Goal: Task Accomplishment & Management: Use online tool/utility

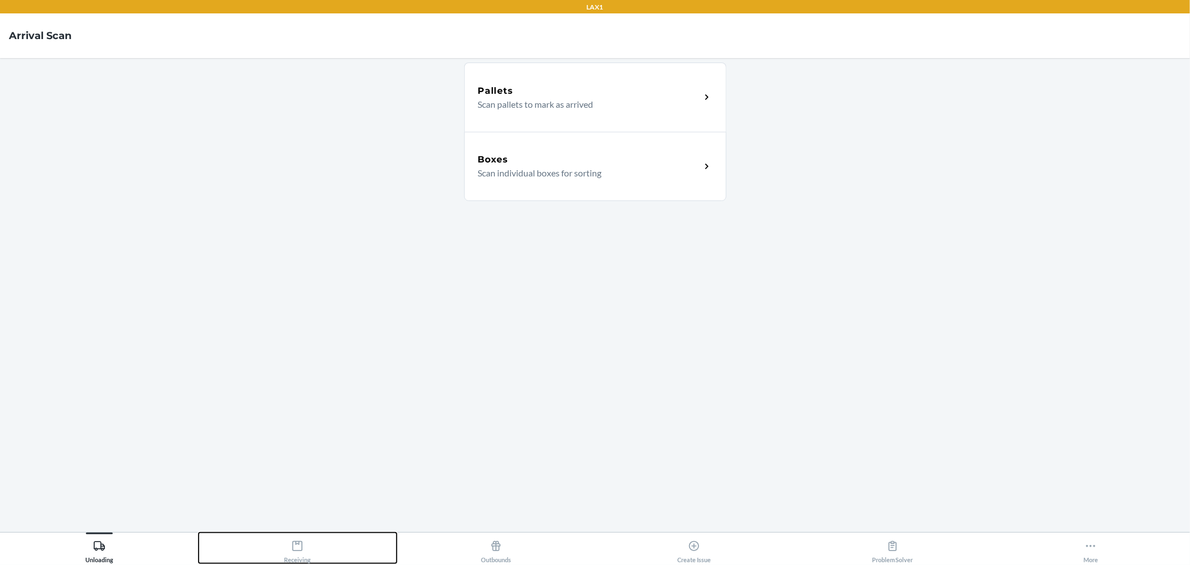
click at [311, 543] on button "Receiving" at bounding box center [298, 547] width 199 height 31
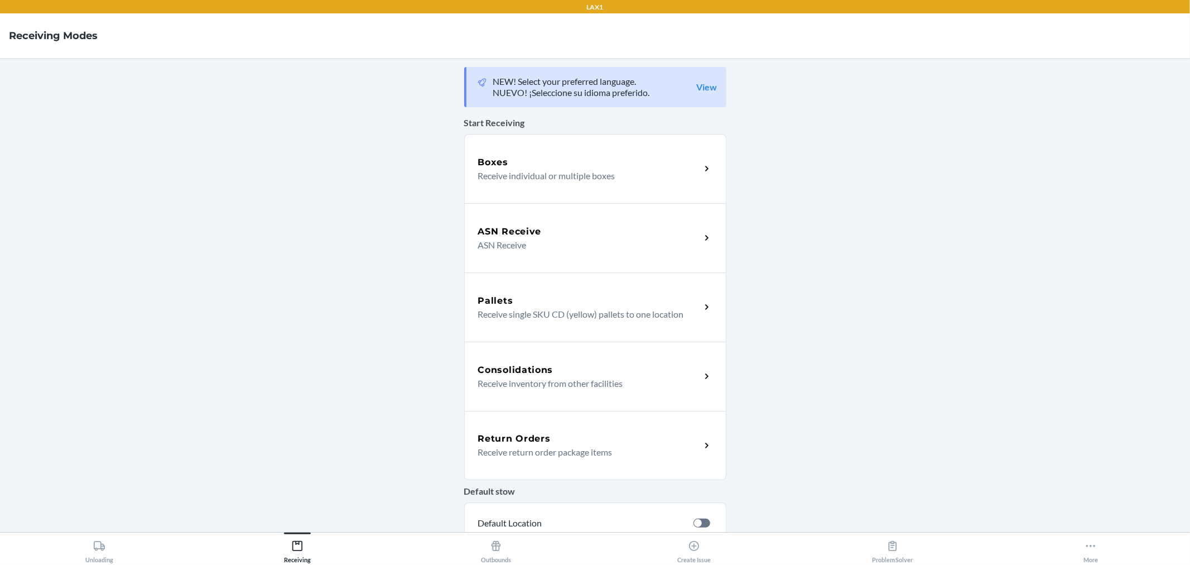
click at [536, 232] on h5 "ASN Receive" at bounding box center [510, 231] width 64 height 13
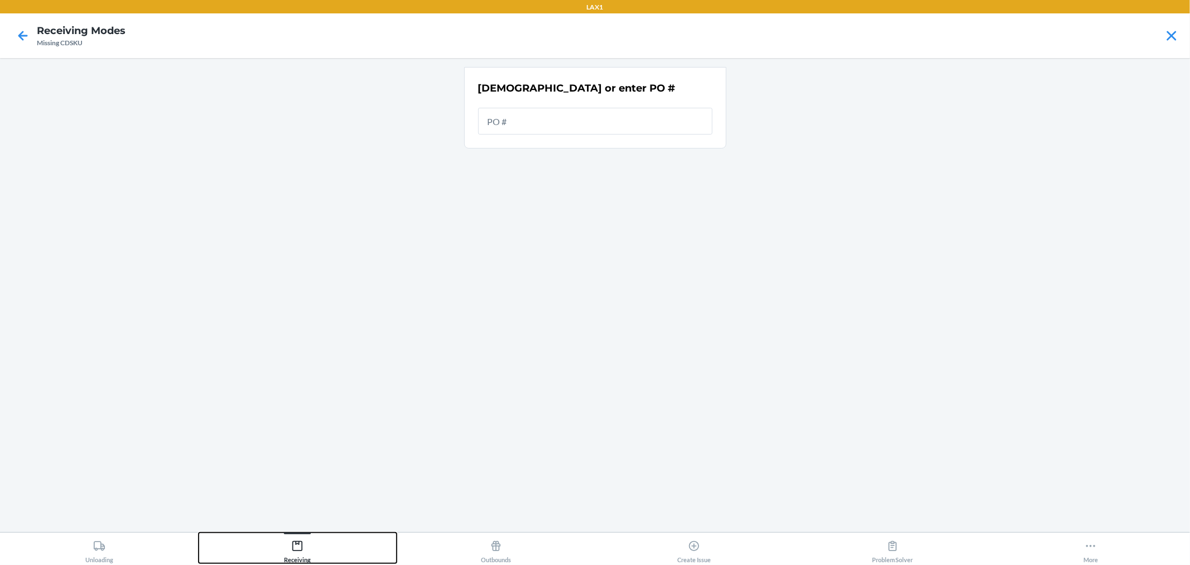
click at [296, 559] on div "Receiving" at bounding box center [297, 549] width 27 height 28
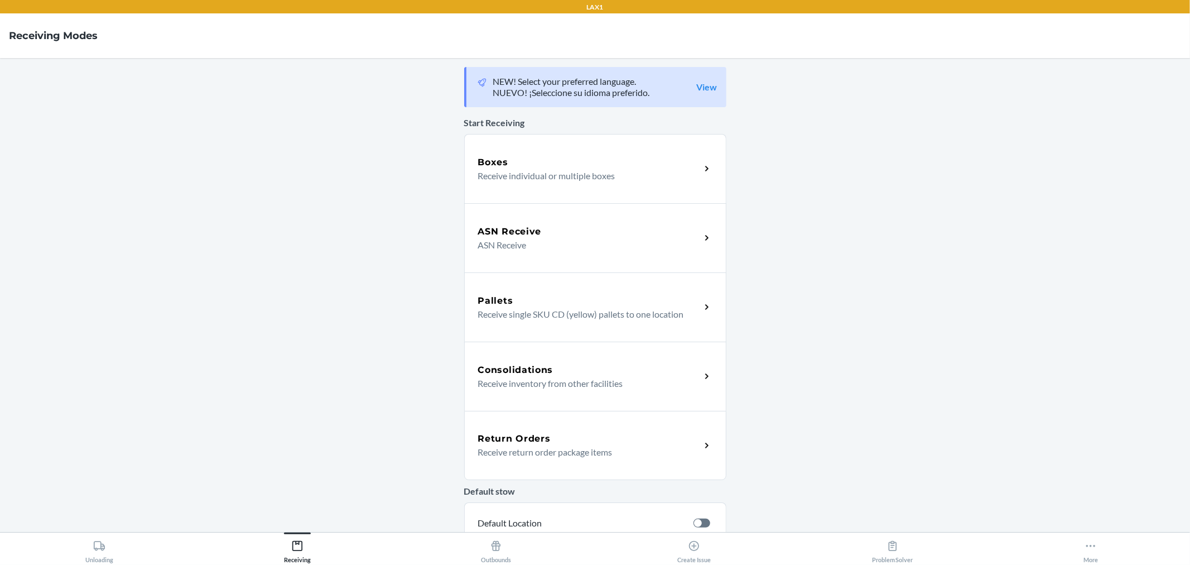
click at [498, 173] on p "Receive individual or multiple boxes" at bounding box center [585, 175] width 214 height 13
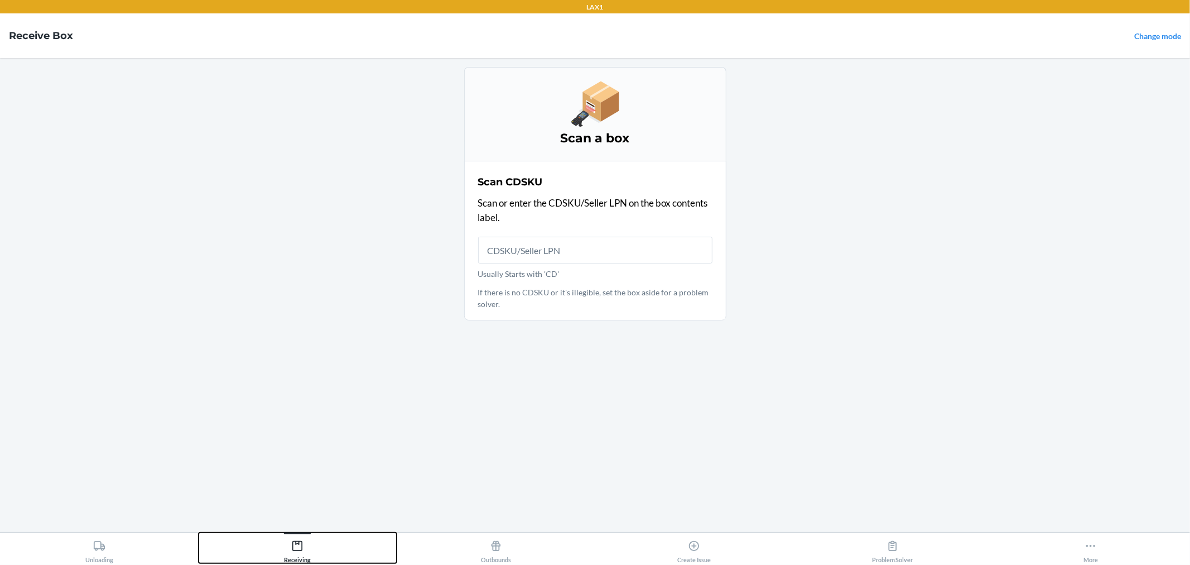
click at [321, 540] on button "Receiving" at bounding box center [298, 547] width 199 height 31
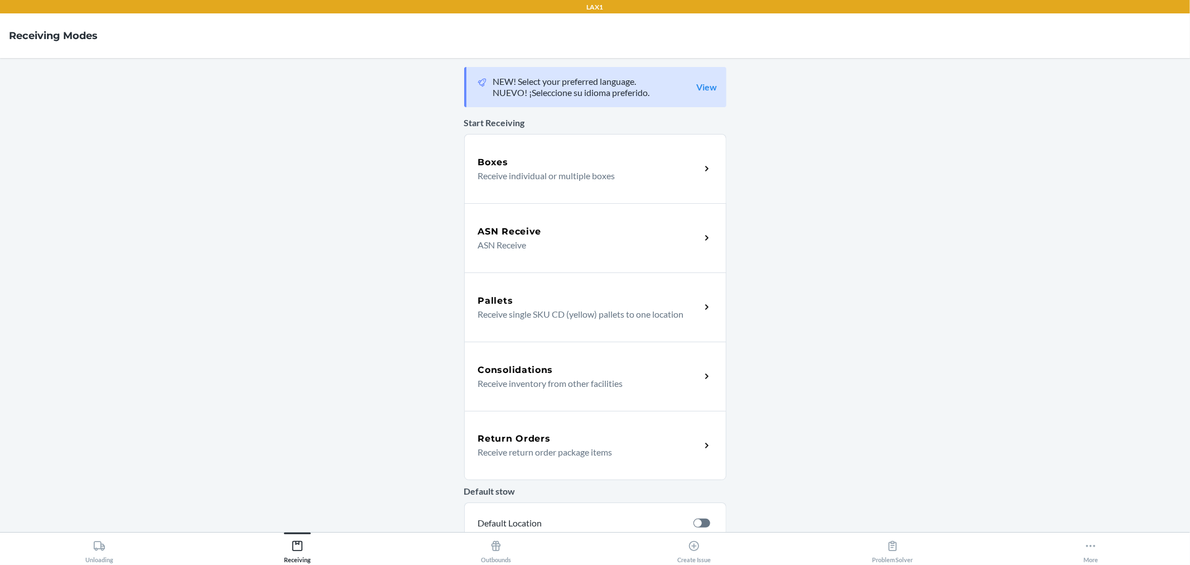
click at [492, 249] on p "ASN Receive" at bounding box center [585, 244] width 214 height 13
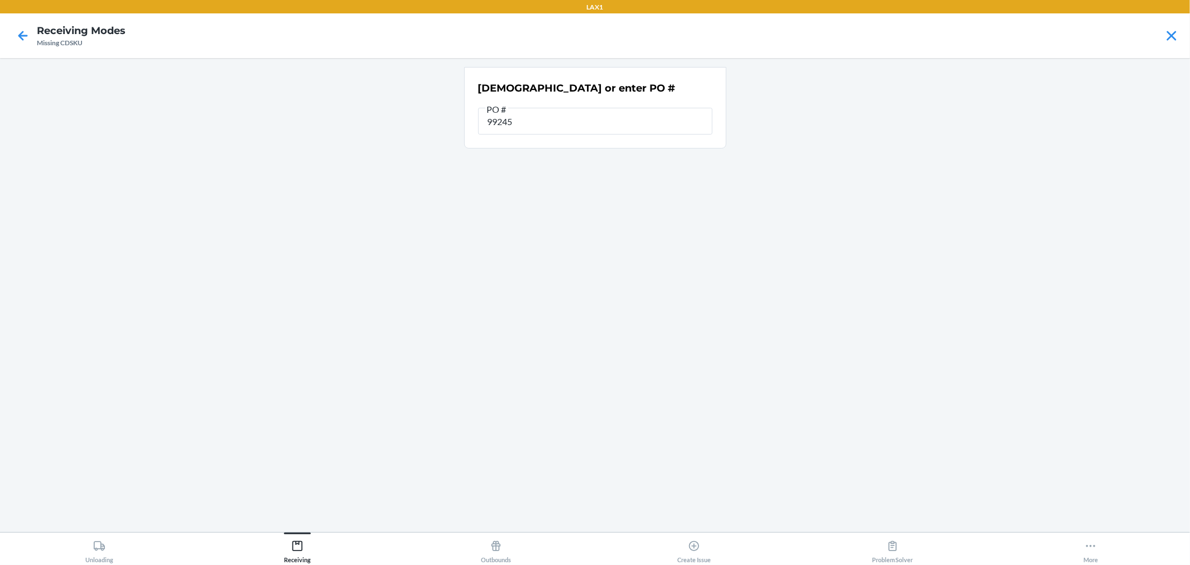
type input "992454"
type input "9922454"
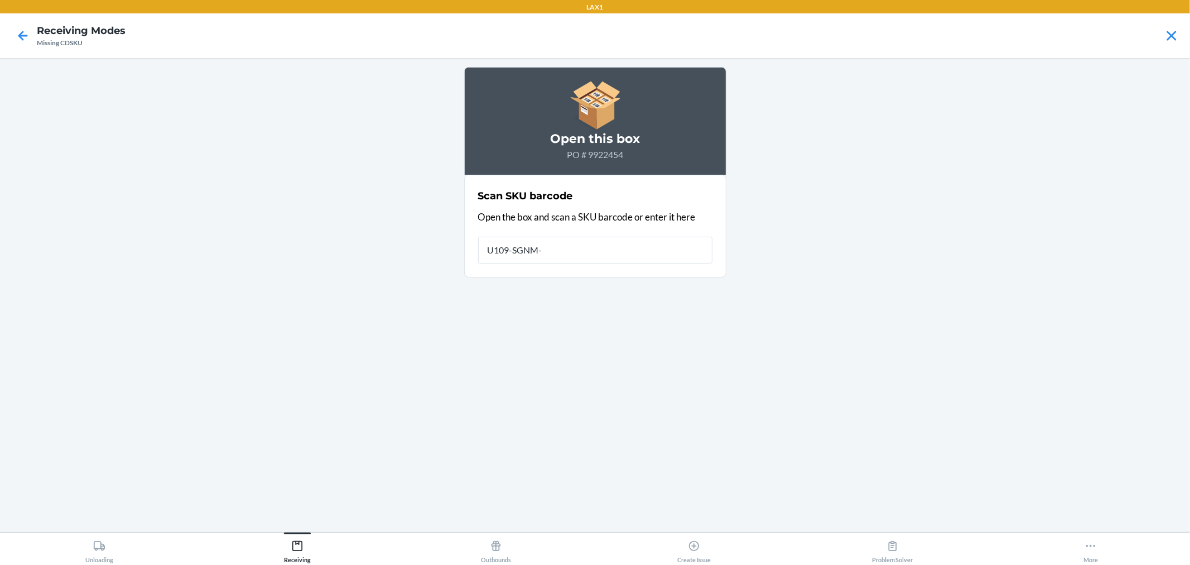
type input "U109-SGNM-S"
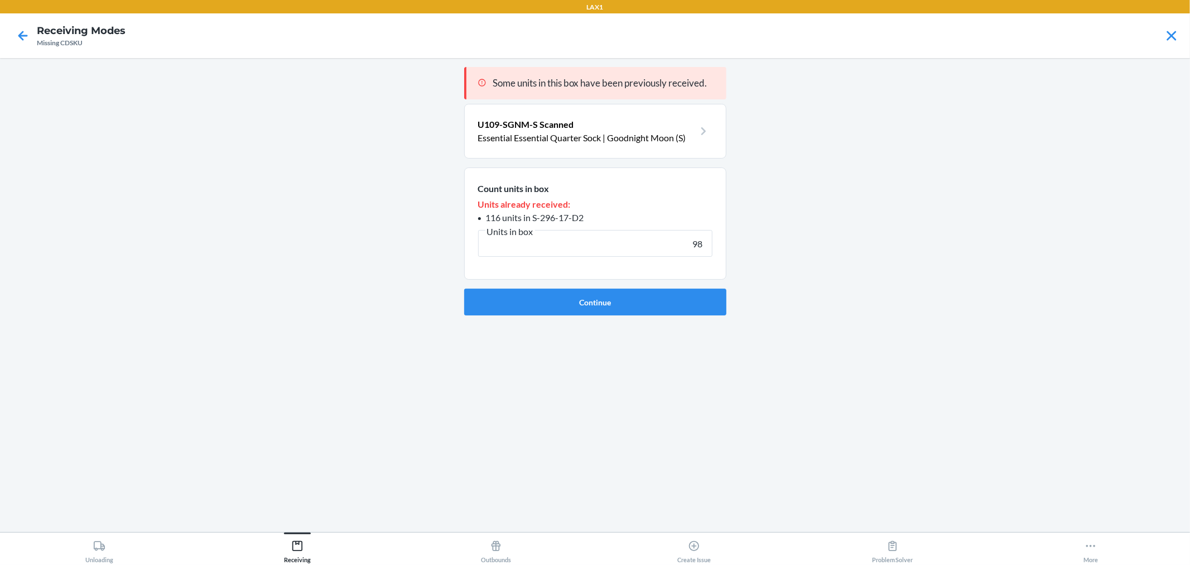
type input "98"
click at [464, 288] on button "Continue" at bounding box center [595, 301] width 262 height 27
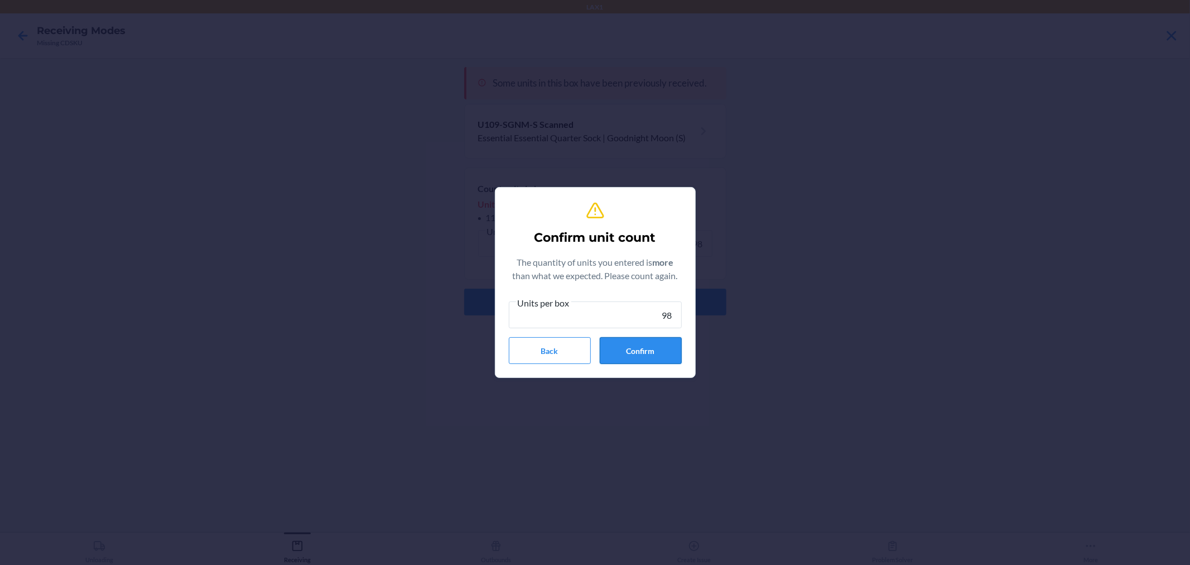
type input "98"
click at [611, 344] on button "Confirm" at bounding box center [641, 350] width 82 height 27
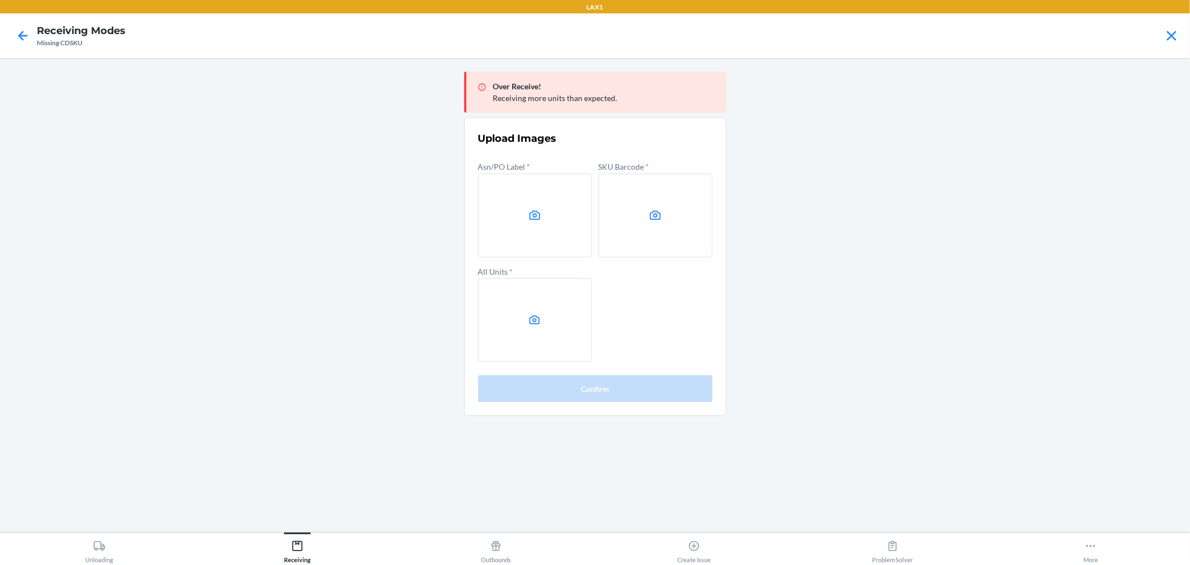
click at [1008, 354] on main "Over Receive! Receiving more units than expected. Upload Images Asn/PO Label * …" at bounding box center [595, 295] width 1190 height 474
click at [564, 209] on label at bounding box center [535, 216] width 114 height 84
click at [0, 0] on input "file" at bounding box center [0, 0] width 0 height 0
click at [659, 229] on label at bounding box center [656, 216] width 114 height 84
click at [0, 0] on input "file" at bounding box center [0, 0] width 0 height 0
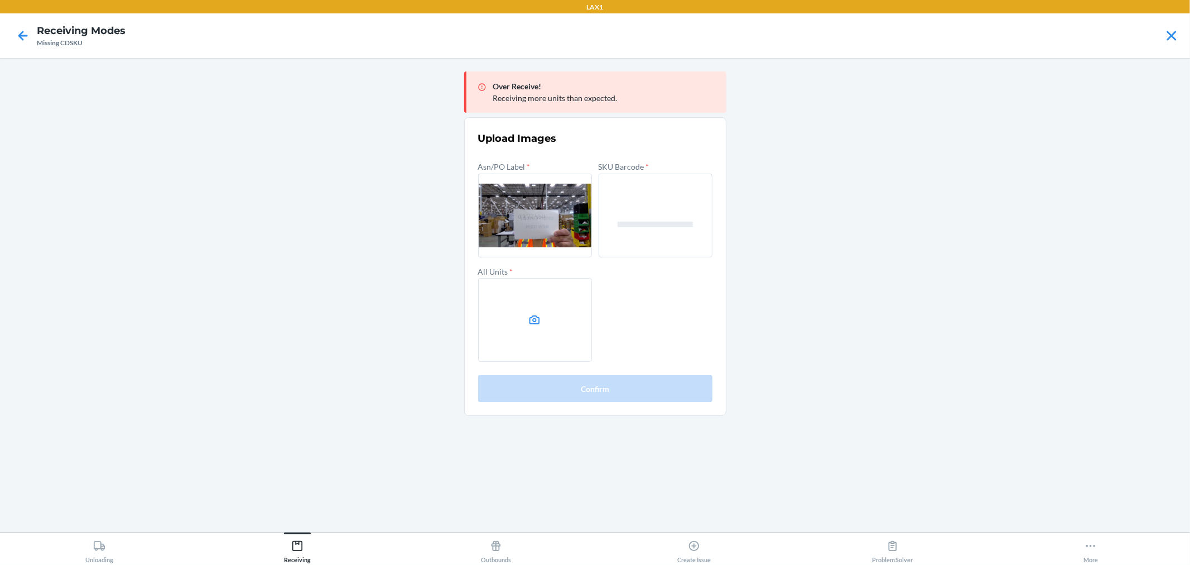
click at [521, 324] on label at bounding box center [535, 320] width 114 height 84
click at [0, 0] on input "file" at bounding box center [0, 0] width 0 height 0
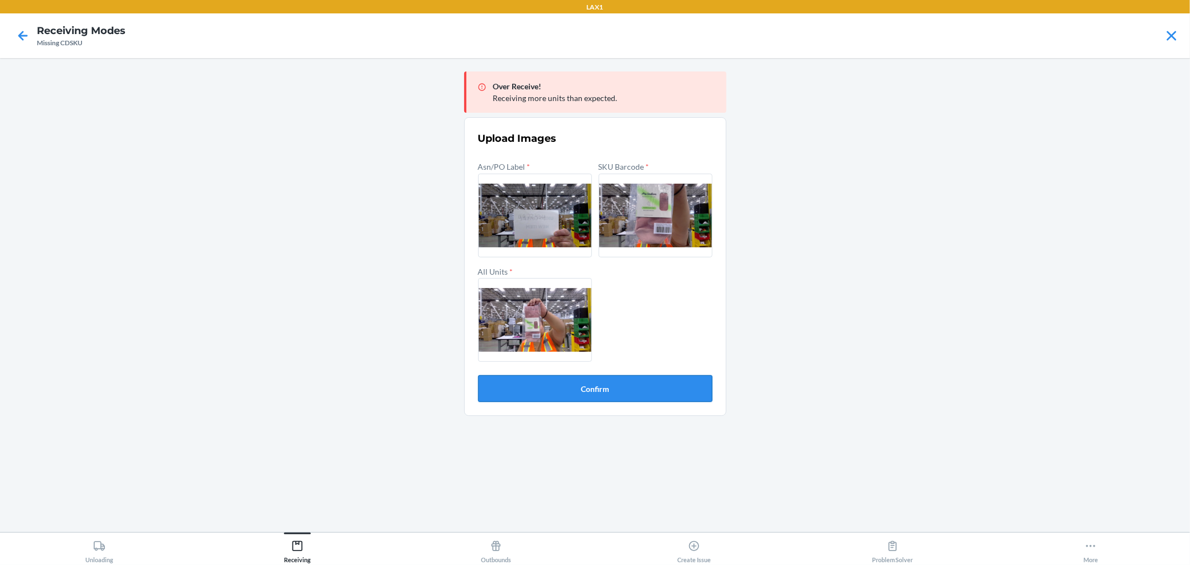
click at [686, 380] on button "Confirm" at bounding box center [595, 388] width 234 height 27
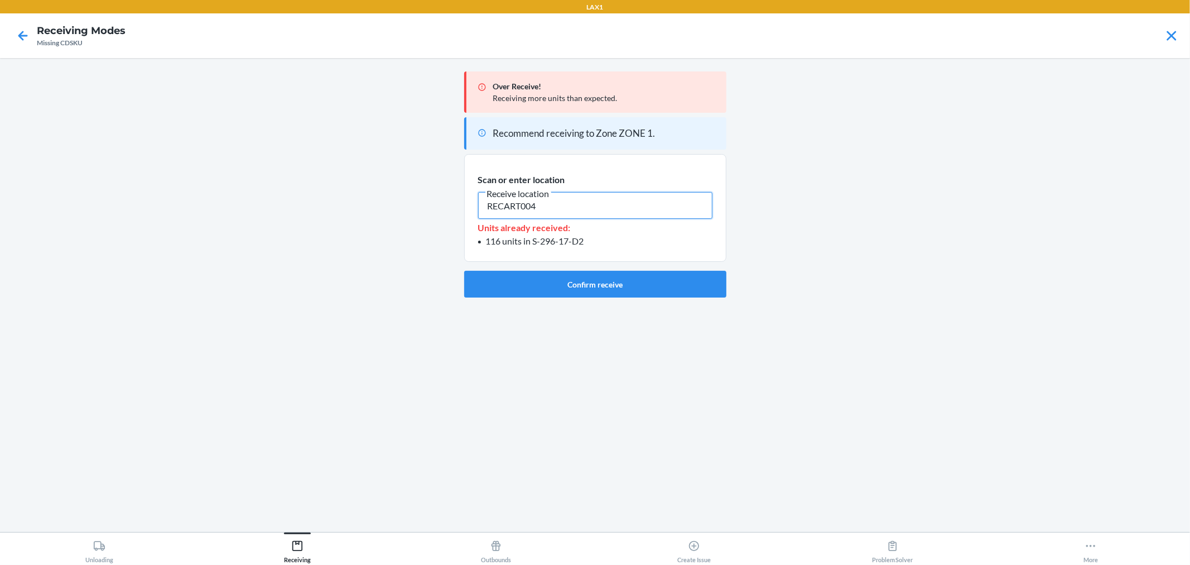
type input "RECART004"
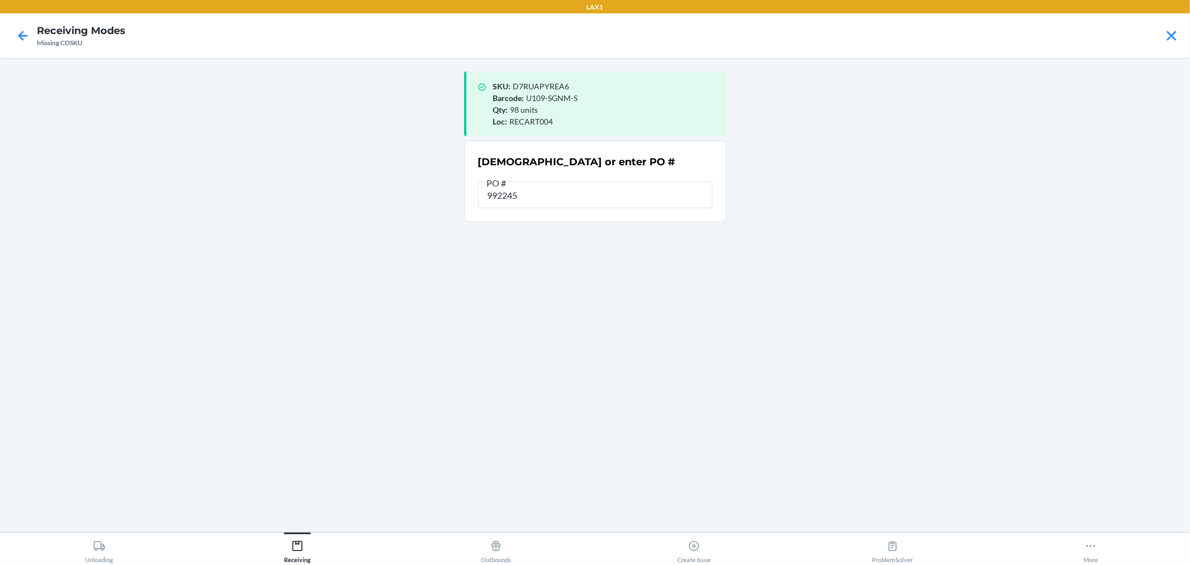
type input "9922454"
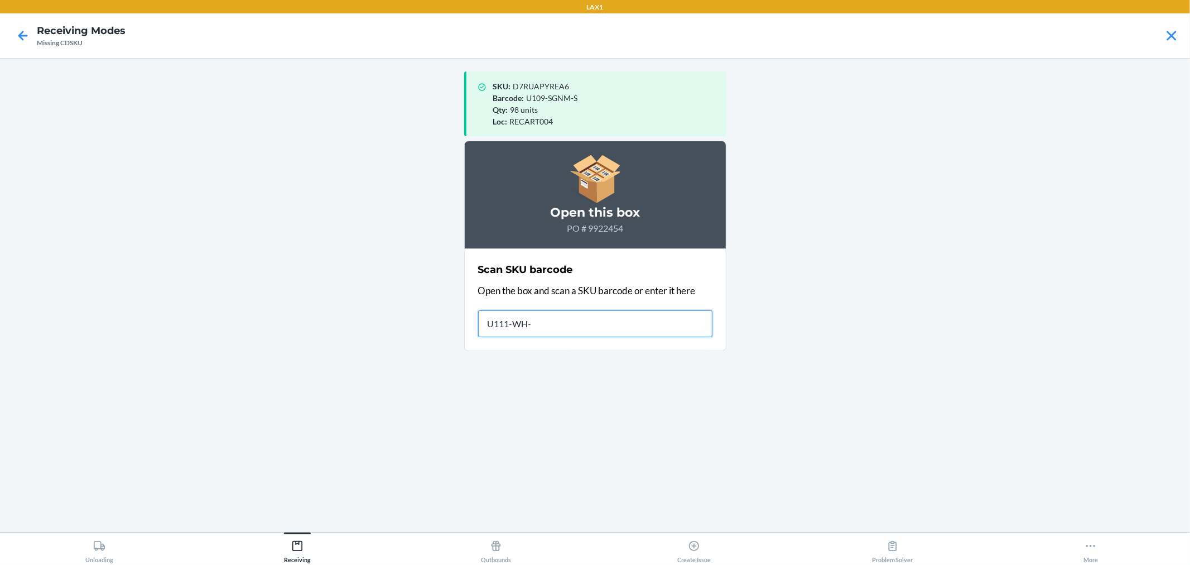
type input "U111-WH-L"
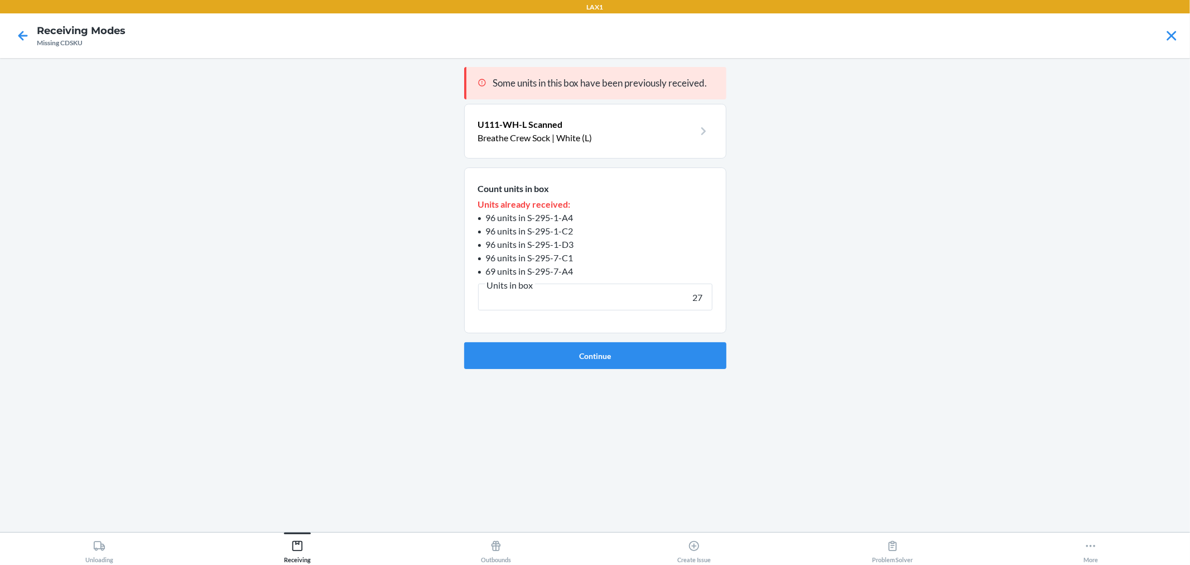
type input "27"
click at [464, 342] on button "Continue" at bounding box center [595, 355] width 262 height 27
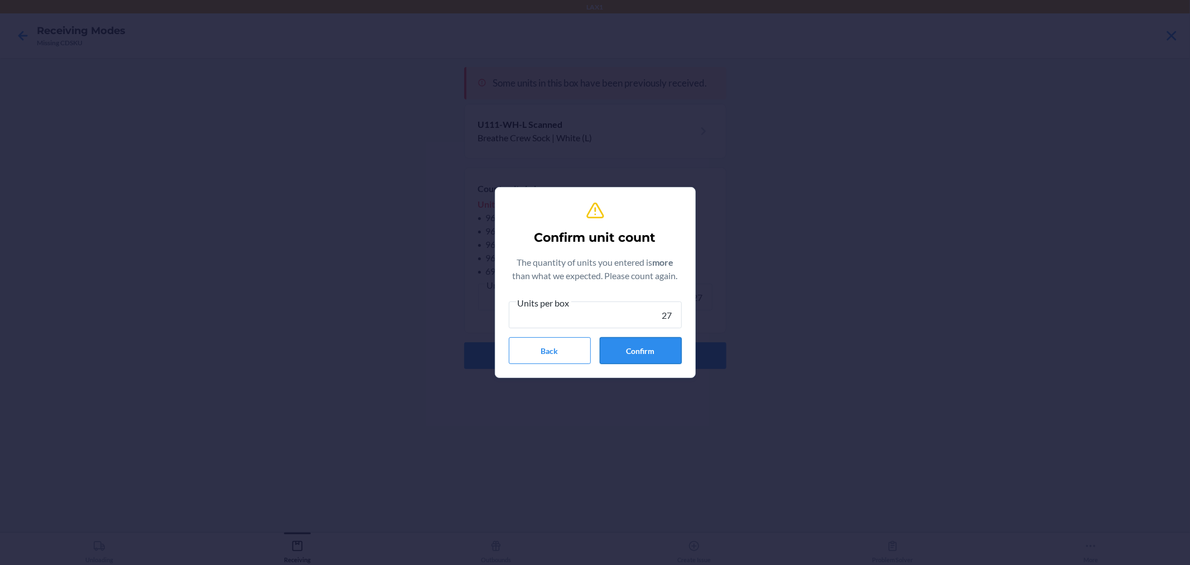
type input "27"
click at [638, 359] on button "Confirm" at bounding box center [641, 350] width 82 height 27
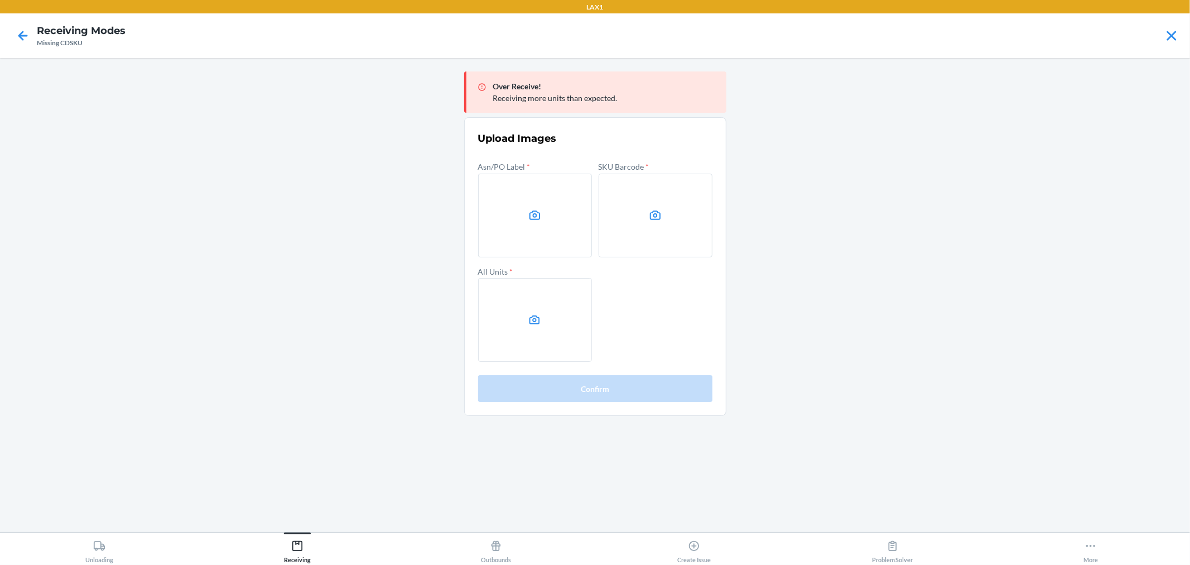
click at [573, 209] on label at bounding box center [535, 216] width 114 height 84
click at [0, 0] on input "file" at bounding box center [0, 0] width 0 height 0
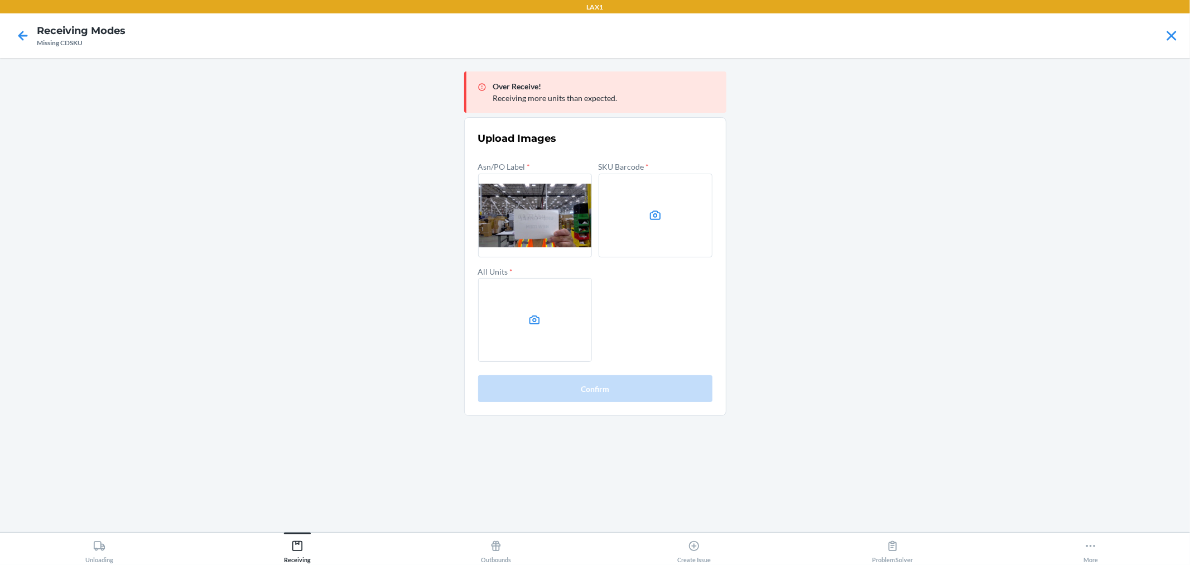
click at [877, 275] on main "Over Receive! Receiving more units than expected. Upload Images Asn/PO Label * …" at bounding box center [595, 295] width 1190 height 474
click at [616, 192] on label at bounding box center [656, 216] width 114 height 84
click at [0, 0] on input "file" at bounding box center [0, 0] width 0 height 0
click at [521, 297] on label at bounding box center [535, 320] width 114 height 84
click at [0, 0] on input "file" at bounding box center [0, 0] width 0 height 0
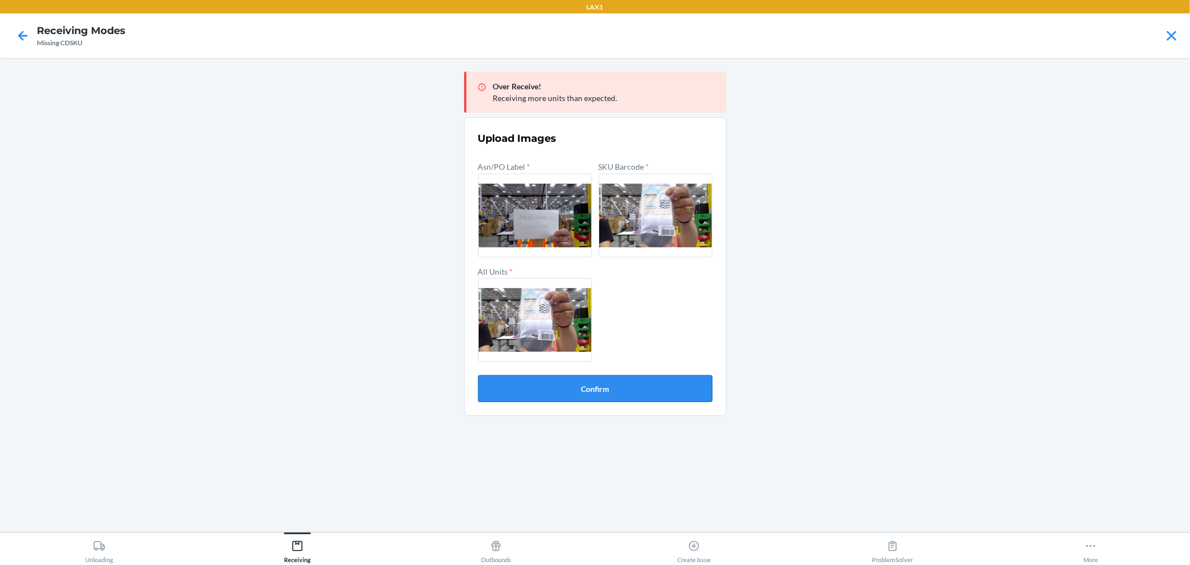
click at [592, 395] on button "Confirm" at bounding box center [595, 388] width 234 height 27
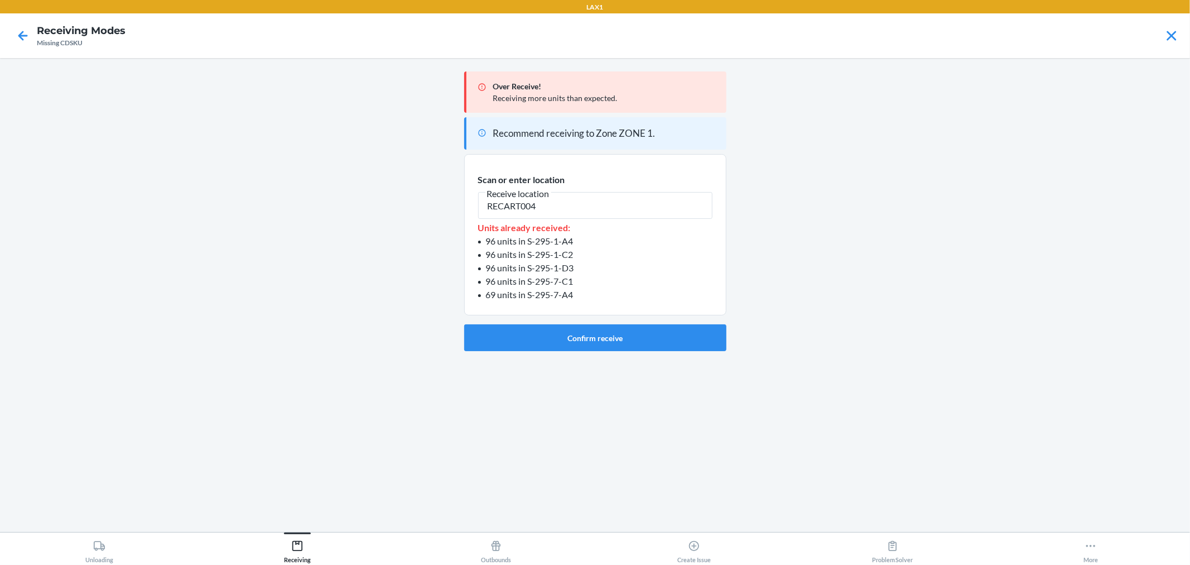
type input "RECART004"
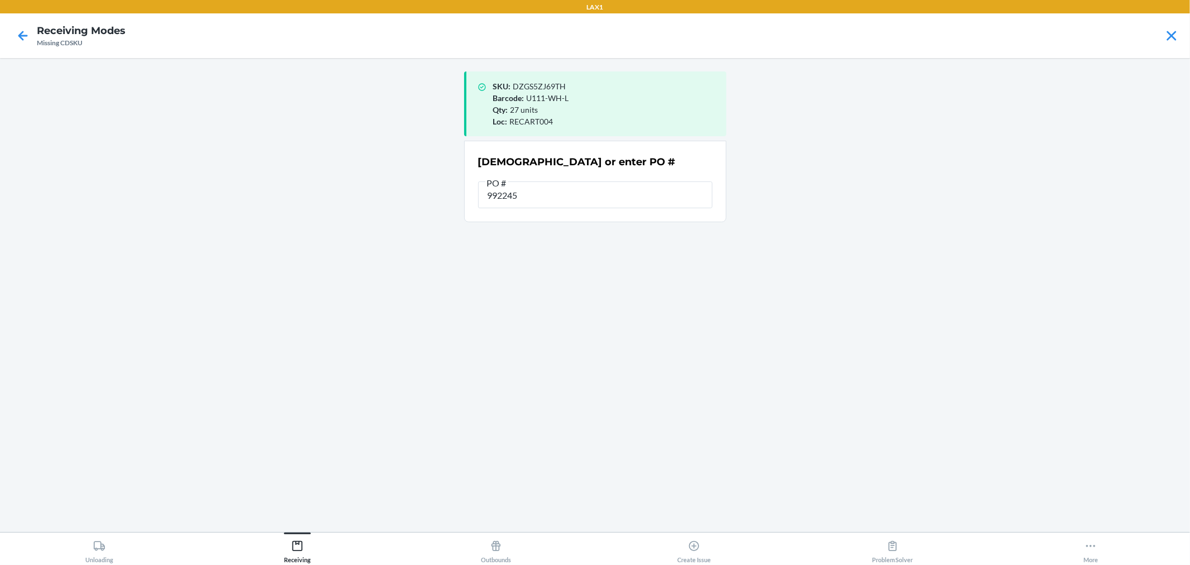
type input "9922454"
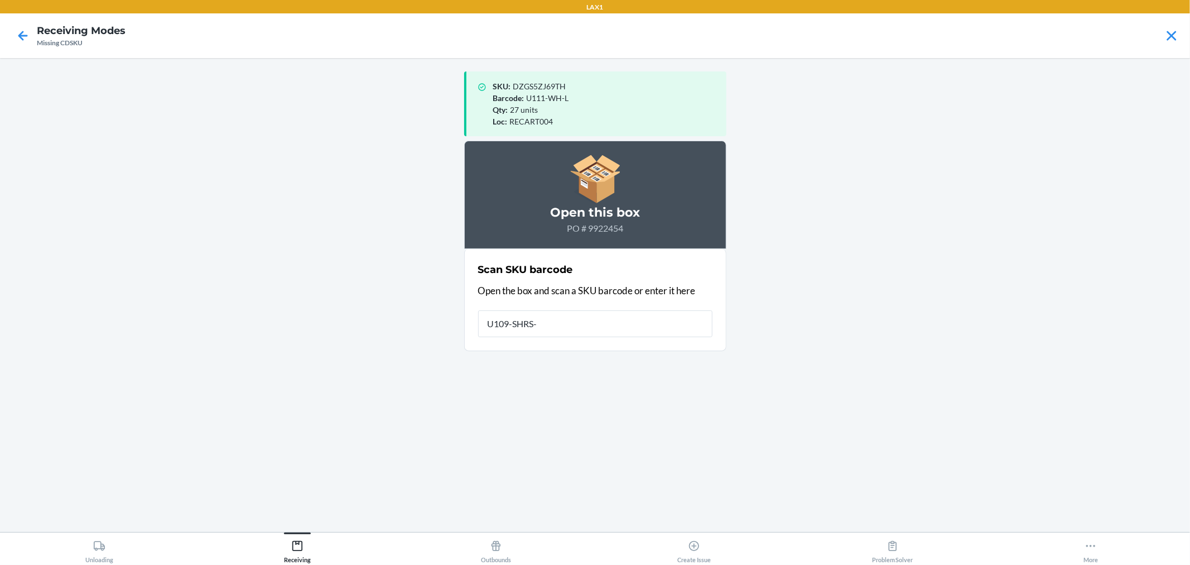
type input "U109-SHRS-S"
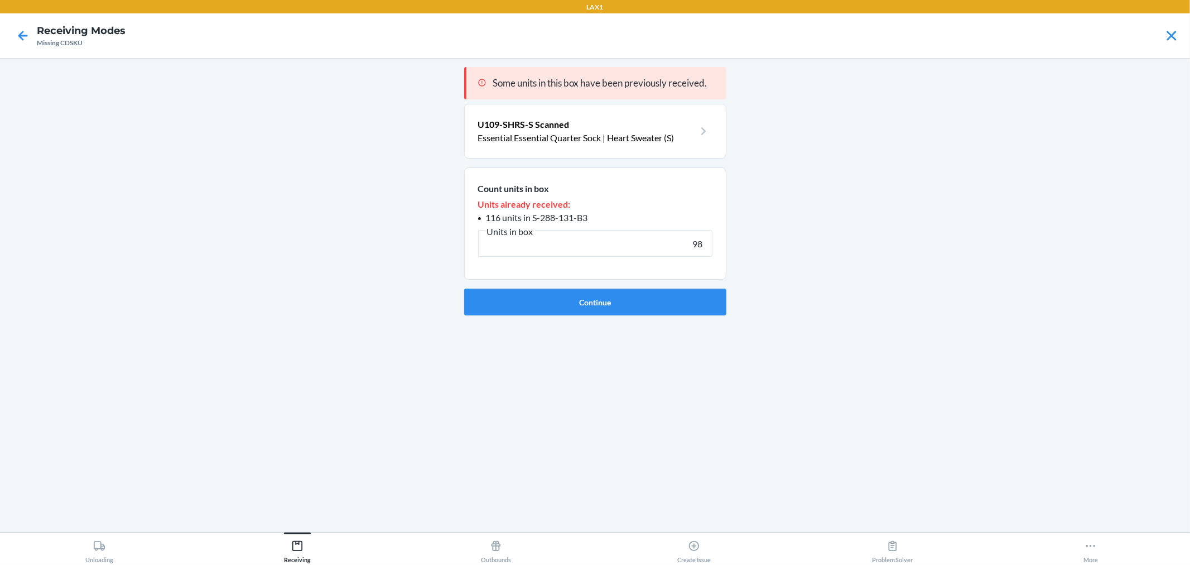
type input "98"
click at [464, 288] on button "Continue" at bounding box center [595, 301] width 262 height 27
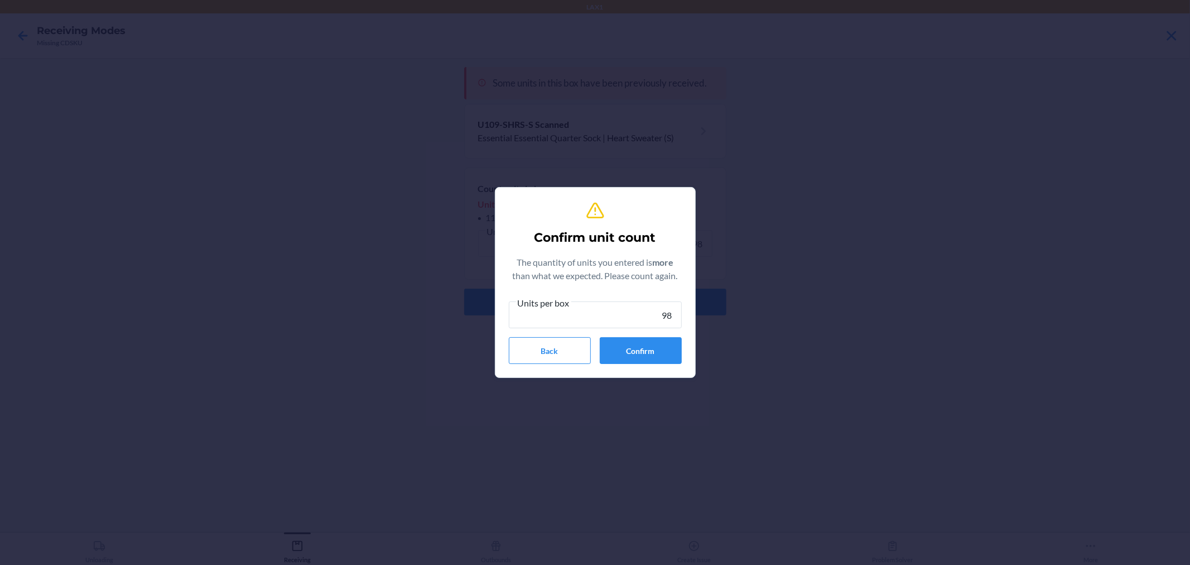
type input "98"
click at [646, 336] on div "Units per box 98 Back Confirm" at bounding box center [595, 330] width 173 height 68
click at [641, 346] on button "Confirm" at bounding box center [641, 350] width 82 height 27
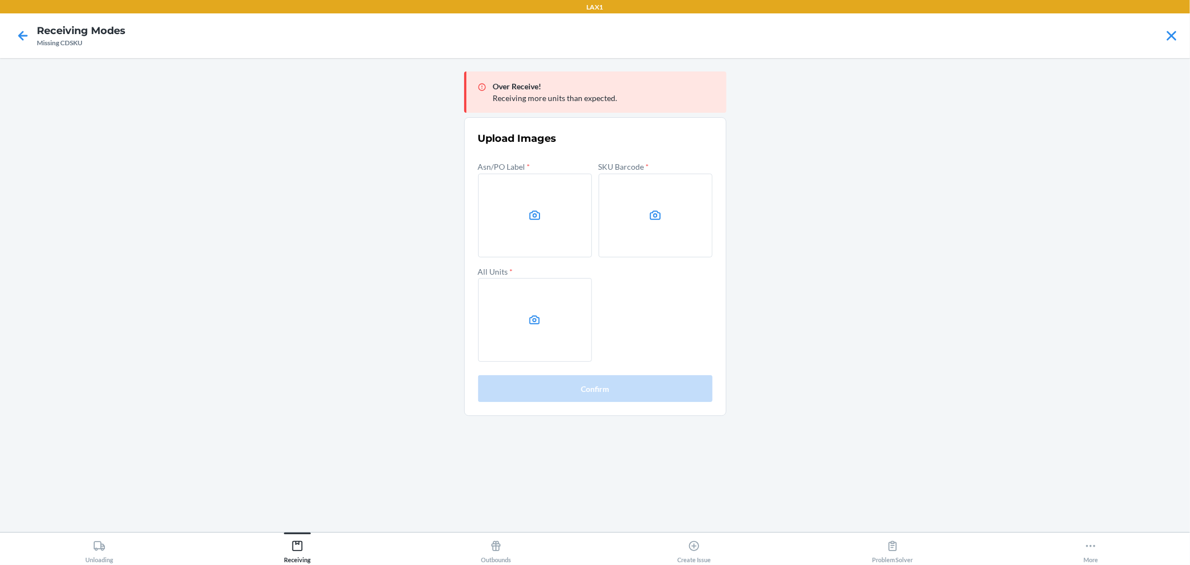
click at [827, 293] on main "Over Receive! Receiving more units than expected. Upload Images Asn/PO Label * …" at bounding box center [595, 295] width 1190 height 474
click at [610, 210] on label at bounding box center [656, 216] width 114 height 84
click at [0, 0] on input "file" at bounding box center [0, 0] width 0 height 0
click at [569, 331] on label at bounding box center [535, 320] width 114 height 84
click at [0, 0] on input "file" at bounding box center [0, 0] width 0 height 0
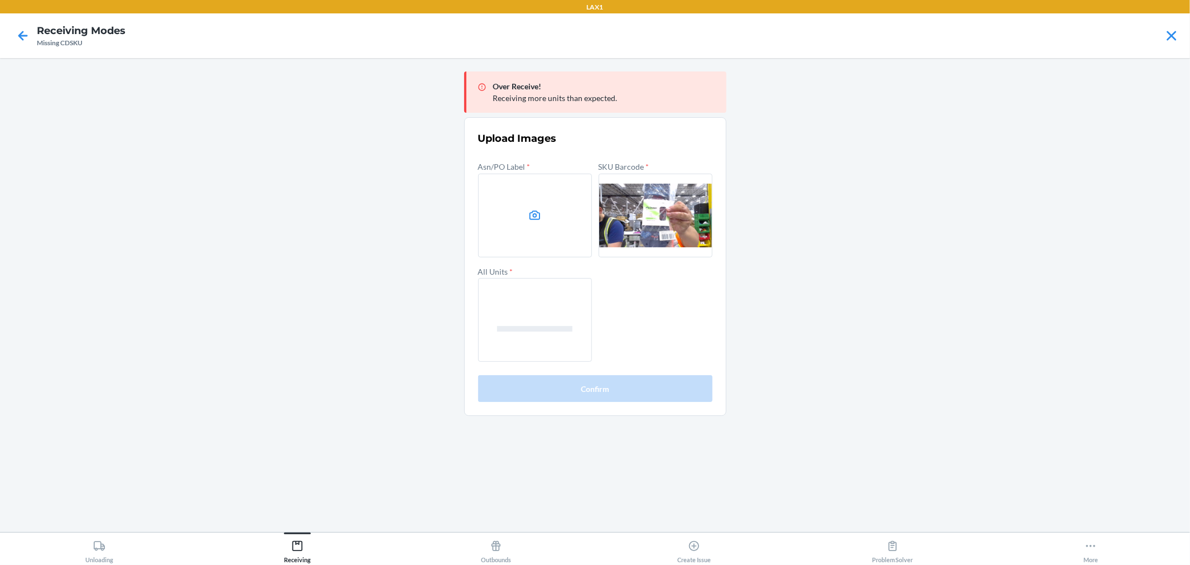
click at [478, 231] on label at bounding box center [535, 216] width 114 height 84
click at [0, 0] on input "file" at bounding box center [0, 0] width 0 height 0
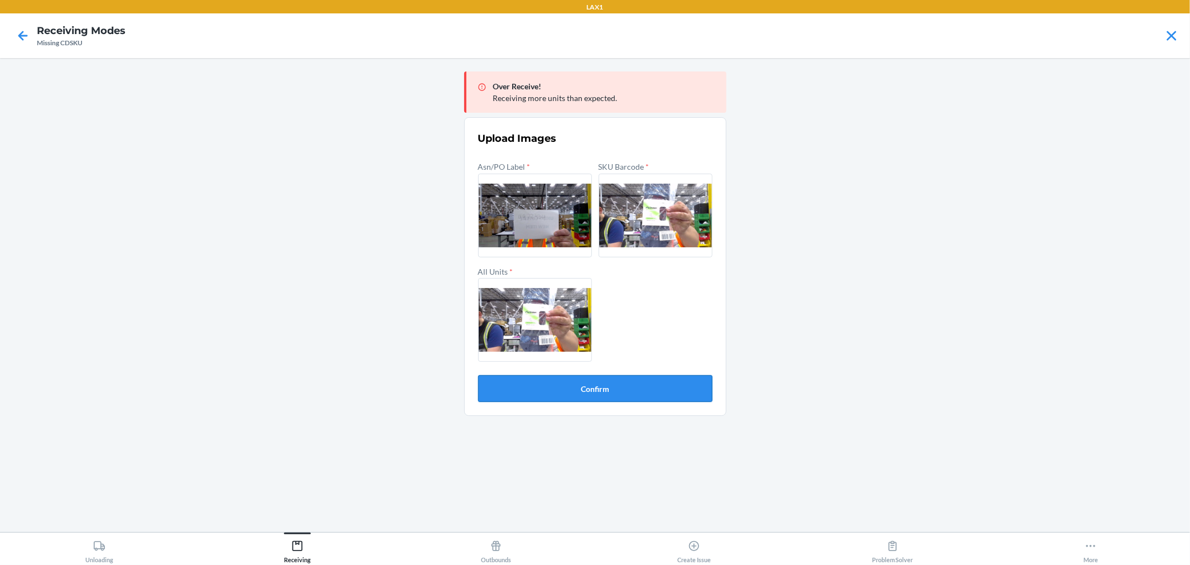
click at [647, 381] on button "Confirm" at bounding box center [595, 388] width 234 height 27
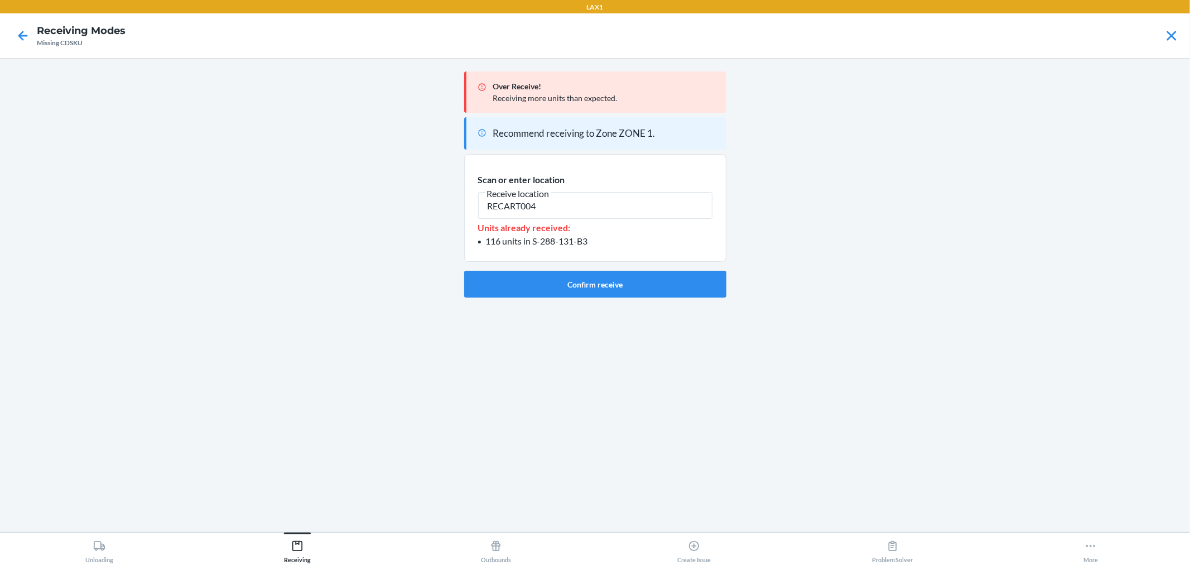
type input "RECART004"
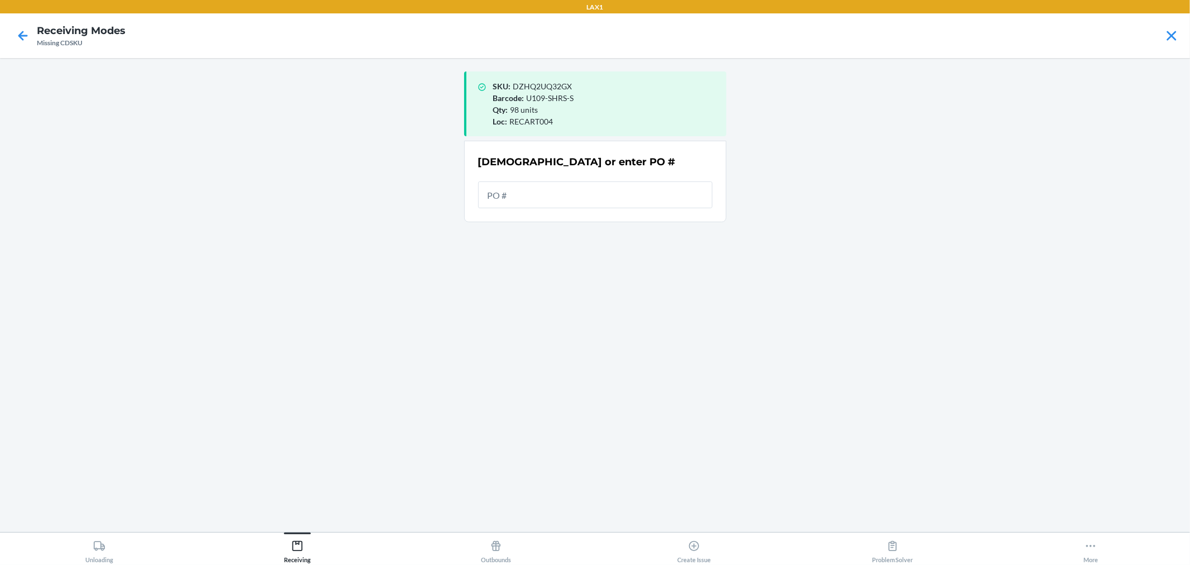
click at [764, 266] on main "SKU : DZHQ2UQ32GX Barcode : U109-SHRS-S Qty : 98 units Loc : RECART004 Scan or …" at bounding box center [595, 295] width 1190 height 474
click at [586, 202] on input "text" at bounding box center [595, 194] width 234 height 27
type input "9922454"
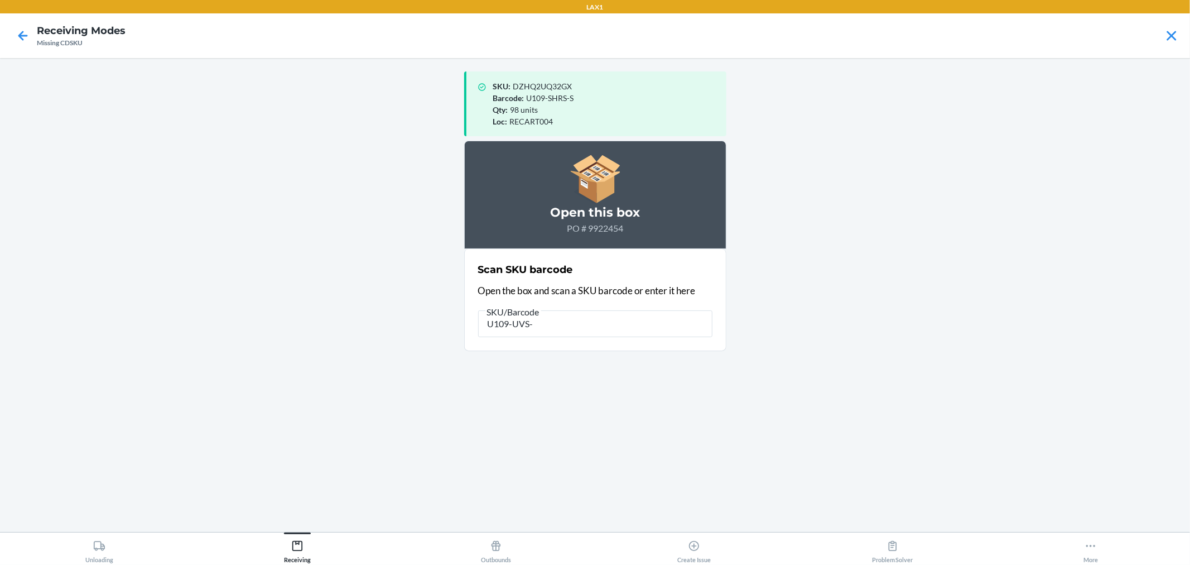
type input "U109-UVS-L"
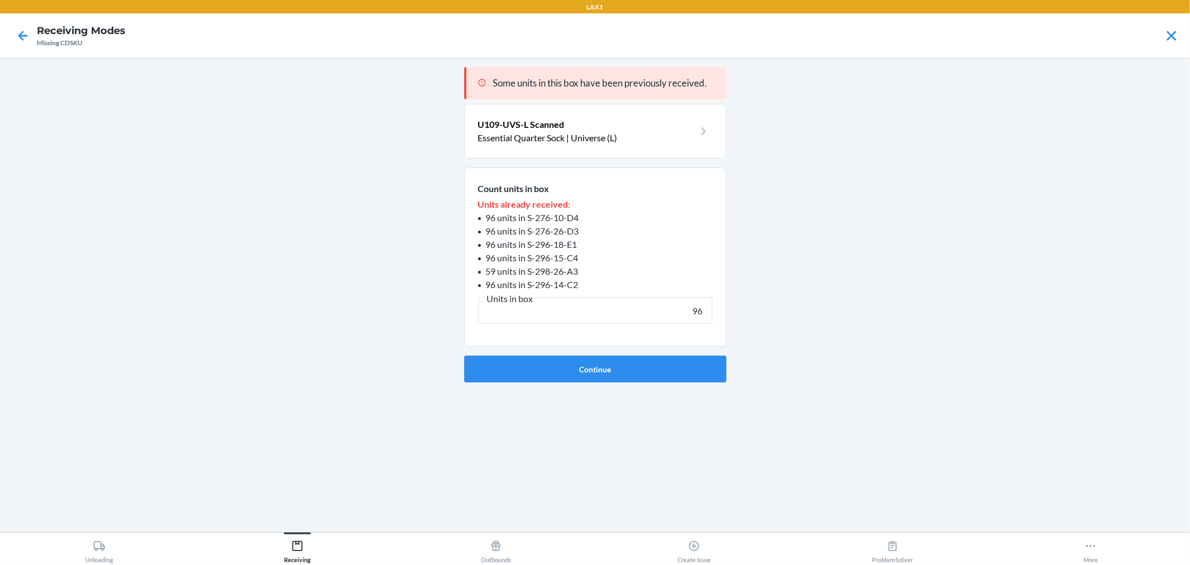
type input "96"
click at [464, 355] on button "Continue" at bounding box center [595, 368] width 262 height 27
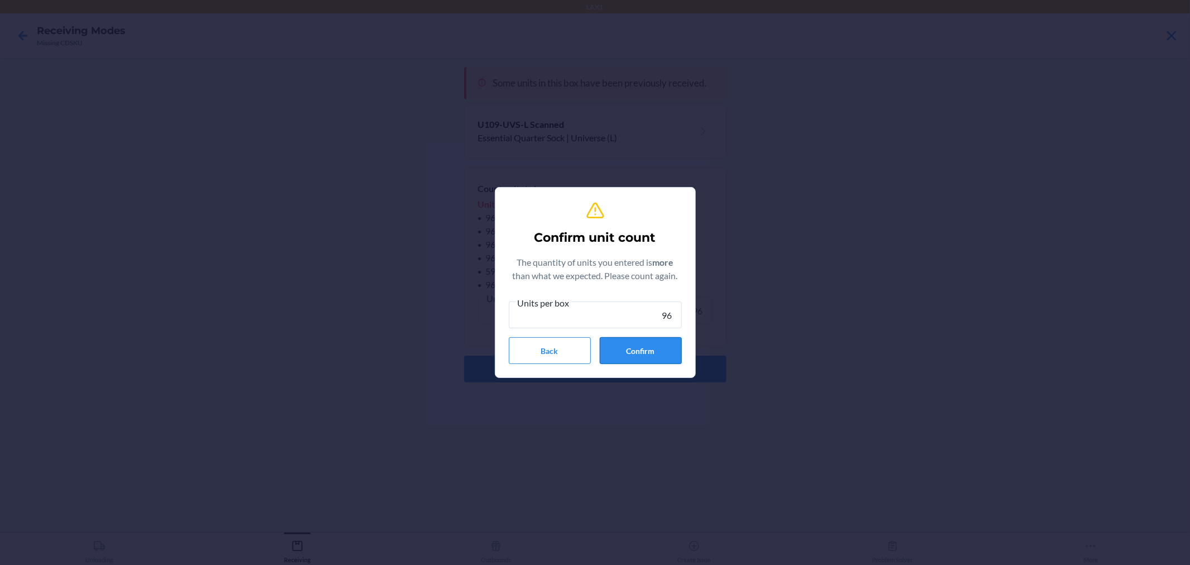
type input "96"
click at [653, 348] on button "Confirm" at bounding box center [641, 350] width 82 height 27
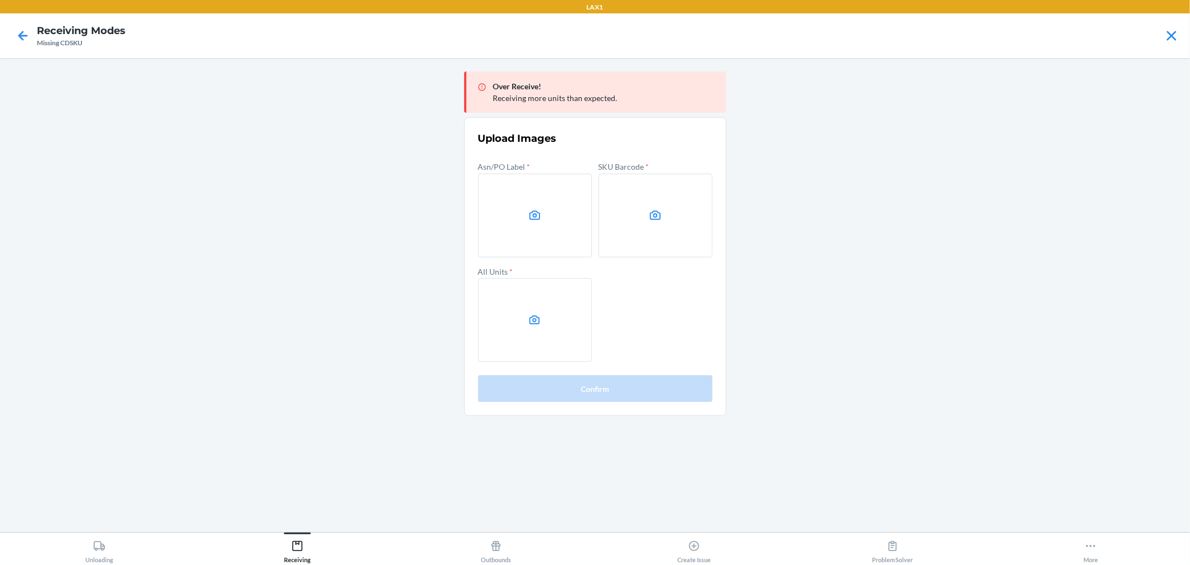
click at [801, 394] on main "Over Receive! Receiving more units than expected. Upload Images Asn/PO Label * …" at bounding box center [595, 295] width 1190 height 474
click at [517, 215] on label at bounding box center [535, 216] width 114 height 84
click at [0, 0] on input "file" at bounding box center [0, 0] width 0 height 0
click at [643, 184] on label at bounding box center [656, 216] width 114 height 84
click at [0, 0] on input "file" at bounding box center [0, 0] width 0 height 0
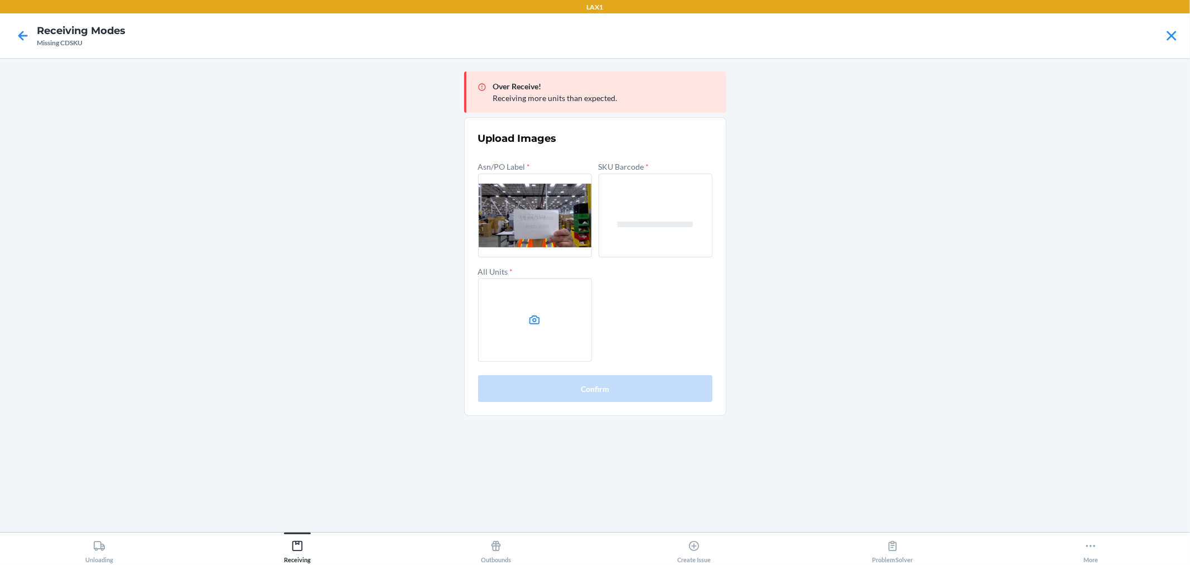
click at [542, 290] on label at bounding box center [535, 320] width 114 height 84
click at [0, 0] on input "file" at bounding box center [0, 0] width 0 height 0
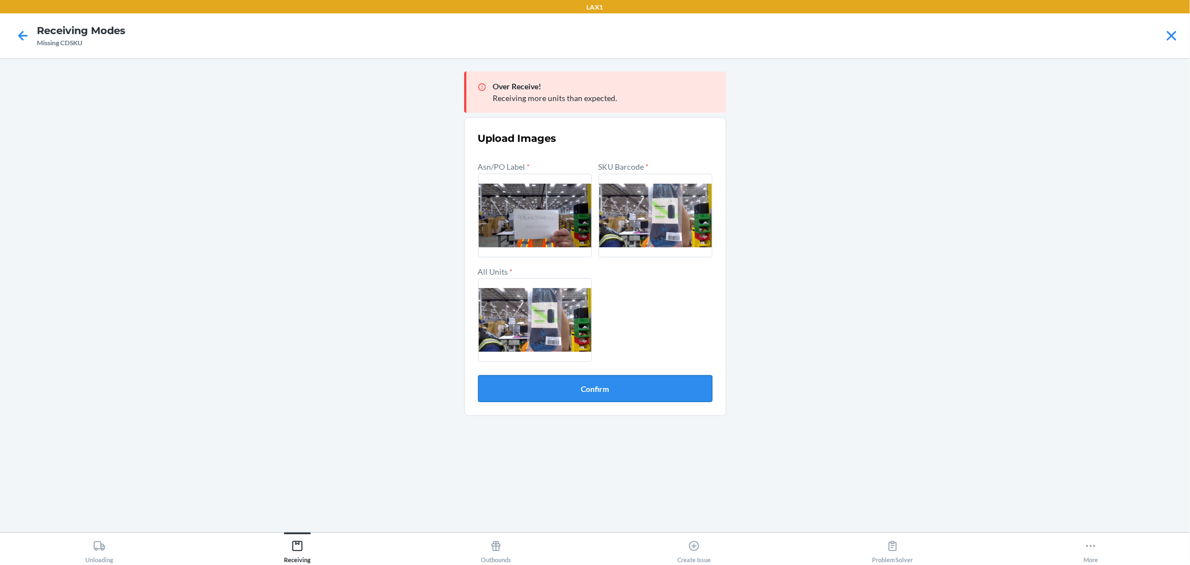
click at [639, 386] on button "Confirm" at bounding box center [595, 388] width 234 height 27
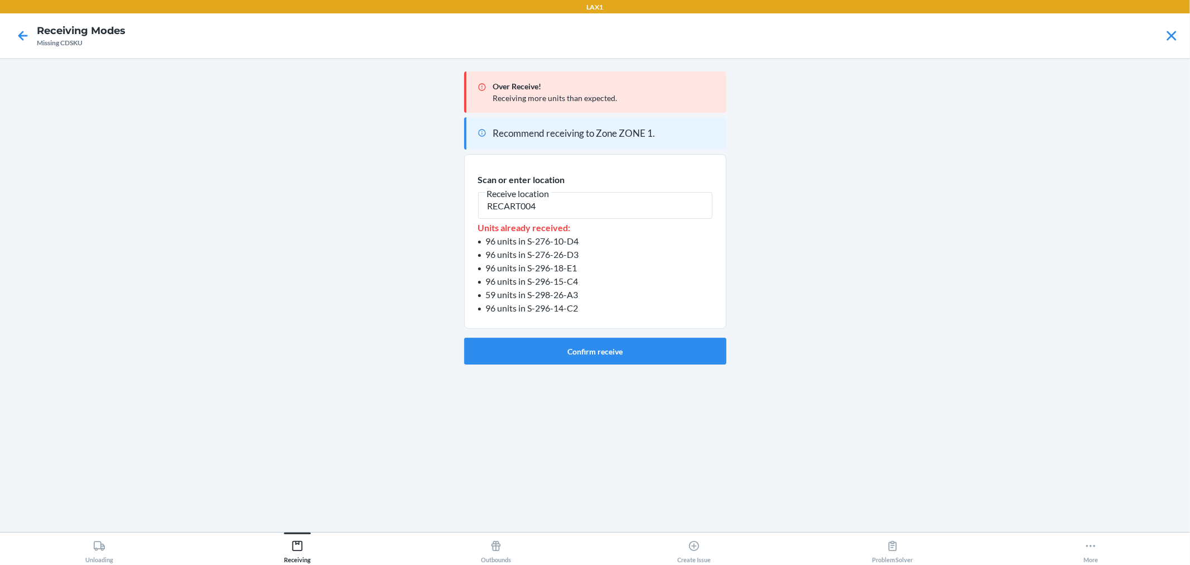
type input "RECART004"
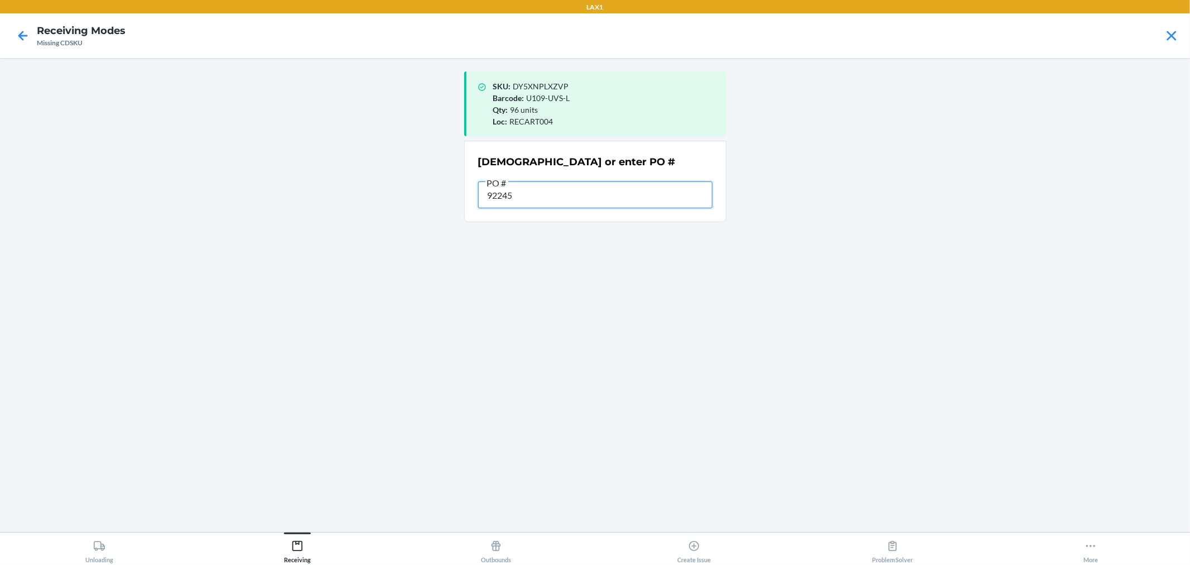
type input "922454"
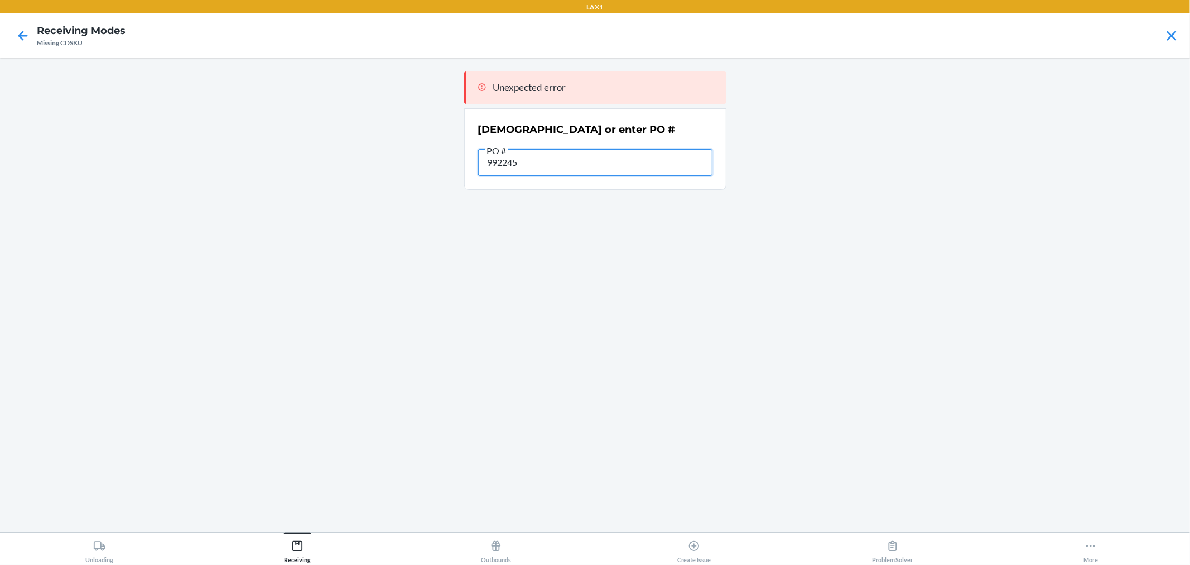
type input "9922454"
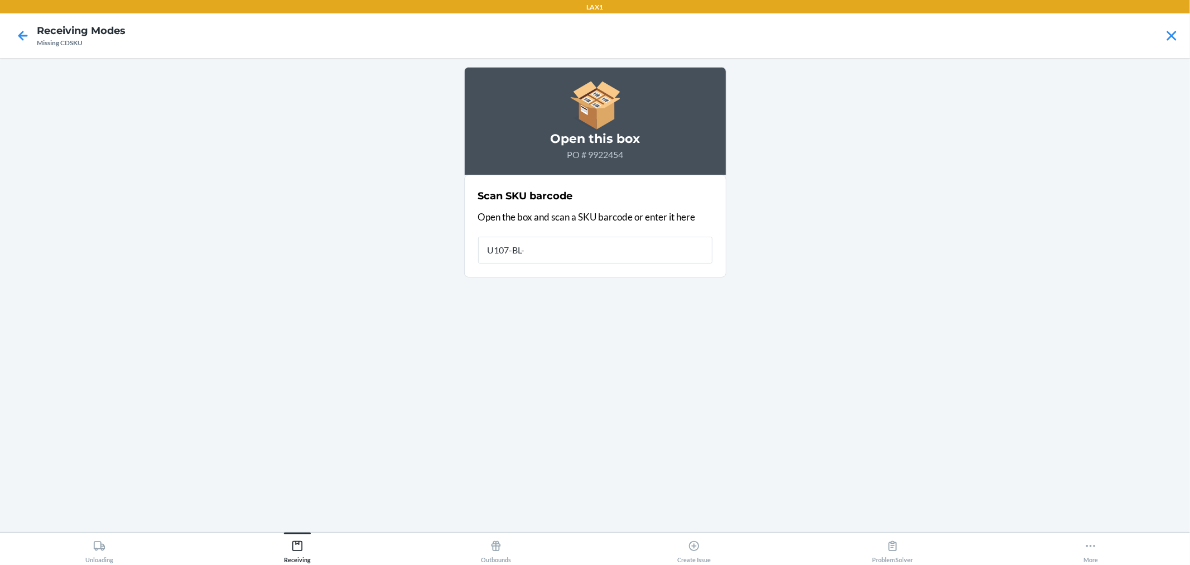
type input "U107-BL-M"
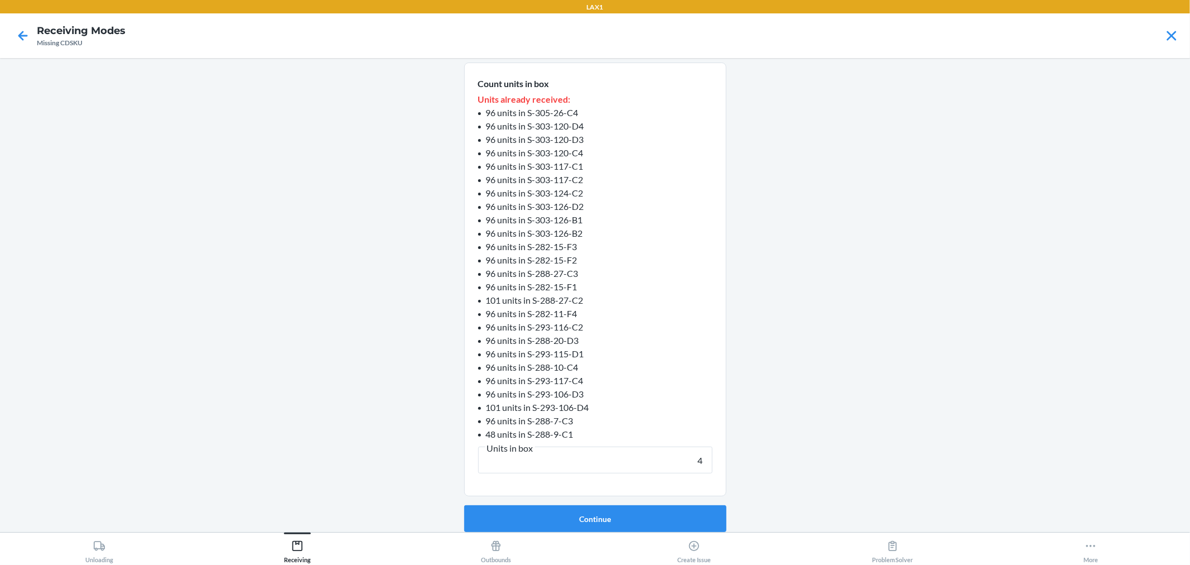
scroll to position [105, 0]
type input "48"
click at [464, 505] on button "Continue" at bounding box center [595, 518] width 262 height 27
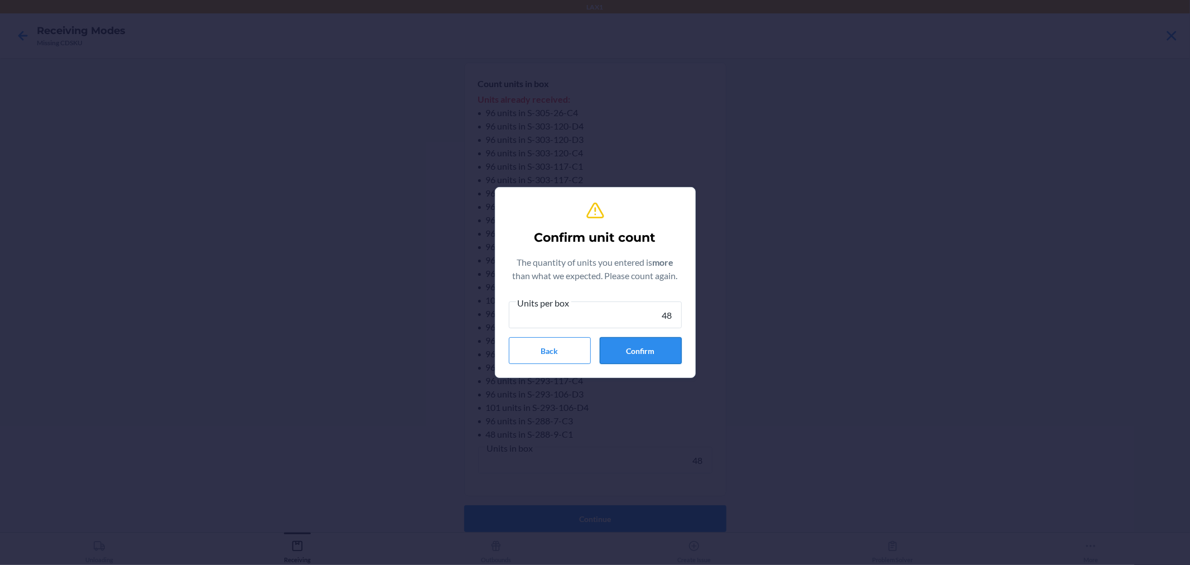
type input "48"
click at [656, 342] on button "Confirm" at bounding box center [641, 350] width 82 height 27
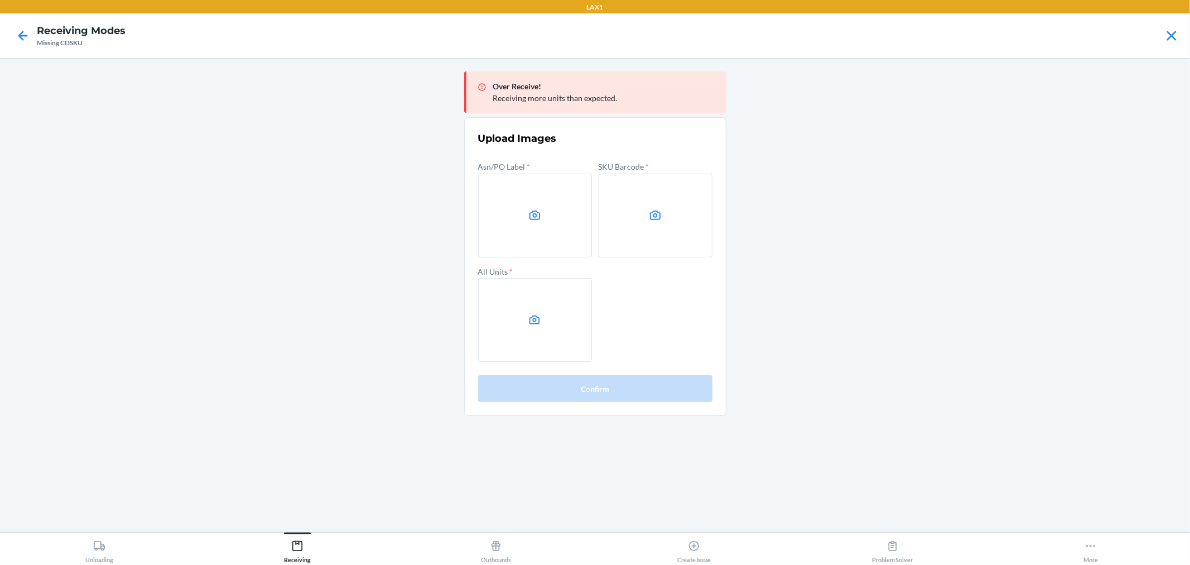
drag, startPoint x: 891, startPoint y: 182, endPoint x: 689, endPoint y: 116, distance: 212.4
click at [890, 182] on main "Over Receive! Receiving more units than expected. Upload Images Asn/PO Label * …" at bounding box center [595, 295] width 1190 height 474
click at [648, 235] on label at bounding box center [656, 216] width 114 height 84
click at [0, 0] on input "file" at bounding box center [0, 0] width 0 height 0
click at [530, 320] on icon at bounding box center [534, 319] width 11 height 9
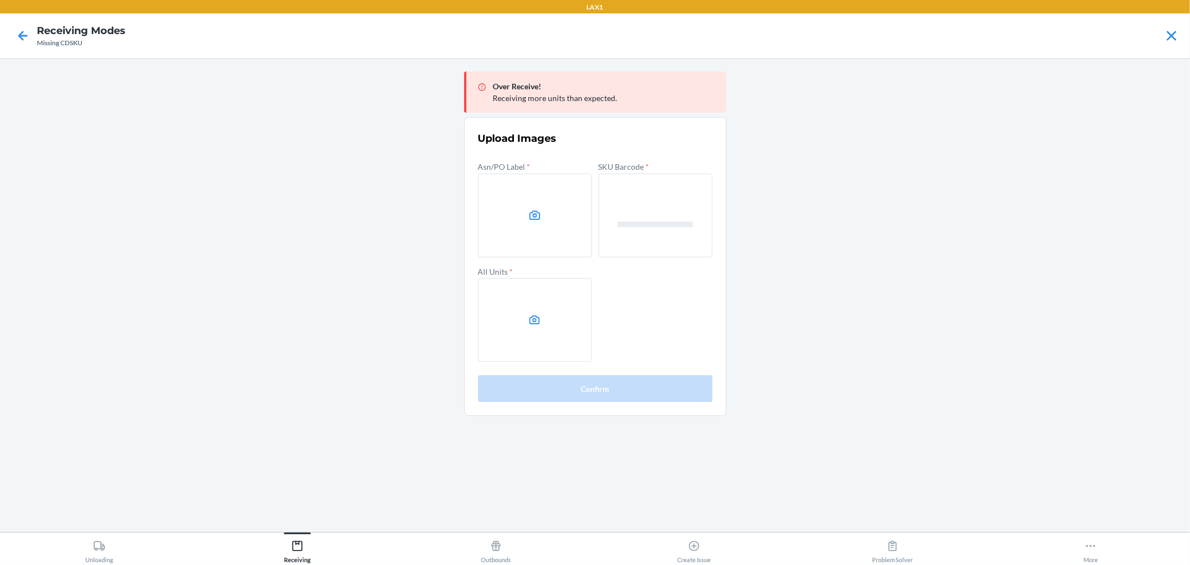
click at [0, 0] on input "file" at bounding box center [0, 0] width 0 height 0
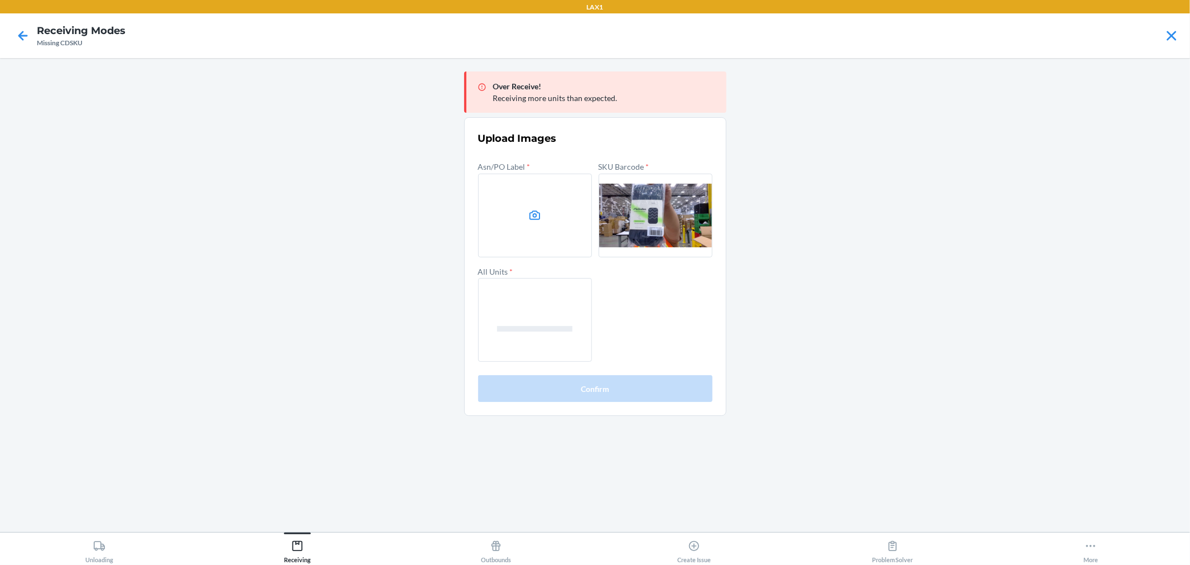
click at [550, 247] on label at bounding box center [535, 216] width 114 height 84
click at [0, 0] on input "file" at bounding box center [0, 0] width 0 height 0
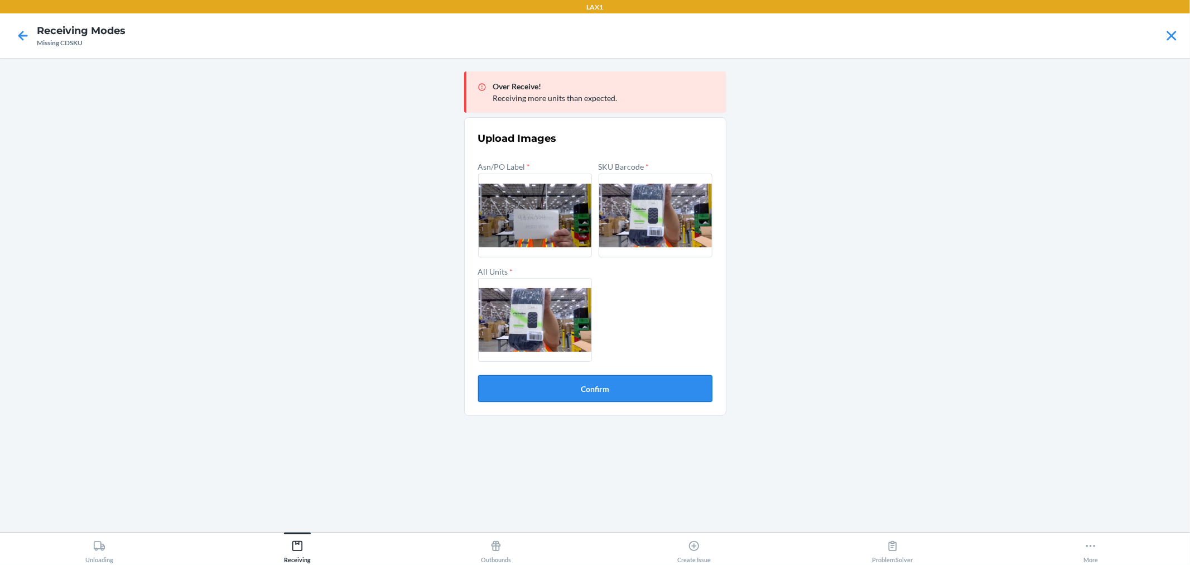
click at [651, 395] on button "Confirm" at bounding box center [595, 388] width 234 height 27
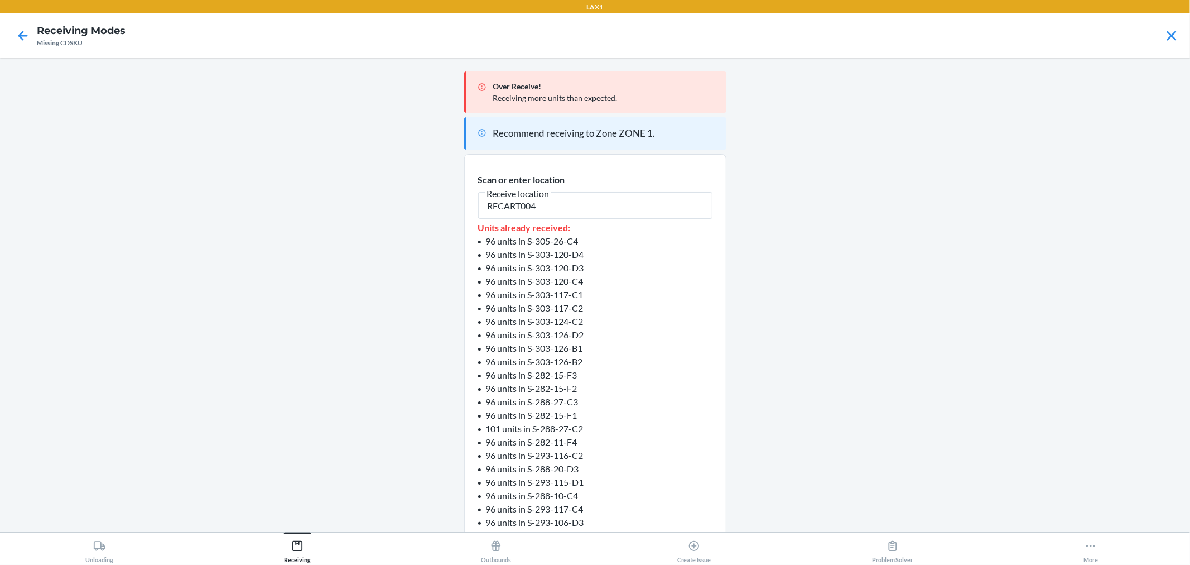
type input "RECART004"
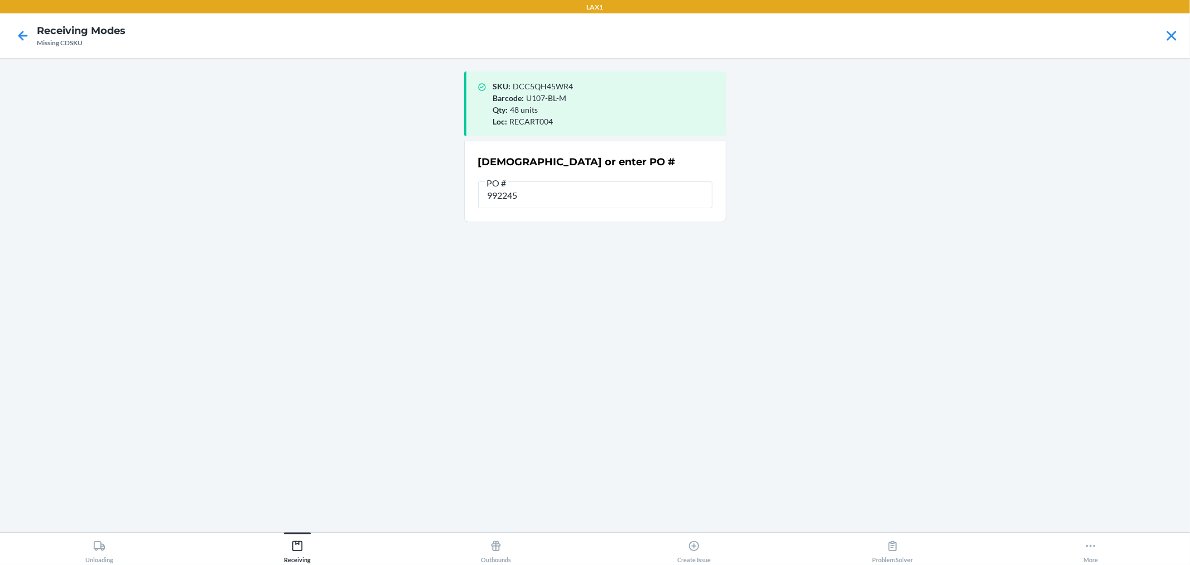
type input "9922454"
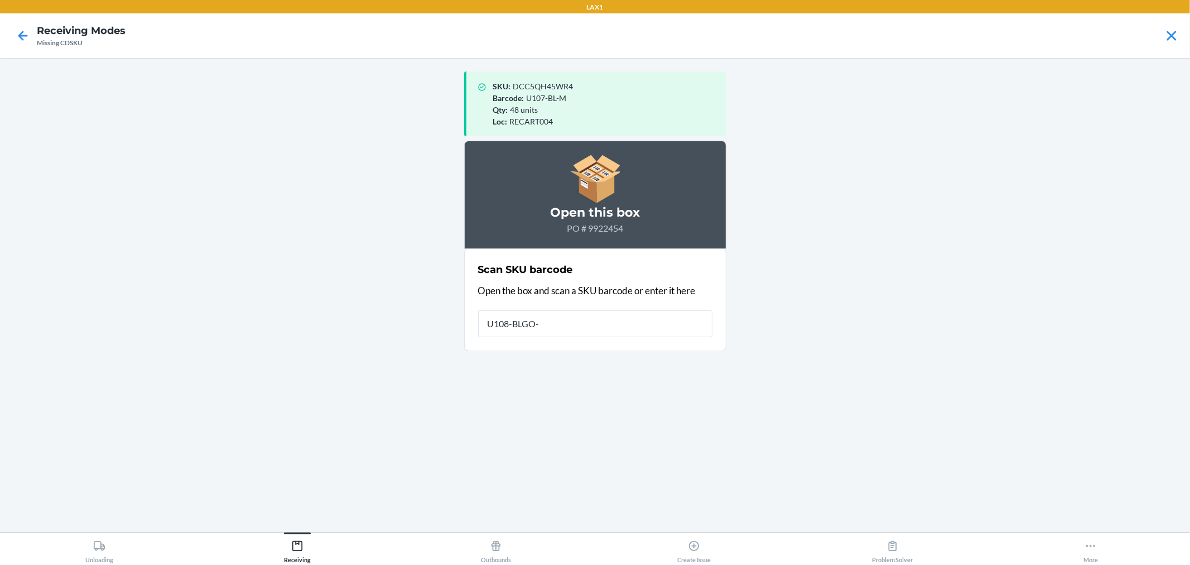
type input "U108-BLGO-M"
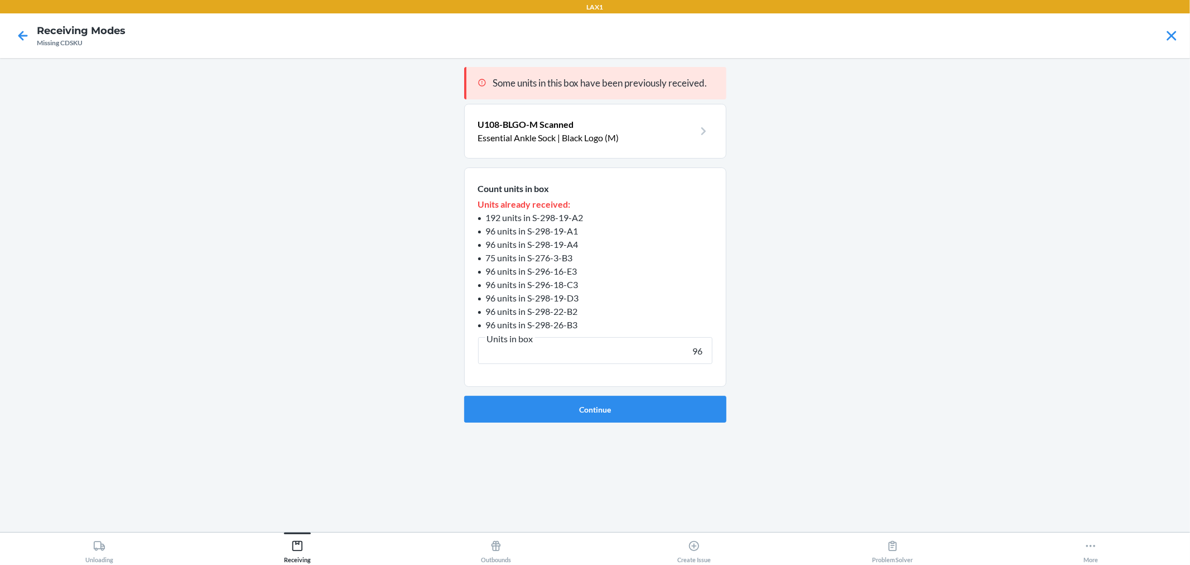
type input "96"
click at [464, 396] on button "Continue" at bounding box center [595, 409] width 262 height 27
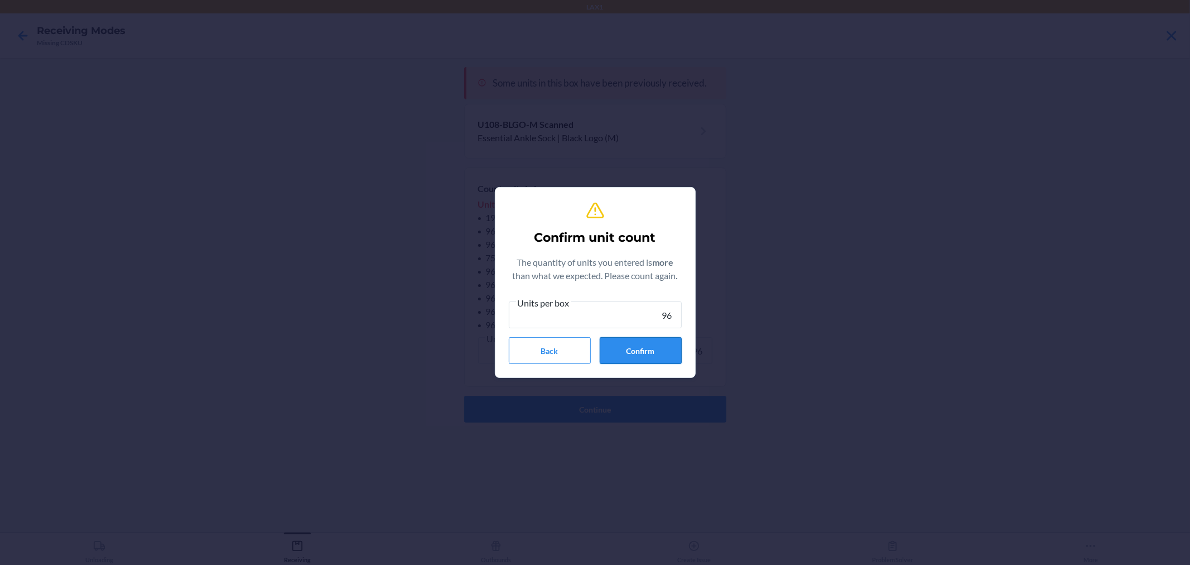
type input "96"
click at [625, 348] on button "Confirm" at bounding box center [641, 350] width 82 height 27
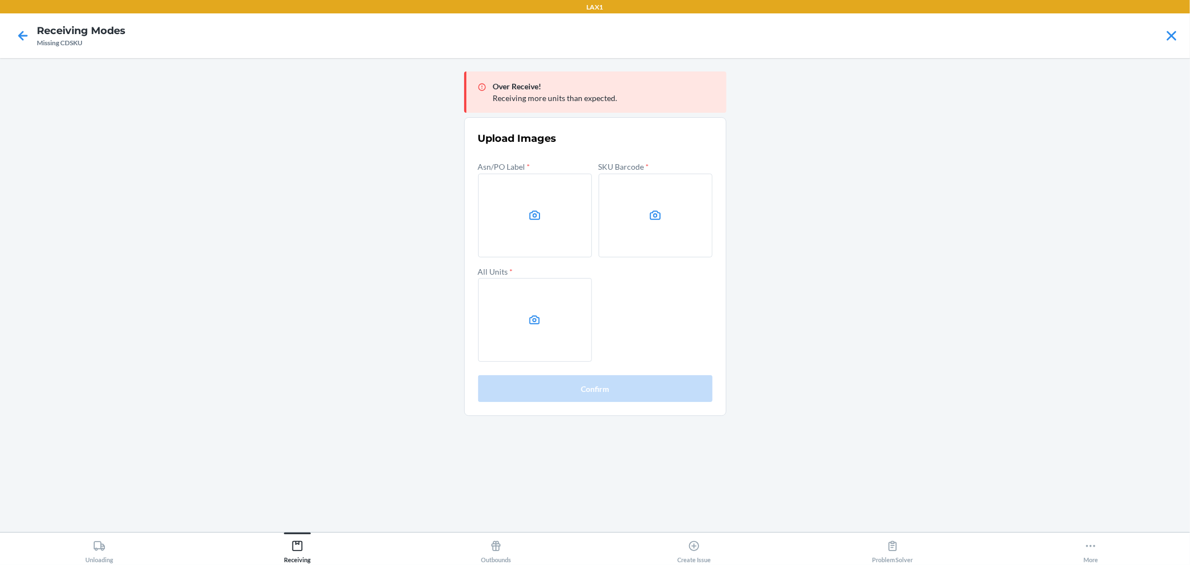
click at [782, 299] on main "Over Receive! Receiving more units than expected. Upload Images Asn/PO Label * …" at bounding box center [595, 295] width 1190 height 474
click at [676, 207] on label at bounding box center [656, 216] width 114 height 84
click at [0, 0] on input "file" at bounding box center [0, 0] width 0 height 0
click at [540, 306] on label at bounding box center [535, 320] width 114 height 84
click at [0, 0] on input "file" at bounding box center [0, 0] width 0 height 0
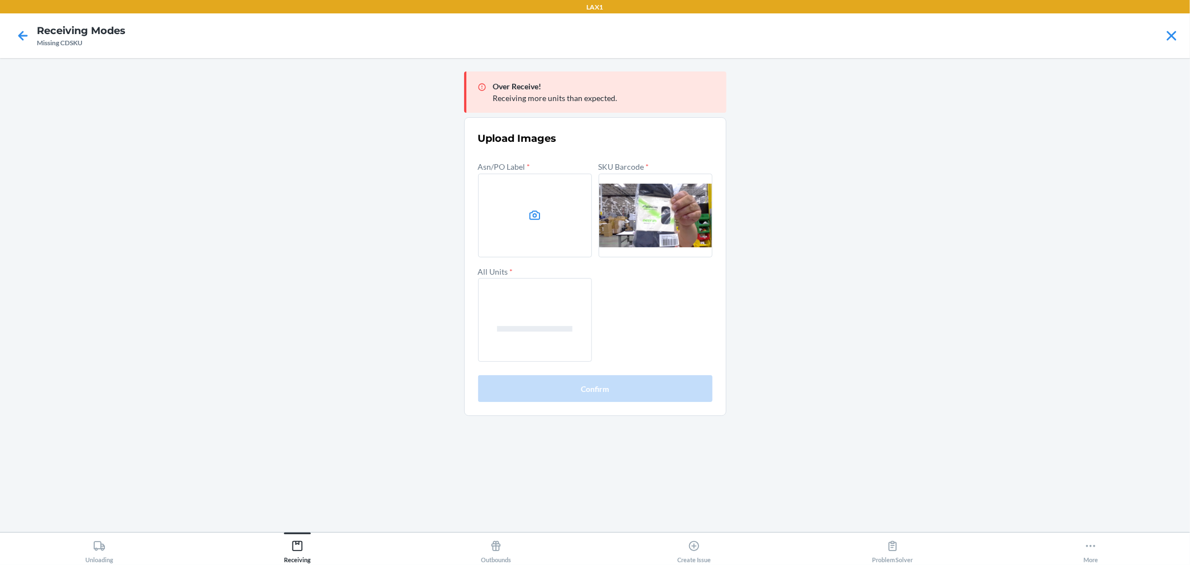
click at [533, 205] on label at bounding box center [535, 216] width 114 height 84
click at [0, 0] on input "file" at bounding box center [0, 0] width 0 height 0
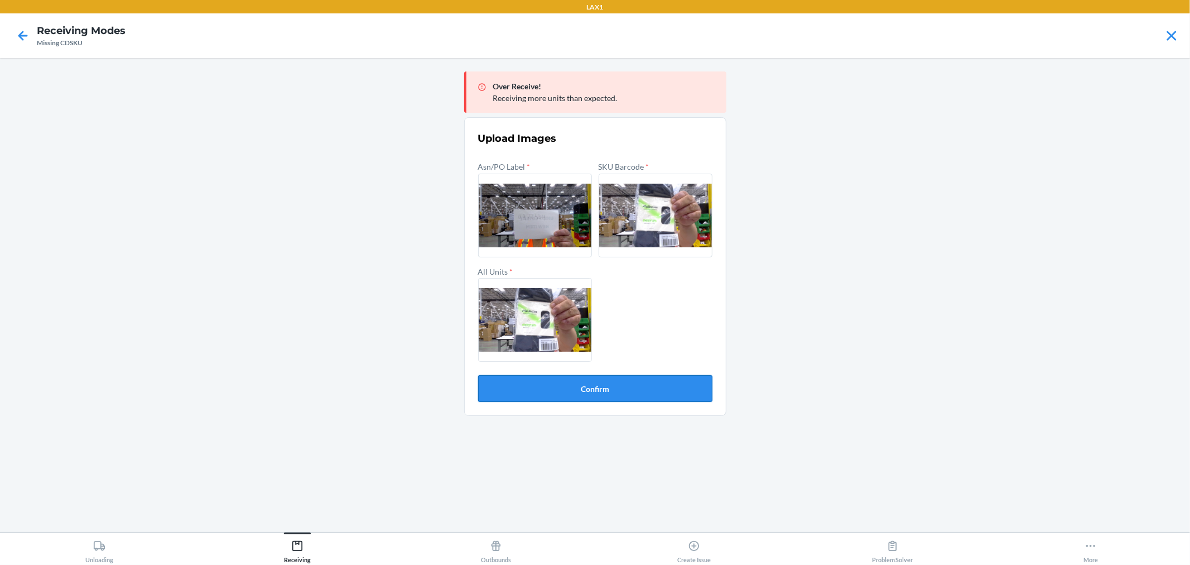
click at [667, 381] on button "Confirm" at bounding box center [595, 388] width 234 height 27
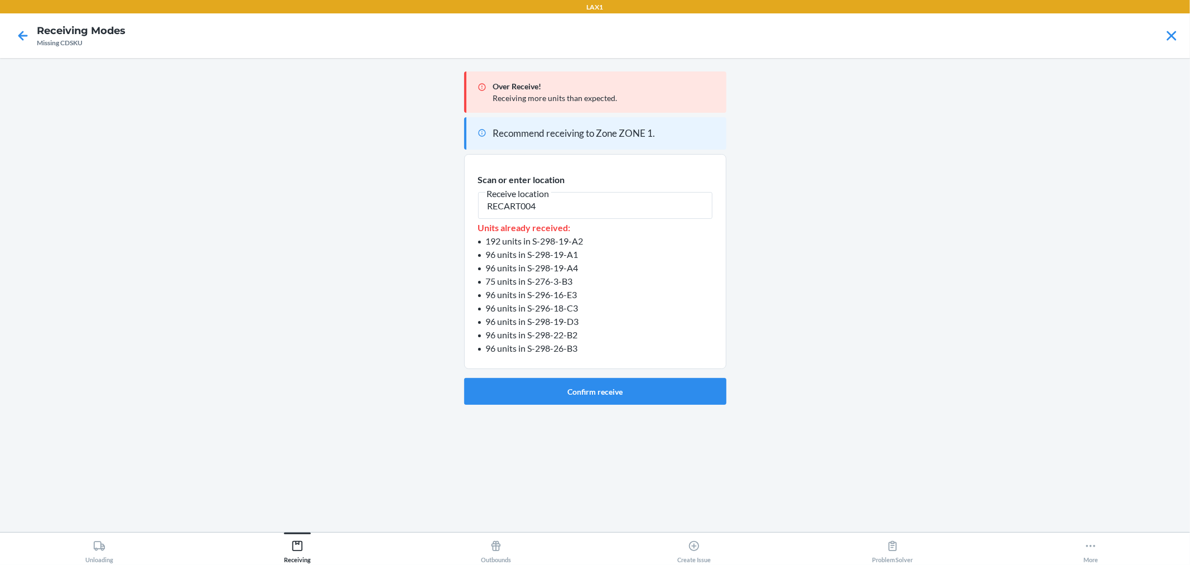
type input "RECART004"
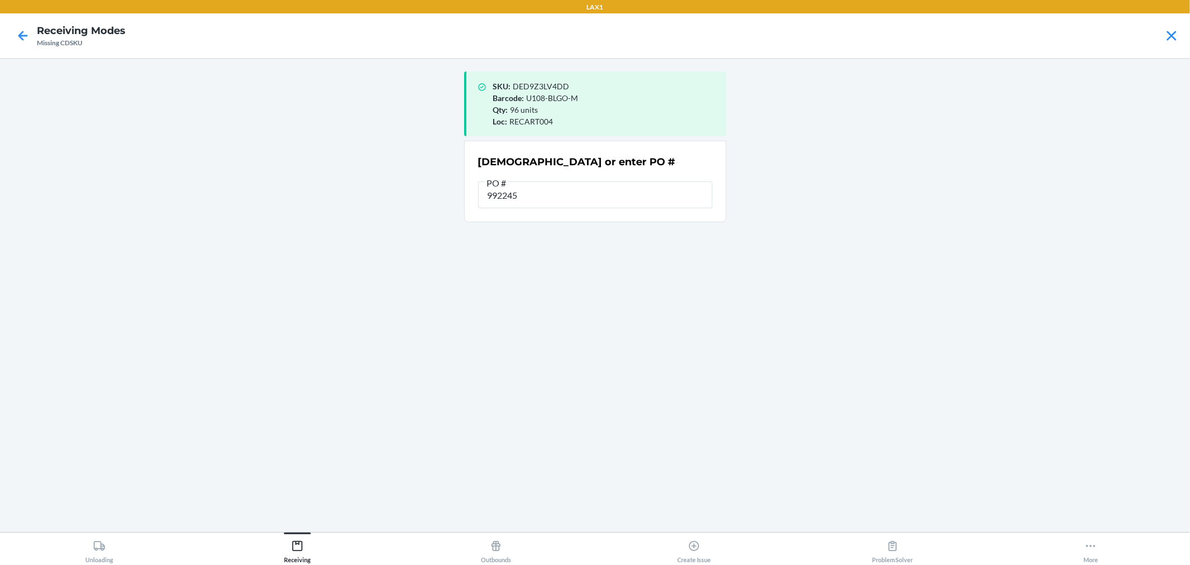
type input "9922454"
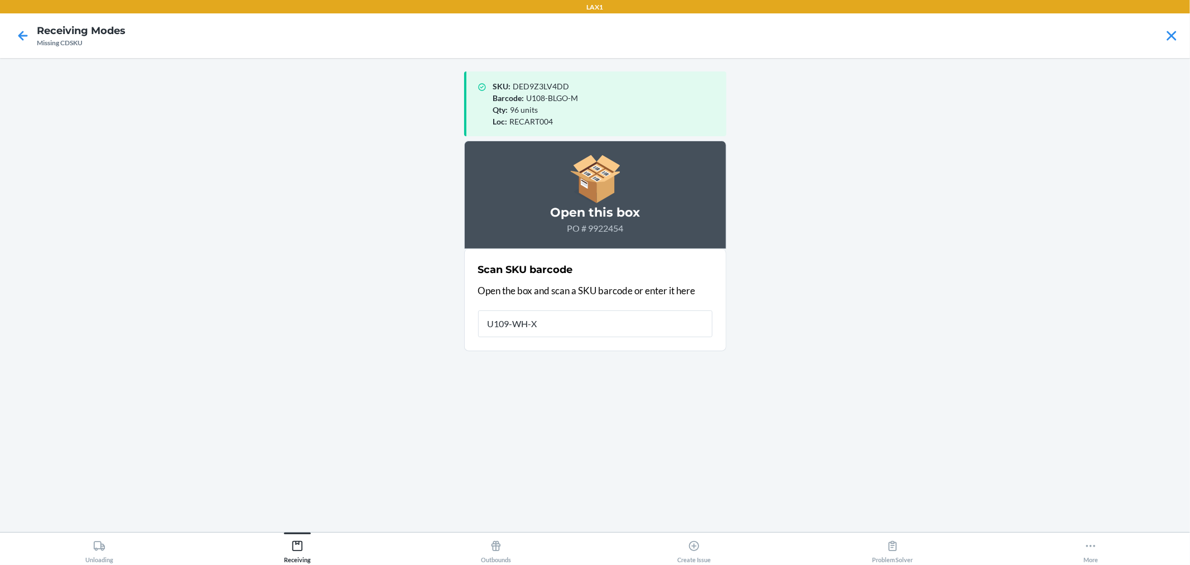
type input "U109-WH-XL"
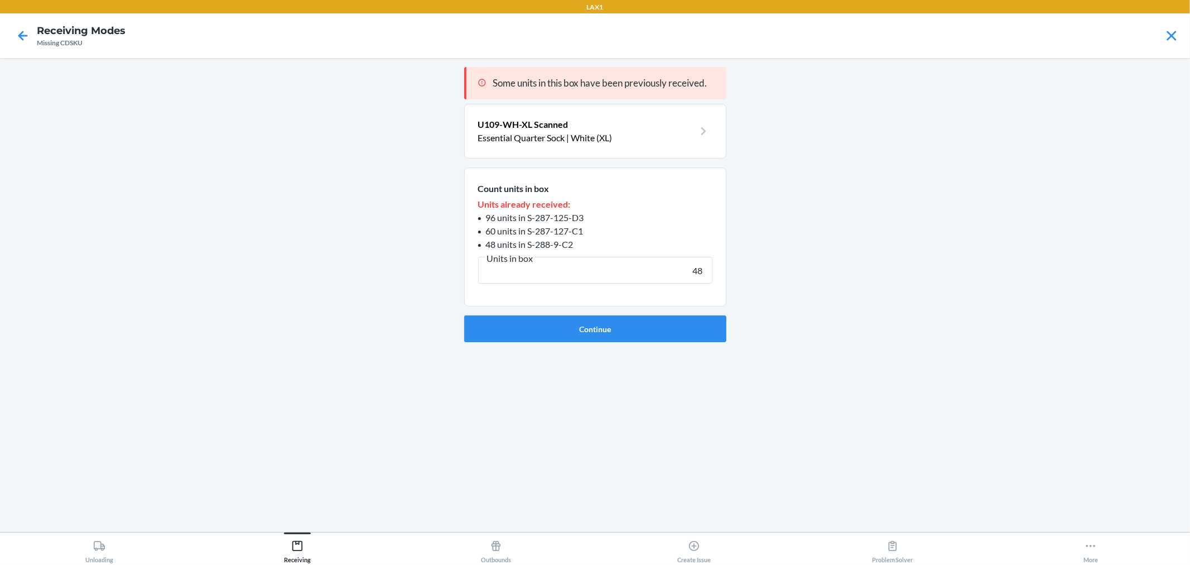
type input "48"
click at [464, 315] on button "Continue" at bounding box center [595, 328] width 262 height 27
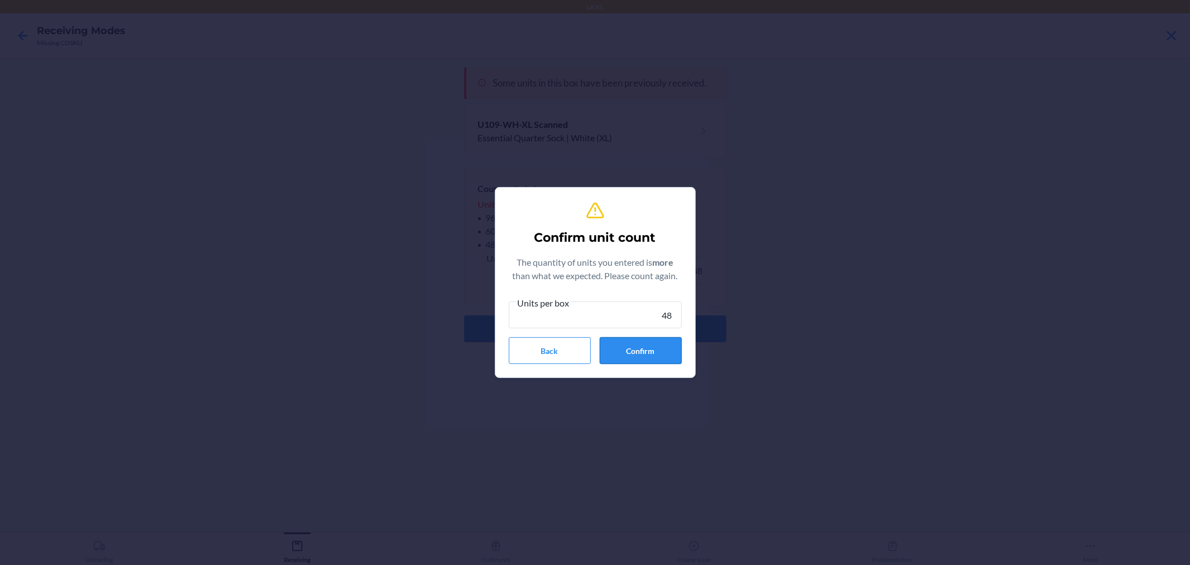
type input "48"
click at [645, 352] on button "Confirm" at bounding box center [641, 350] width 82 height 27
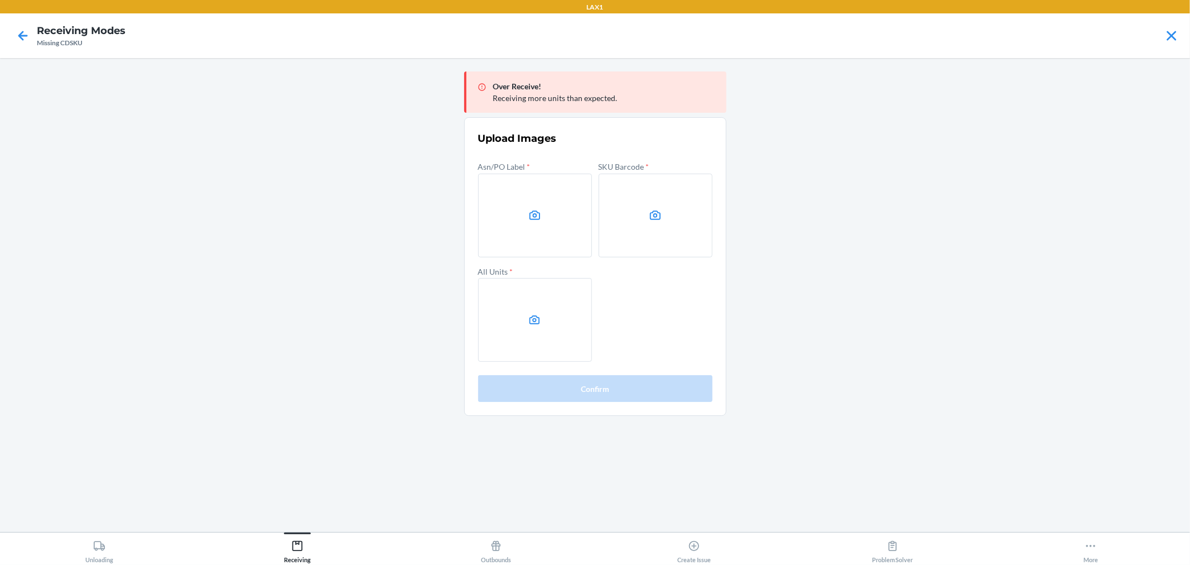
click at [649, 207] on label at bounding box center [656, 216] width 114 height 84
click at [0, 0] on input "file" at bounding box center [0, 0] width 0 height 0
click at [570, 320] on label at bounding box center [535, 320] width 114 height 84
click at [0, 0] on input "file" at bounding box center [0, 0] width 0 height 0
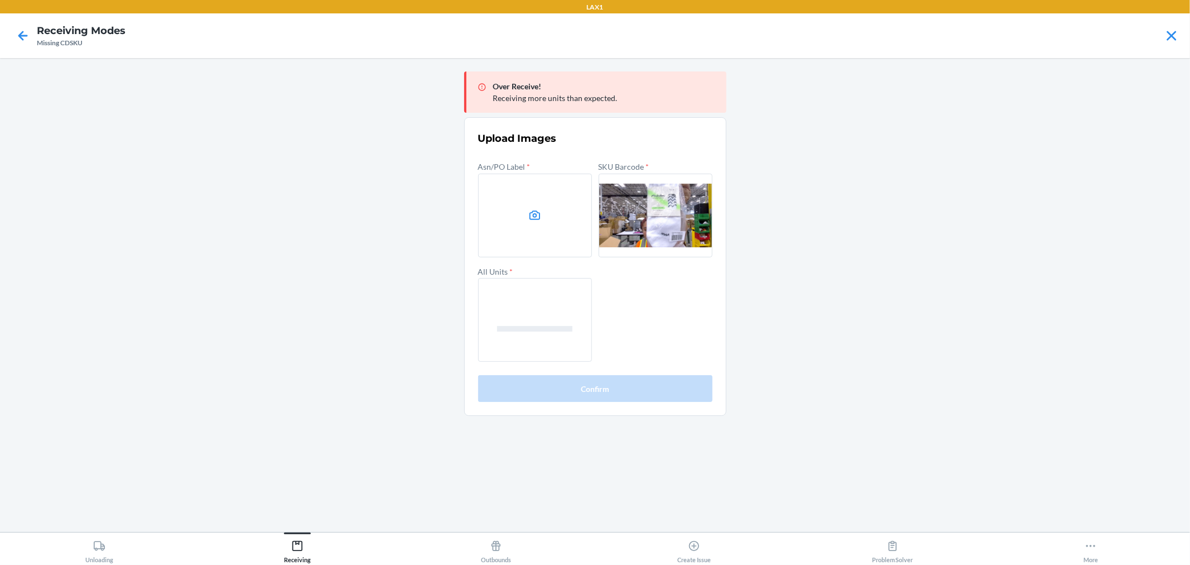
click at [561, 225] on label at bounding box center [535, 216] width 114 height 84
click at [0, 0] on input "file" at bounding box center [0, 0] width 0 height 0
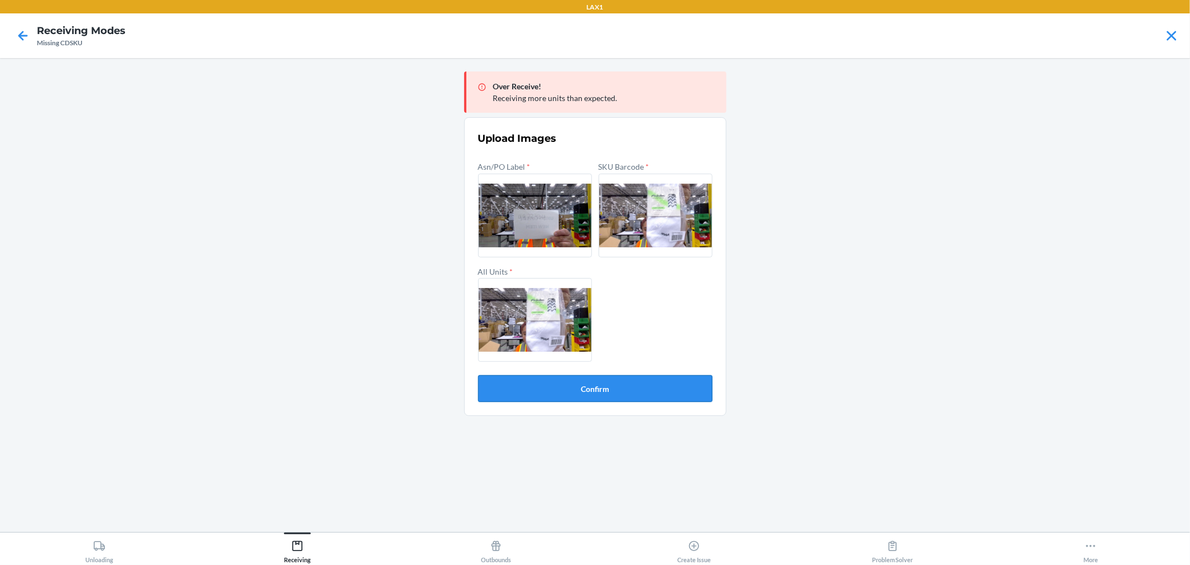
click at [633, 391] on button "Confirm" at bounding box center [595, 388] width 234 height 27
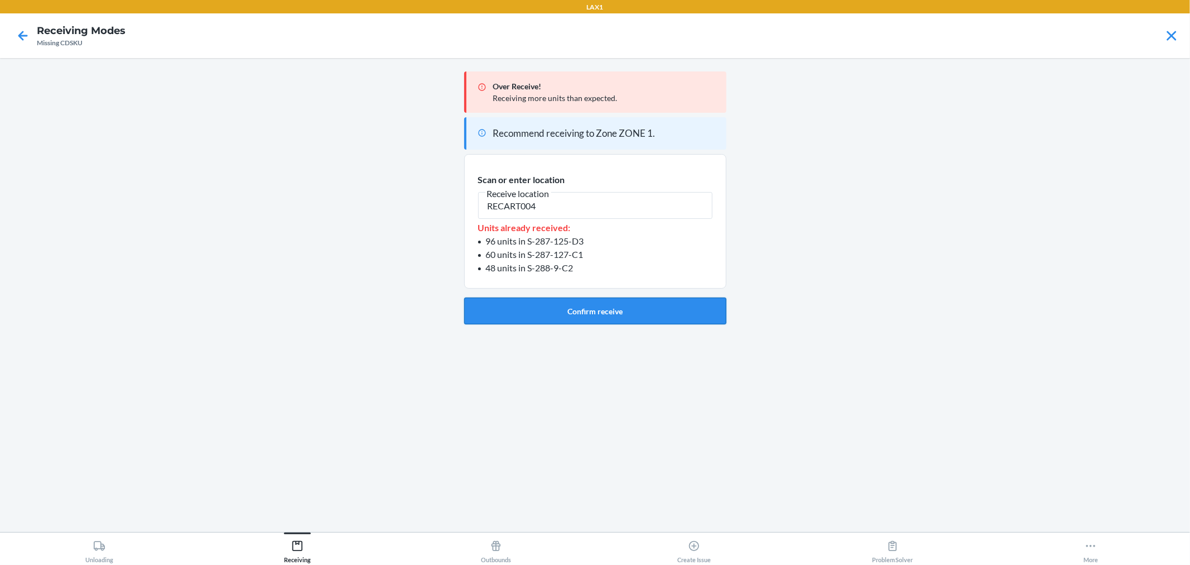
type input "RECART004"
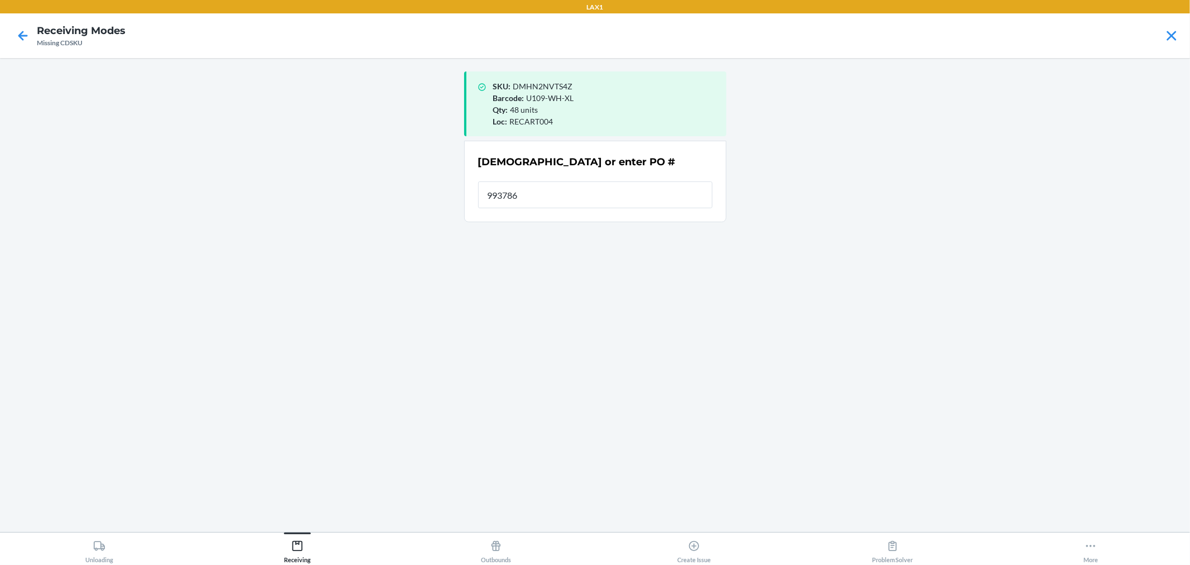
type input "9937861"
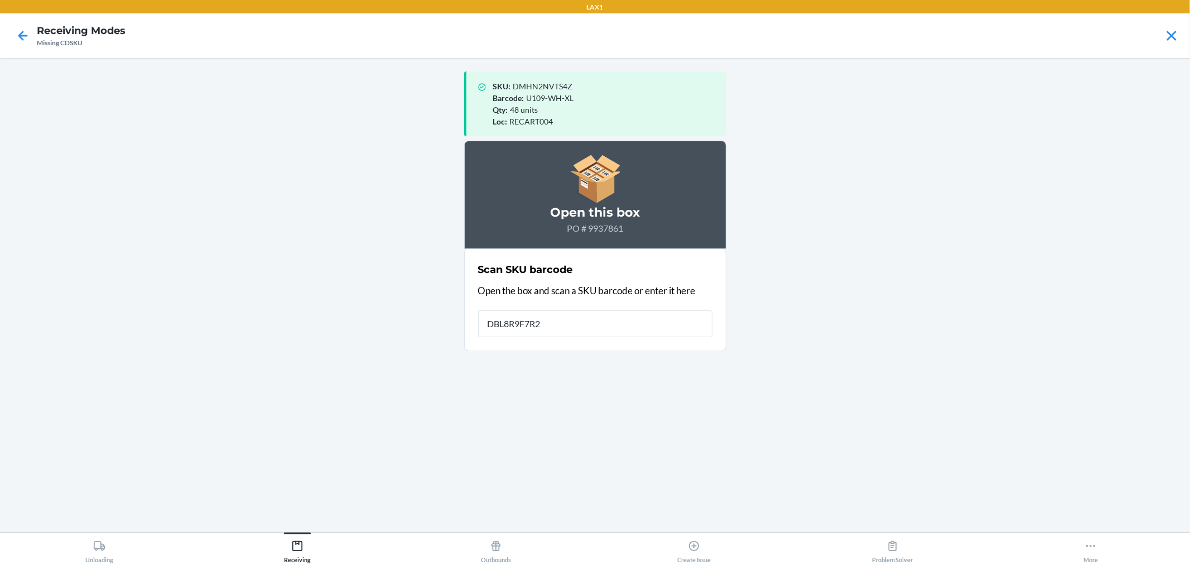
type input "DBL8R9F7R2E"
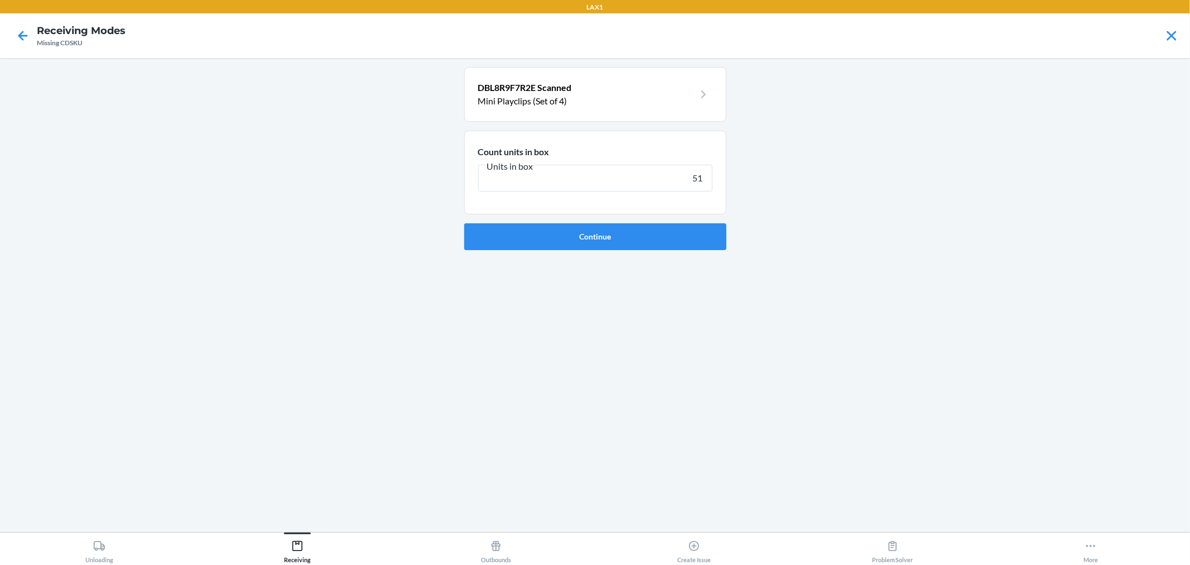
type input "510"
click button "Continue" at bounding box center [595, 236] width 262 height 27
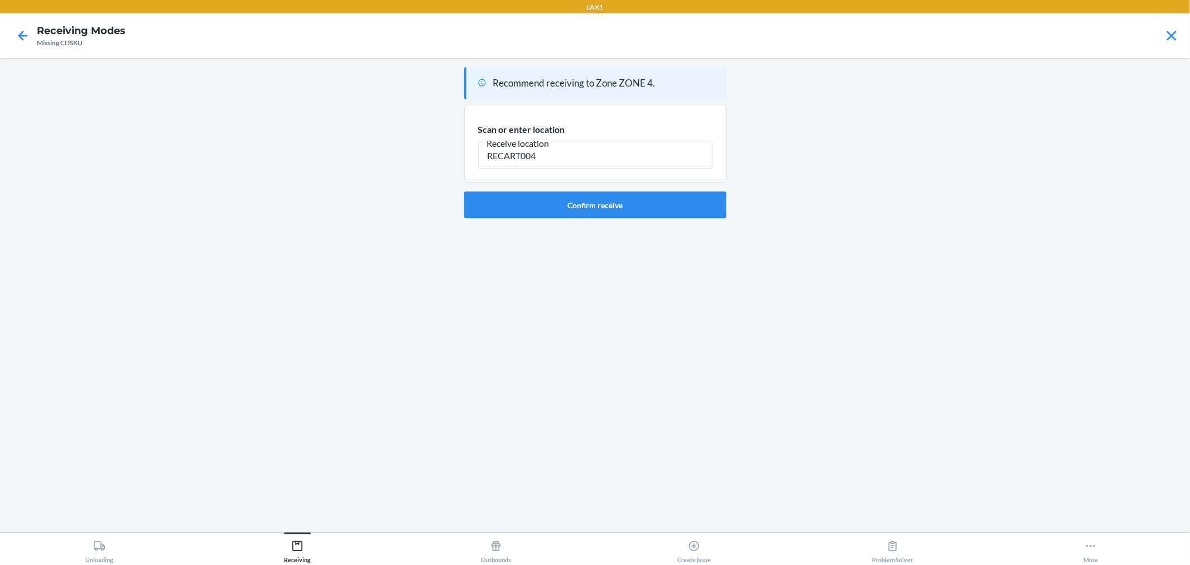
type input "RECART004"
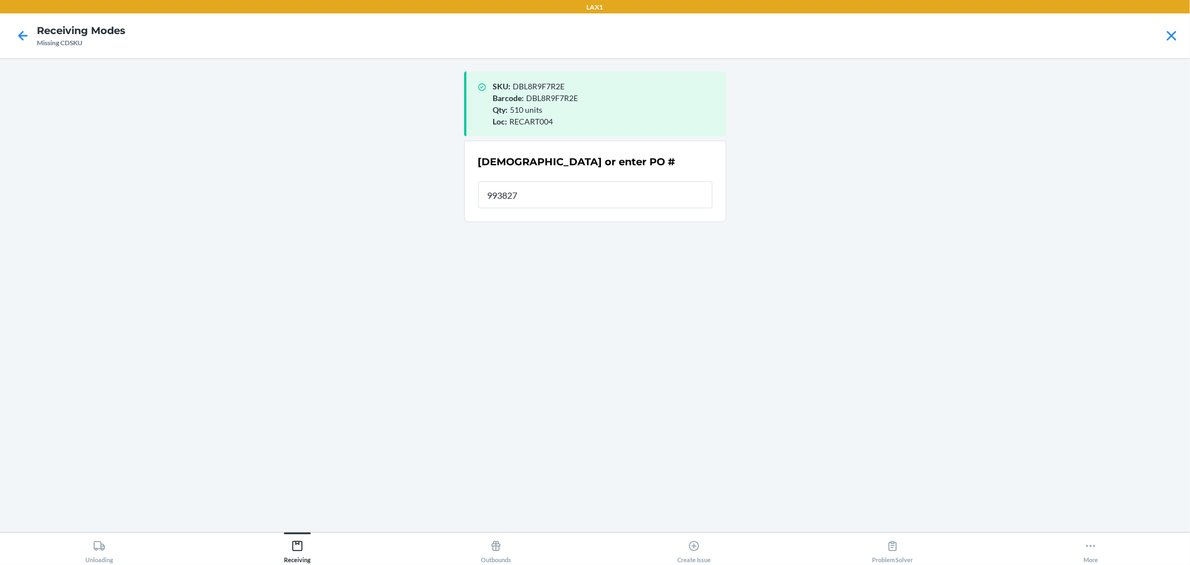
type input "9938270"
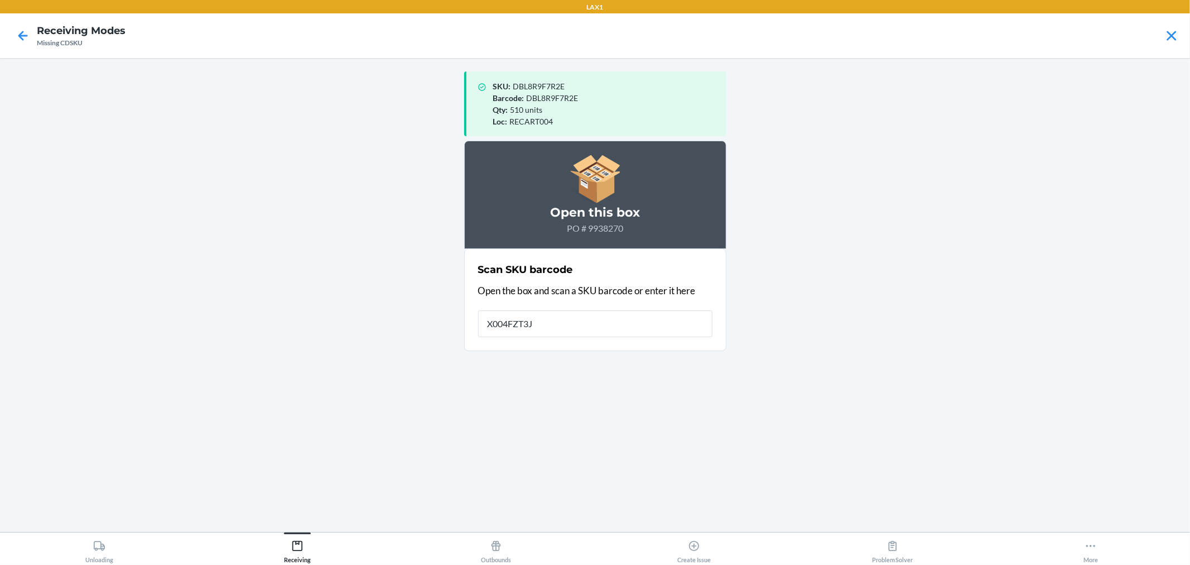
type input "X004FZT3JB"
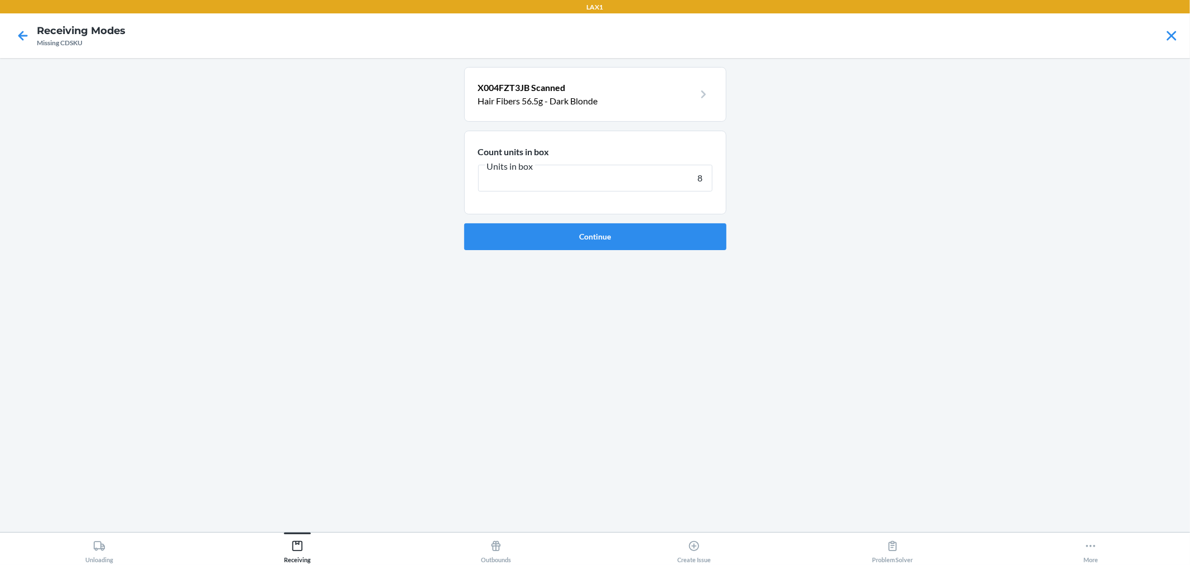
type input "80"
click button "Continue" at bounding box center [595, 236] width 262 height 27
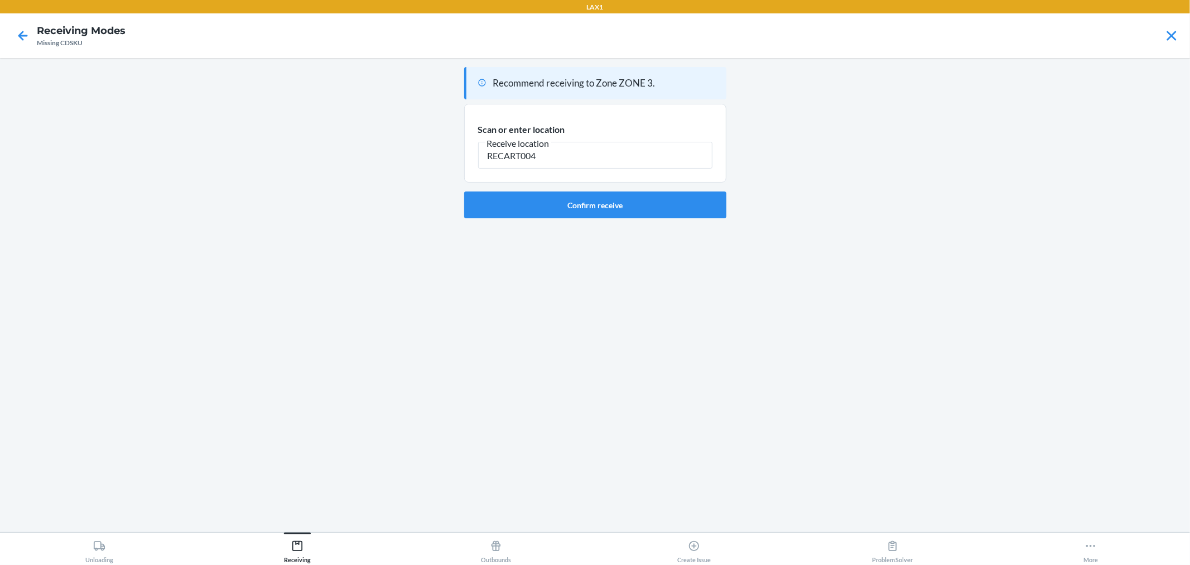
type input "RECART004"
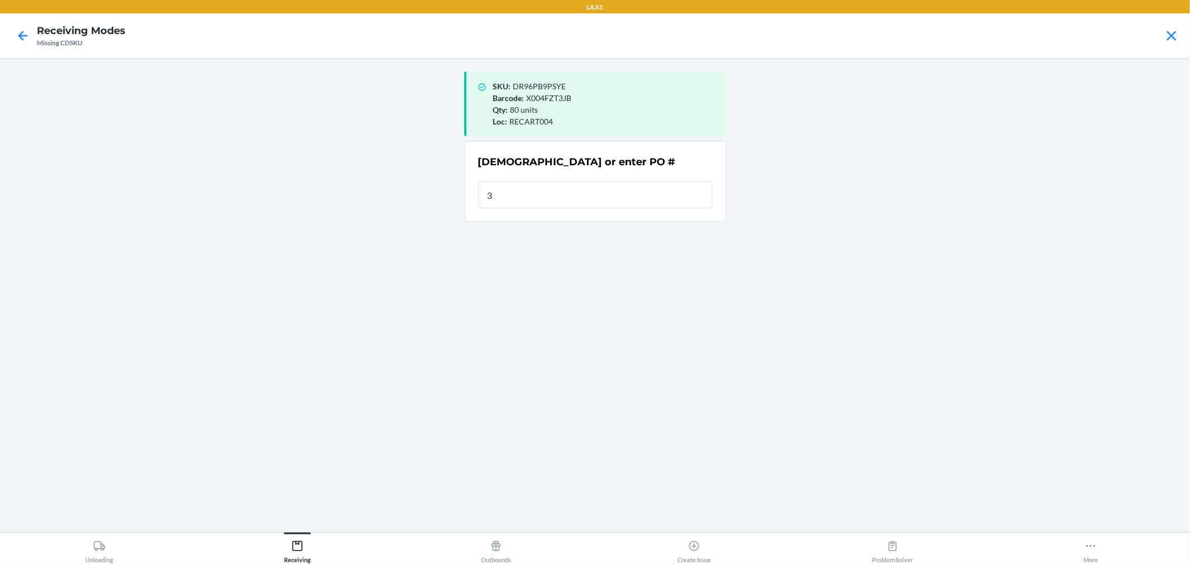
type input "387"
type input "6"
click at [570, 187] on input "This field is required." at bounding box center [595, 194] width 234 height 27
type input "9937114"
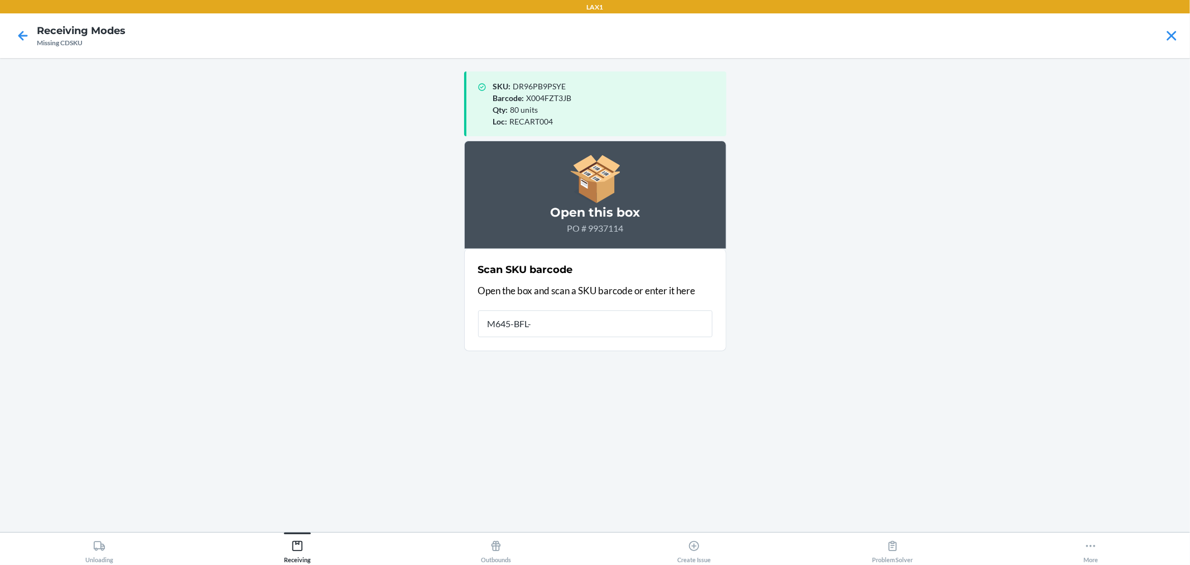
type input "M645-BFL-S"
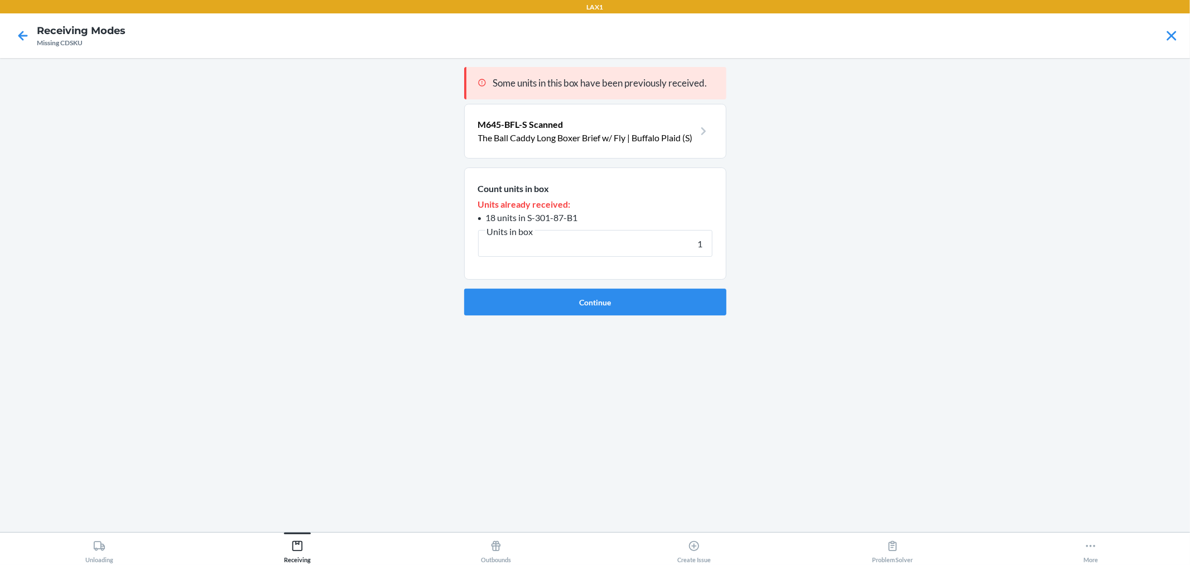
type input "1"
click at [464, 288] on button "Continue" at bounding box center [595, 301] width 262 height 27
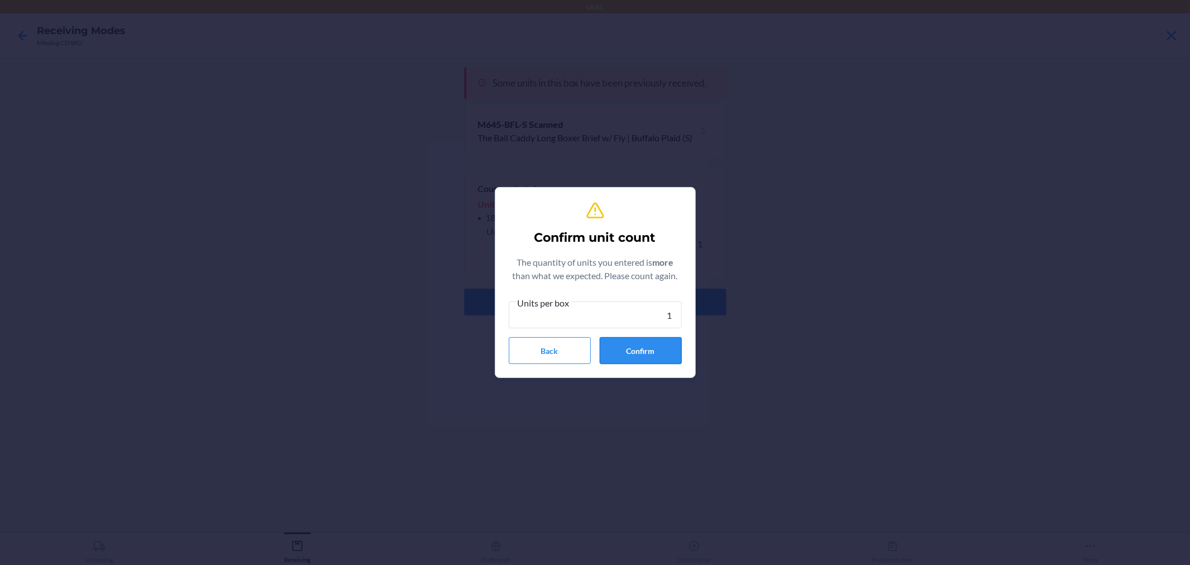
type input "1"
click at [642, 341] on button "Confirm" at bounding box center [641, 350] width 82 height 27
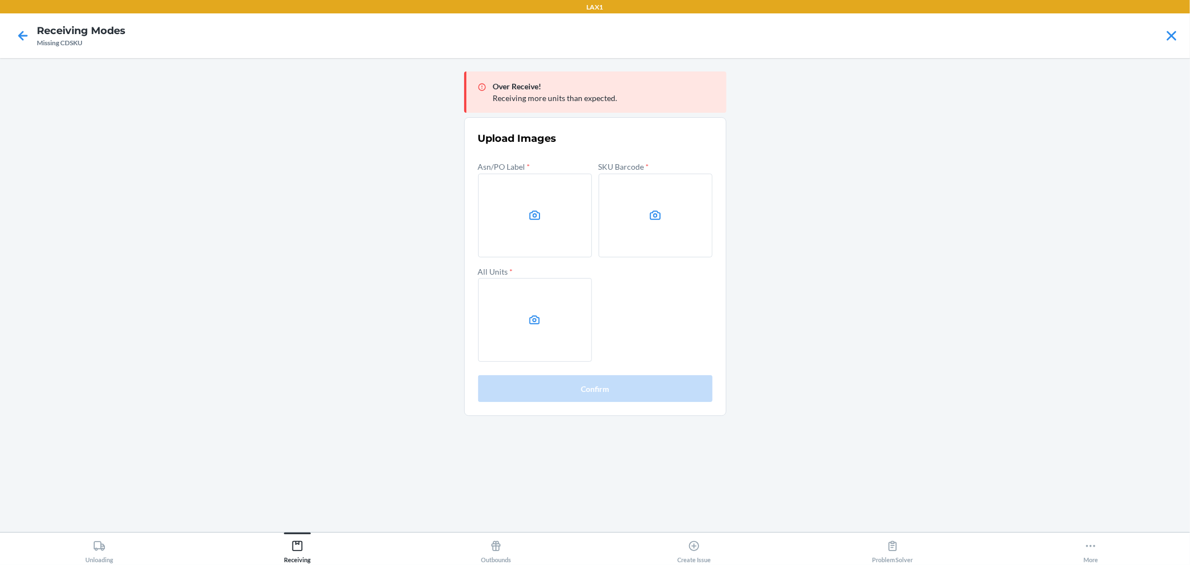
drag, startPoint x: 947, startPoint y: 304, endPoint x: 924, endPoint y: 266, distance: 45.1
click at [941, 291] on main "Over Receive! Receiving more units than expected. Upload Images Asn/PO Label * …" at bounding box center [595, 295] width 1190 height 474
click at [651, 204] on label at bounding box center [656, 216] width 114 height 84
click at [0, 0] on input "file" at bounding box center [0, 0] width 0 height 0
click at [553, 326] on label at bounding box center [535, 320] width 114 height 84
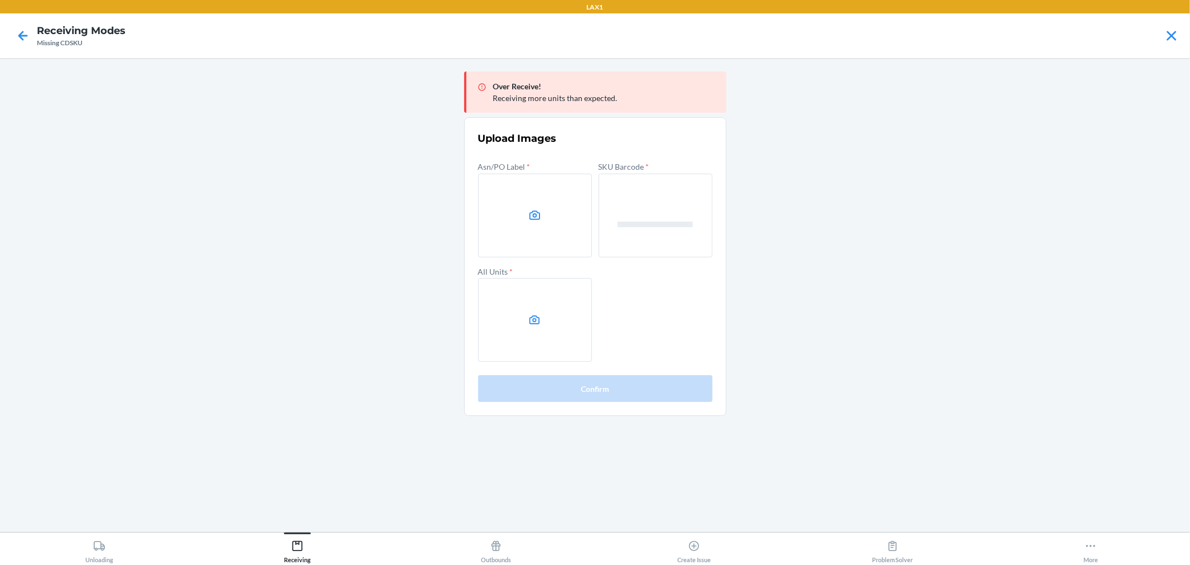
click at [0, 0] on input "file" at bounding box center [0, 0] width 0 height 0
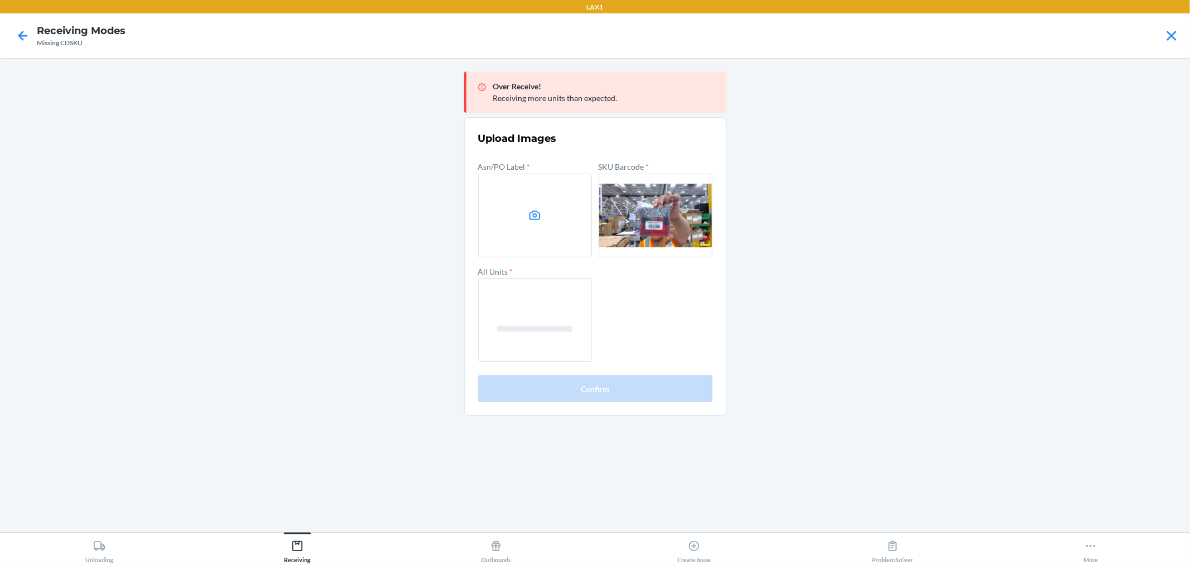
click at [546, 238] on label at bounding box center [535, 216] width 114 height 84
click at [0, 0] on input "file" at bounding box center [0, 0] width 0 height 0
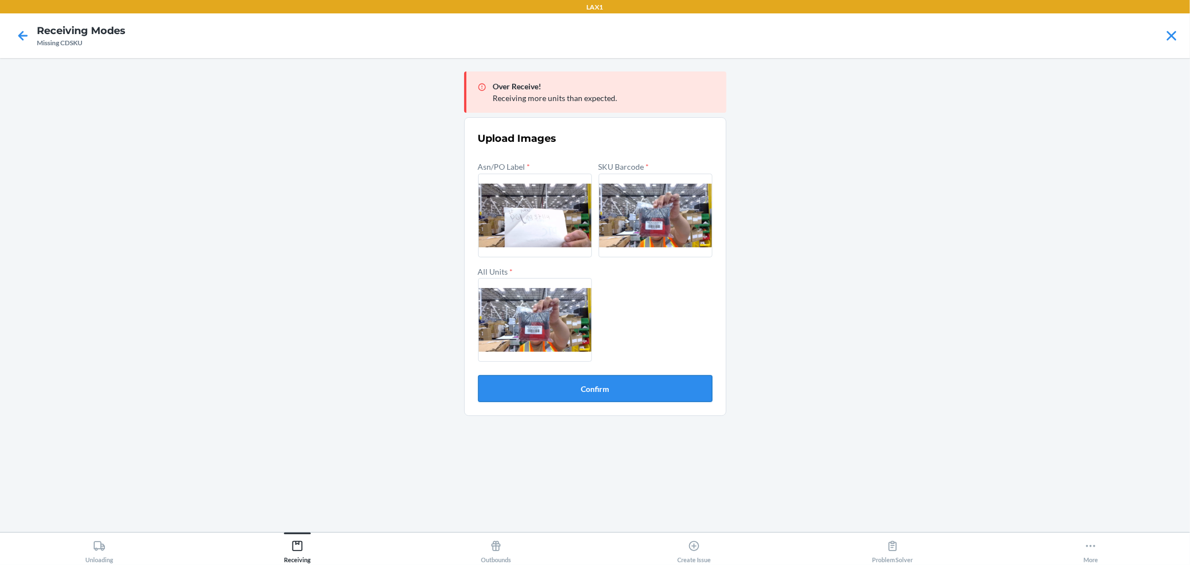
click at [633, 382] on button "Confirm" at bounding box center [595, 388] width 234 height 27
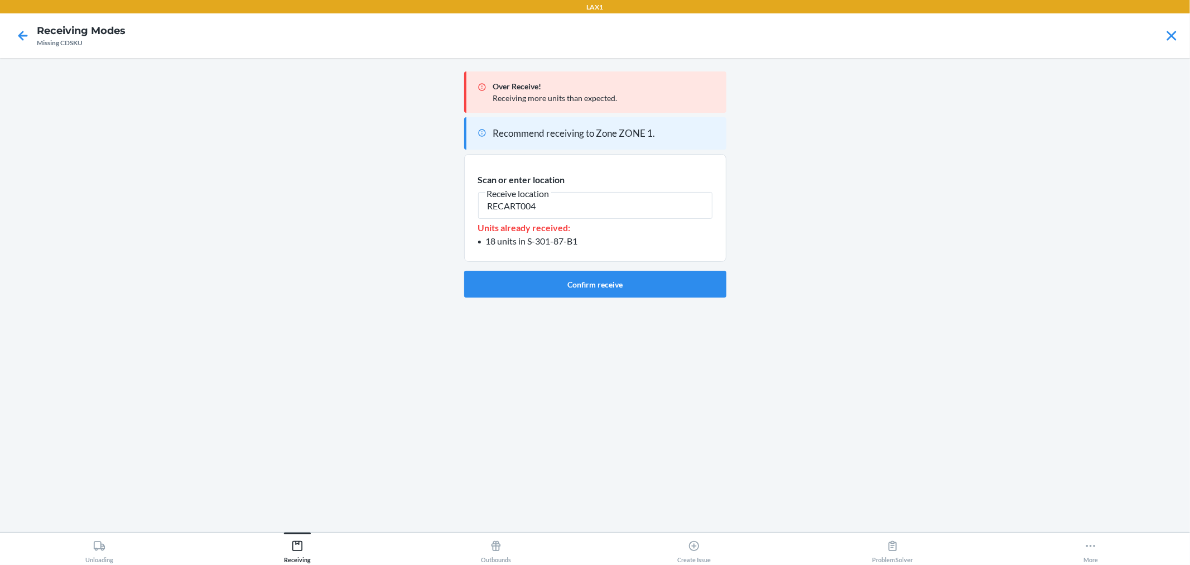
type input "RECART004"
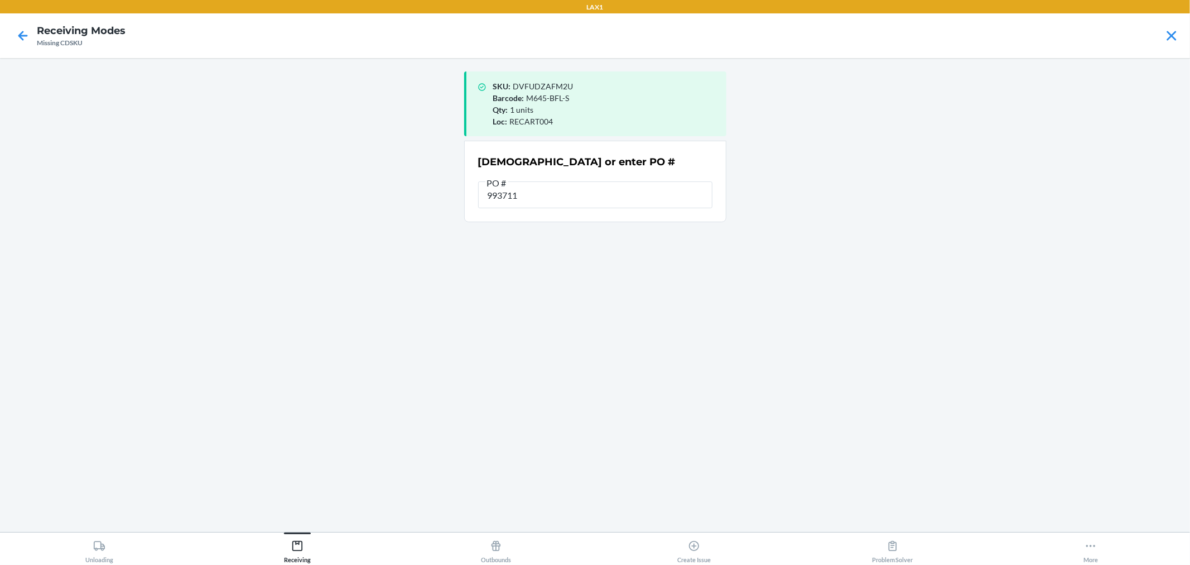
type input "9937114"
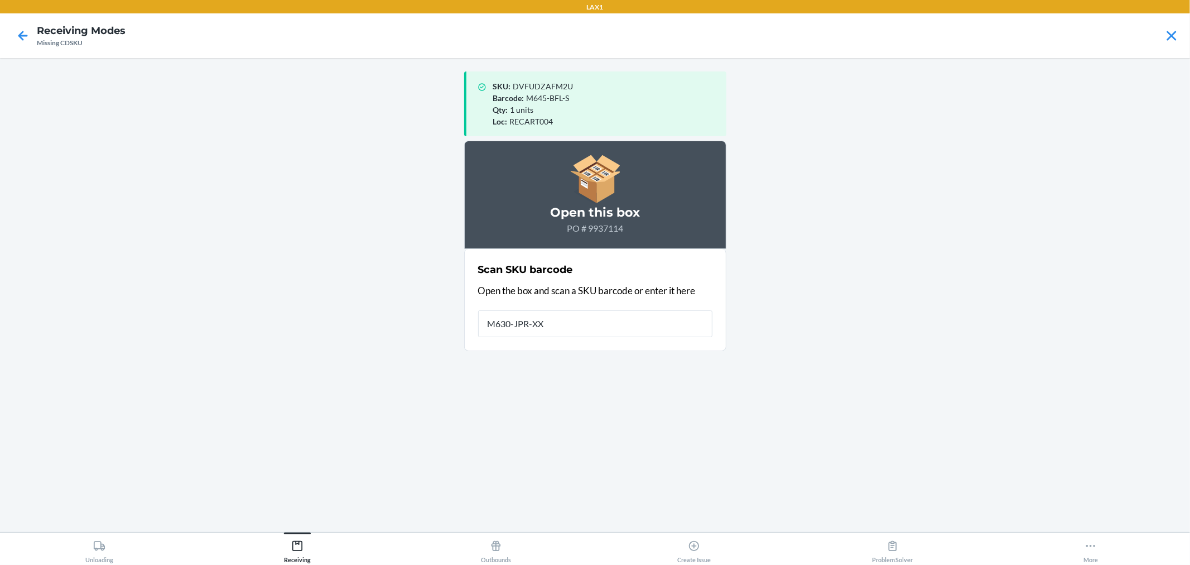
type input "M630-JPR-XXL"
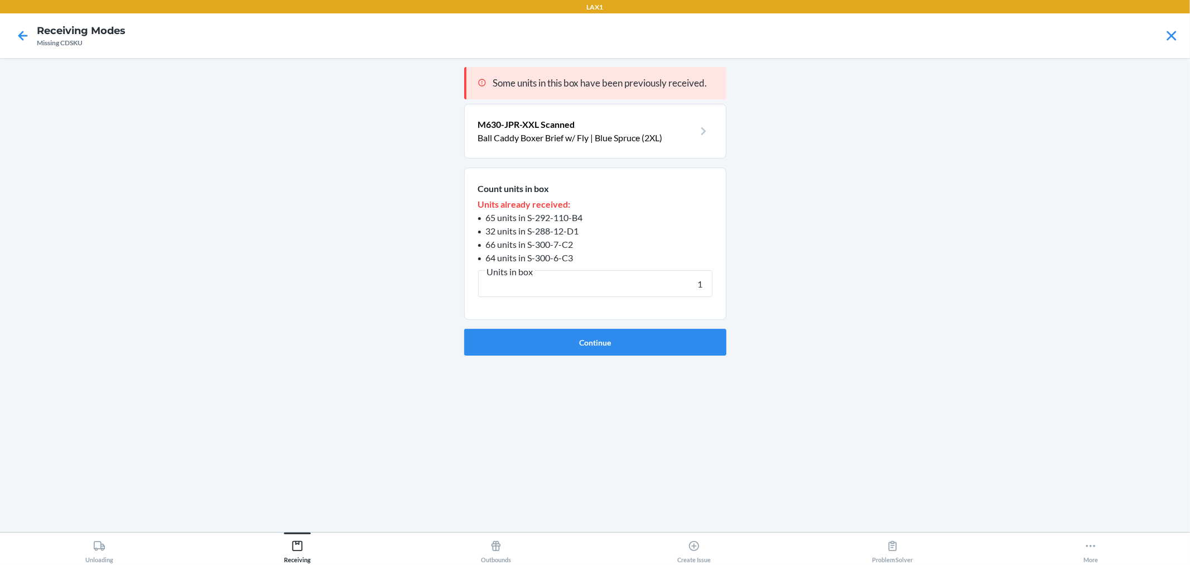
type input "1"
click at [464, 329] on button "Continue" at bounding box center [595, 342] width 262 height 27
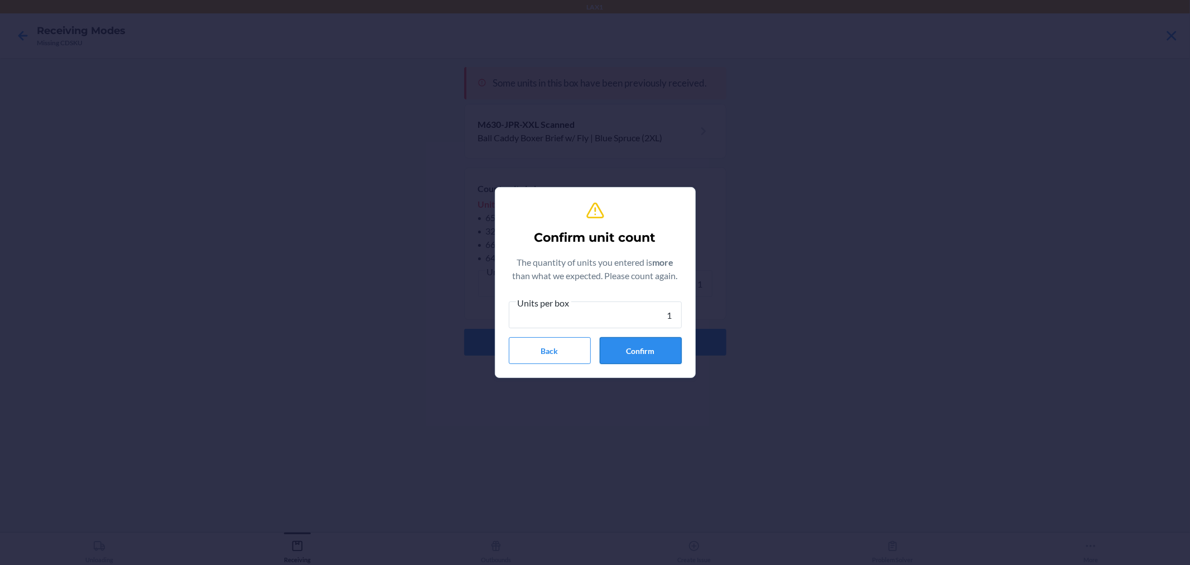
type input "1"
click at [659, 346] on button "Confirm" at bounding box center [641, 350] width 82 height 27
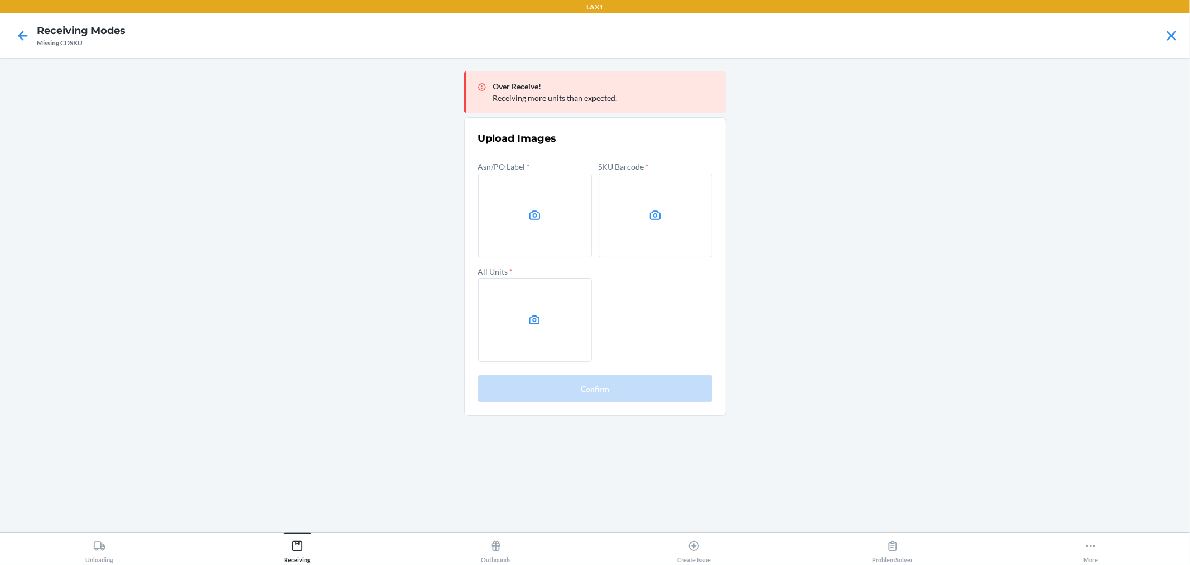
click at [823, 272] on main "Over Receive! Receiving more units than expected. Upload Images Asn/PO Label * …" at bounding box center [595, 295] width 1190 height 474
click at [609, 201] on label at bounding box center [656, 216] width 114 height 84
click at [0, 0] on input "file" at bounding box center [0, 0] width 0 height 0
click at [518, 328] on label at bounding box center [535, 320] width 114 height 84
click at [0, 0] on input "file" at bounding box center [0, 0] width 0 height 0
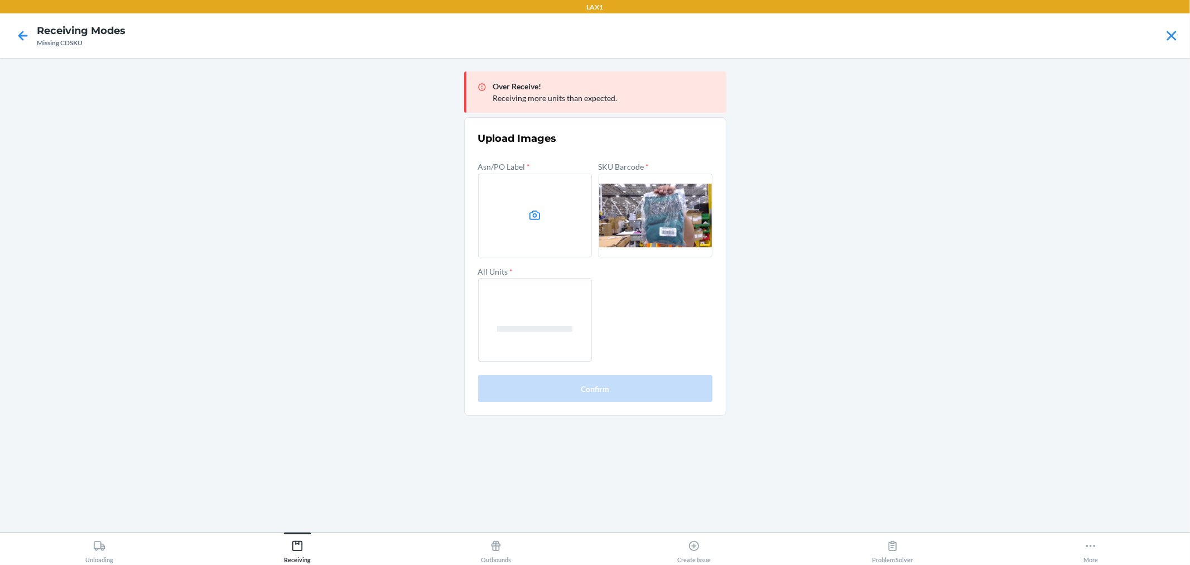
click at [576, 236] on label at bounding box center [535, 216] width 114 height 84
click at [0, 0] on input "file" at bounding box center [0, 0] width 0 height 0
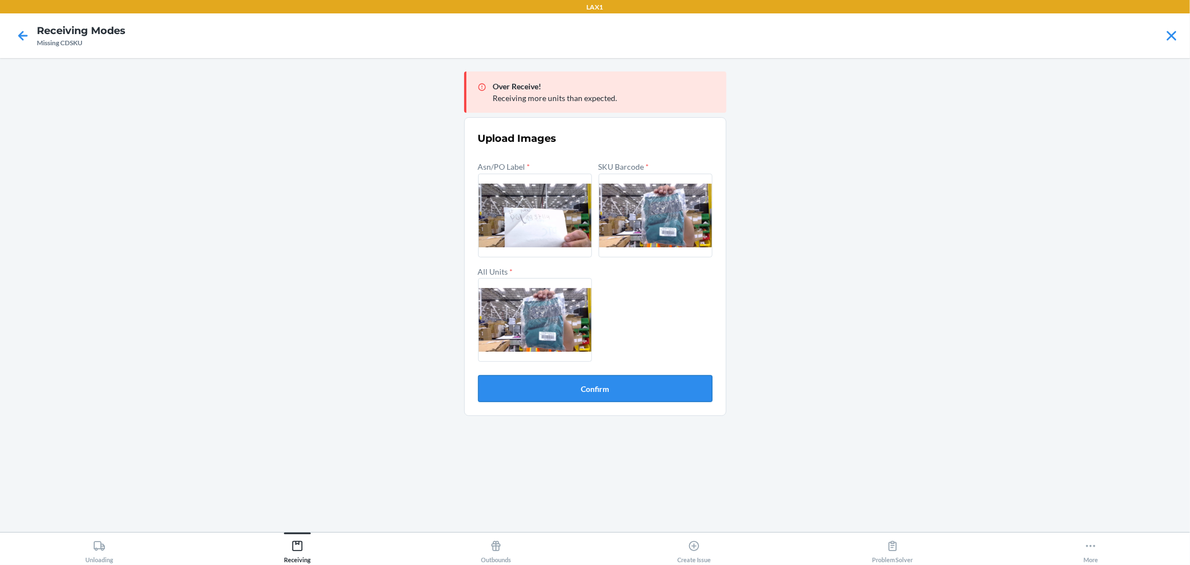
click at [562, 381] on button "Confirm" at bounding box center [595, 388] width 234 height 27
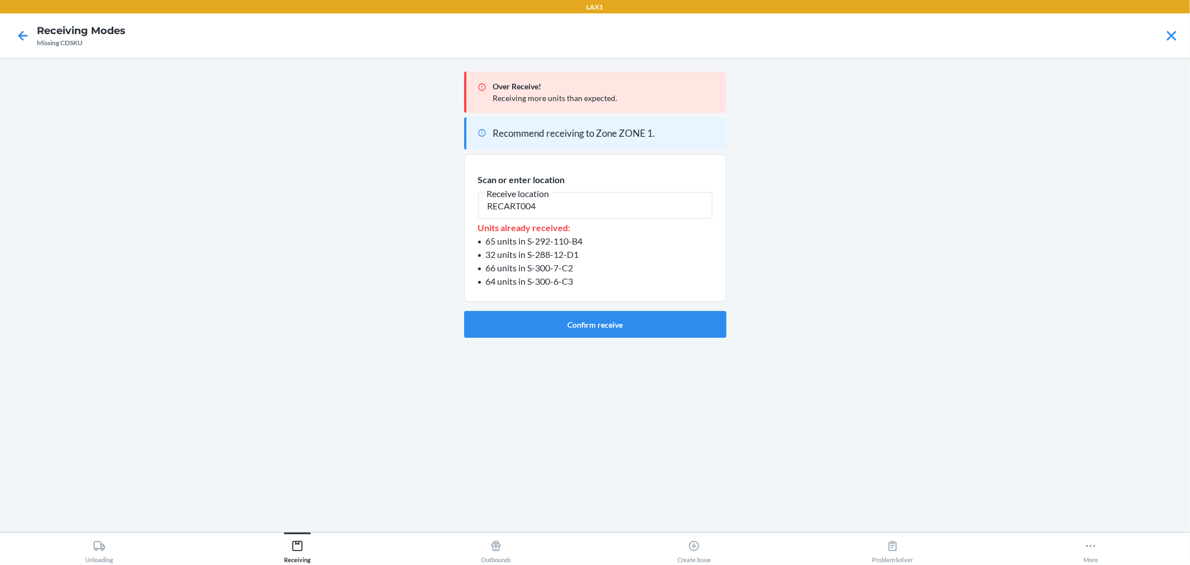
type input "RECART004"
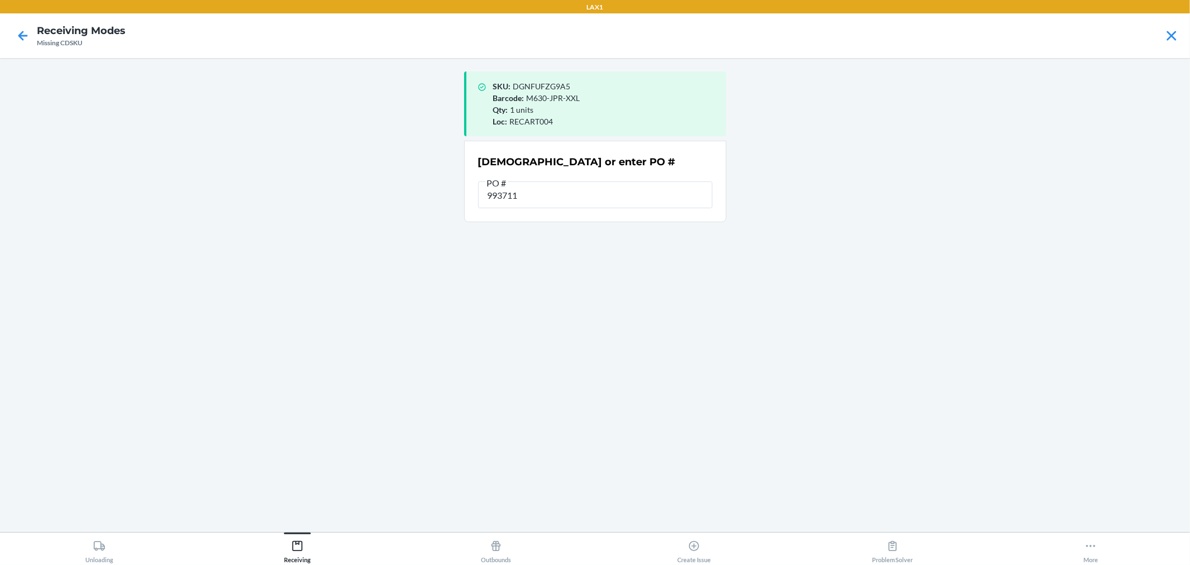
type input "9937114"
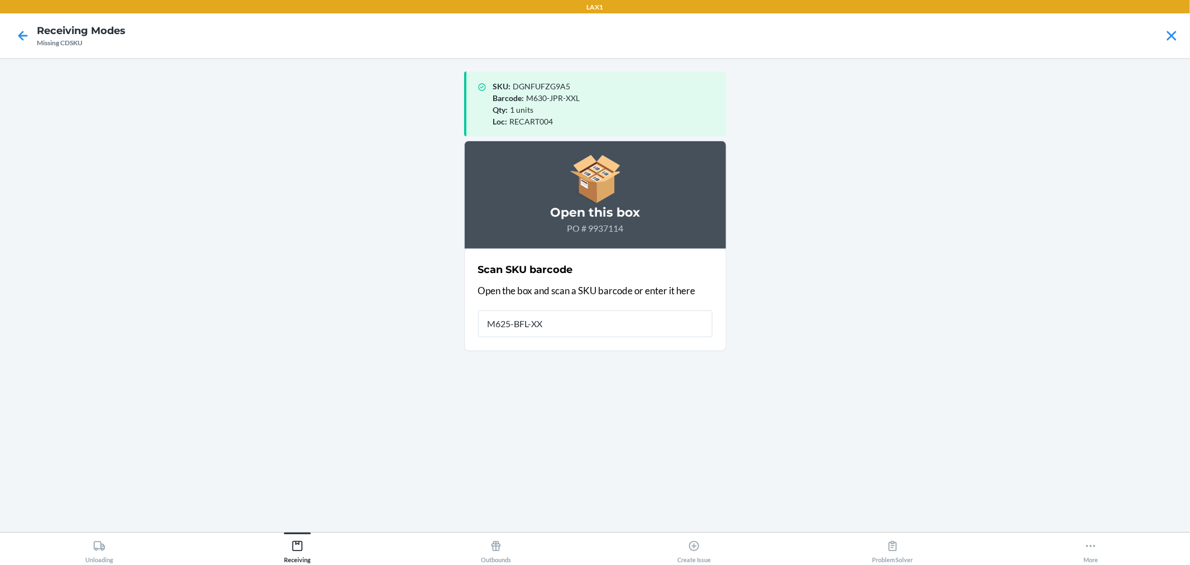
type input "M625-BFL-XXL"
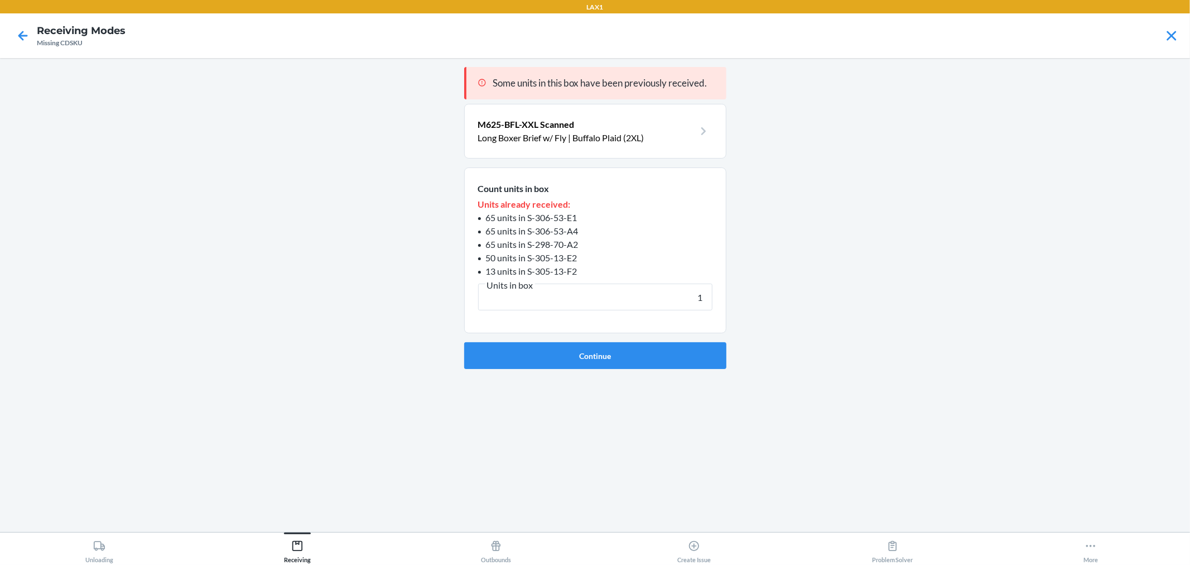
type input "1"
click at [464, 342] on button "Continue" at bounding box center [595, 355] width 262 height 27
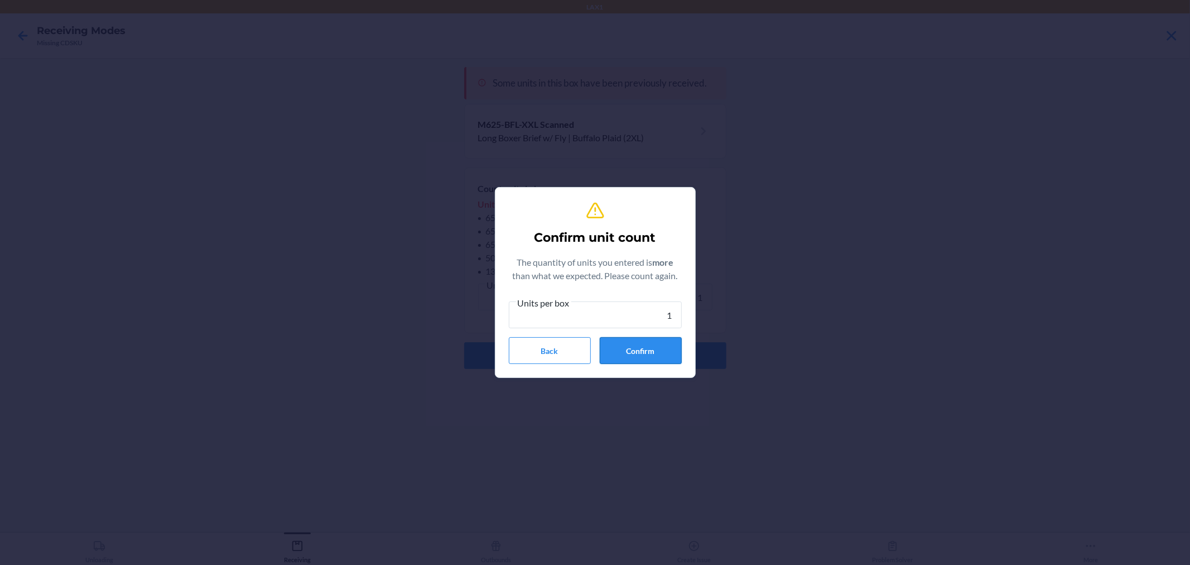
type input "1"
click at [653, 344] on button "Confirm" at bounding box center [641, 350] width 82 height 27
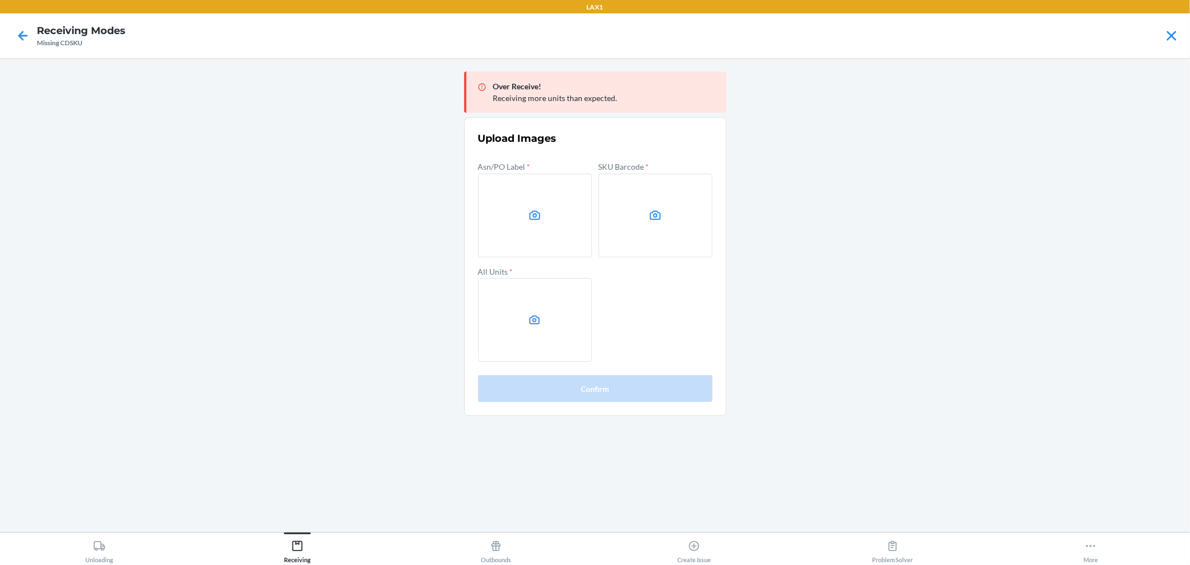
click at [899, 242] on main "Over Receive! Receiving more units than expected. Upload Images Asn/PO Label * …" at bounding box center [595, 295] width 1190 height 474
click at [694, 226] on label at bounding box center [656, 216] width 114 height 84
click at [0, 0] on input "file" at bounding box center [0, 0] width 0 height 0
click at [514, 300] on label at bounding box center [535, 320] width 114 height 84
click at [0, 0] on input "file" at bounding box center [0, 0] width 0 height 0
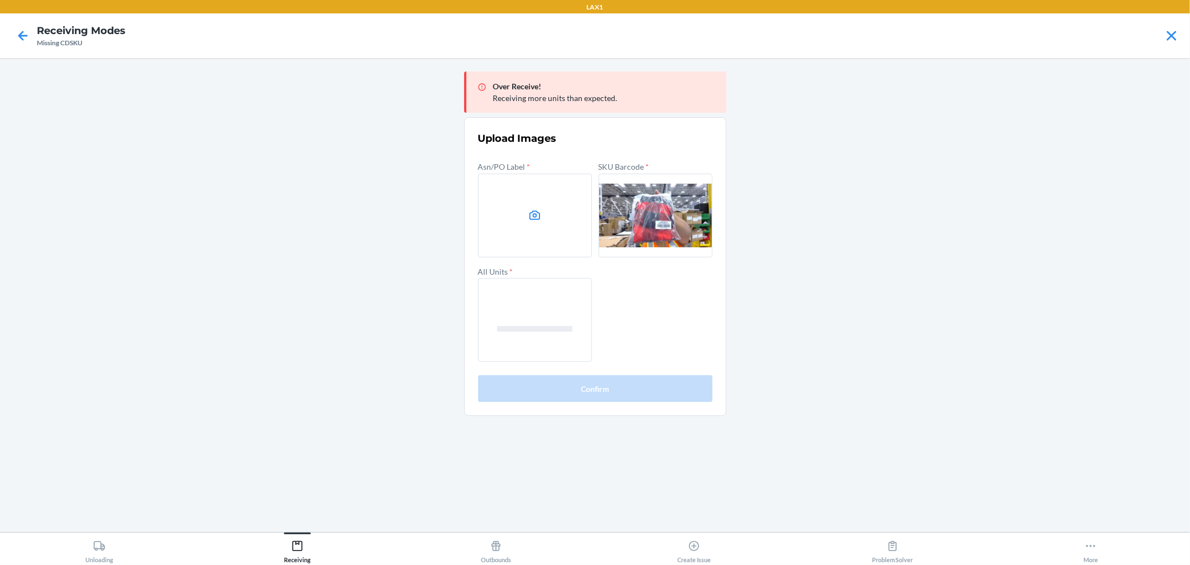
click at [562, 221] on label at bounding box center [535, 216] width 114 height 84
click at [0, 0] on input "file" at bounding box center [0, 0] width 0 height 0
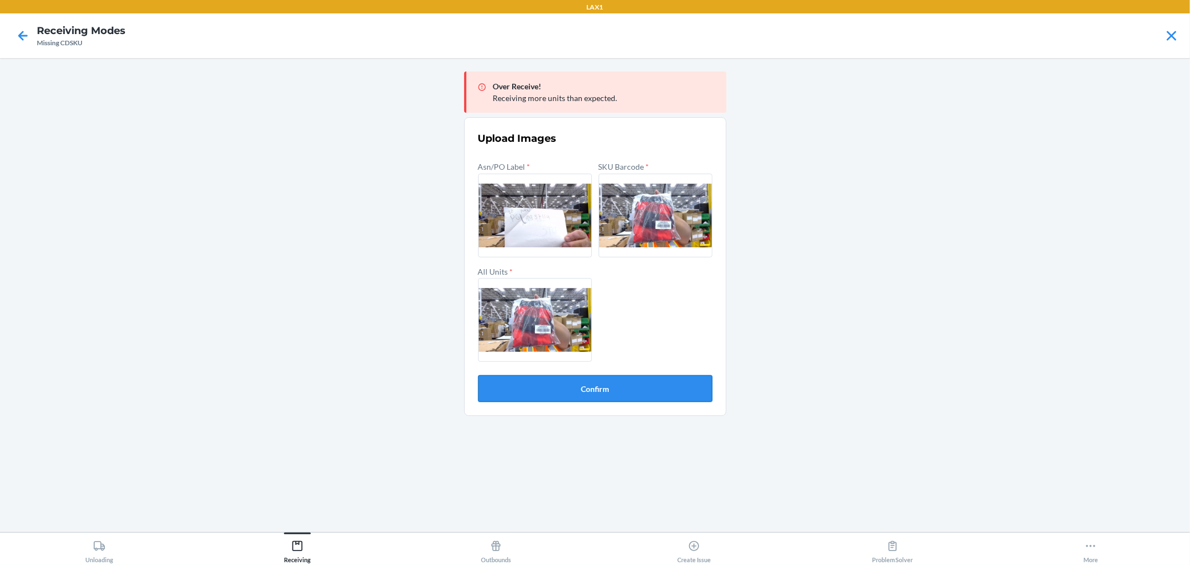
click at [668, 388] on button "Confirm" at bounding box center [595, 388] width 234 height 27
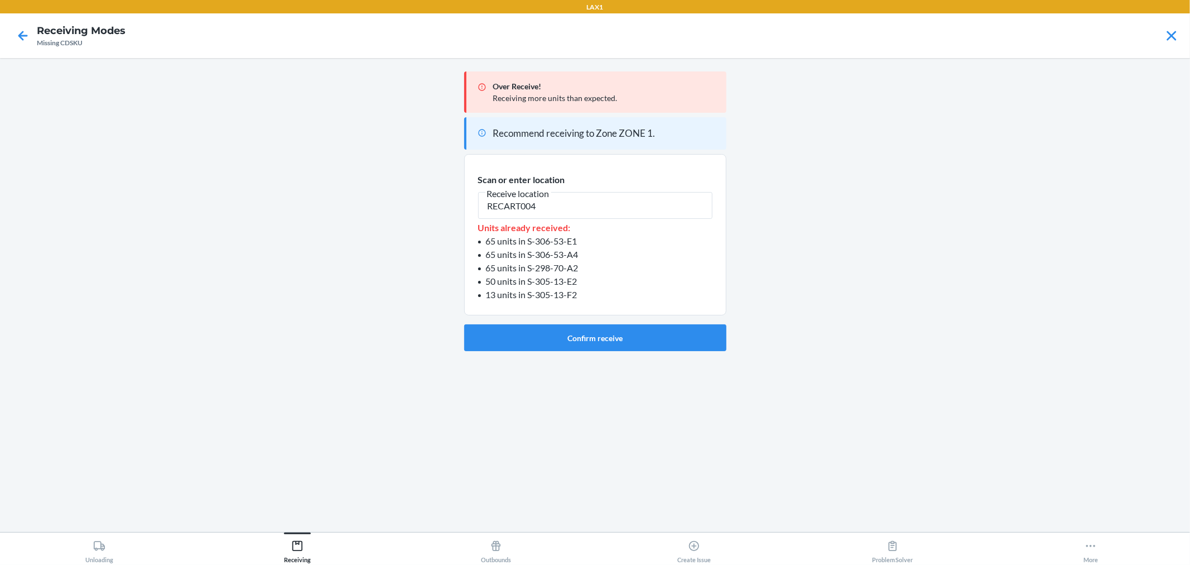
type input "RECART004"
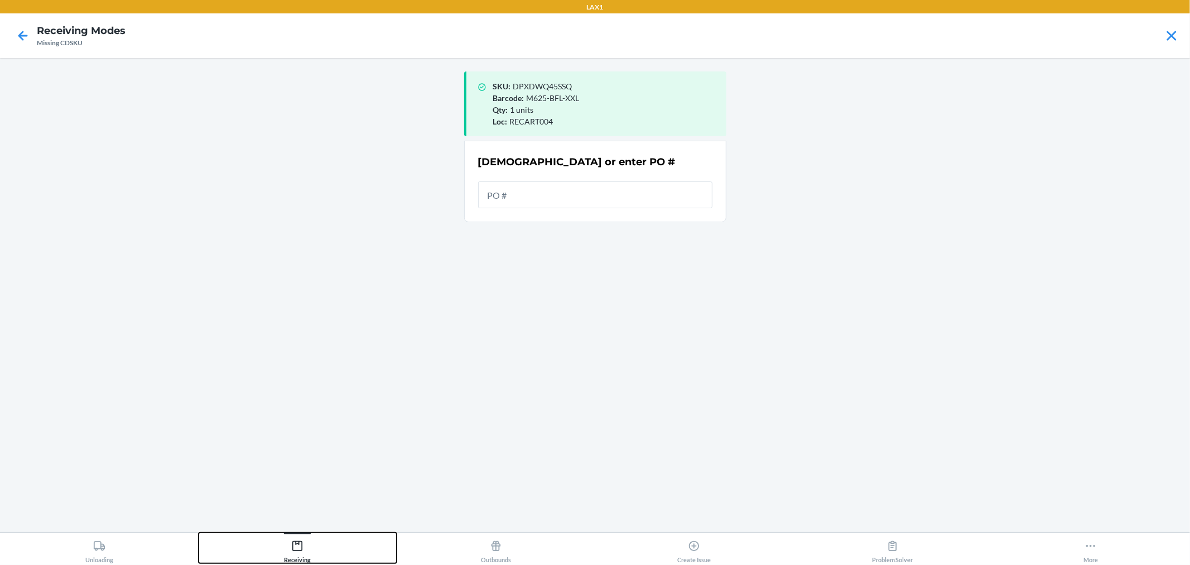
click at [330, 552] on button "Receiving" at bounding box center [298, 547] width 199 height 31
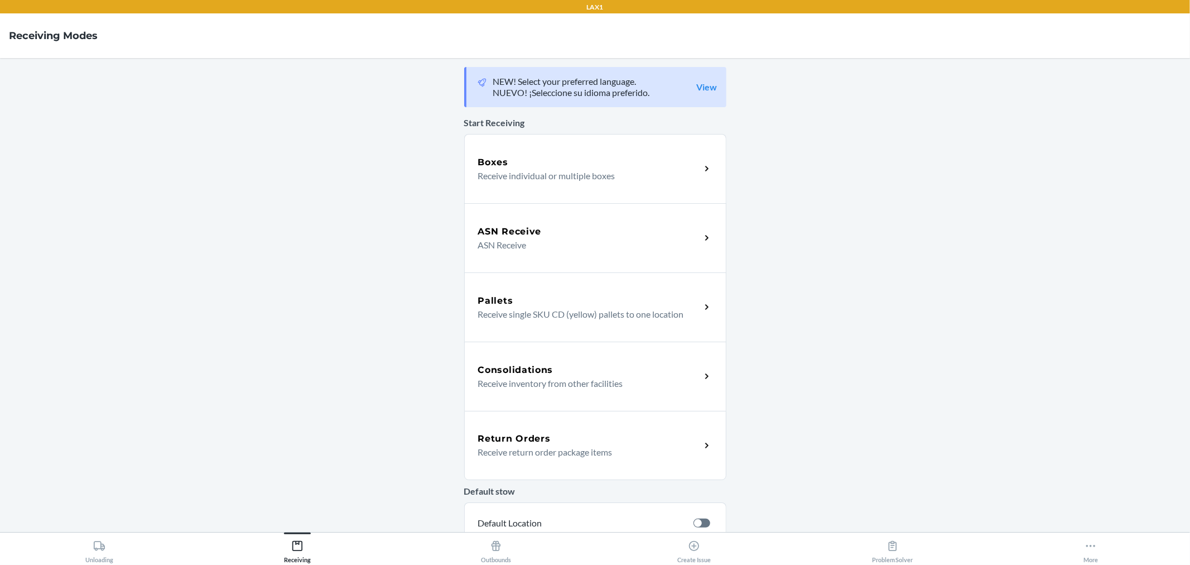
click at [511, 162] on div "Boxes" at bounding box center [589, 162] width 223 height 13
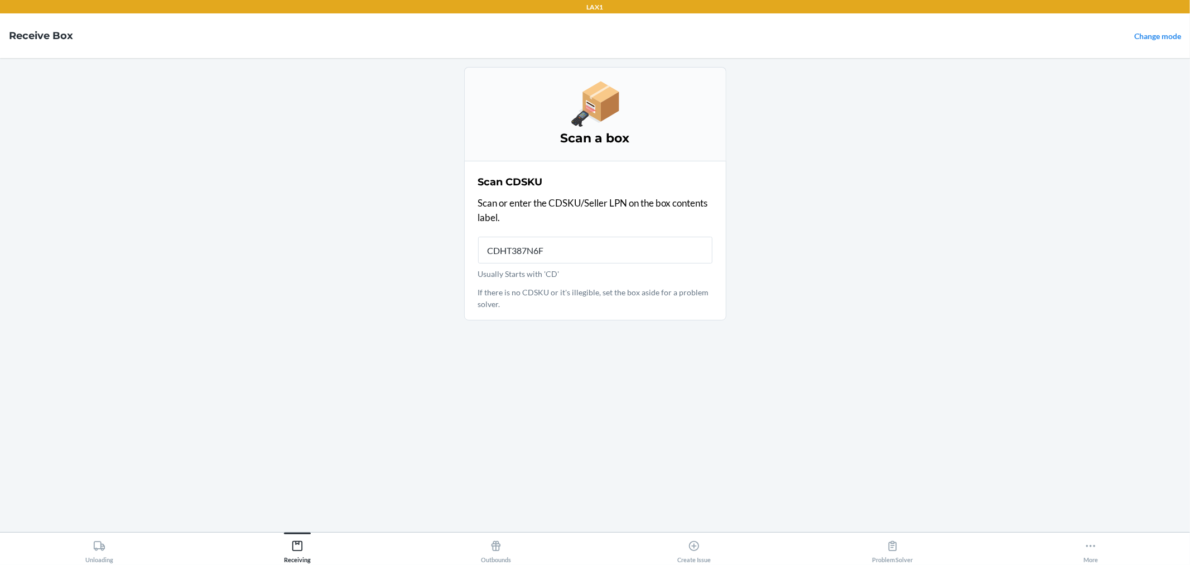
type input "CDHT387N6FN"
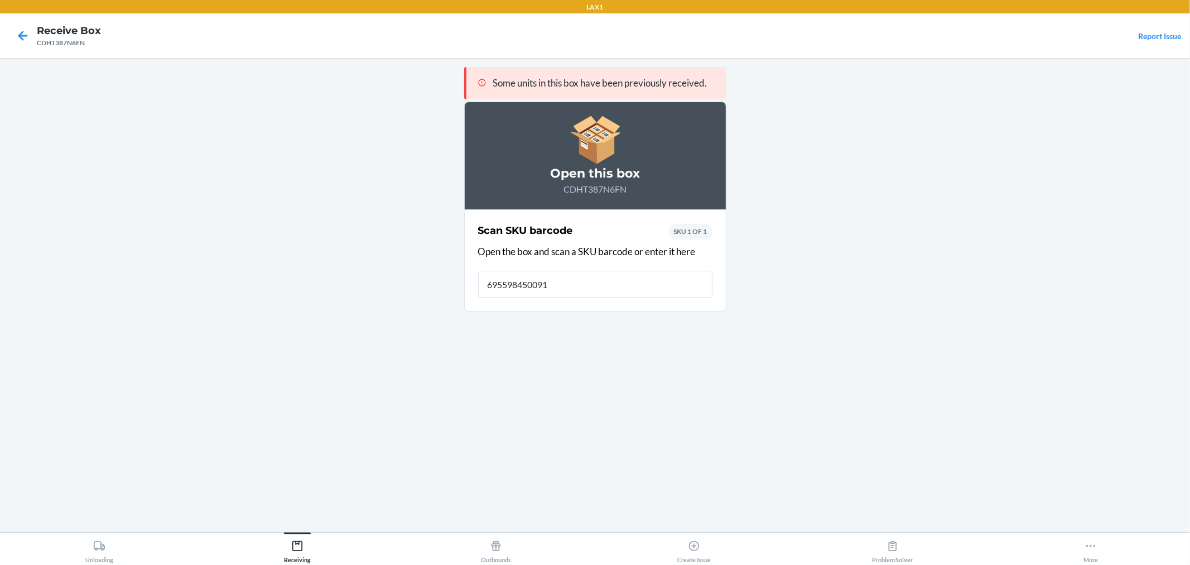
type input "6955984500913"
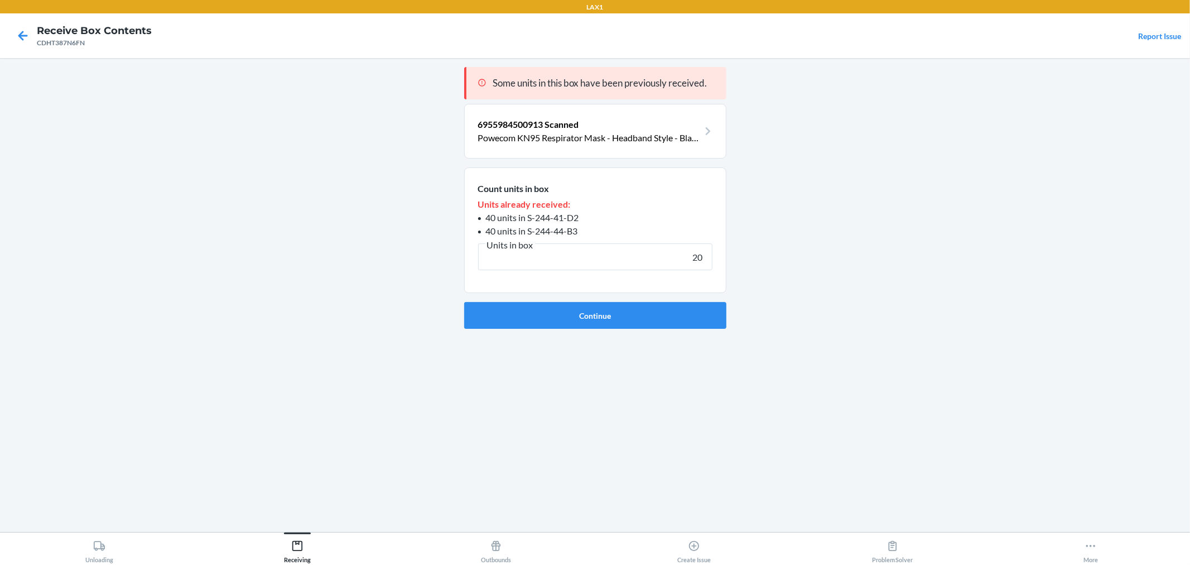
click at [464, 302] on button "Continue" at bounding box center [595, 315] width 262 height 27
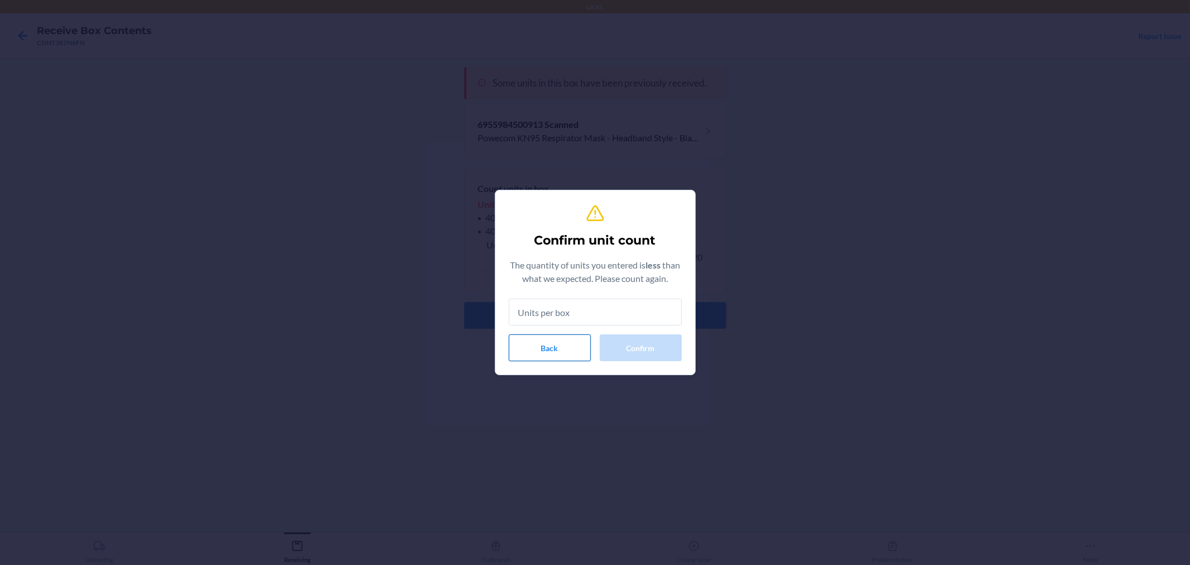
click at [538, 353] on button "Back" at bounding box center [550, 347] width 82 height 27
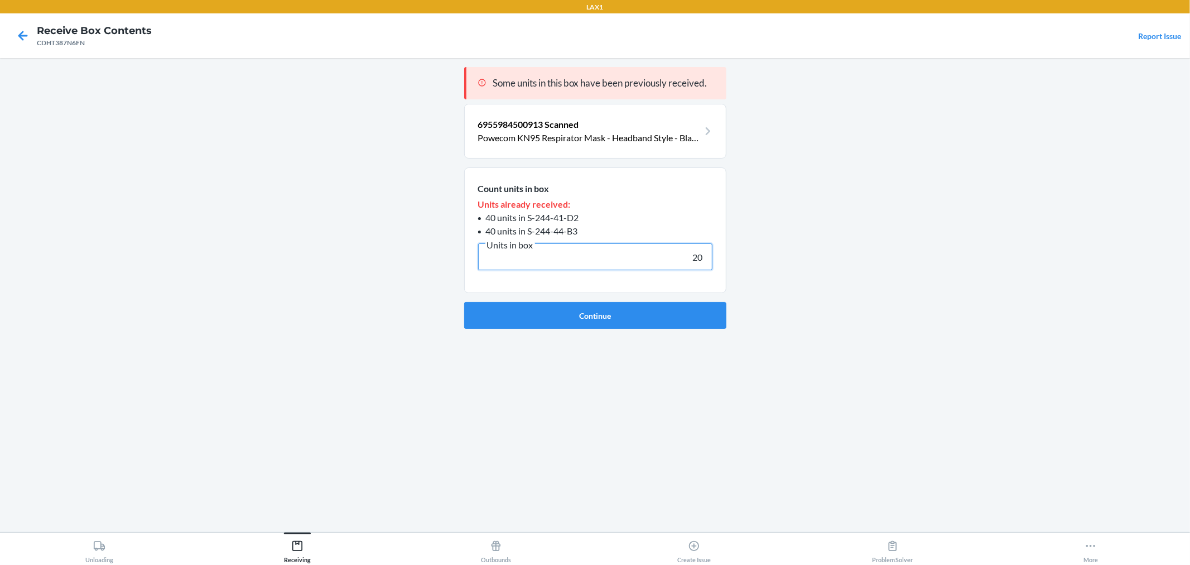
drag, startPoint x: 700, startPoint y: 262, endPoint x: 675, endPoint y: 259, distance: 25.3
click at [675, 259] on input "20" at bounding box center [595, 256] width 234 height 27
type input "40"
click button "Continue" at bounding box center [595, 315] width 262 height 27
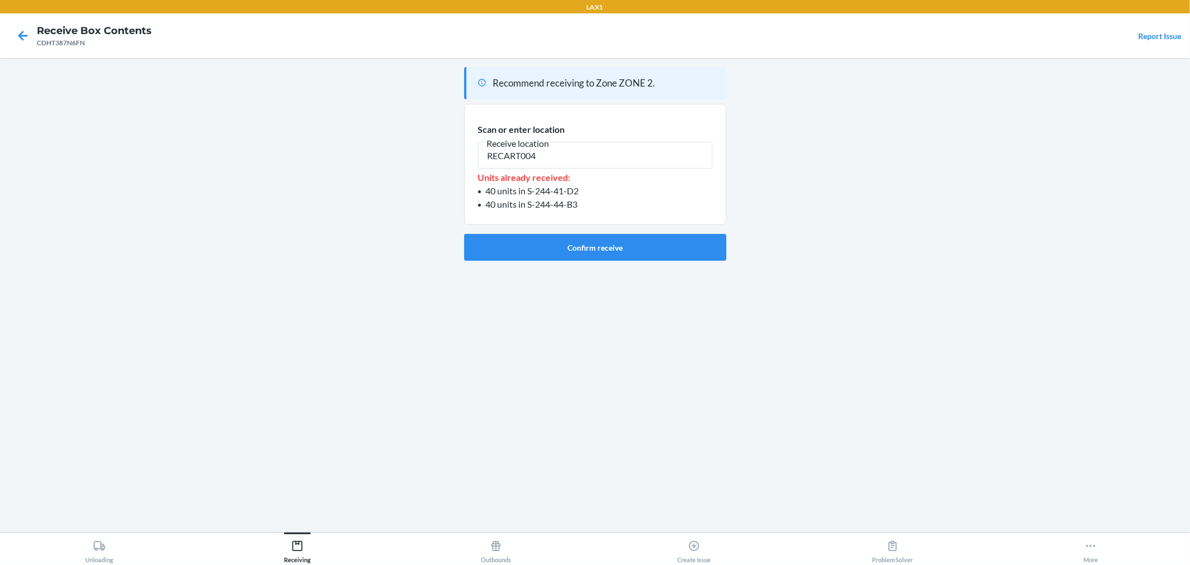
type input "RECART004"
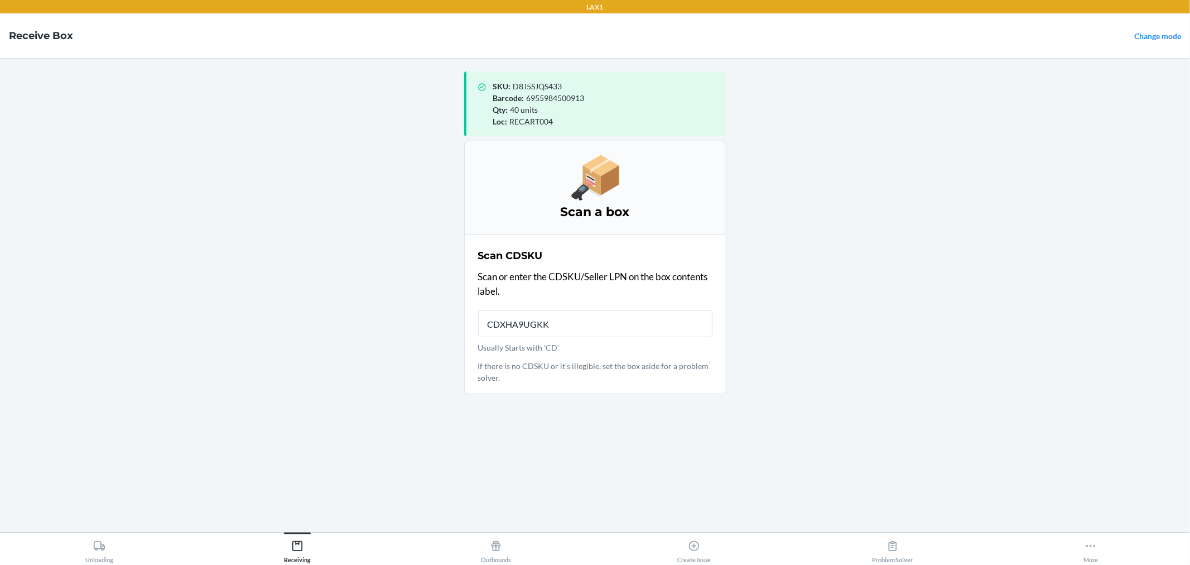
type input "CDXHA9UGKK7"
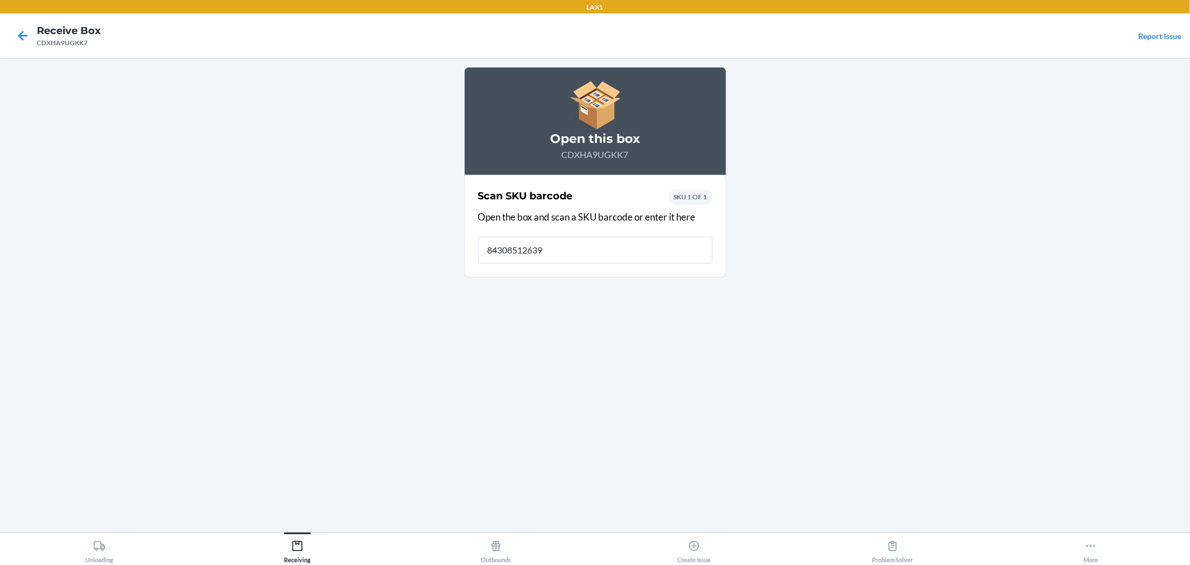
type input "843085126391"
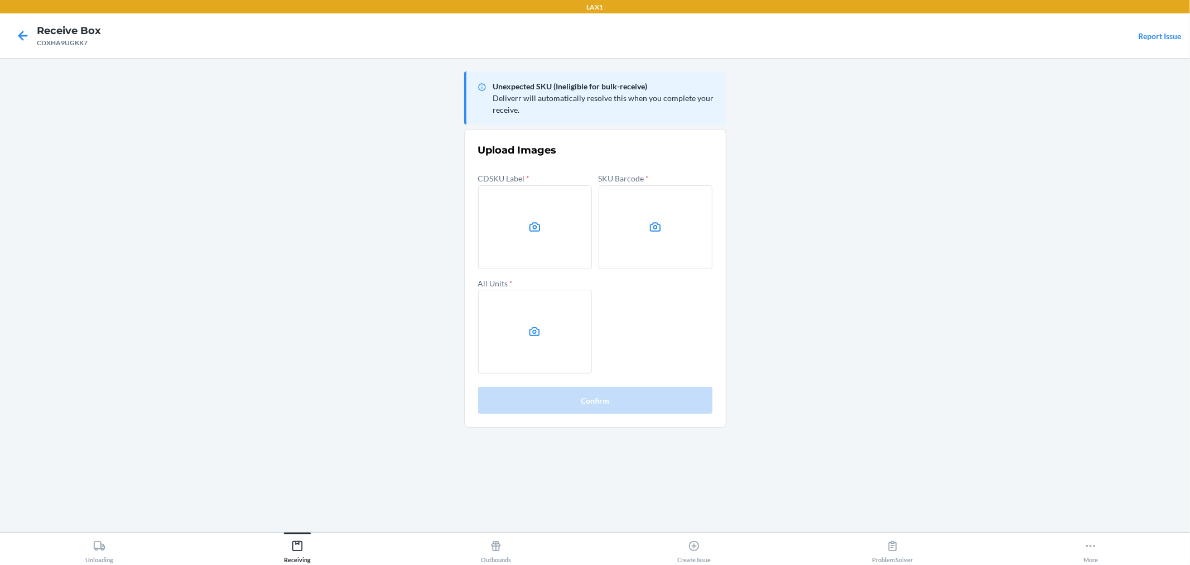
click at [824, 283] on main "Unexpected SKU (Ineligible for bulk-receive) Deliverr will automatically resolv…" at bounding box center [595, 295] width 1190 height 474
click at [1089, 259] on main "Unexpected SKU (Ineligible for bulk-receive) Deliverr will automatically resolv…" at bounding box center [595, 295] width 1190 height 474
click at [489, 240] on label at bounding box center [535, 227] width 114 height 84
click at [0, 0] on input "file" at bounding box center [0, 0] width 0 height 0
click at [683, 216] on label at bounding box center [656, 227] width 114 height 84
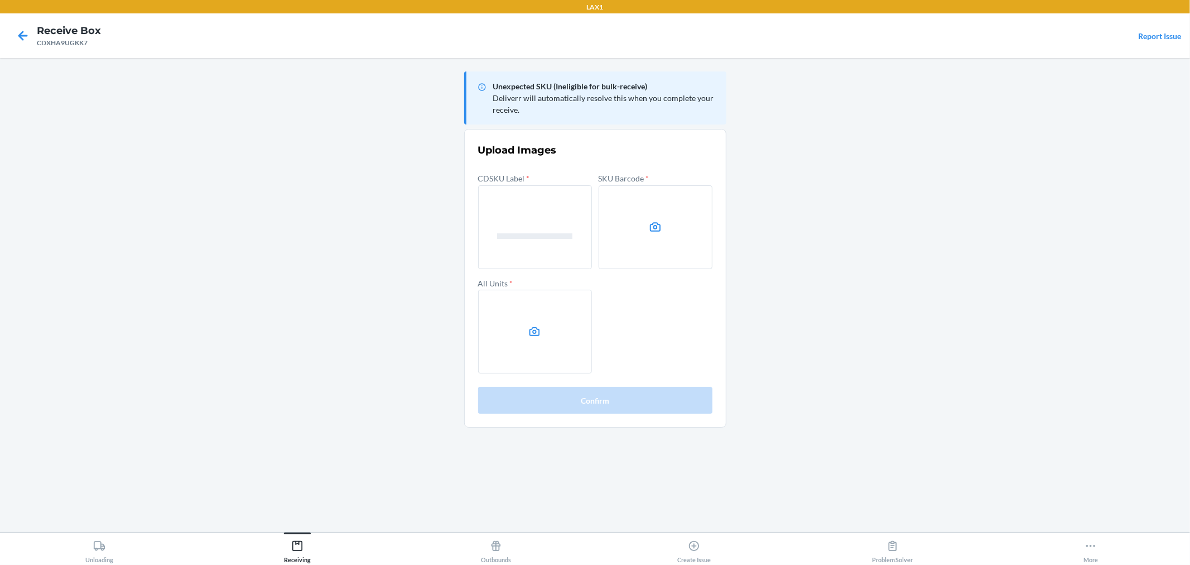
click at [0, 0] on input "file" at bounding box center [0, 0] width 0 height 0
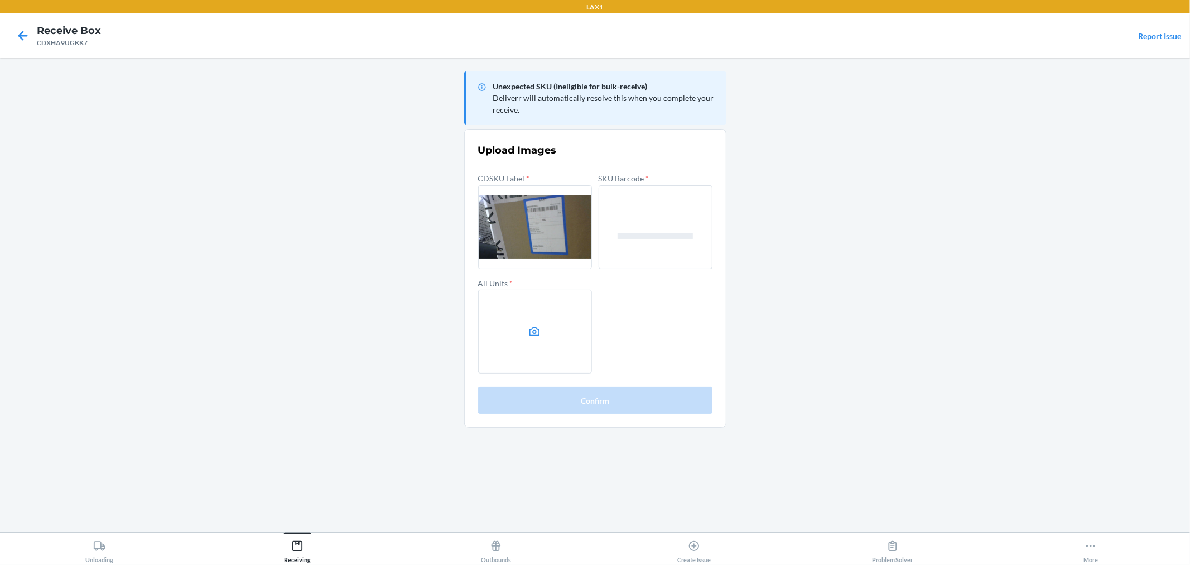
click at [577, 335] on label at bounding box center [535, 332] width 114 height 84
click at [0, 0] on input "file" at bounding box center [0, 0] width 0 height 0
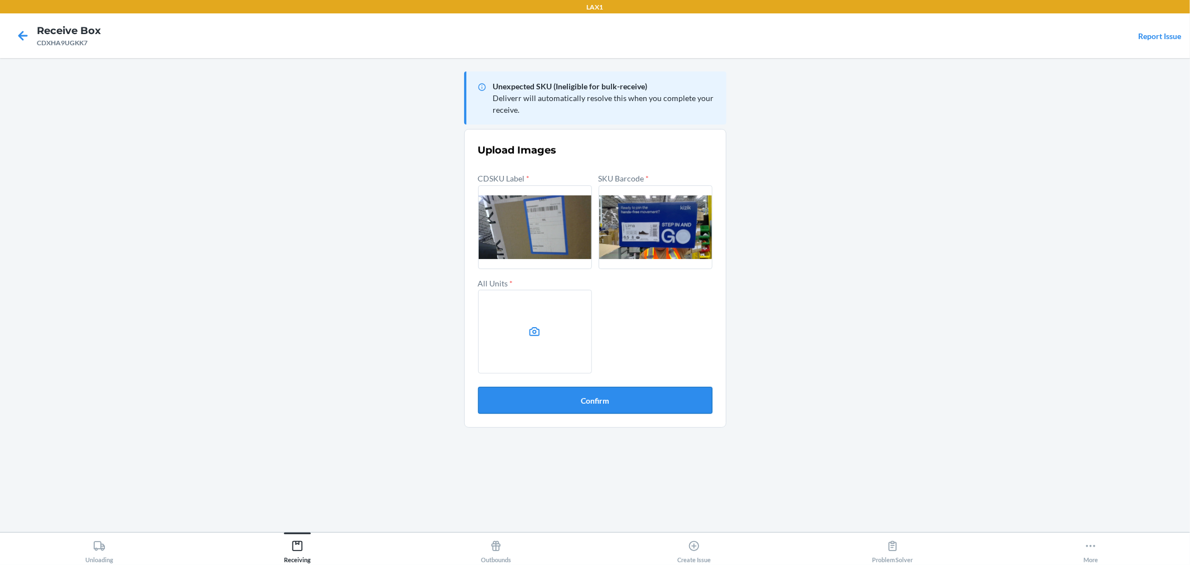
click at [643, 396] on button "Confirm" at bounding box center [595, 400] width 234 height 27
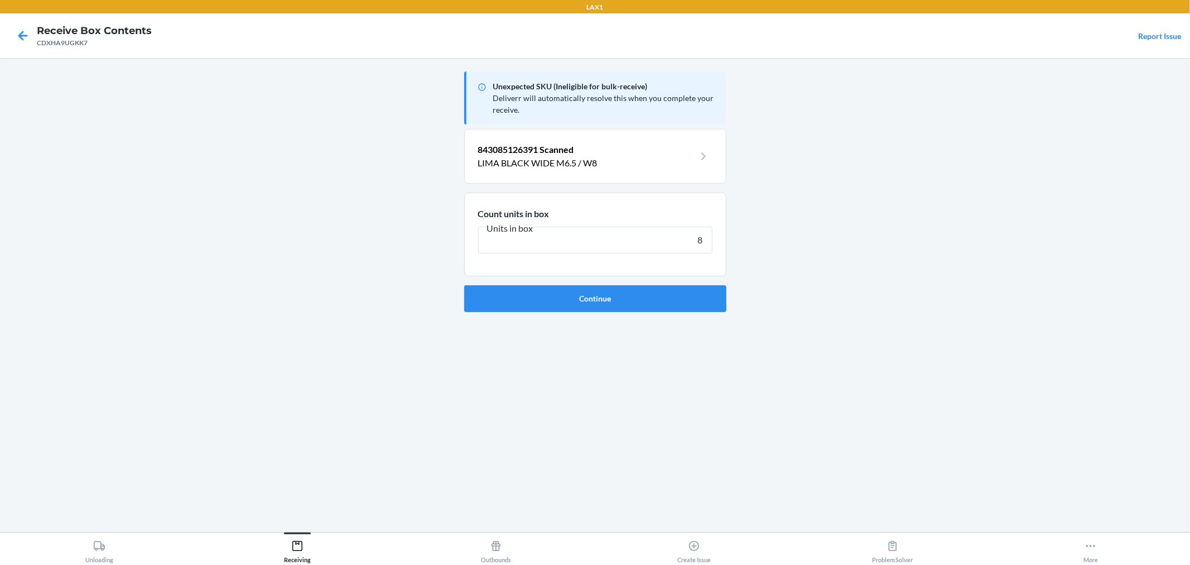
type input "8"
click at [464, 285] on button "Continue" at bounding box center [595, 298] width 262 height 27
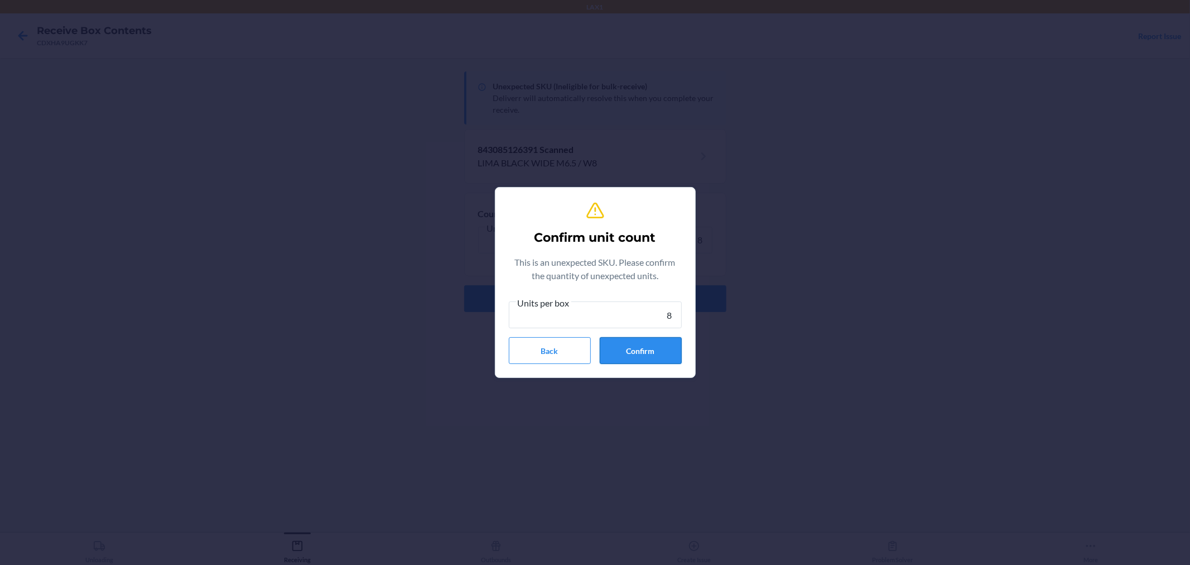
type input "8"
click at [647, 360] on button "Confirm" at bounding box center [641, 350] width 82 height 27
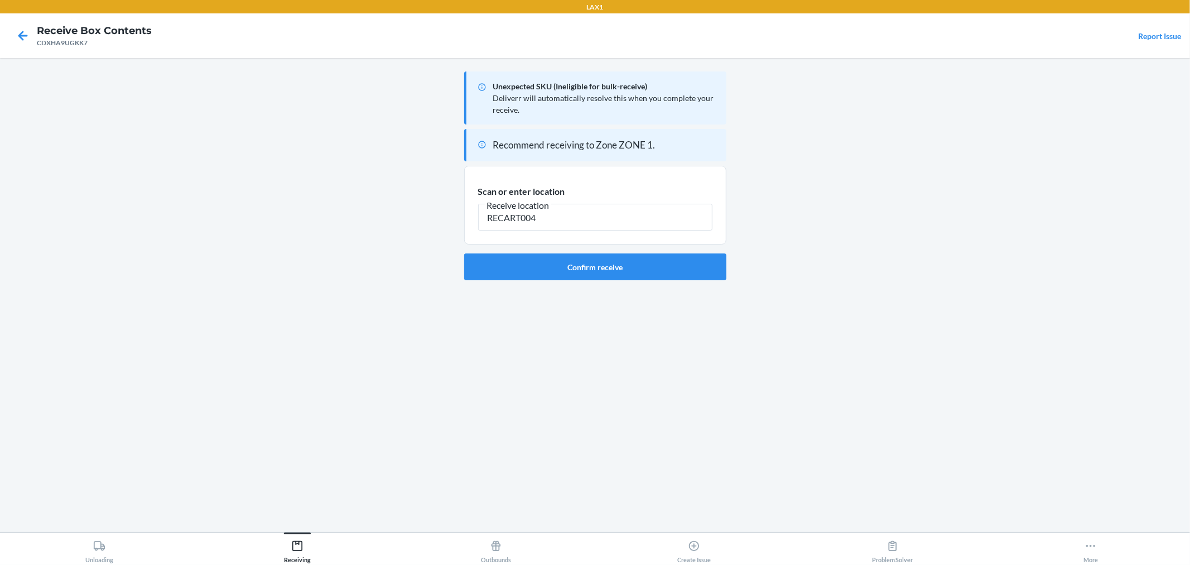
type input "RECART004"
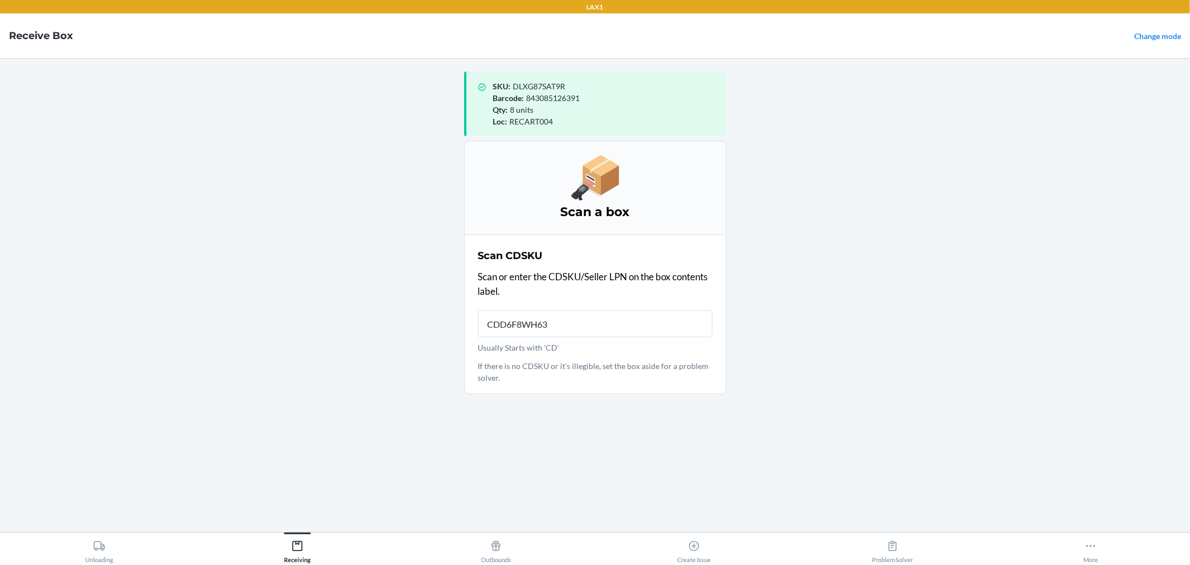
type input "CDD6F8WH63D"
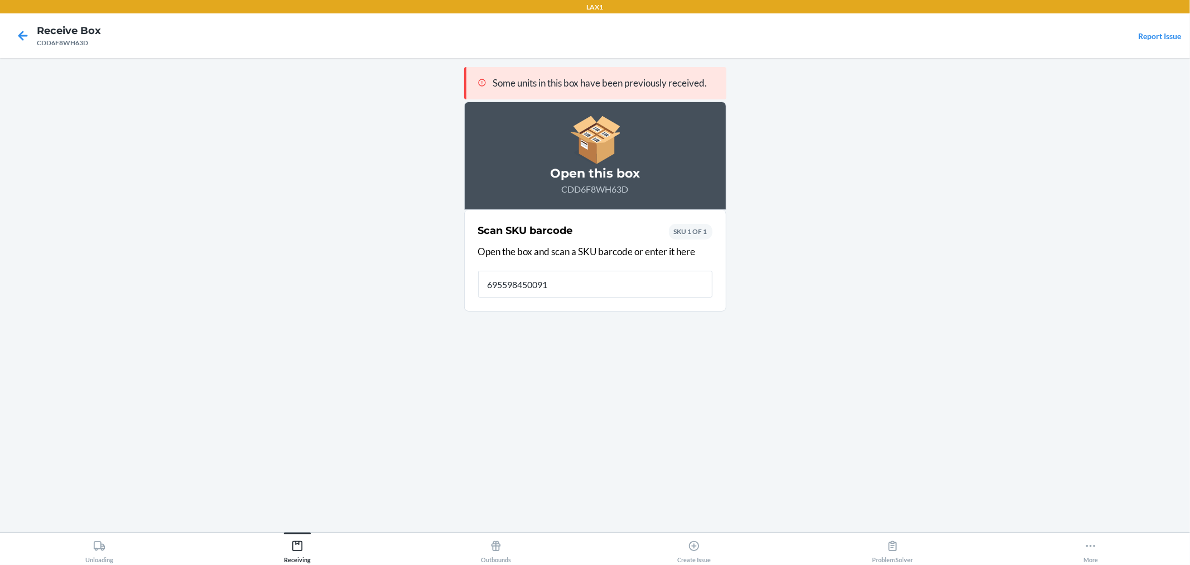
type input "6955984500913"
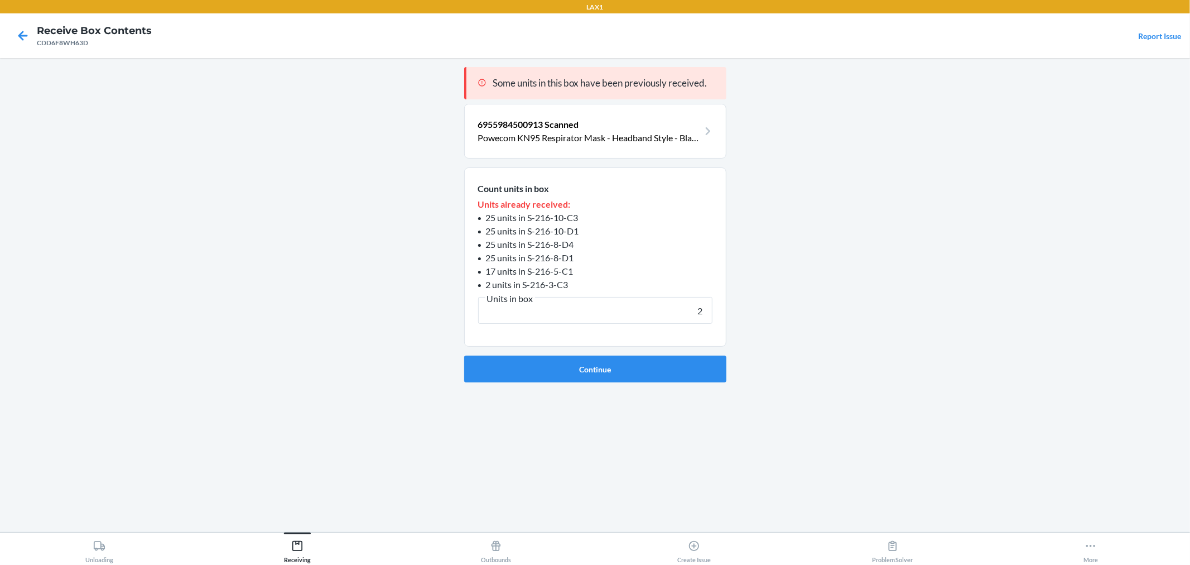
type input "2"
click at [464, 355] on button "Continue" at bounding box center [595, 368] width 262 height 27
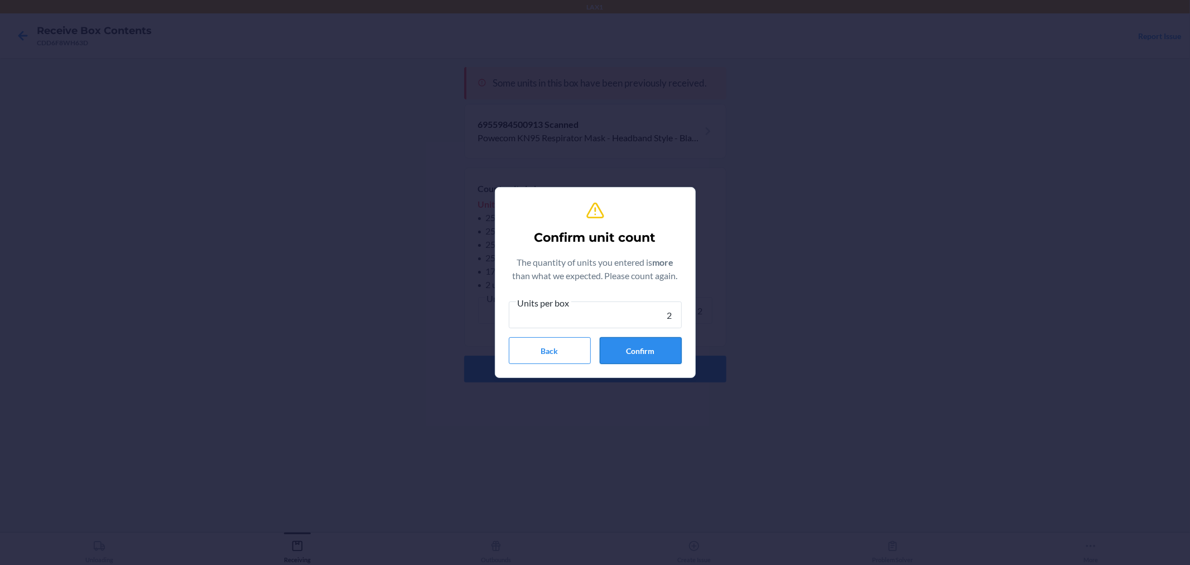
type input "2"
click at [628, 350] on button "Confirm" at bounding box center [641, 350] width 82 height 27
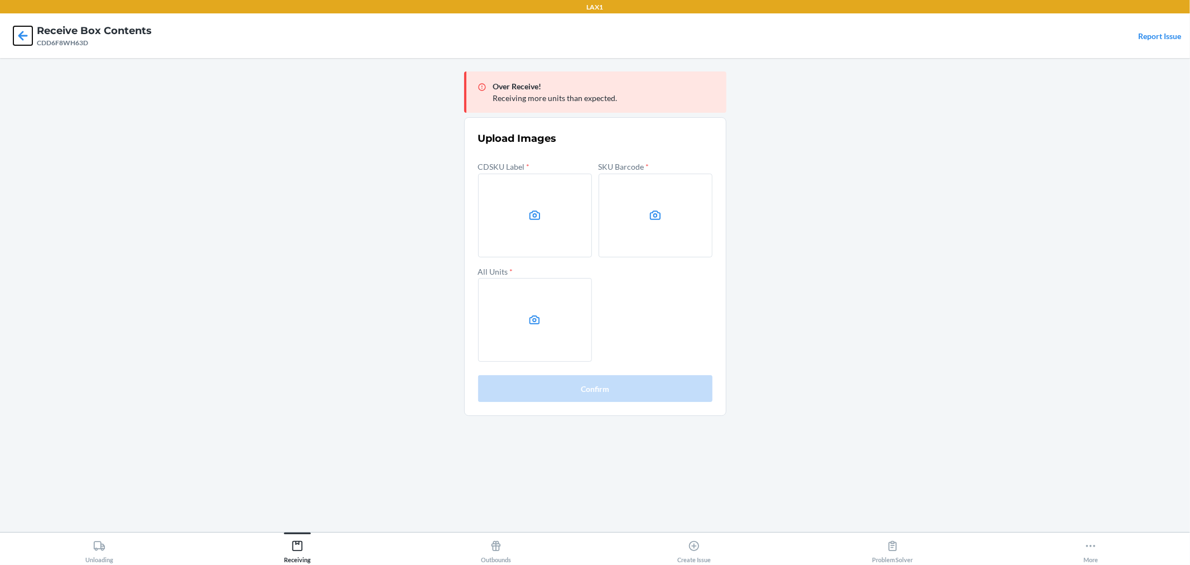
click at [21, 30] on icon at bounding box center [22, 35] width 19 height 19
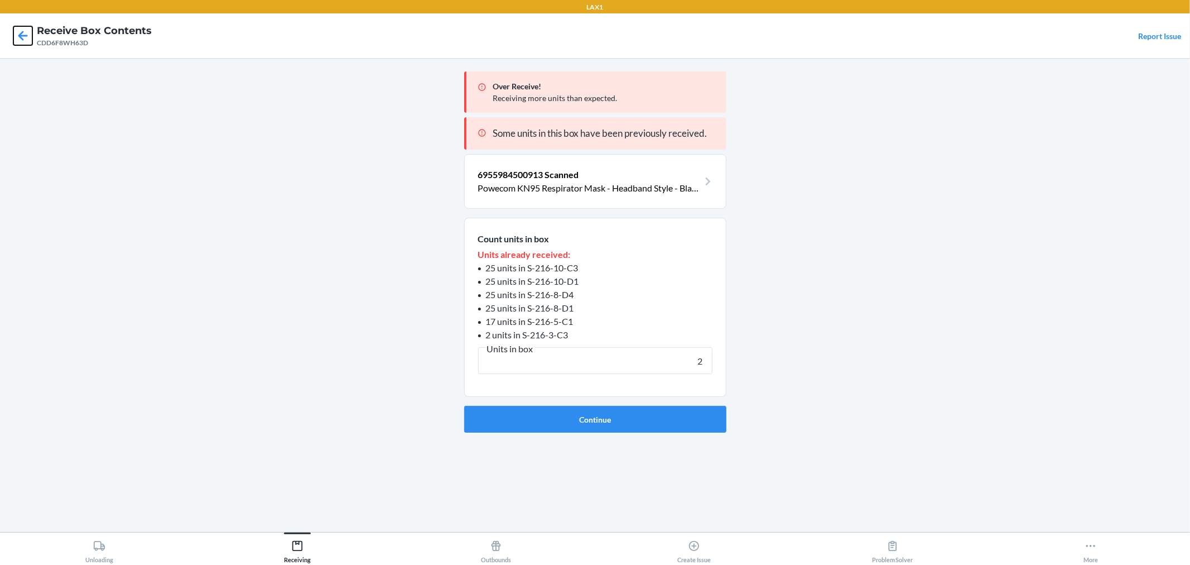
click at [21, 43] on icon at bounding box center [22, 35] width 19 height 19
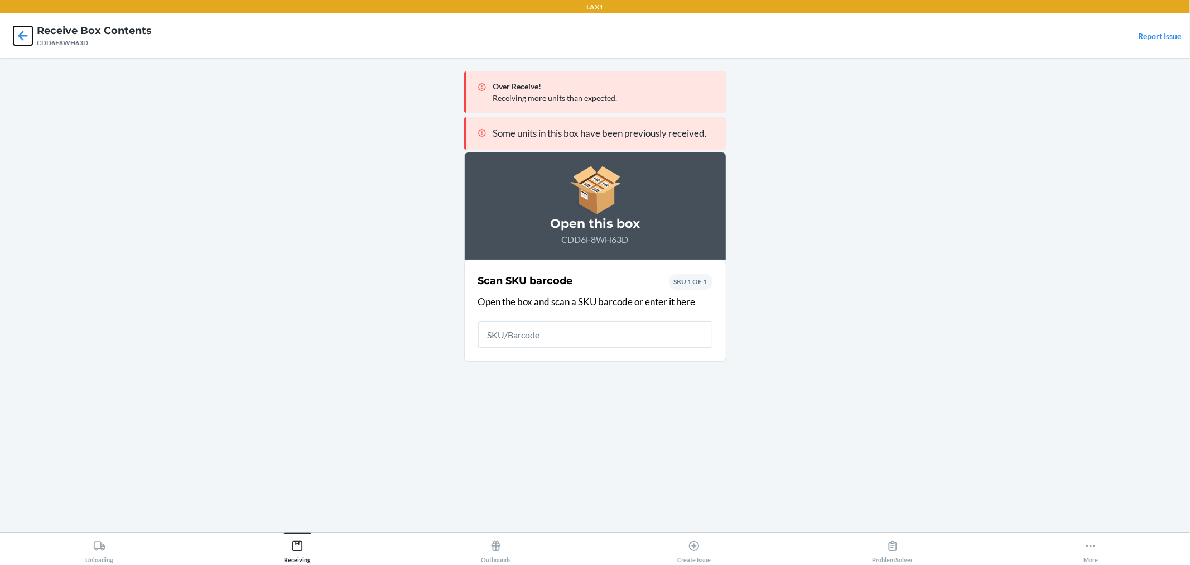
click at [21, 43] on icon at bounding box center [22, 35] width 19 height 19
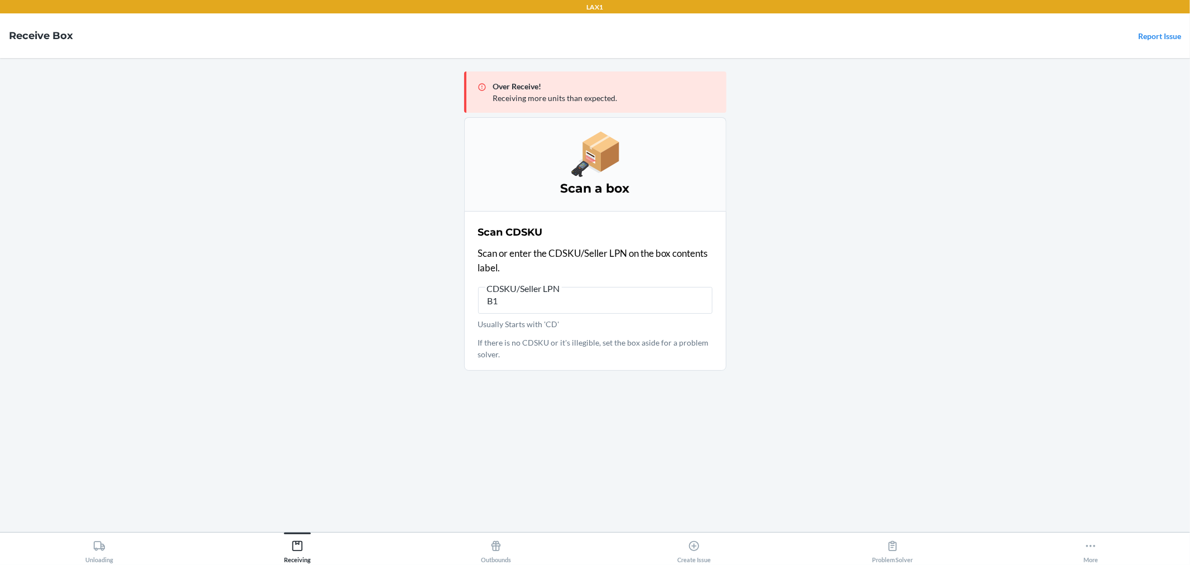
type input "B"
type input "CD7D2P69Z29"
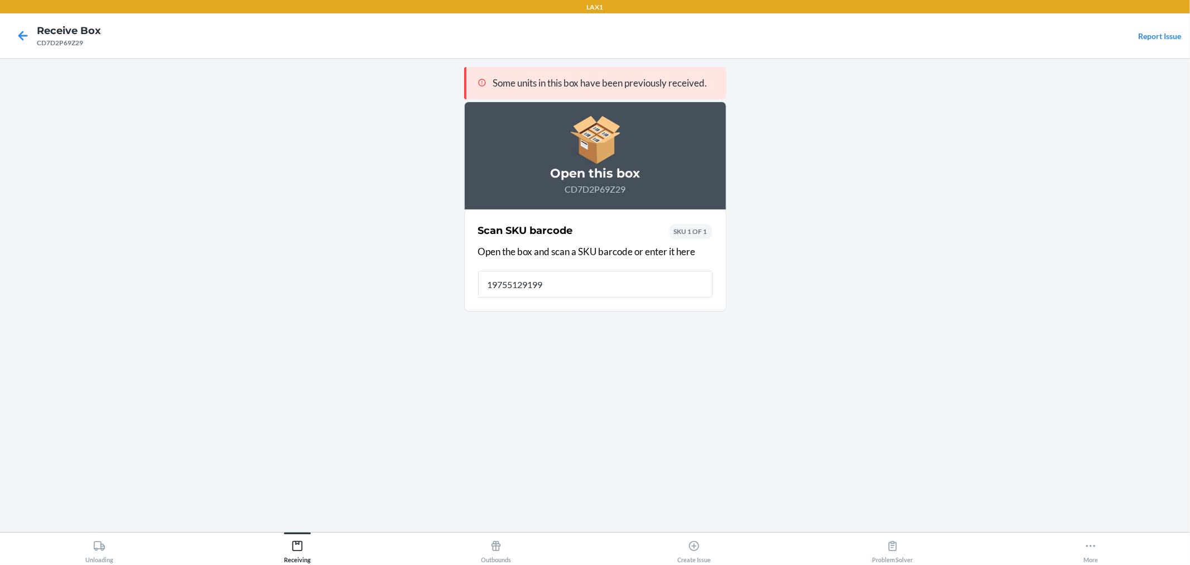
type input "197551291992"
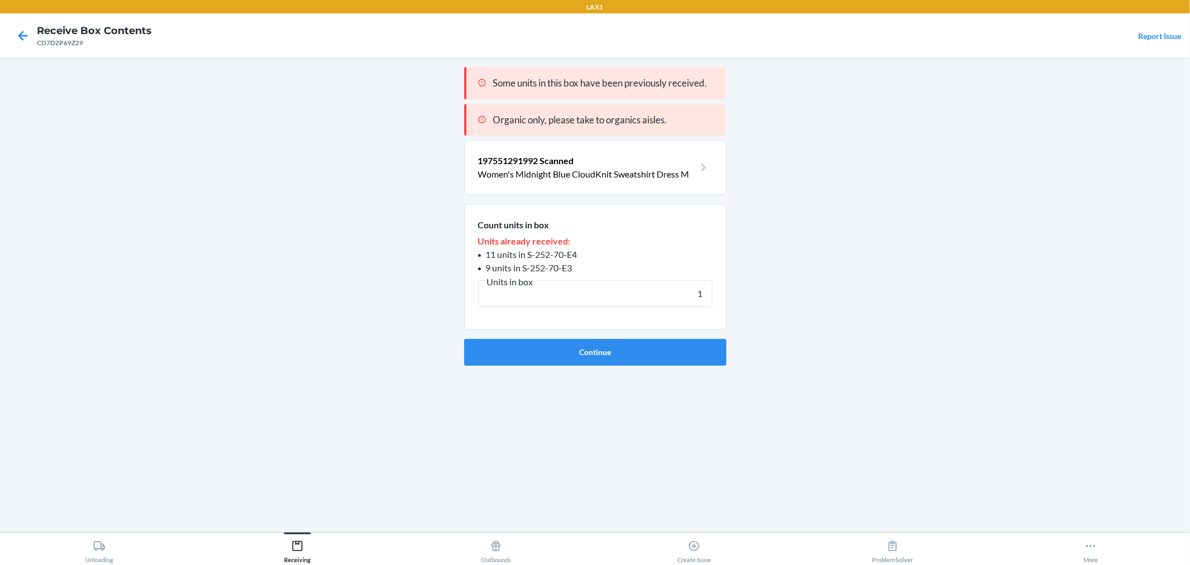
type input "1"
click at [464, 339] on button "Continue" at bounding box center [595, 352] width 262 height 27
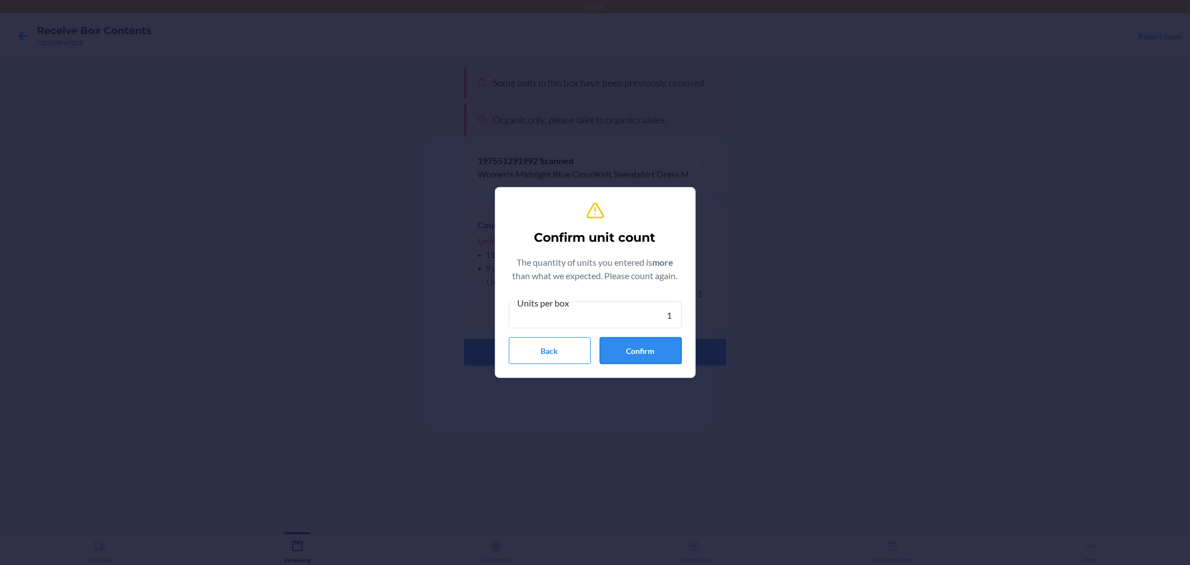
type input "1"
click at [633, 348] on button "Confirm" at bounding box center [641, 350] width 82 height 27
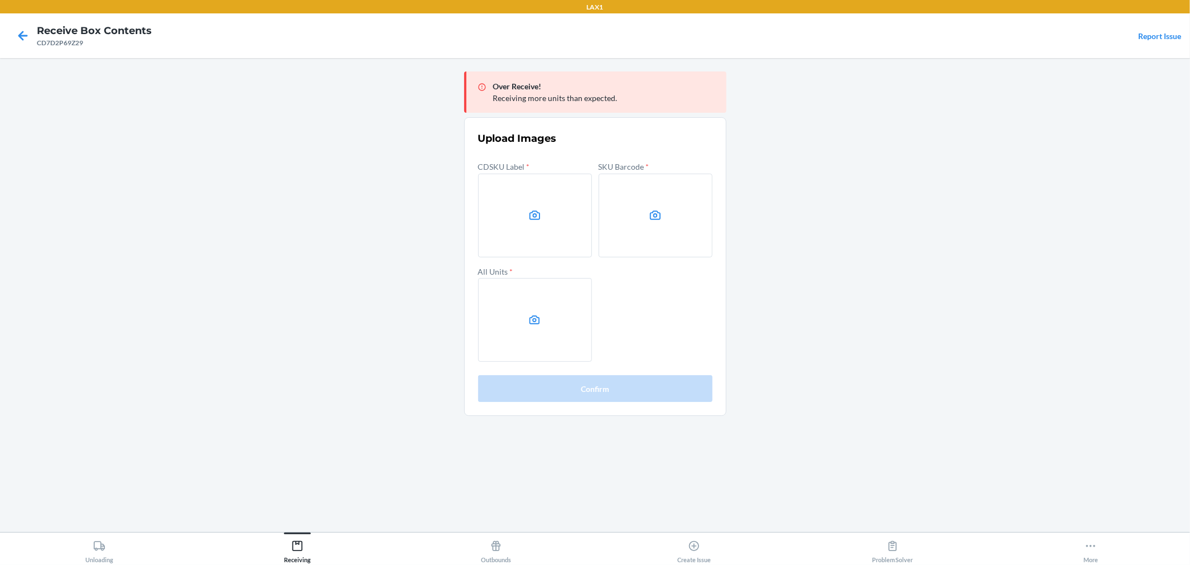
click at [777, 115] on main "Over Receive! Receiving more units than expected. Upload Images CDSKU Label * S…" at bounding box center [595, 295] width 1190 height 474
click at [654, 192] on label at bounding box center [656, 216] width 114 height 84
click at [0, 0] on input "file" at bounding box center [0, 0] width 0 height 0
click at [531, 321] on icon at bounding box center [534, 319] width 11 height 9
click at [0, 0] on input "file" at bounding box center [0, 0] width 0 height 0
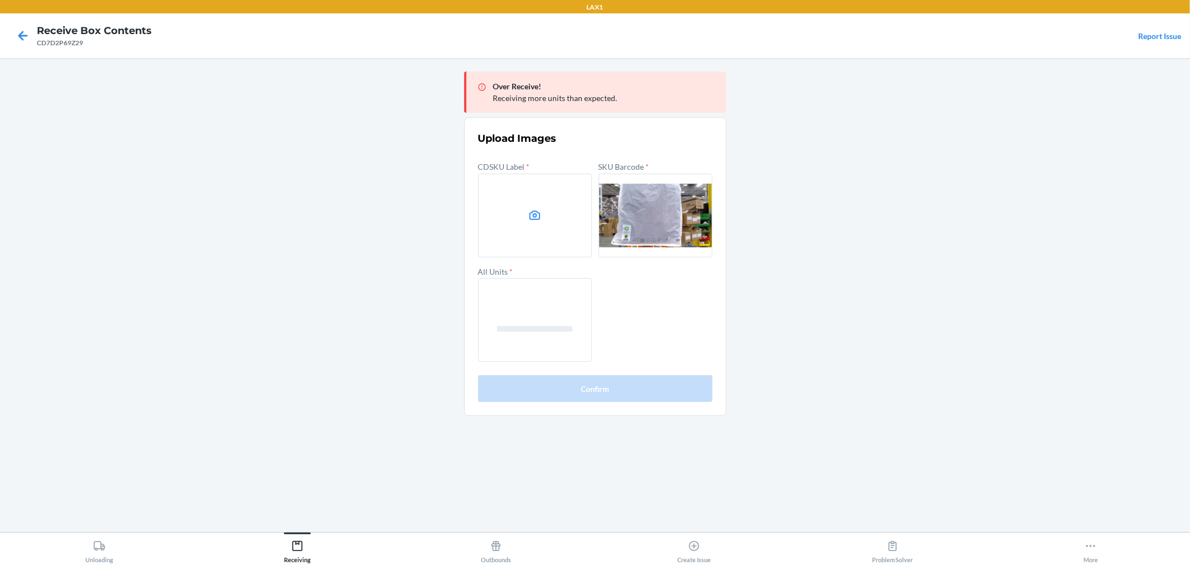
click at [518, 213] on label at bounding box center [535, 216] width 114 height 84
click at [0, 0] on input "file" at bounding box center [0, 0] width 0 height 0
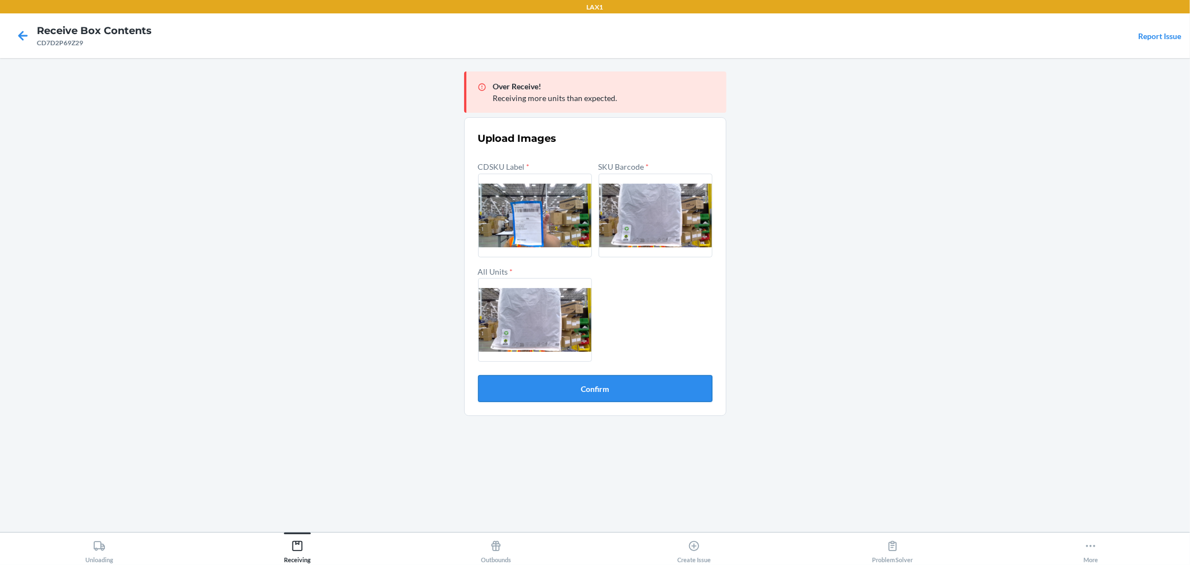
click at [621, 388] on button "Confirm" at bounding box center [595, 388] width 234 height 27
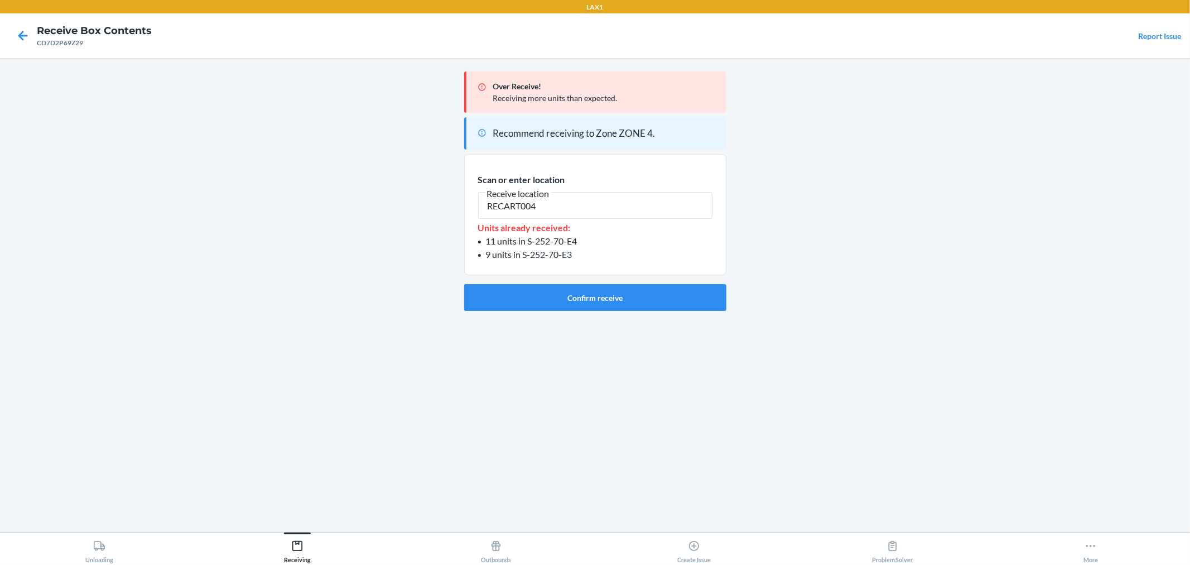
type input "RECART004"
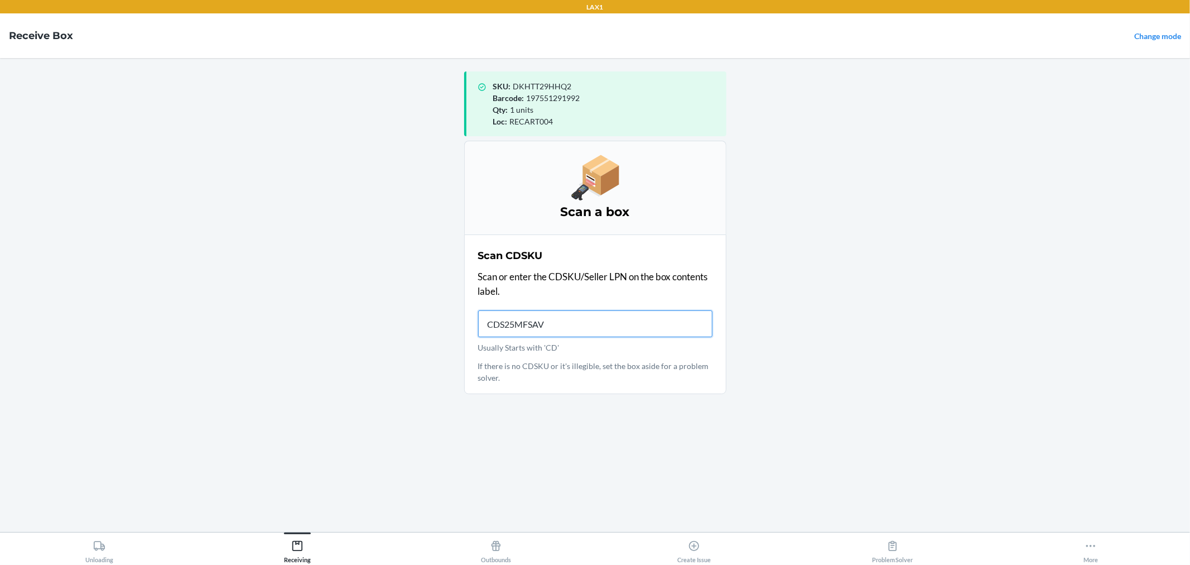
type input "CDS25MFSAVH"
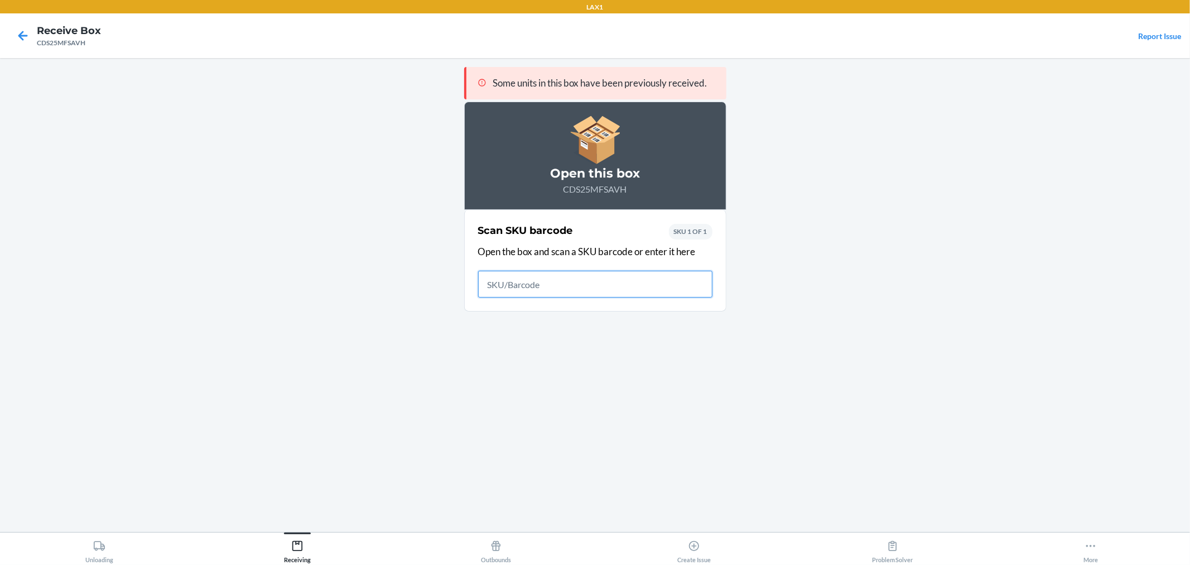
drag, startPoint x: 549, startPoint y: 365, endPoint x: 528, endPoint y: 282, distance: 85.8
click at [528, 282] on input "text" at bounding box center [595, 284] width 234 height 27
type input "197551297925"
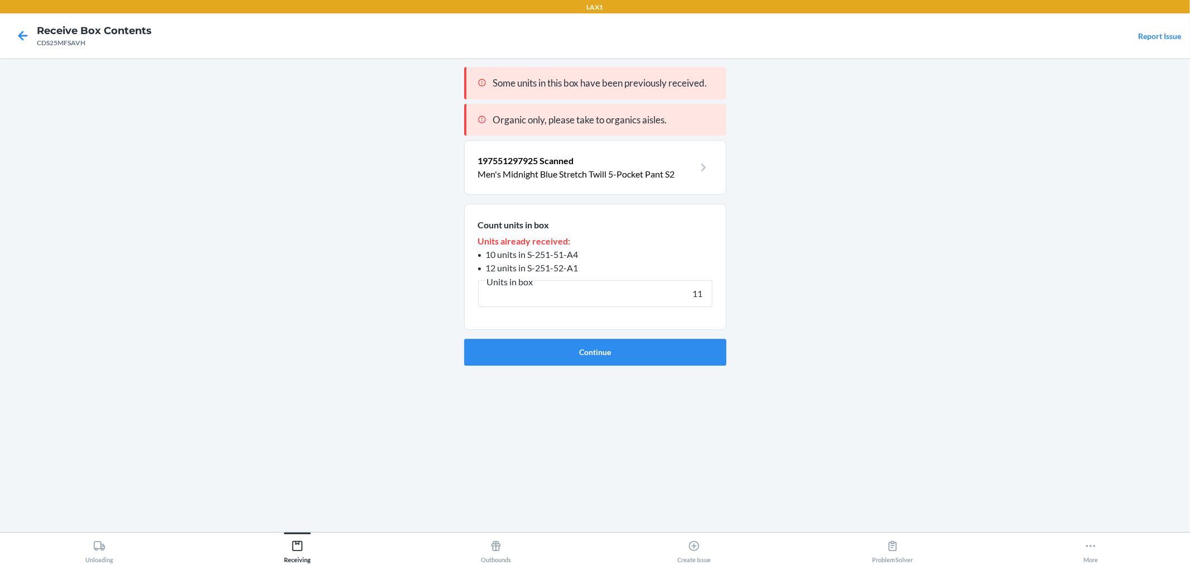
type input "11"
click at [464, 339] on button "Continue" at bounding box center [595, 352] width 262 height 27
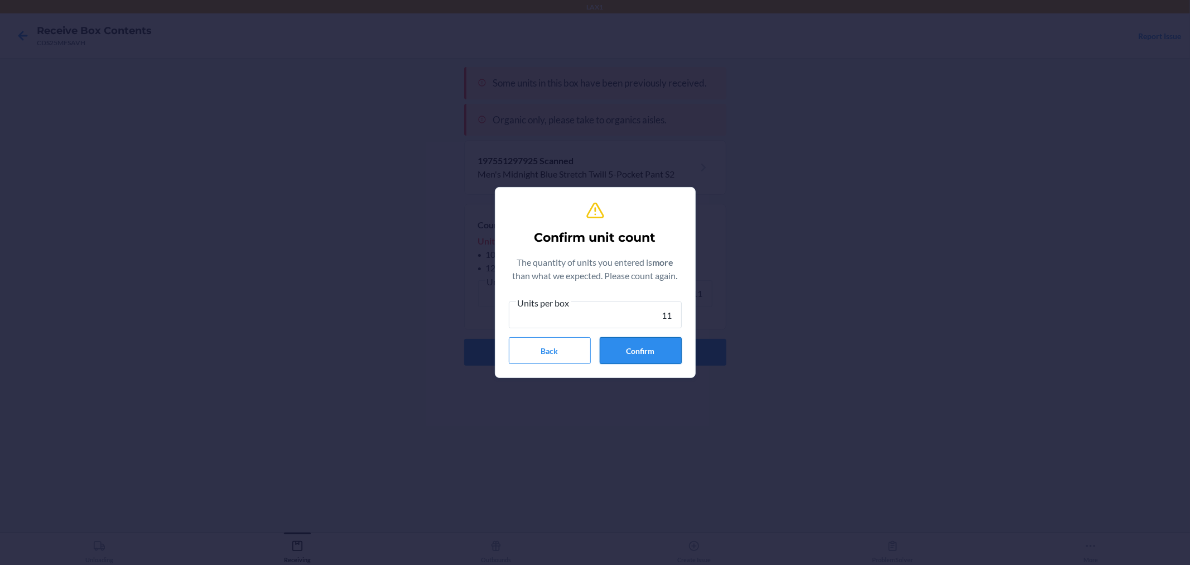
type input "11"
click at [637, 359] on button "Confirm" at bounding box center [641, 350] width 82 height 27
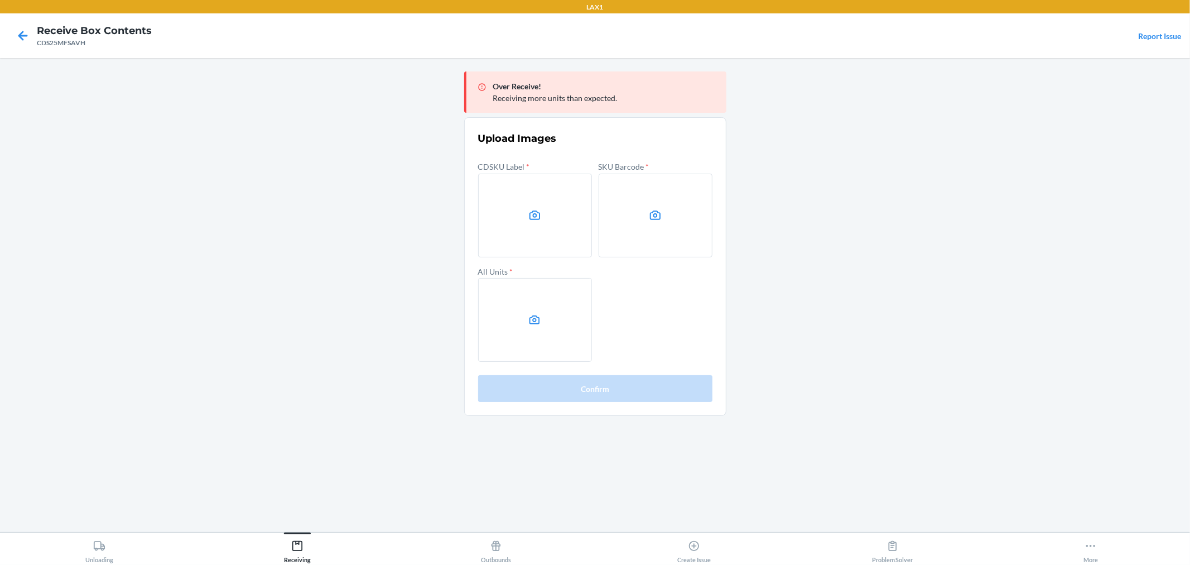
click at [810, 426] on main "Over Receive! Receiving more units than expected. Upload Images CDSKU Label * S…" at bounding box center [595, 295] width 1190 height 474
click at [555, 225] on label at bounding box center [535, 216] width 114 height 84
click at [0, 0] on input "file" at bounding box center [0, 0] width 0 height 0
click at [637, 234] on label at bounding box center [656, 216] width 114 height 84
click at [0, 0] on input "file" at bounding box center [0, 0] width 0 height 0
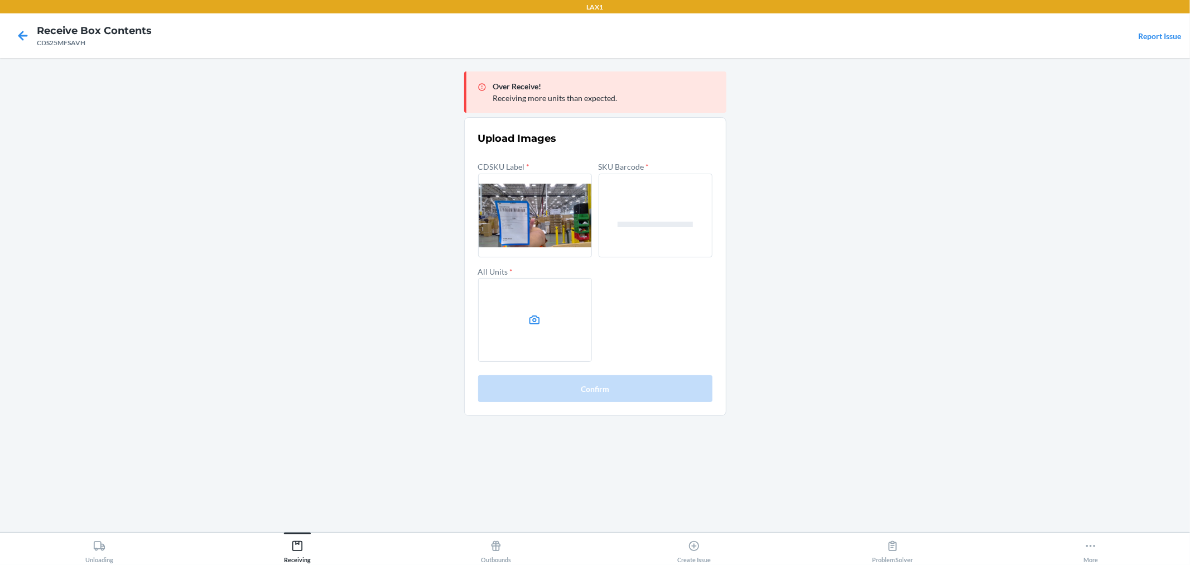
click at [531, 320] on icon at bounding box center [534, 320] width 13 height 13
click at [0, 0] on input "file" at bounding box center [0, 0] width 0 height 0
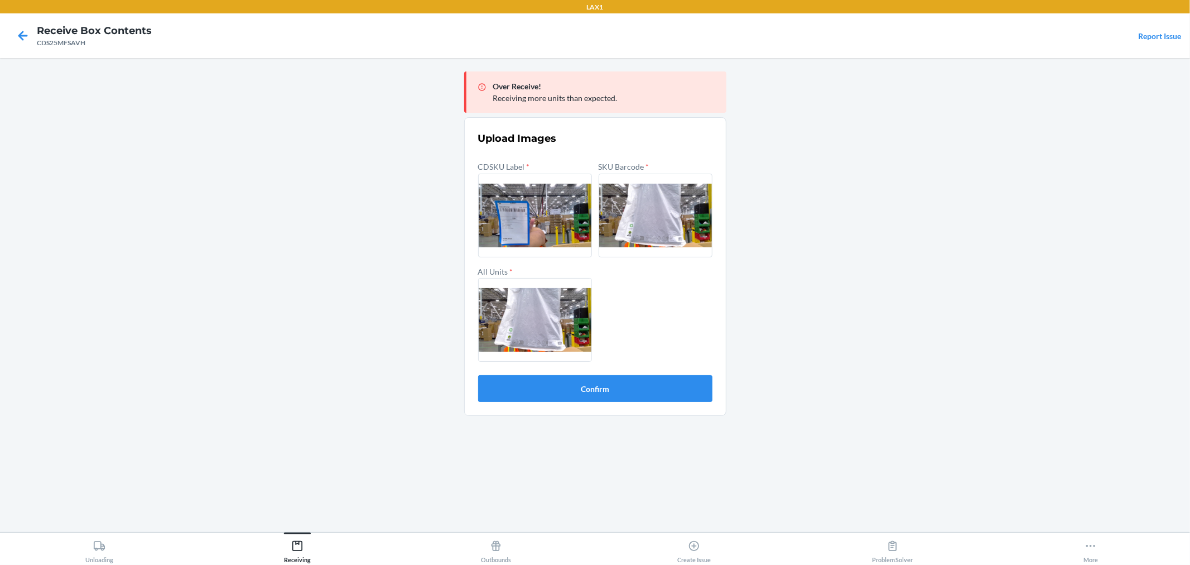
click at [497, 313] on label at bounding box center [535, 320] width 114 height 84
click at [0, 0] on input "file" at bounding box center [0, 0] width 0 height 0
click at [653, 393] on button "Confirm" at bounding box center [595, 388] width 234 height 27
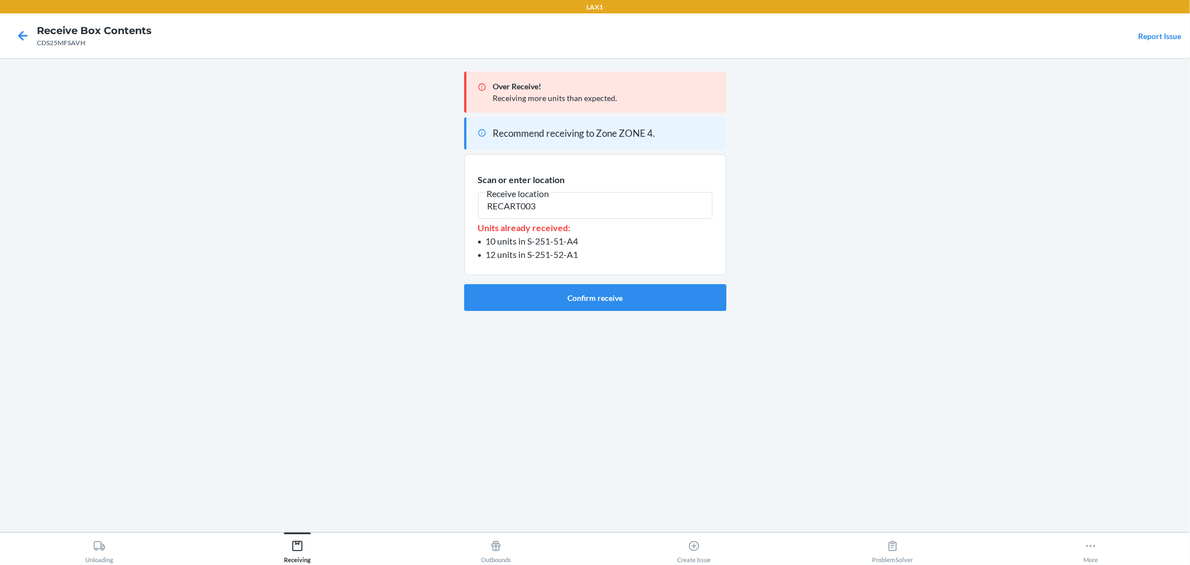
type input "RECART003"
click at [662, 280] on section "Recommend receiving to Zone ZONE 4. Scan or enter location Receive location REC…" at bounding box center [595, 214] width 262 height 194
click at [662, 286] on button "Confirm receive" at bounding box center [595, 297] width 262 height 27
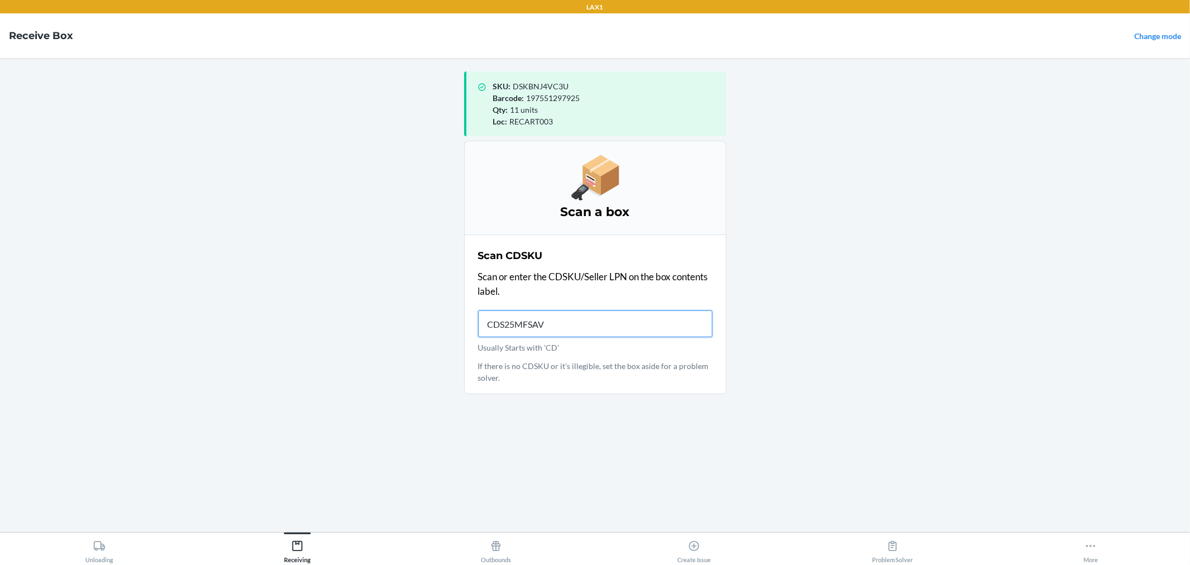
type input "CDS25MFSAVH"
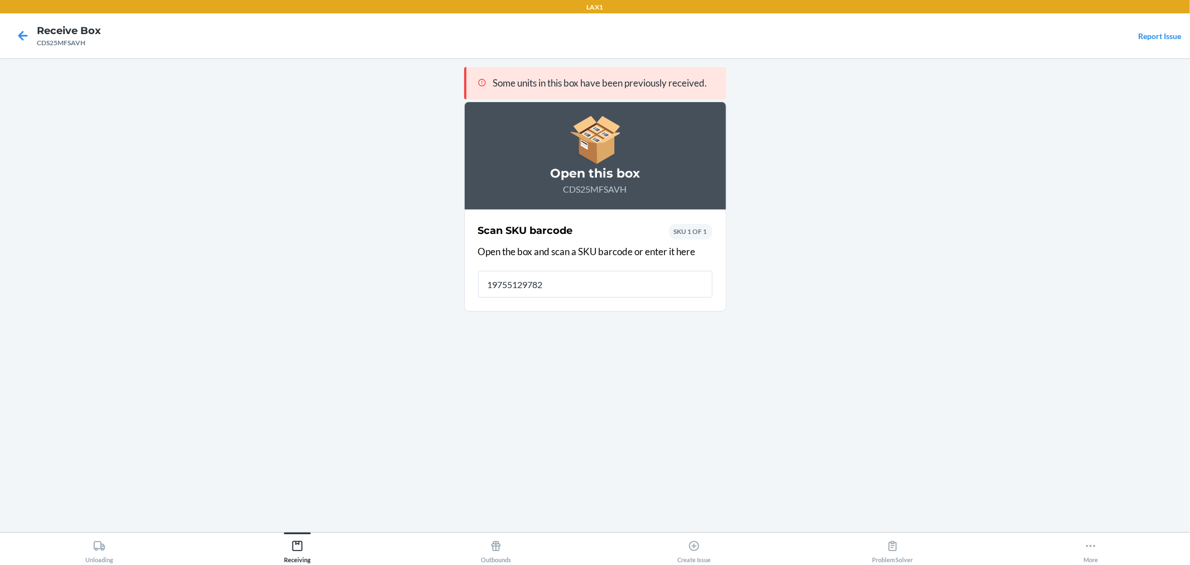
type input "197551297826"
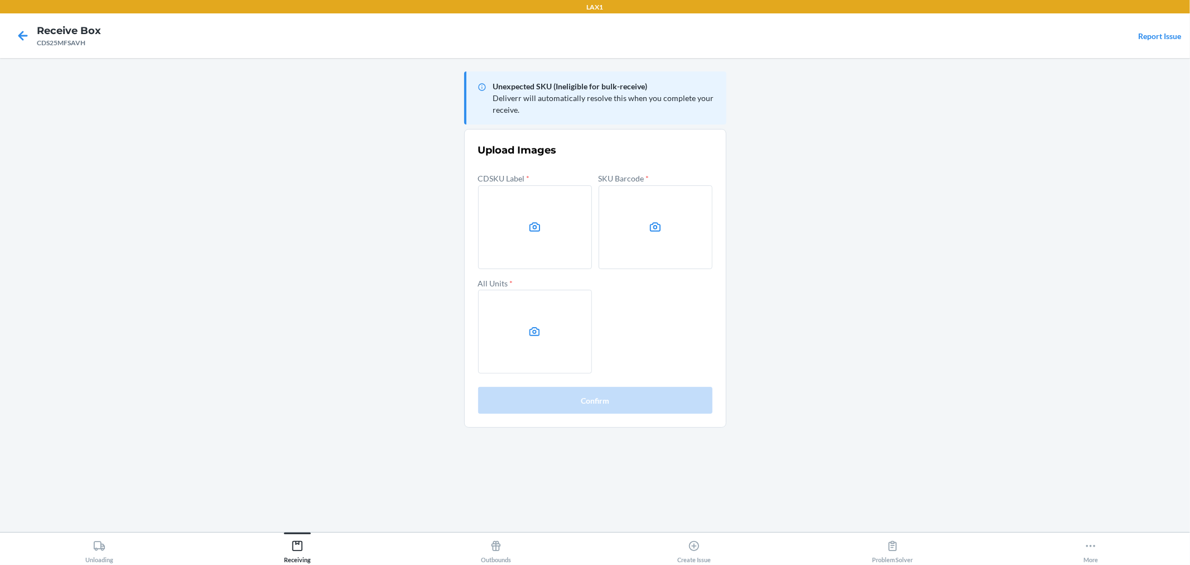
click at [18, 28] on div at bounding box center [23, 36] width 28 height 28
click at [25, 31] on icon at bounding box center [22, 35] width 19 height 19
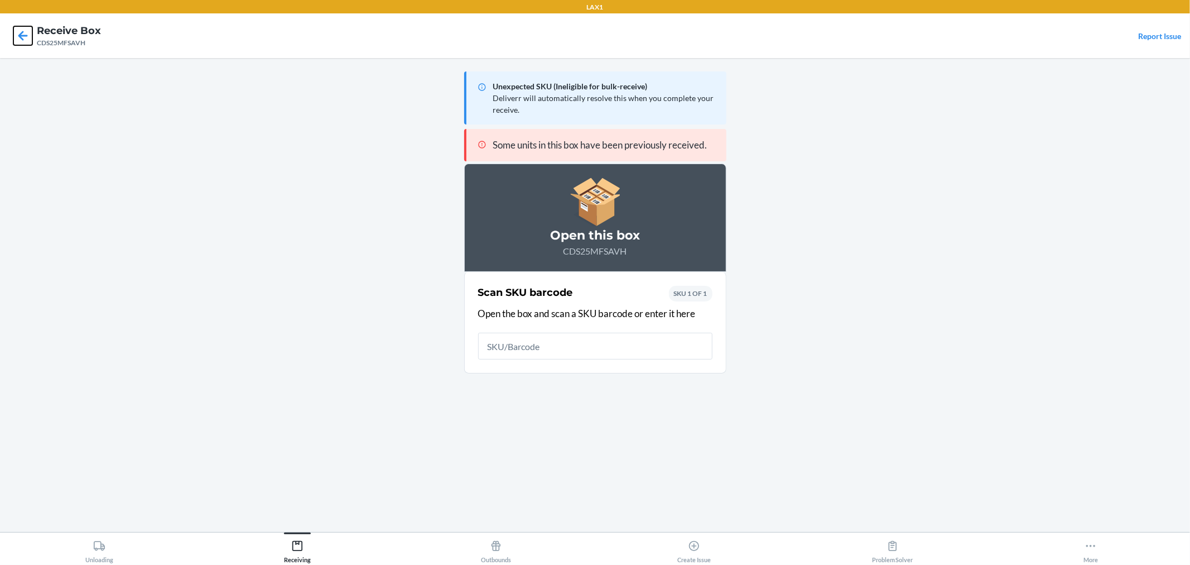
click at [25, 31] on icon at bounding box center [22, 35] width 19 height 19
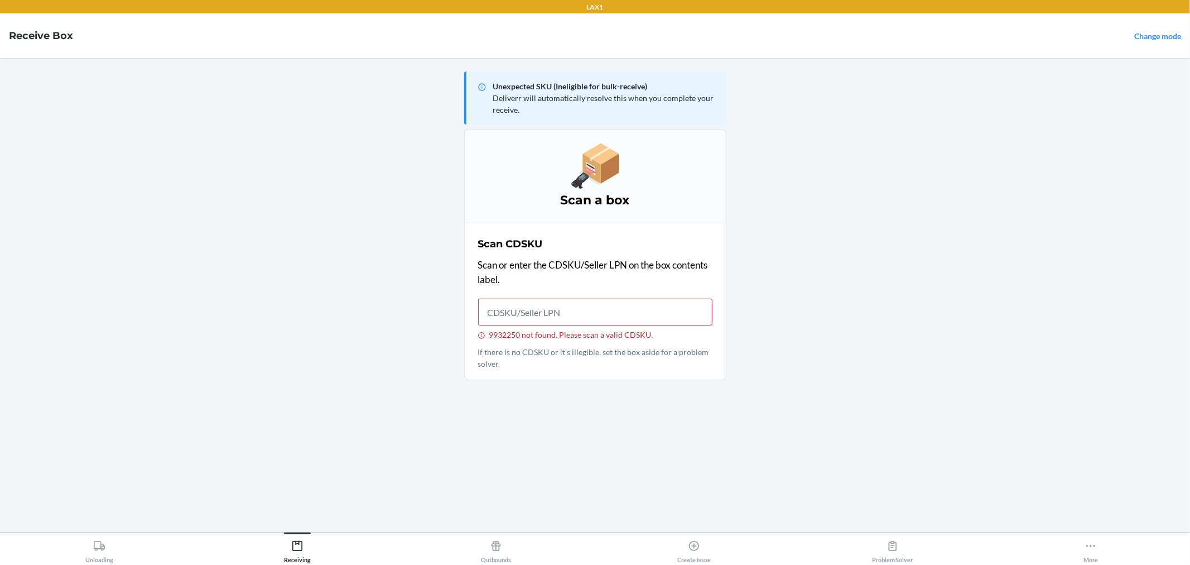
click at [302, 526] on main "Unexpected SKU (Ineligible for bulk-receive) Deliverr will automatically resolv…" at bounding box center [595, 295] width 1190 height 474
click at [319, 555] on button "Receiving" at bounding box center [298, 547] width 199 height 31
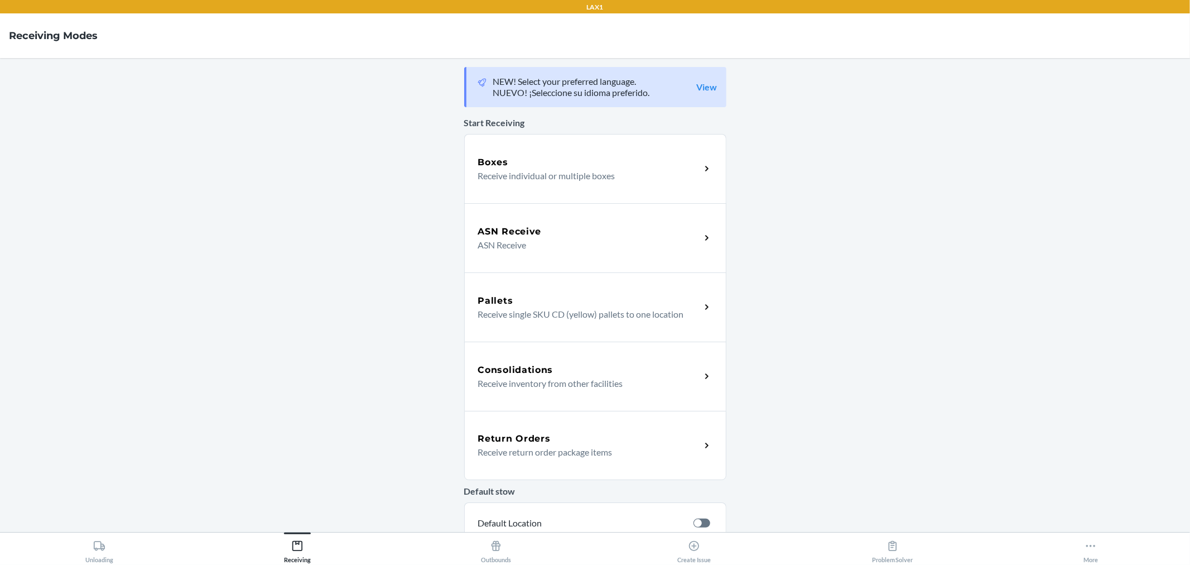
click at [491, 247] on p "ASN Receive" at bounding box center [585, 244] width 214 height 13
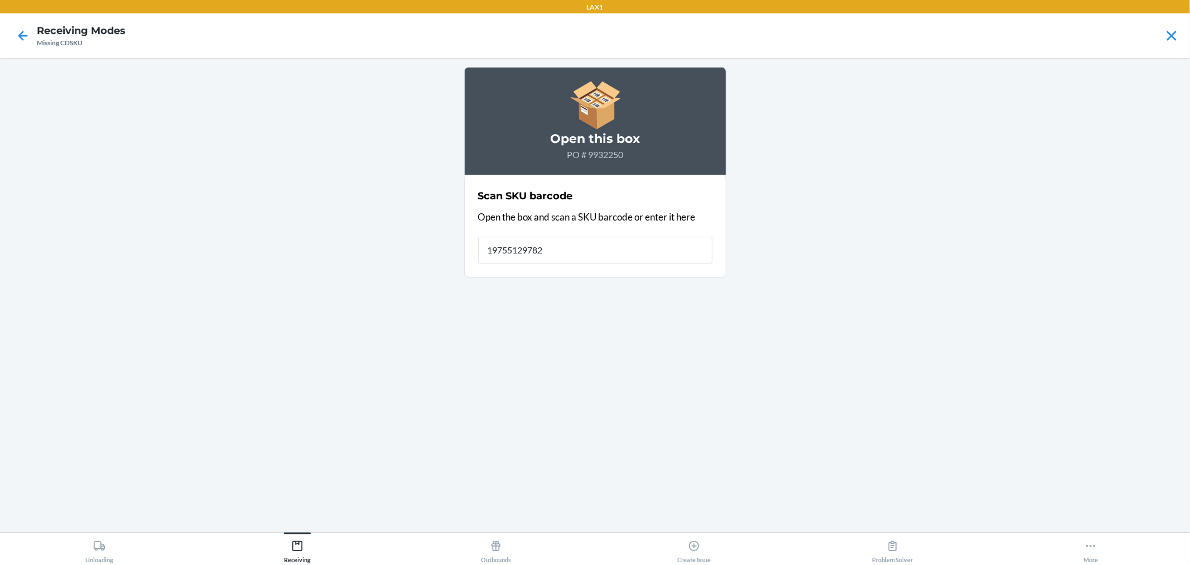
type input "197551297826"
click at [26, 40] on icon at bounding box center [22, 35] width 19 height 19
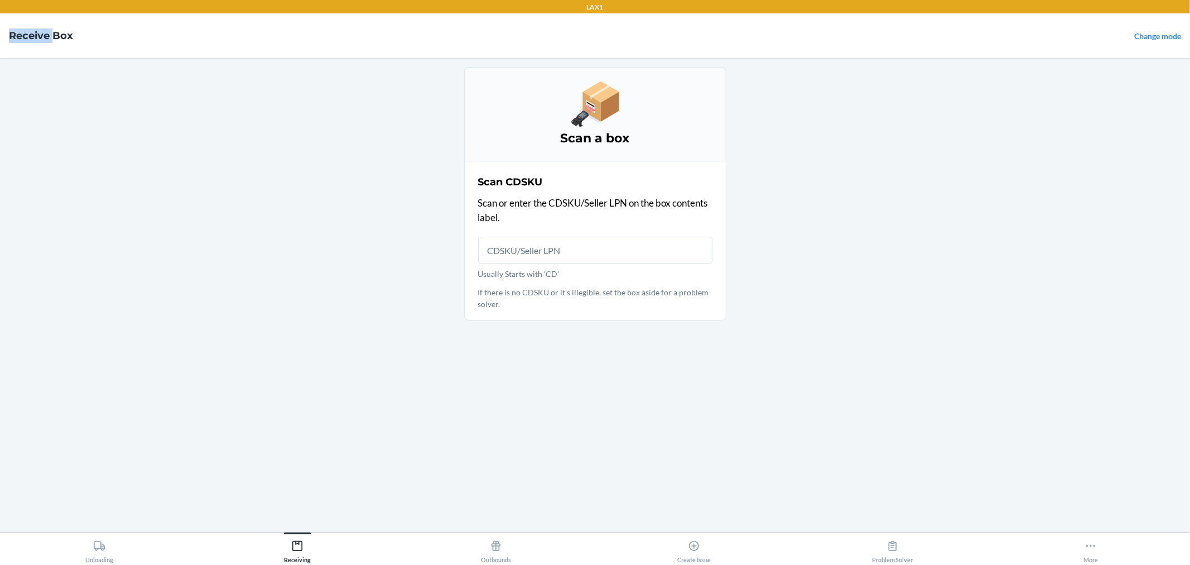
click at [26, 40] on h4 "Receive Box" at bounding box center [41, 35] width 64 height 15
click at [484, 250] on input "Usually Starts with 'CD'" at bounding box center [595, 250] width 234 height 27
type input "CDS25MFSAVH"
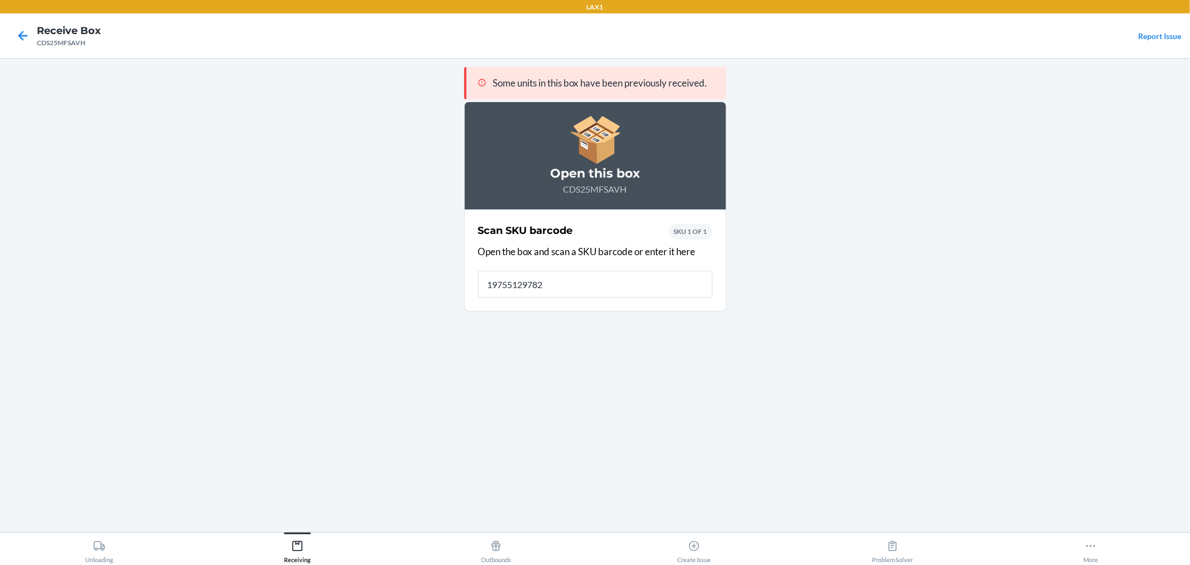
type input "197551297826"
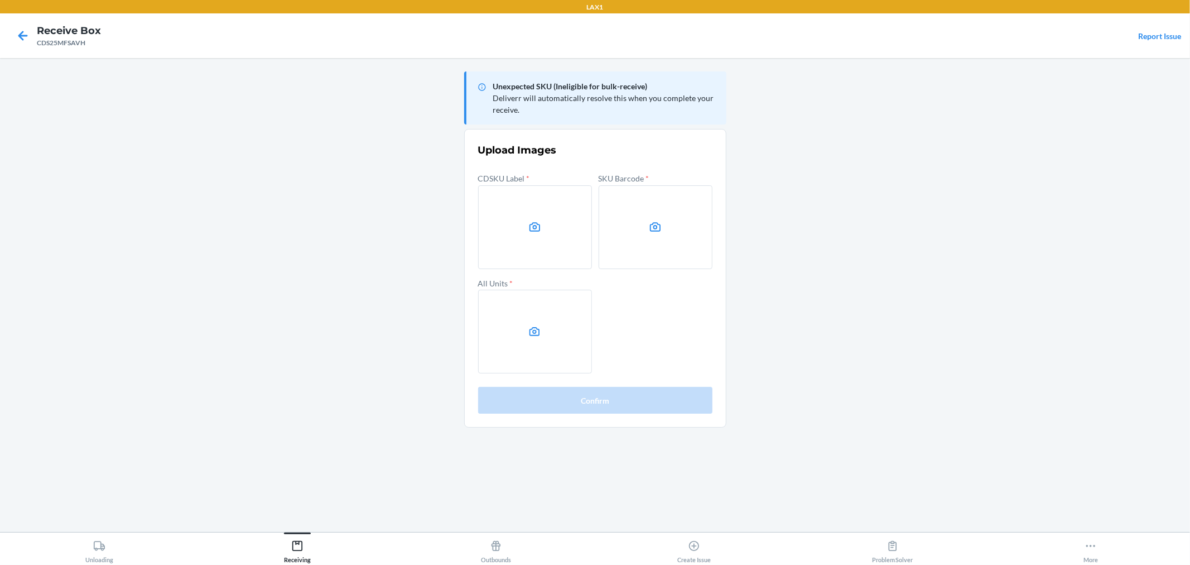
click at [896, 220] on main "Unexpected SKU (Ineligible for bulk-receive) Deliverr will automatically resolv…" at bounding box center [595, 295] width 1190 height 474
click at [664, 237] on label at bounding box center [656, 227] width 114 height 84
click at [0, 0] on input "file" at bounding box center [0, 0] width 0 height 0
click at [514, 315] on label at bounding box center [535, 332] width 114 height 84
click at [0, 0] on input "file" at bounding box center [0, 0] width 0 height 0
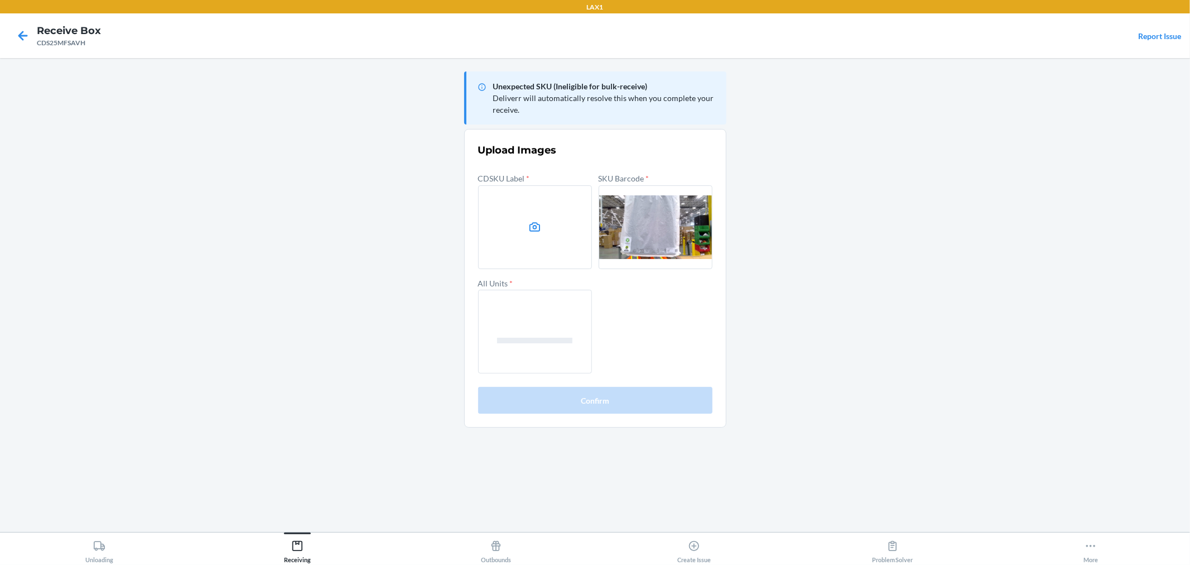
click at [505, 266] on label at bounding box center [535, 227] width 114 height 84
click at [0, 0] on input "file" at bounding box center [0, 0] width 0 height 0
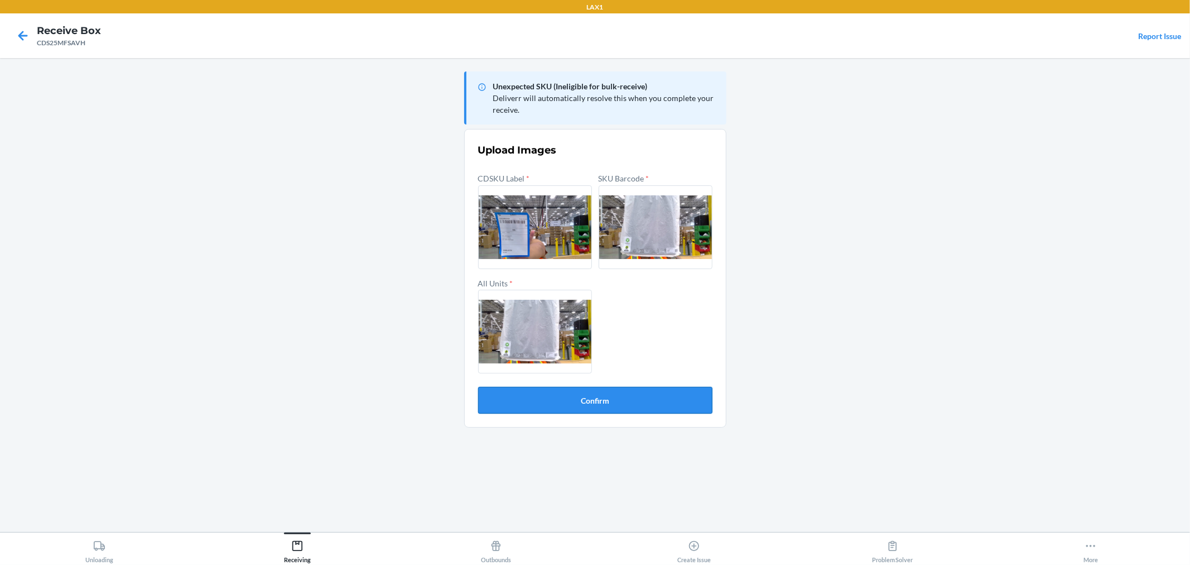
click at [710, 391] on button "Confirm" at bounding box center [595, 400] width 234 height 27
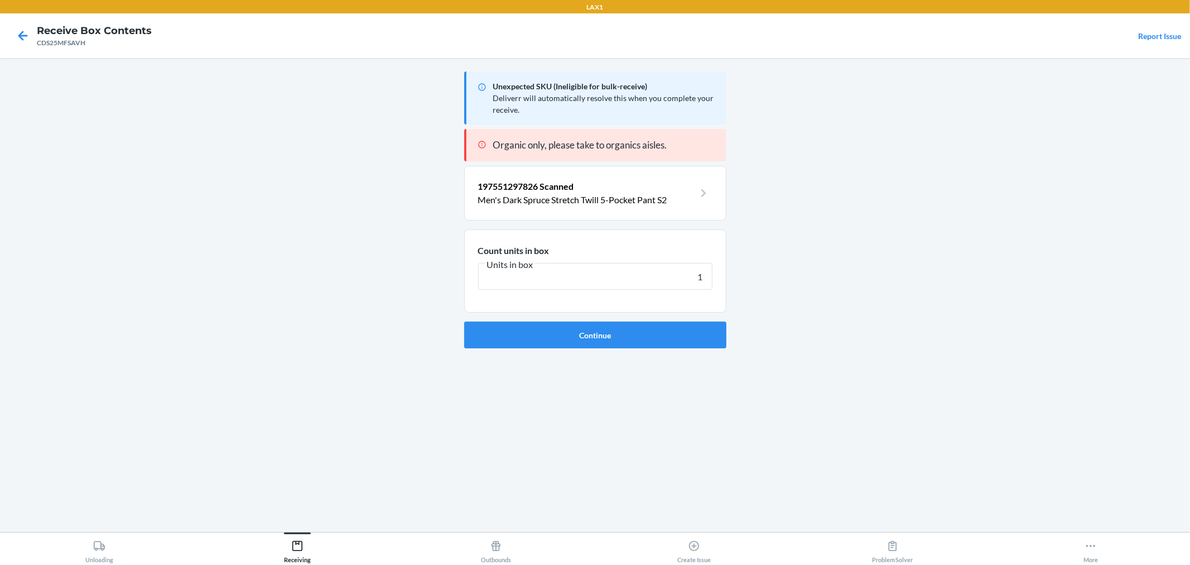
type input "1"
click at [464, 321] on button "Continue" at bounding box center [595, 334] width 262 height 27
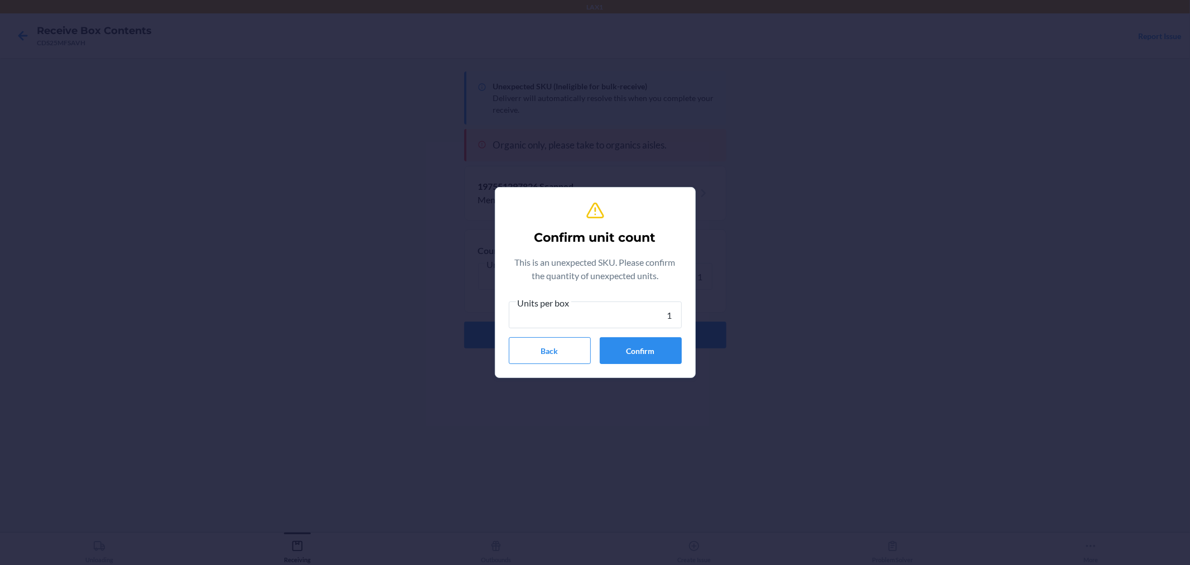
type input "1"
click at [640, 338] on div "Units per box 1 Back Confirm" at bounding box center [595, 330] width 173 height 68
click at [640, 338] on button "Confirm" at bounding box center [641, 350] width 82 height 27
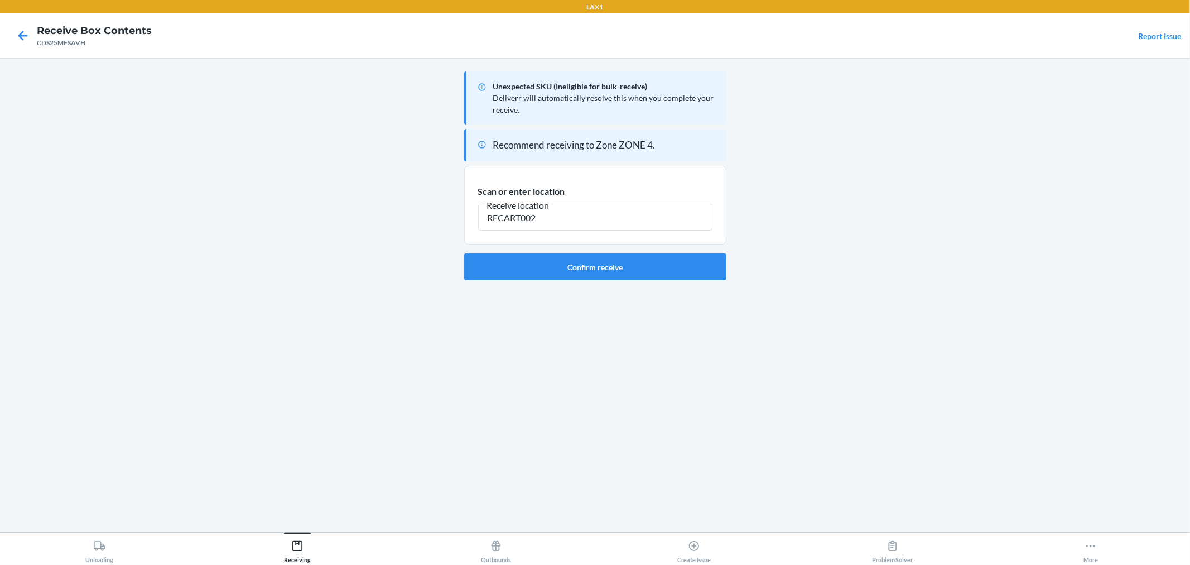
type input "RECART002"
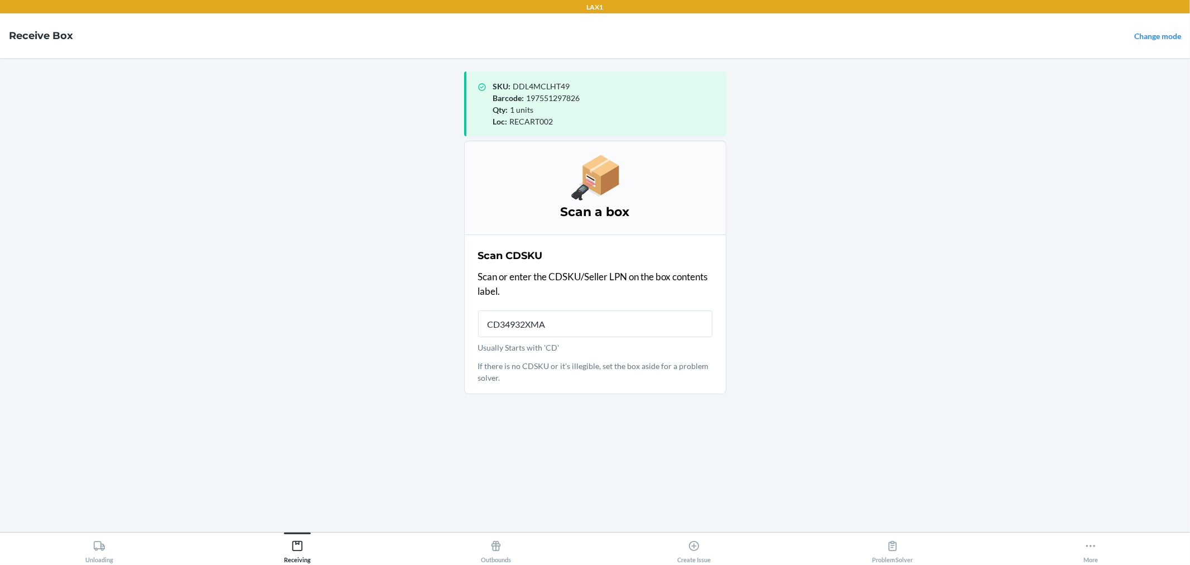
type input "CD34932XMAK"
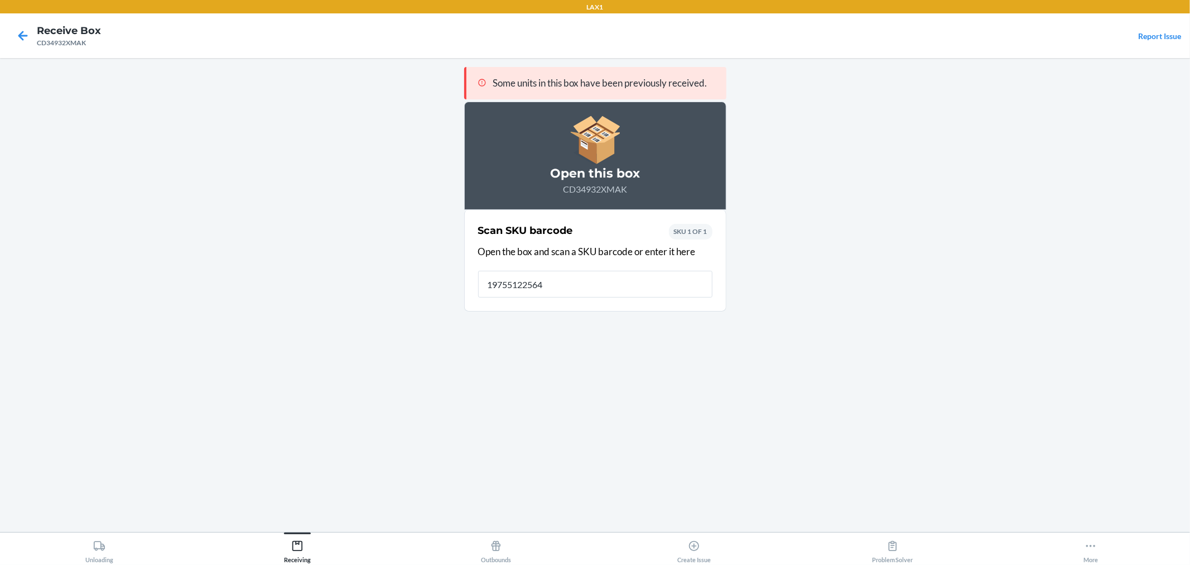
type input "197551225645"
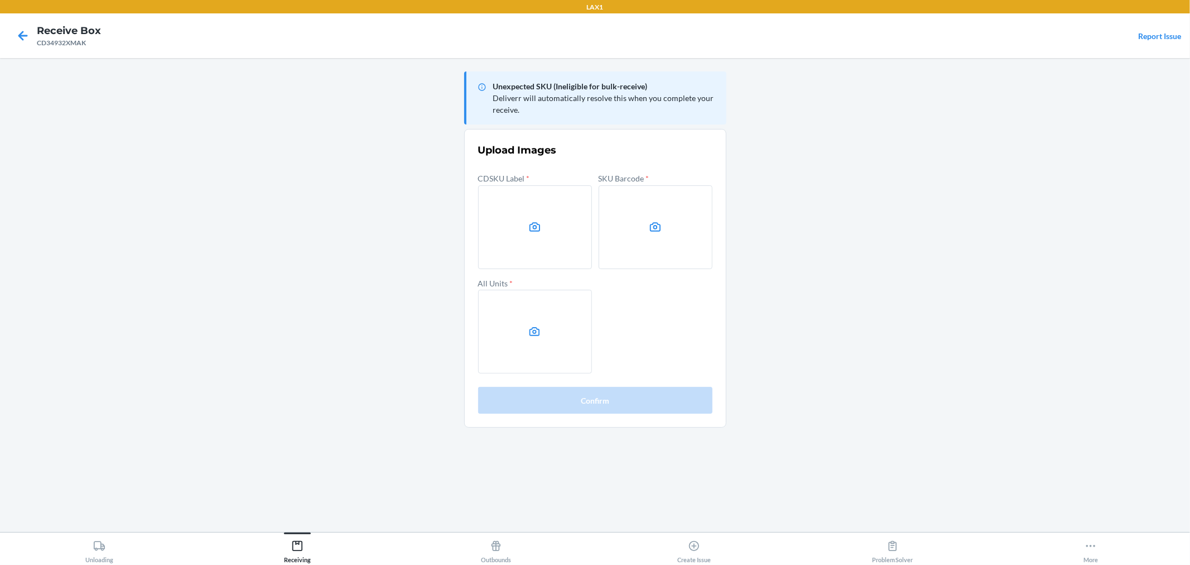
click at [534, 237] on label at bounding box center [535, 227] width 114 height 84
click at [0, 0] on input "file" at bounding box center [0, 0] width 0 height 0
click at [564, 227] on label at bounding box center [535, 227] width 114 height 84
click at [0, 0] on input "file" at bounding box center [0, 0] width 0 height 0
click at [627, 236] on label at bounding box center [656, 227] width 114 height 84
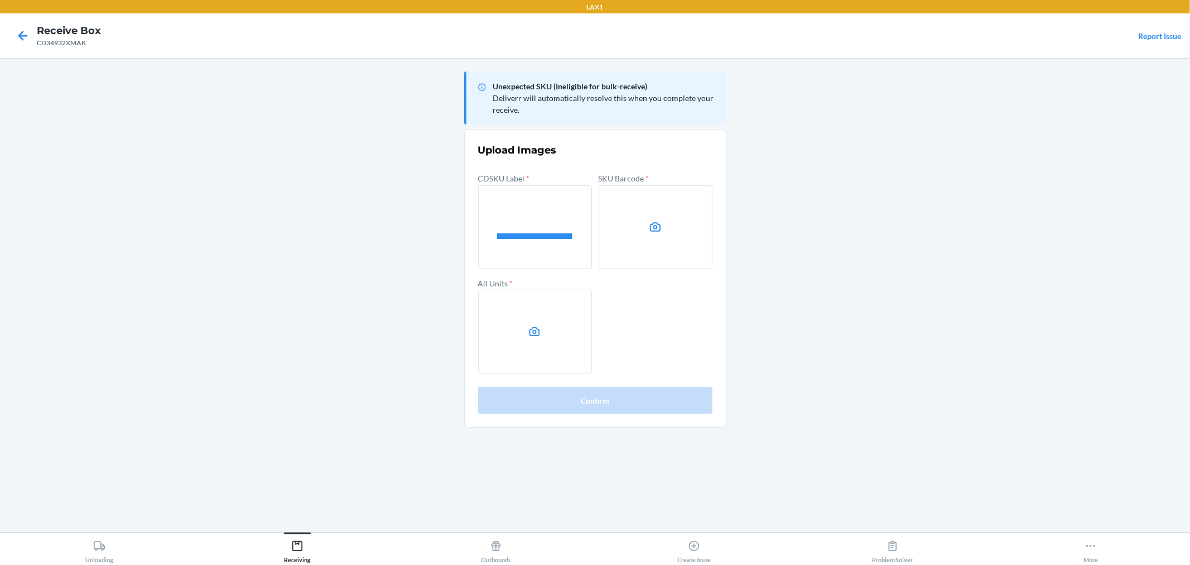
click at [0, 0] on input "file" at bounding box center [0, 0] width 0 height 0
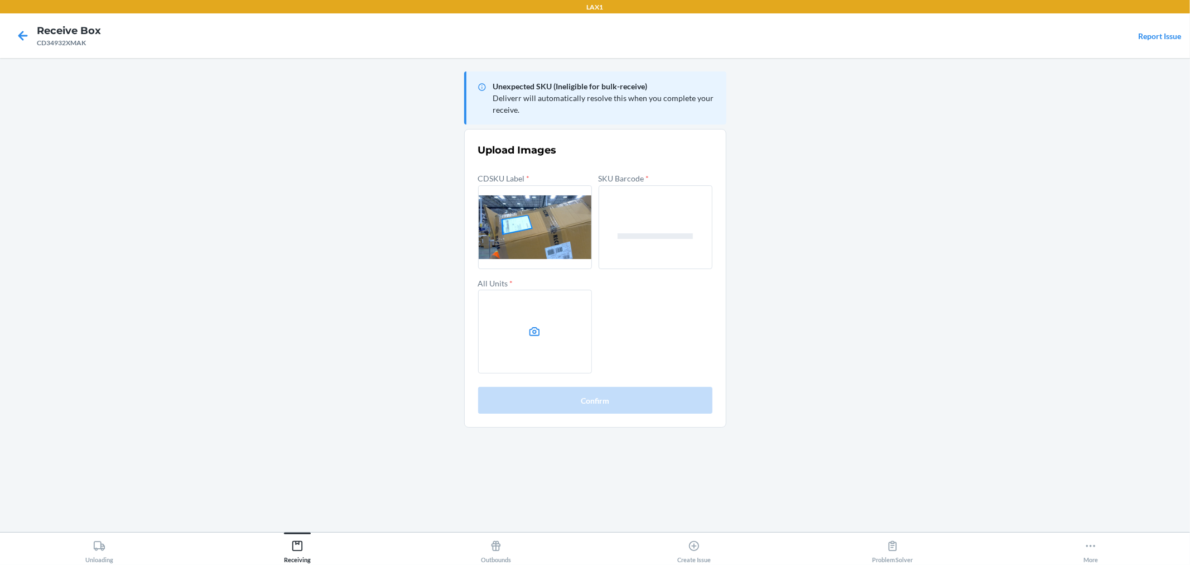
click at [507, 324] on label at bounding box center [535, 332] width 114 height 84
click at [0, 0] on input "file" at bounding box center [0, 0] width 0 height 0
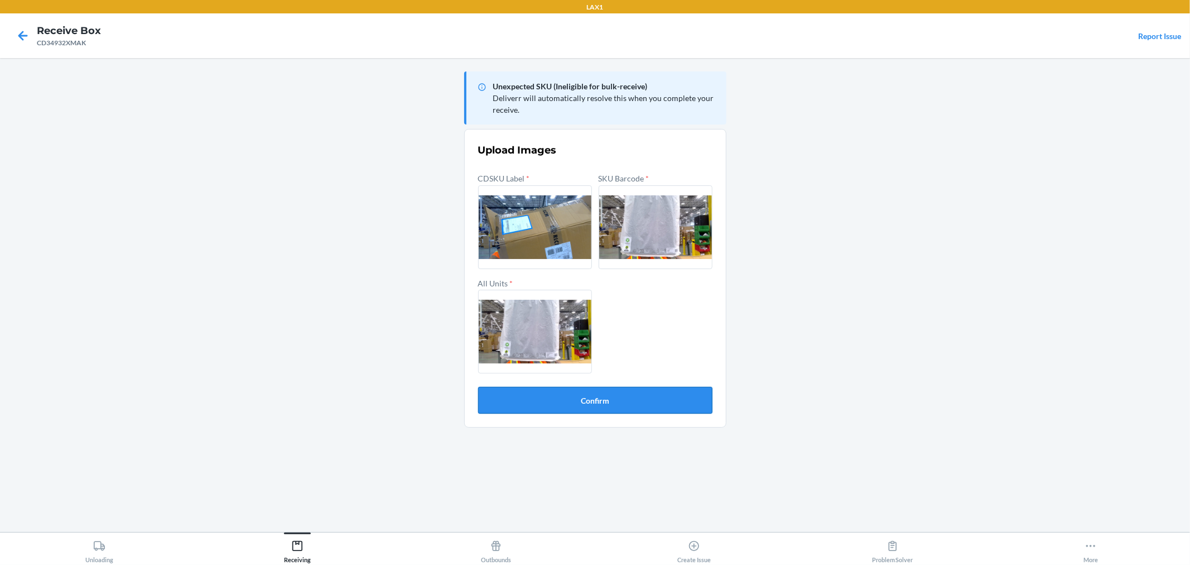
click at [646, 404] on button "Confirm" at bounding box center [595, 400] width 234 height 27
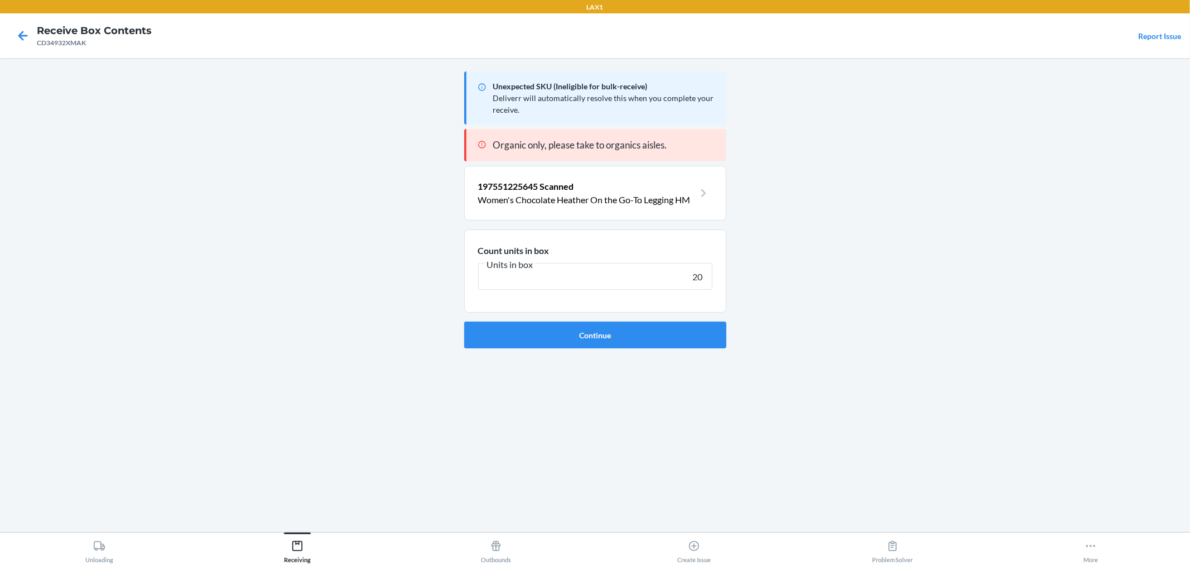
type input "20"
click at [464, 321] on button "Continue" at bounding box center [595, 334] width 262 height 27
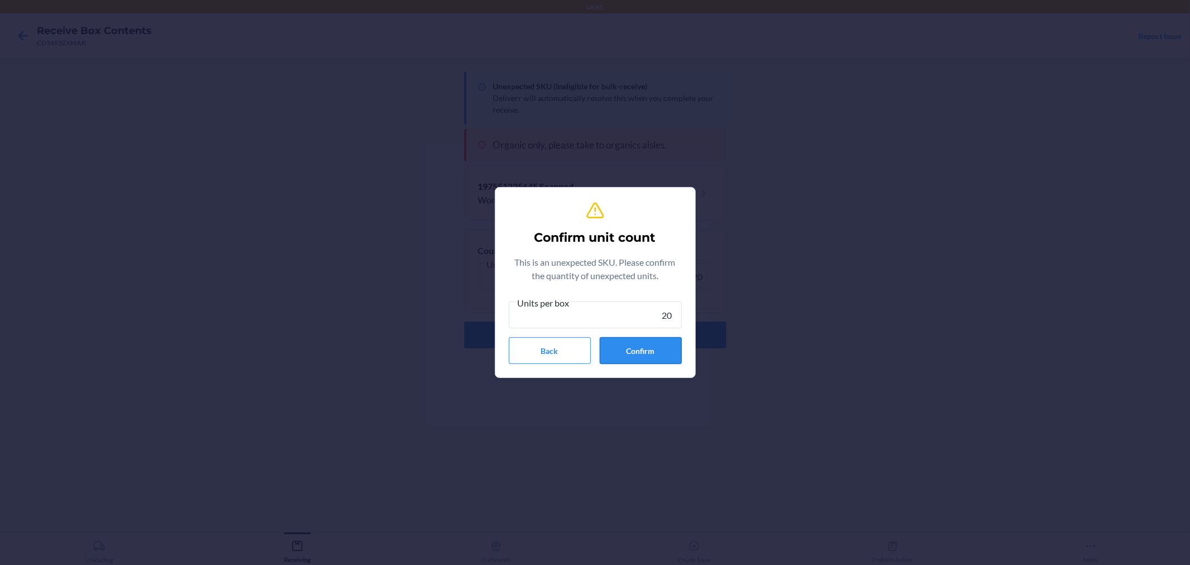
drag, startPoint x: 627, startPoint y: 326, endPoint x: 635, endPoint y: 350, distance: 25.9
click at [626, 331] on div "Units per box 20 Back Confirm" at bounding box center [595, 330] width 173 height 68
type input "20"
click at [637, 350] on button "Confirm" at bounding box center [641, 350] width 82 height 27
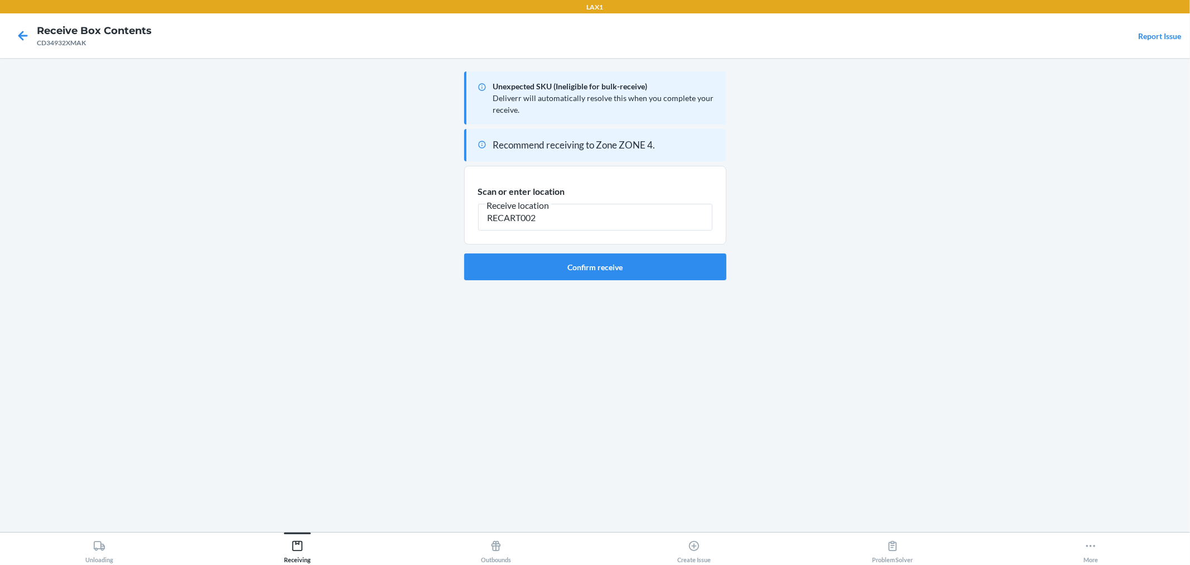
type input "RECART002"
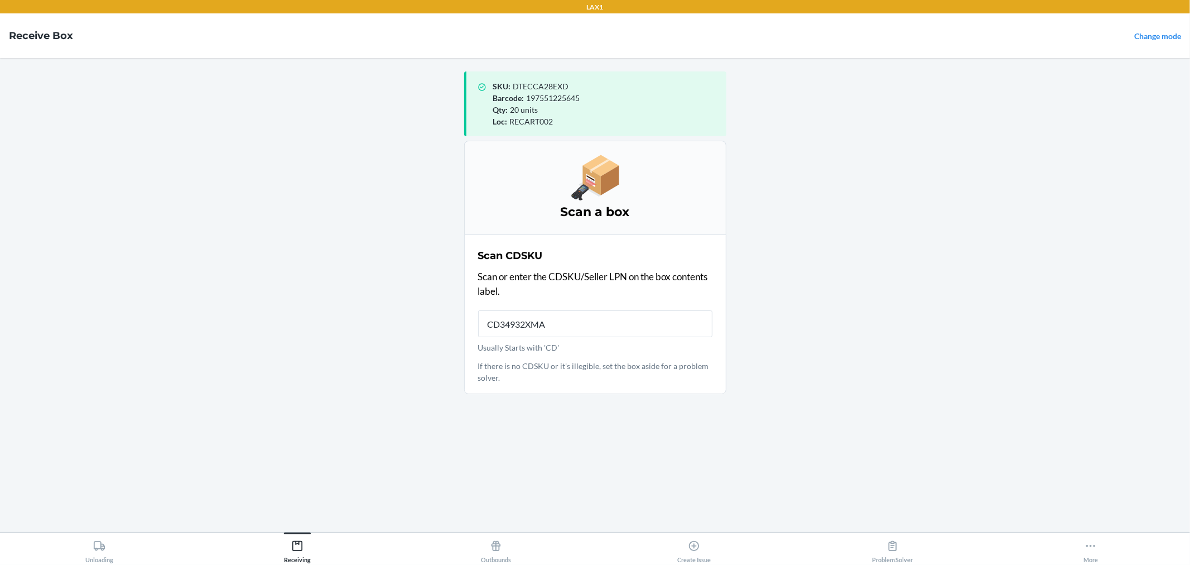
type input "CD34932XMAK"
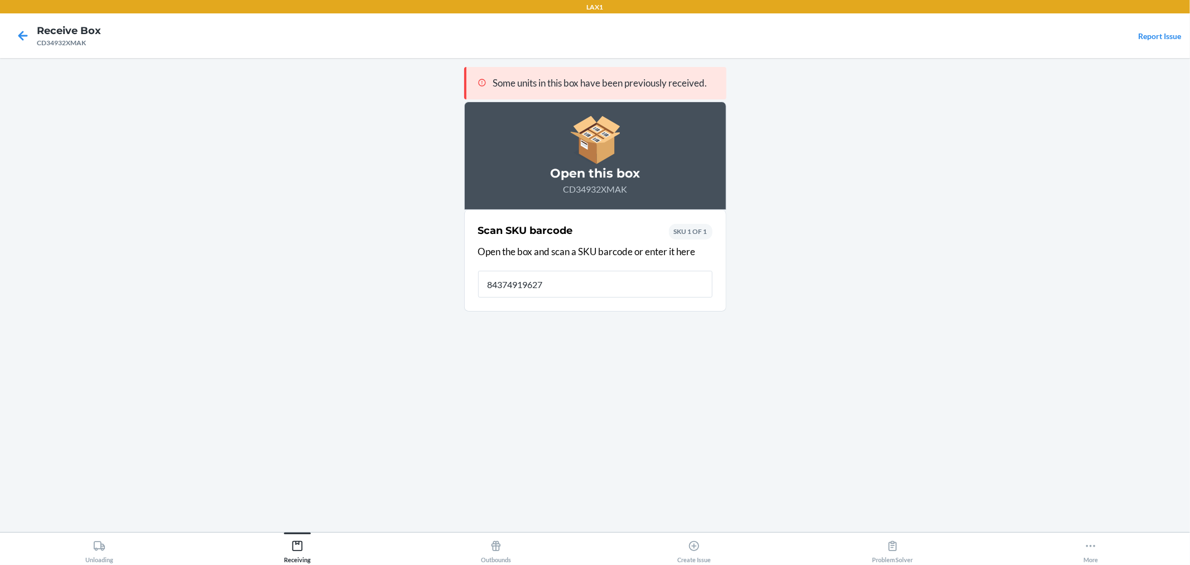
type input "843749196272"
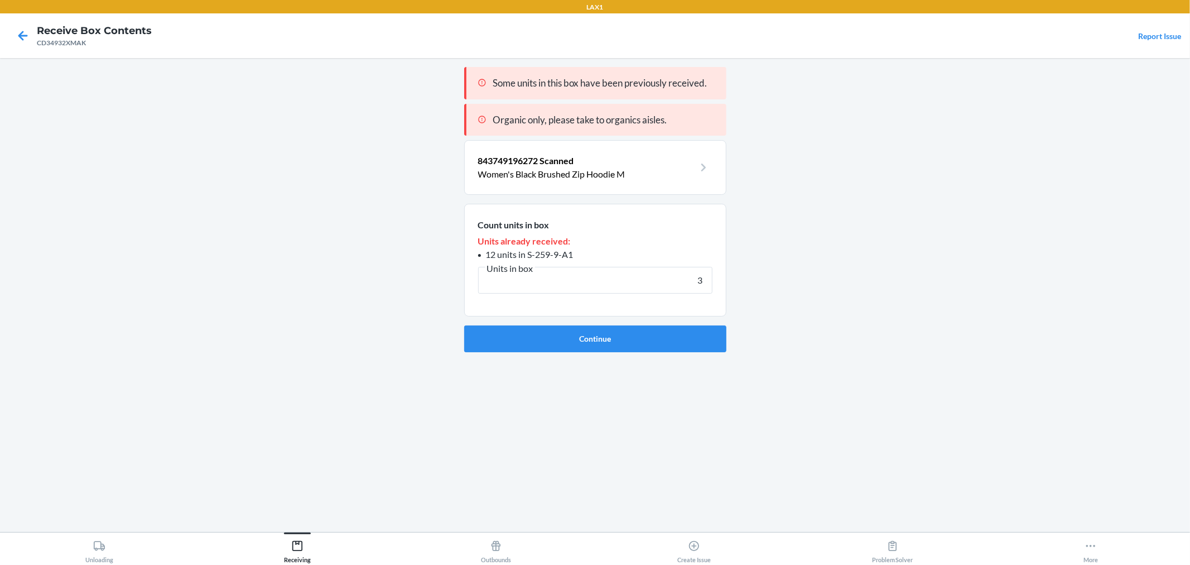
type input "3"
click at [464, 325] on button "Continue" at bounding box center [595, 338] width 262 height 27
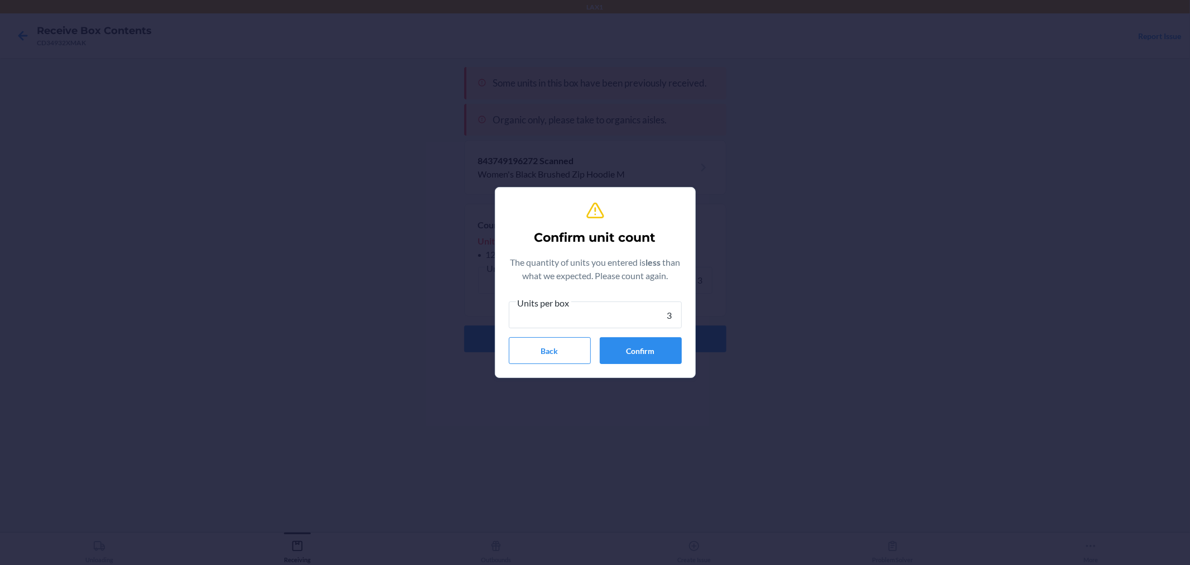
type input "3"
click at [637, 350] on button "Confirm" at bounding box center [641, 350] width 82 height 27
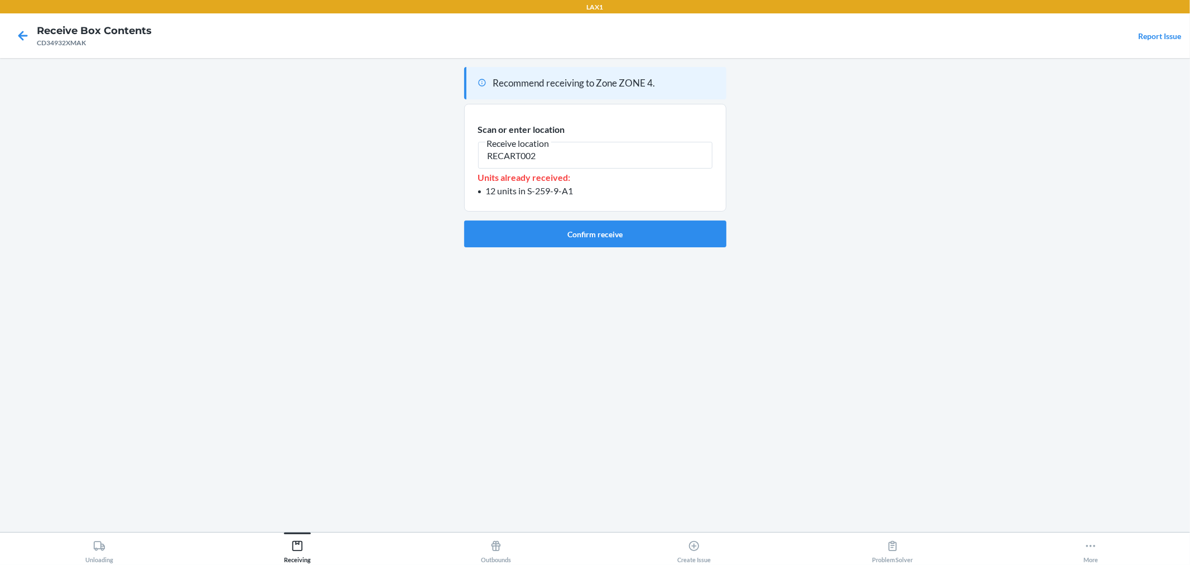
type input "RECART002"
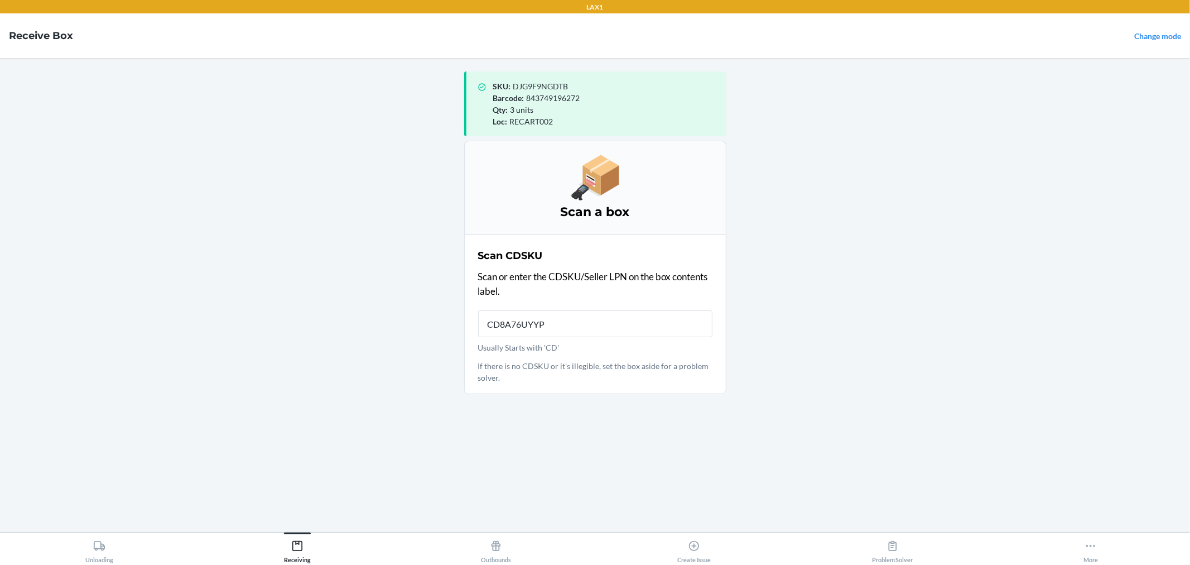
type input "CD8A76UYYPY"
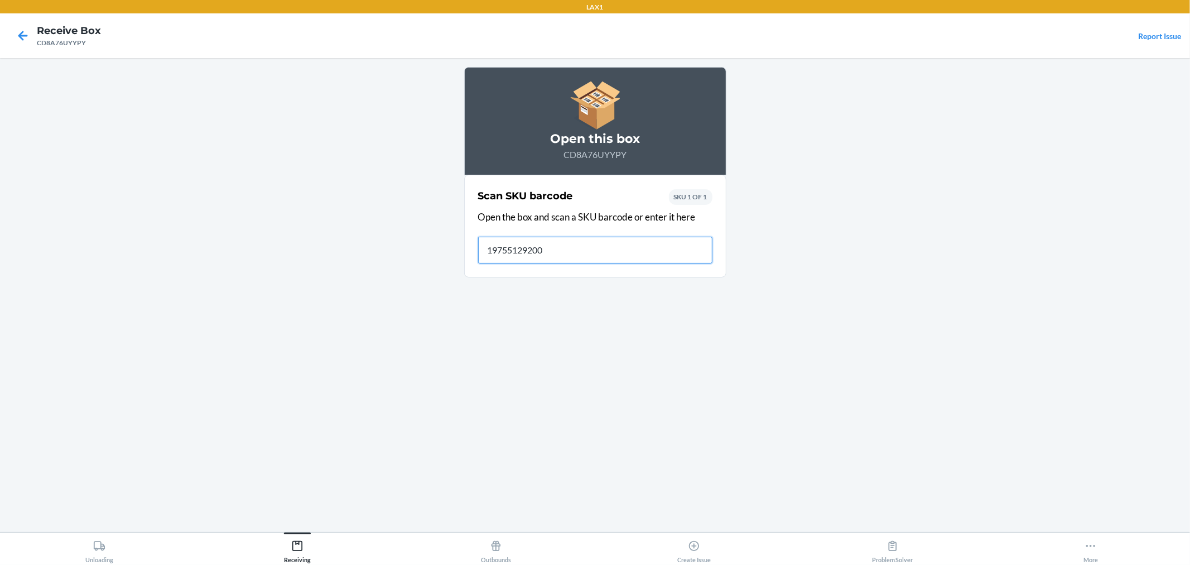
type input "197551292005"
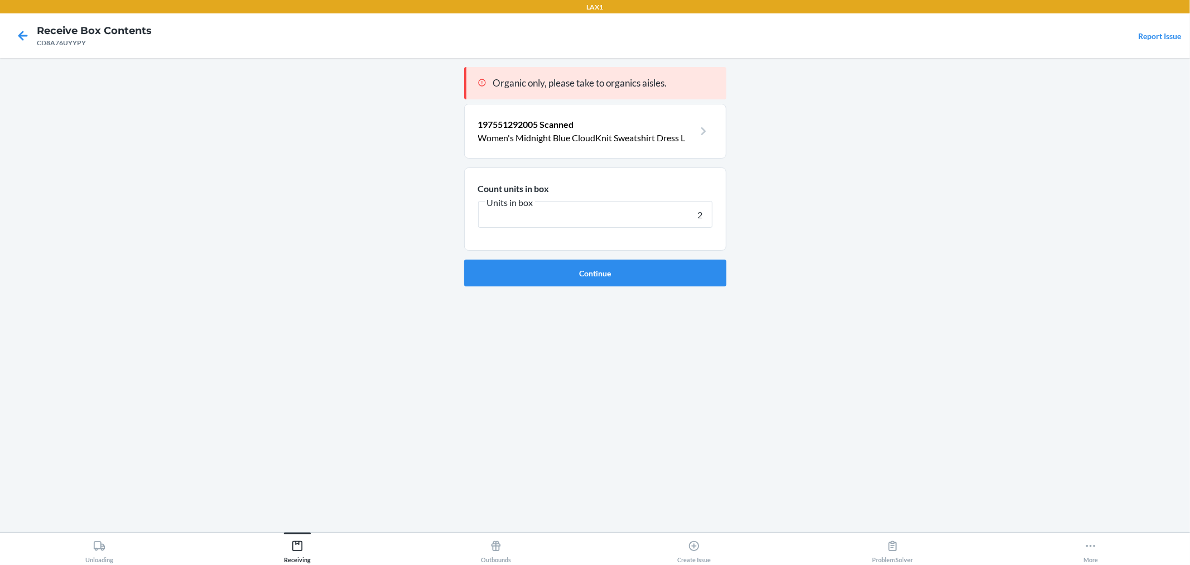
type input "20"
click button "Continue" at bounding box center [595, 272] width 262 height 27
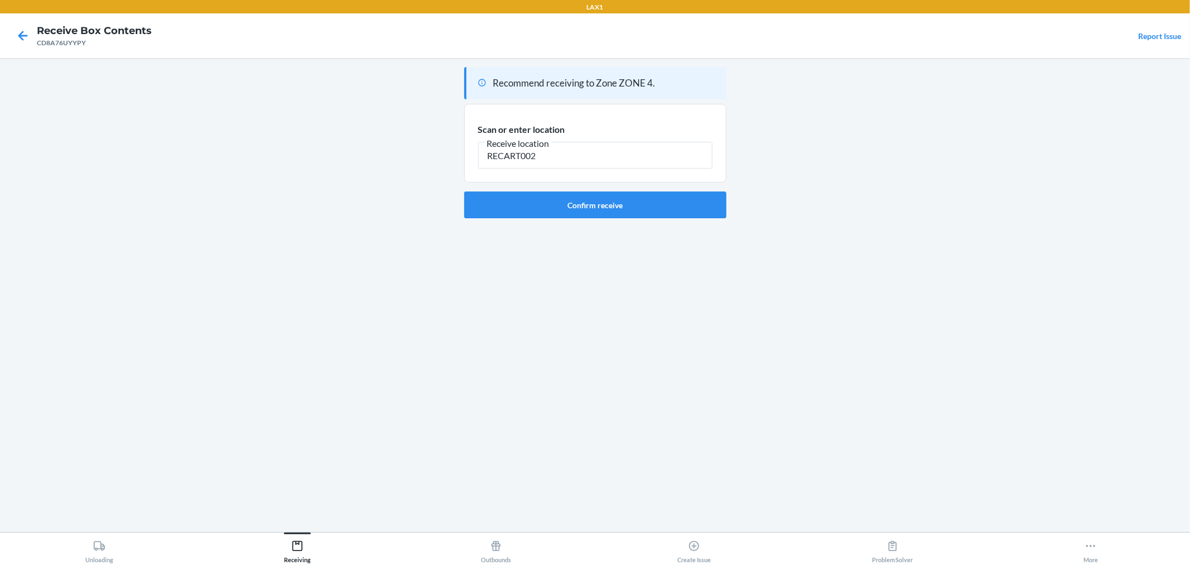
type input "RECART002"
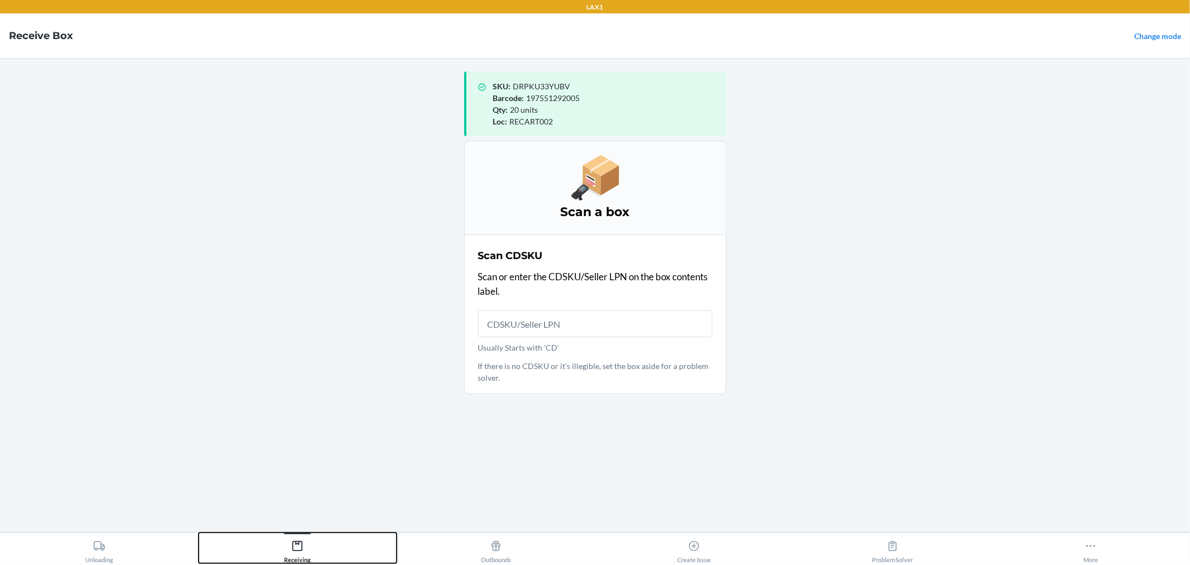
click at [308, 538] on div "Receiving" at bounding box center [297, 549] width 27 height 28
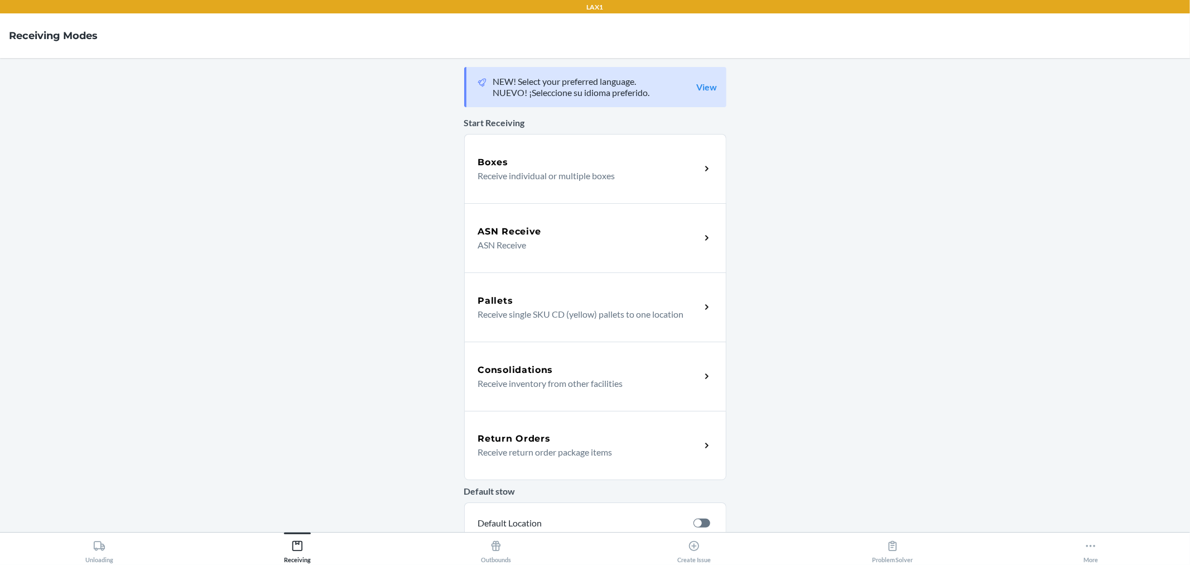
click at [673, 218] on div "ASN Receive ASN Receive" at bounding box center [595, 237] width 262 height 69
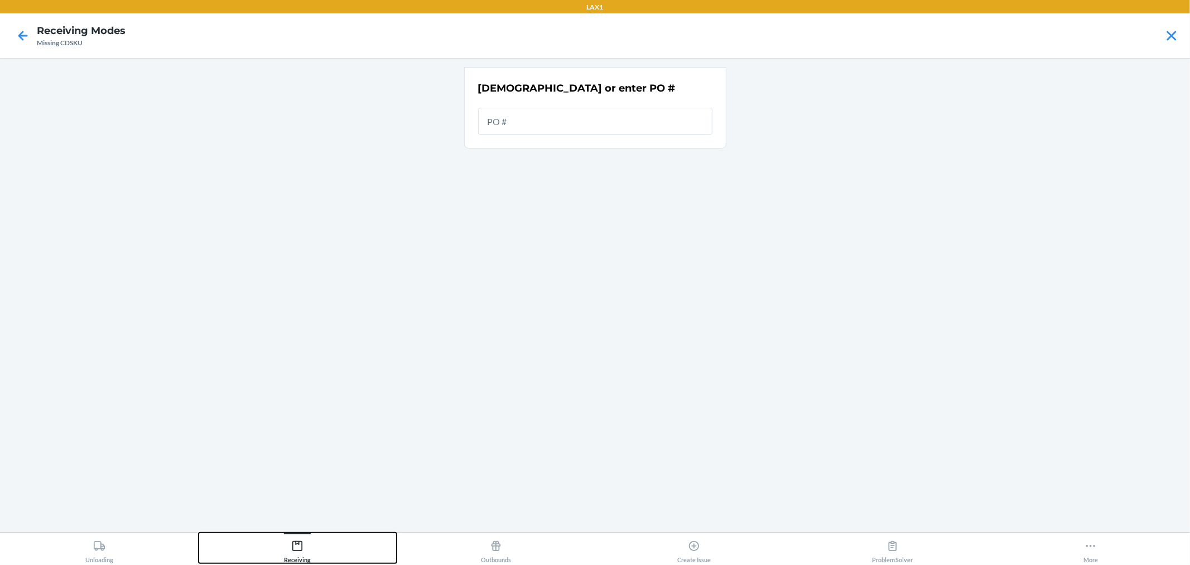
click at [297, 555] on div "Receiving" at bounding box center [297, 549] width 27 height 28
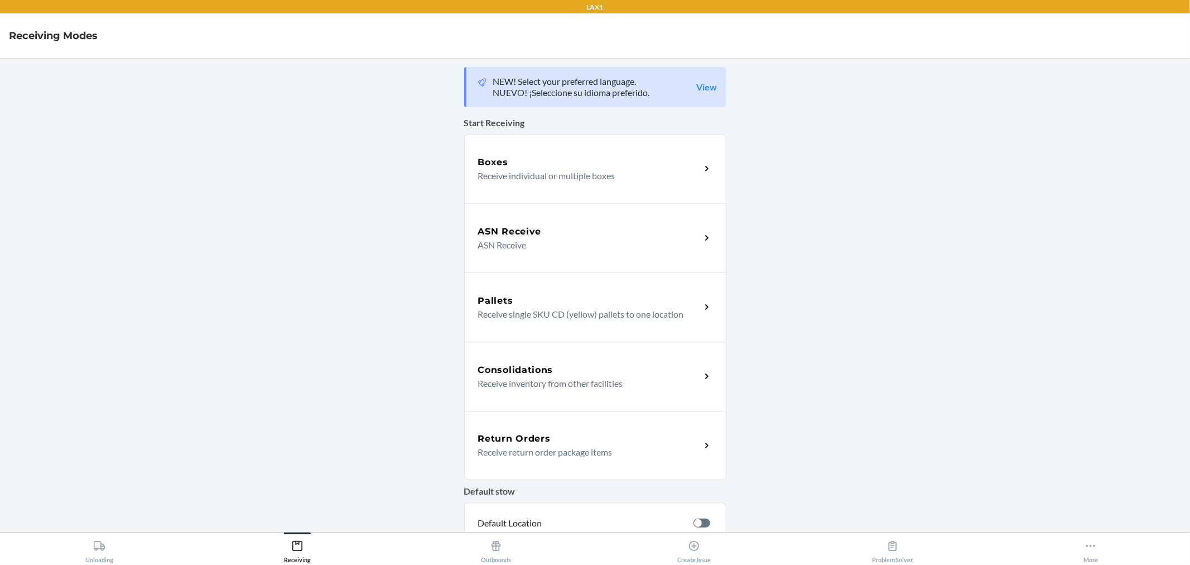
click at [628, 359] on div "Consolidations Receive inventory from other facilities" at bounding box center [595, 375] width 262 height 69
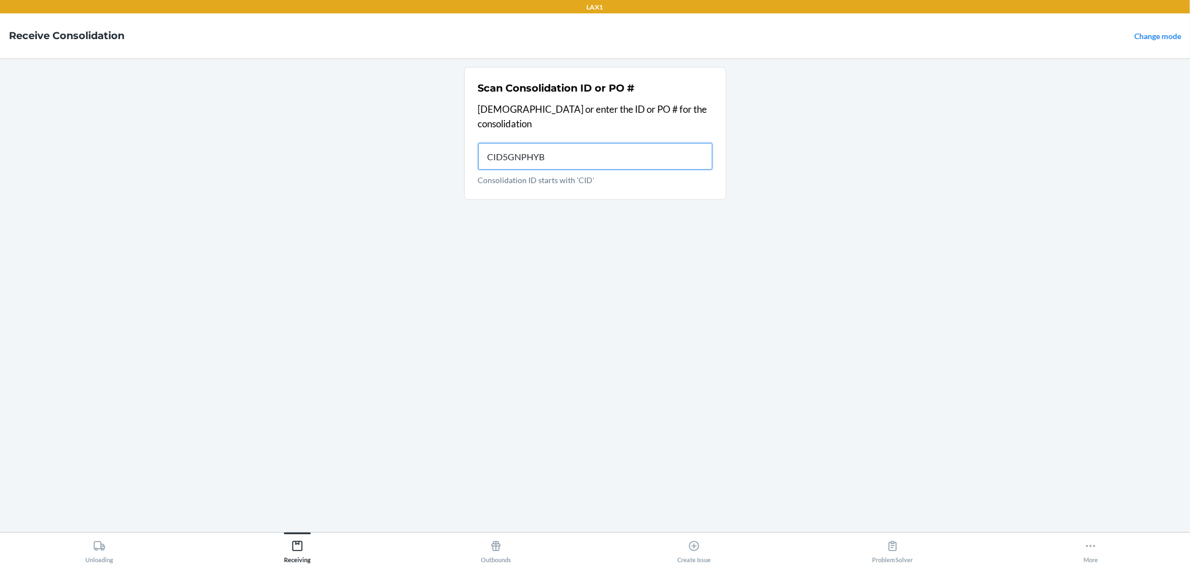
type input "CID5GNPHYB6"
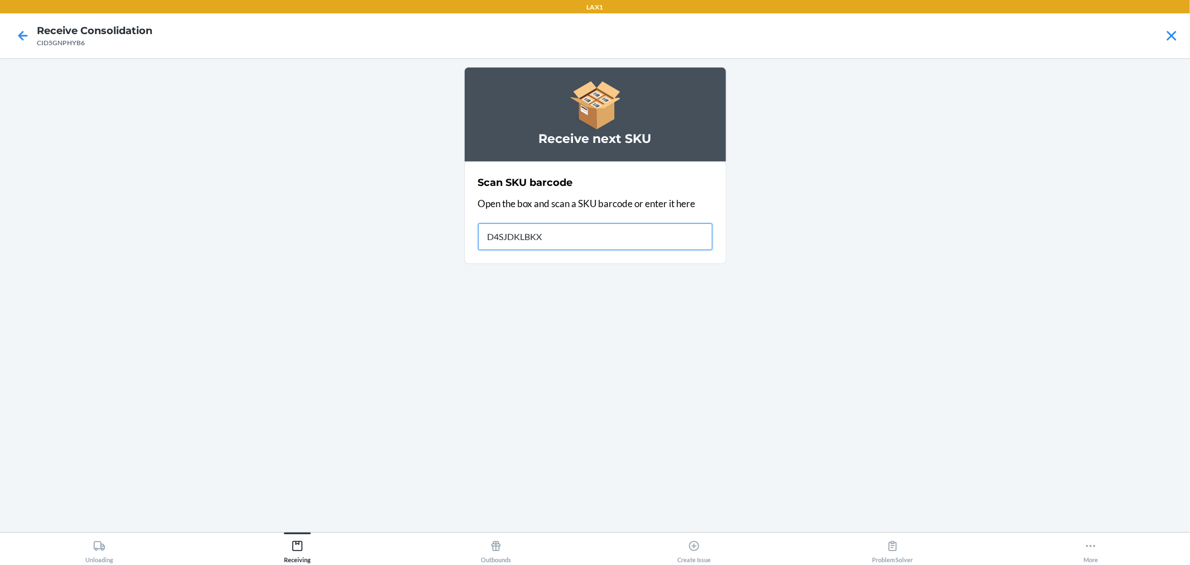
type input "D4SJDKLBKXK"
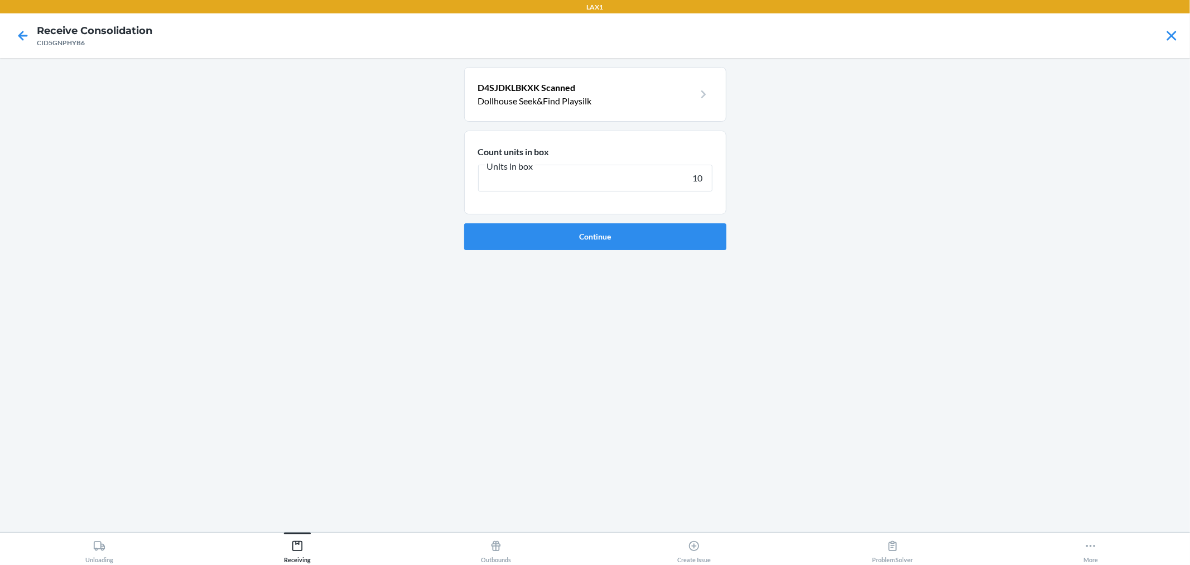
type input "108"
click button "Continue" at bounding box center [595, 236] width 262 height 27
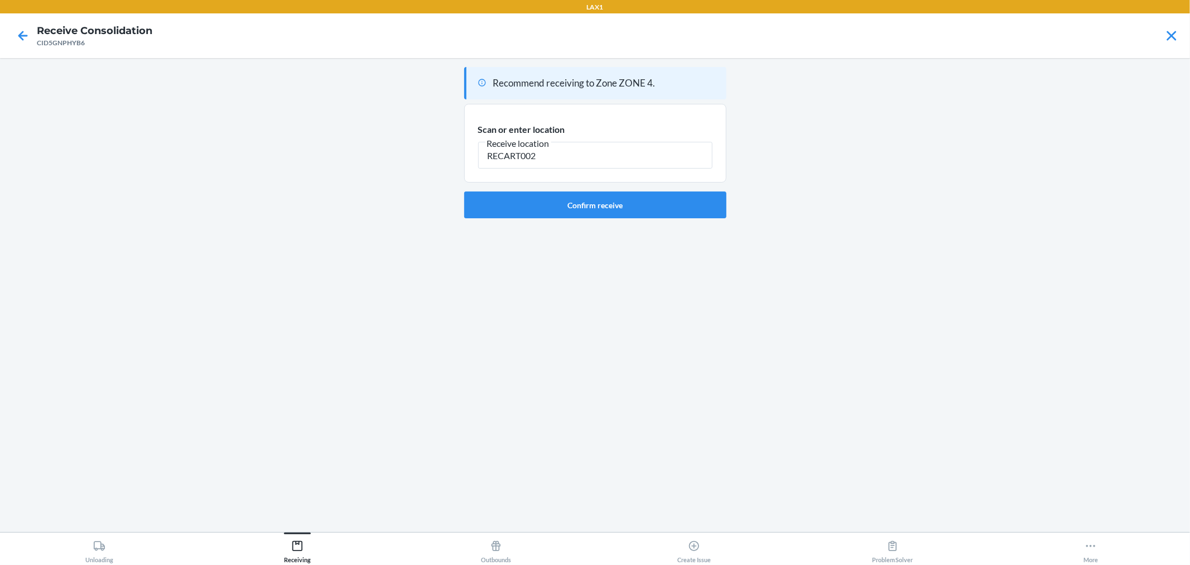
type input "RECART002"
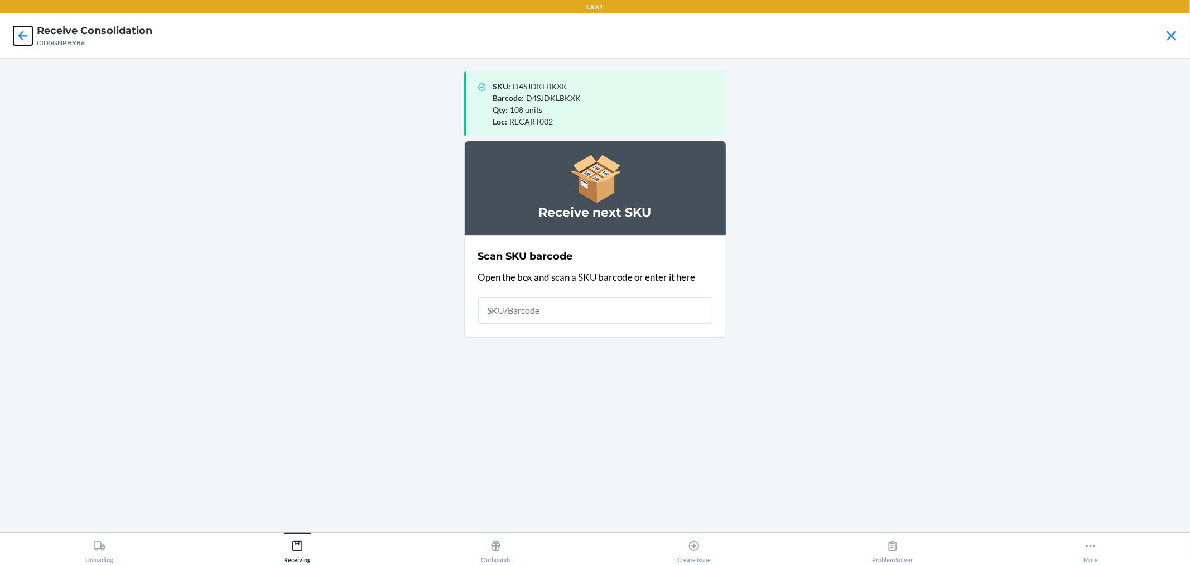
click at [20, 30] on icon at bounding box center [22, 35] width 19 height 19
type input "D6M93E8WFYJ"
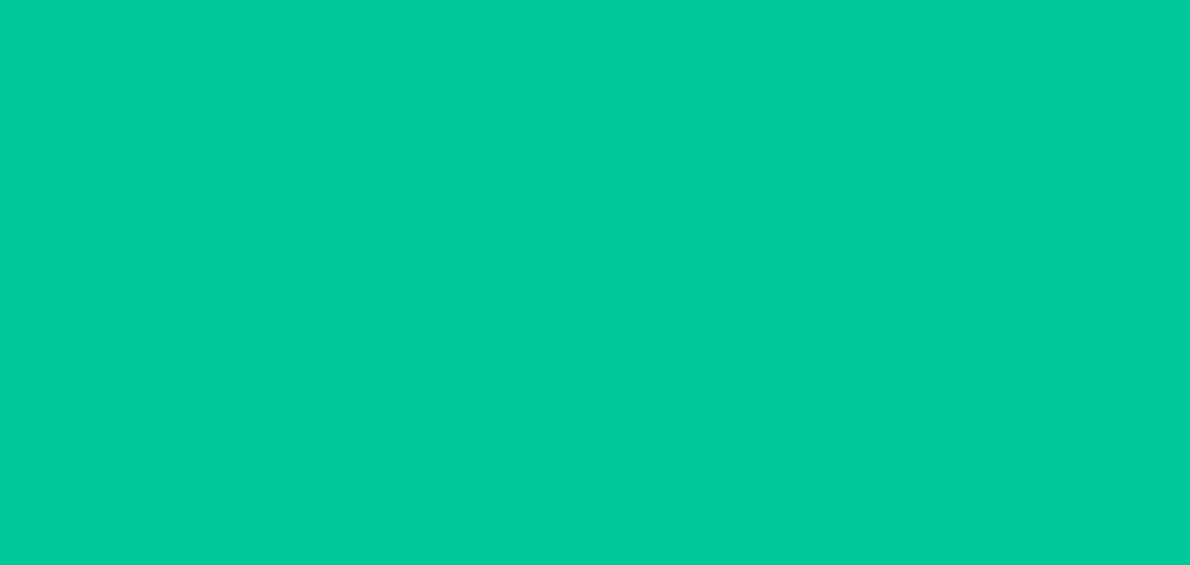
type input "1"
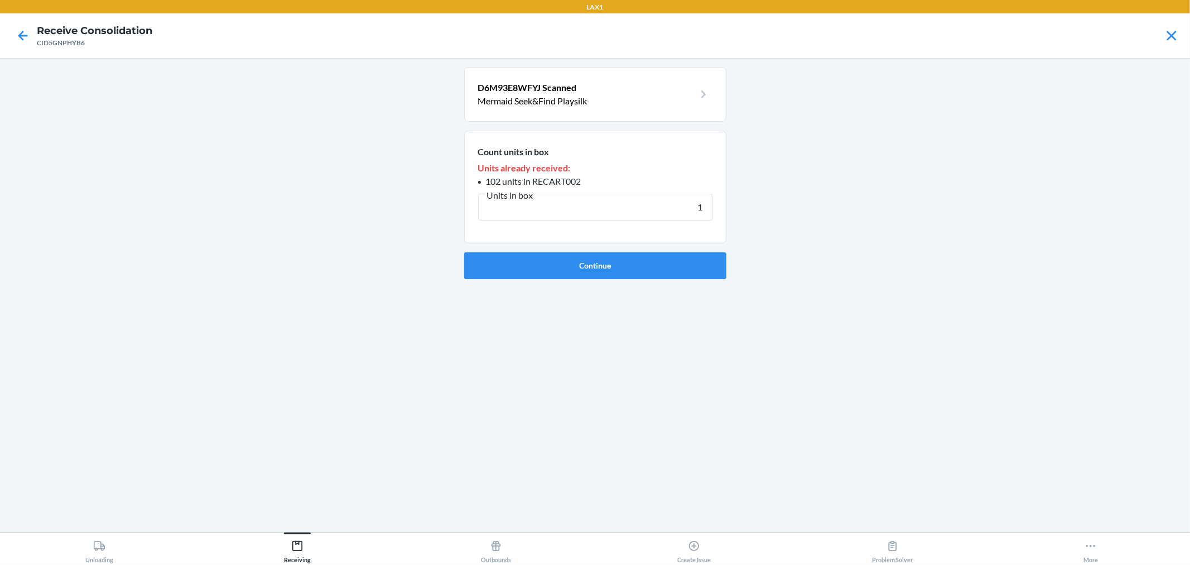
click button "Continue" at bounding box center [595, 265] width 262 height 27
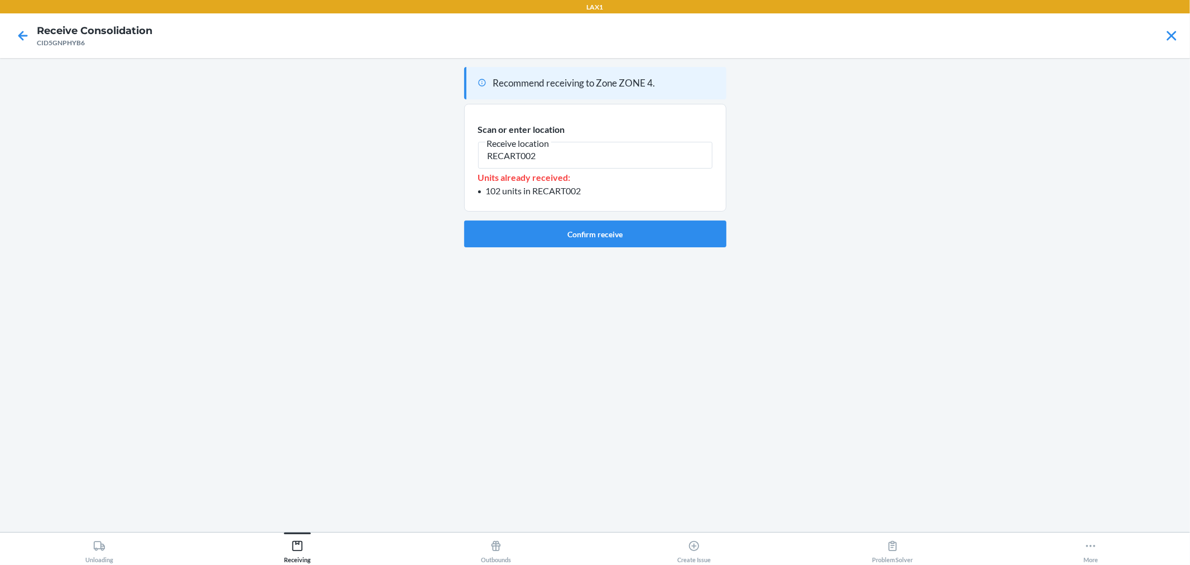
type input "RECART002"
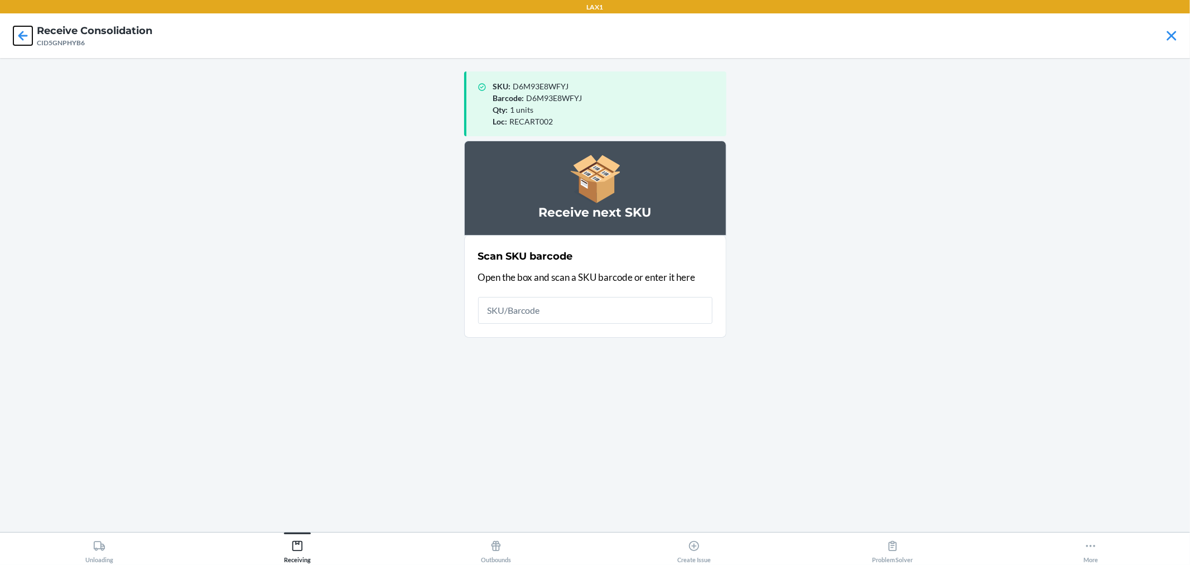
click at [25, 37] on icon at bounding box center [22, 35] width 19 height 19
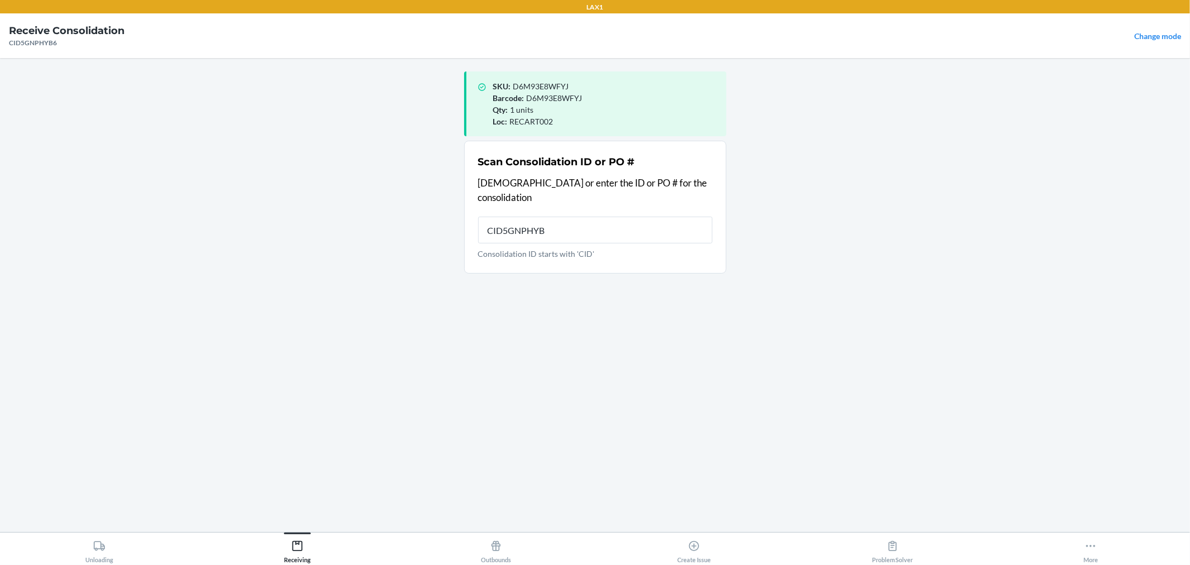
type input "CID5GNPHYB6"
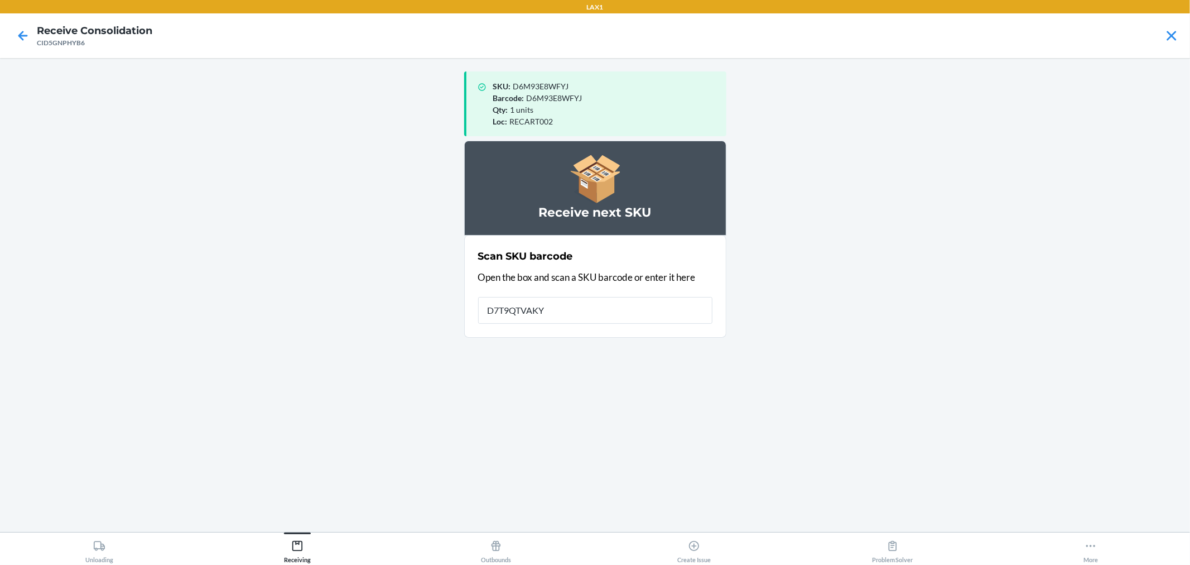
type input "D7T9QTVAKYN"
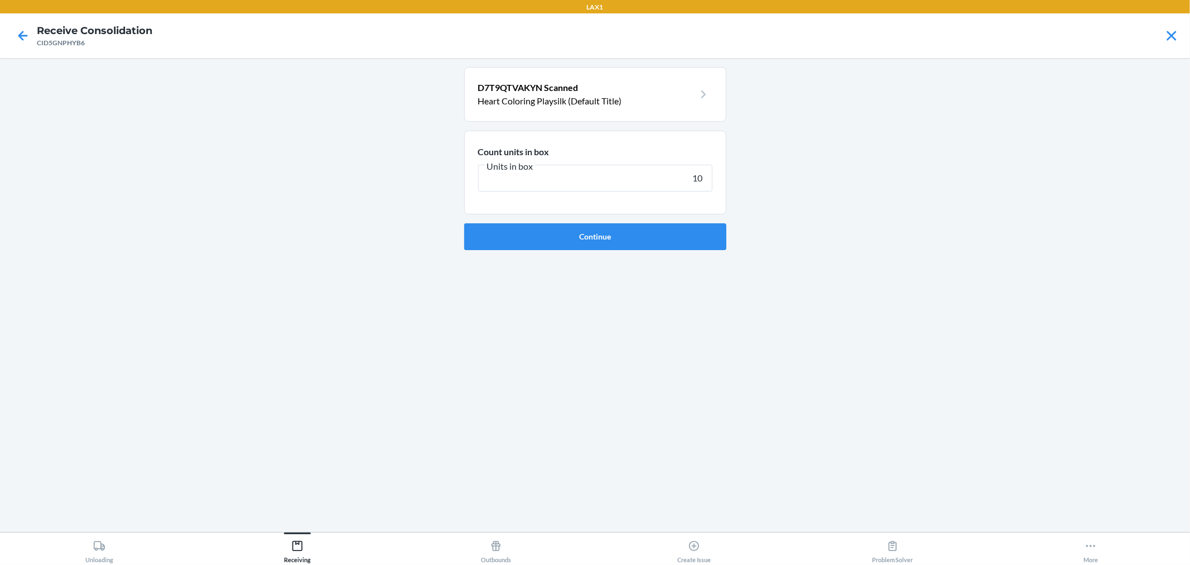
type input "105"
click button "Continue" at bounding box center [595, 236] width 262 height 27
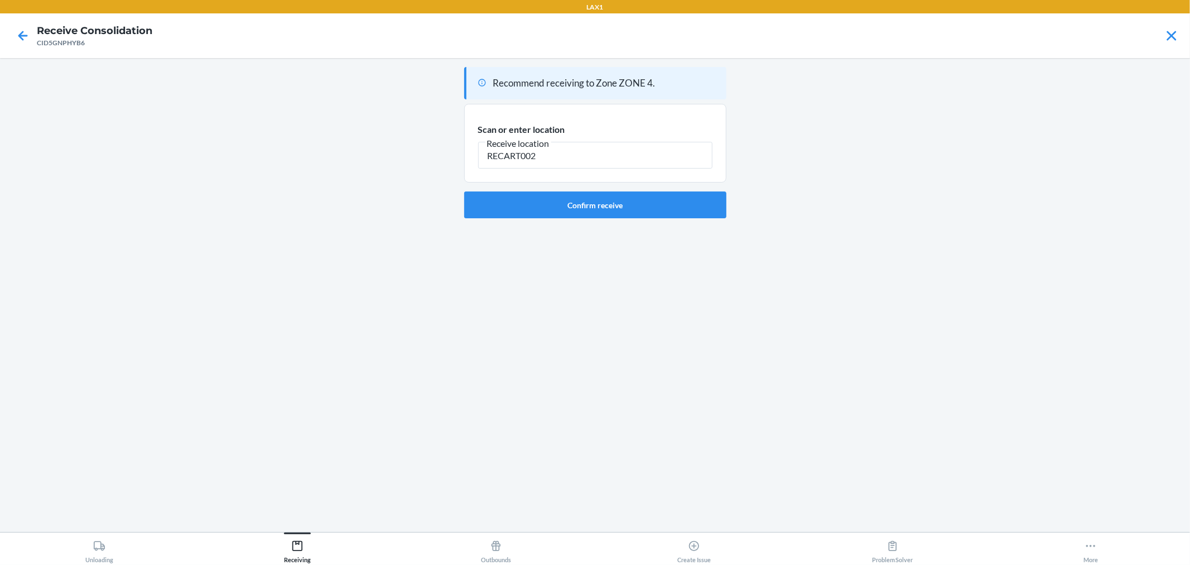
type input "RECART002"
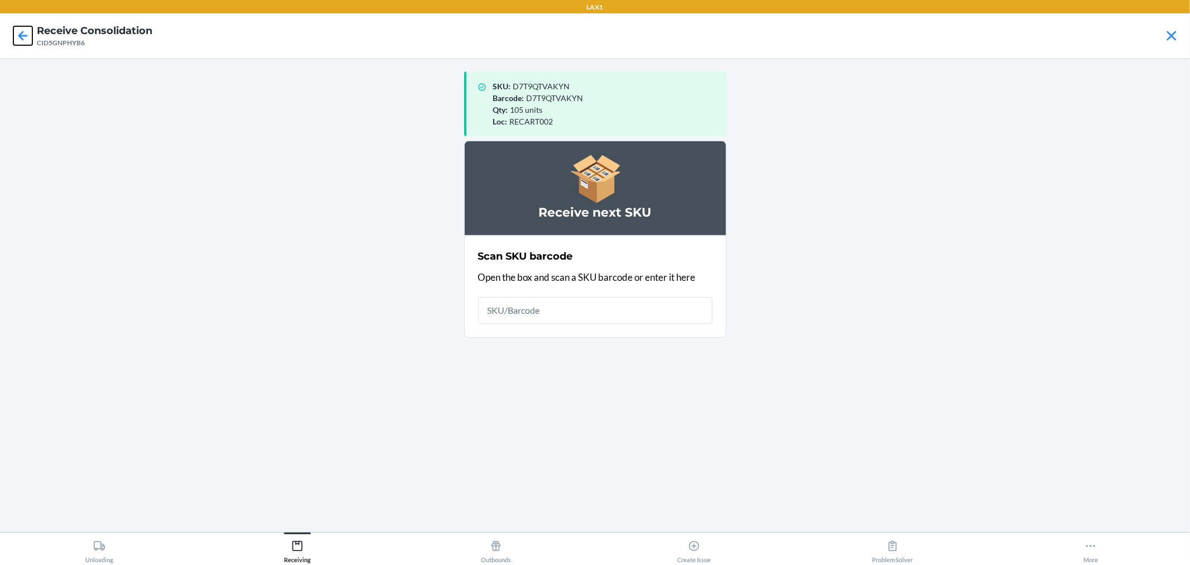
click at [25, 31] on icon at bounding box center [22, 35] width 19 height 19
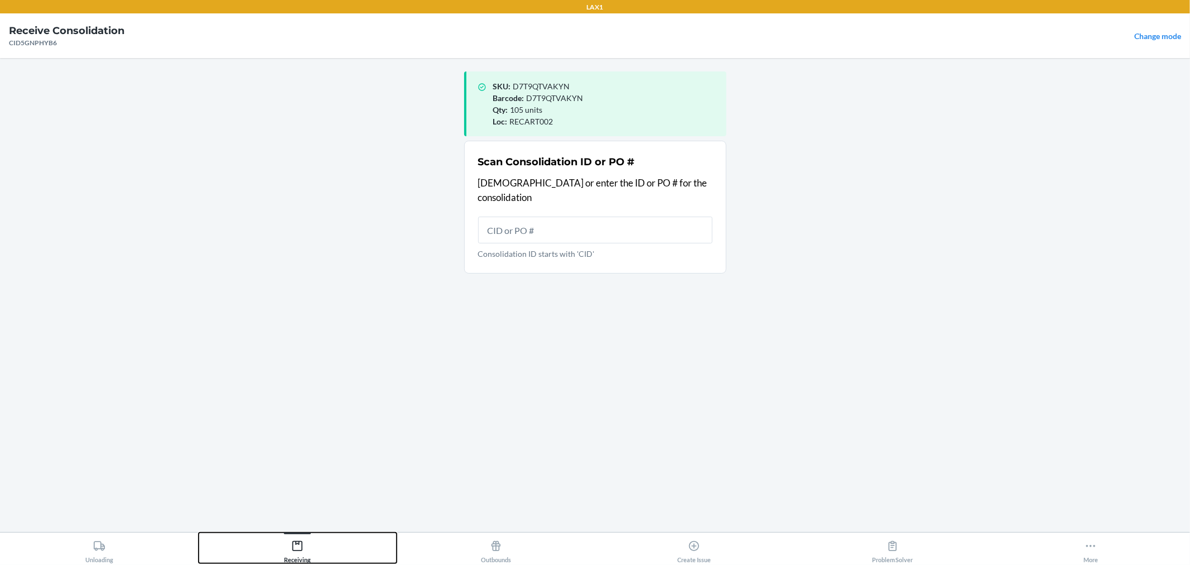
click at [302, 540] on button "Receiving" at bounding box center [298, 547] width 199 height 31
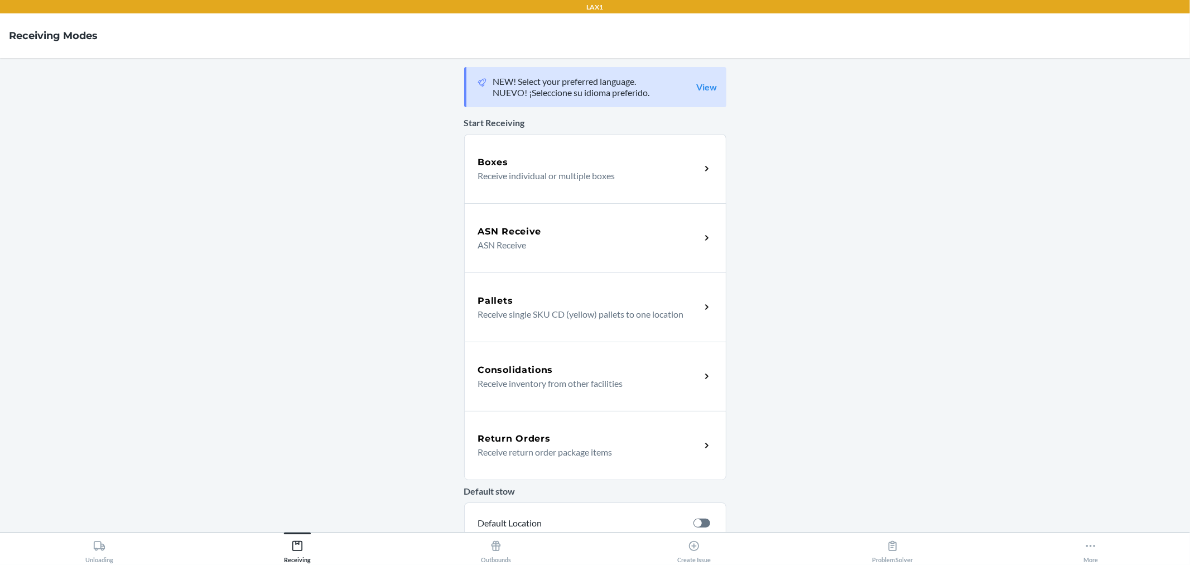
click at [567, 182] on div "Boxes Receive individual or multiple boxes" at bounding box center [595, 168] width 262 height 69
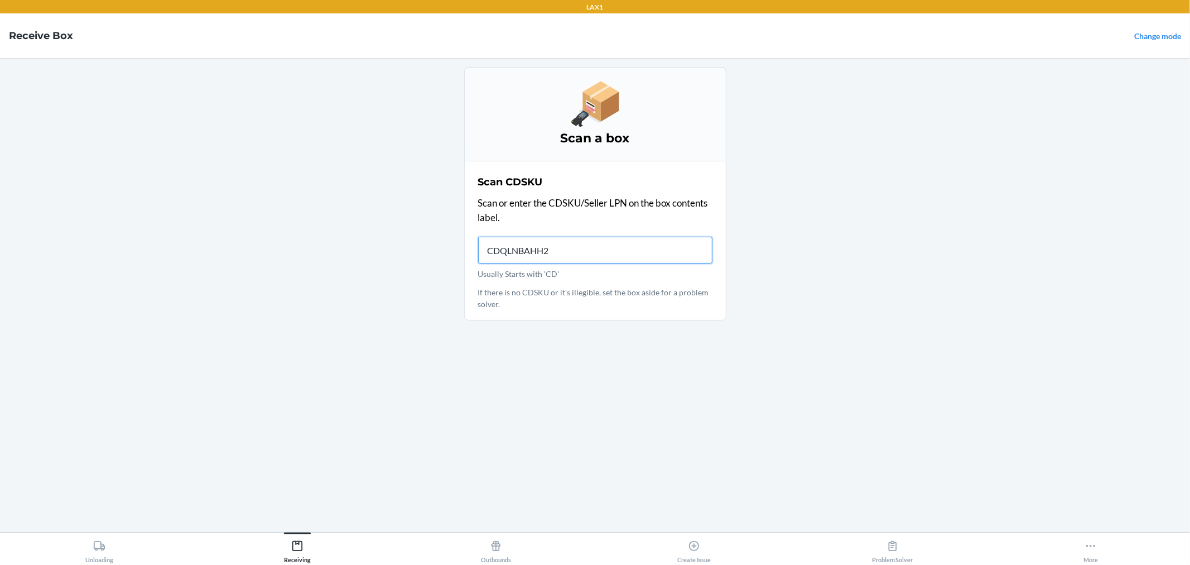
type input "CDQLNBAHH28"
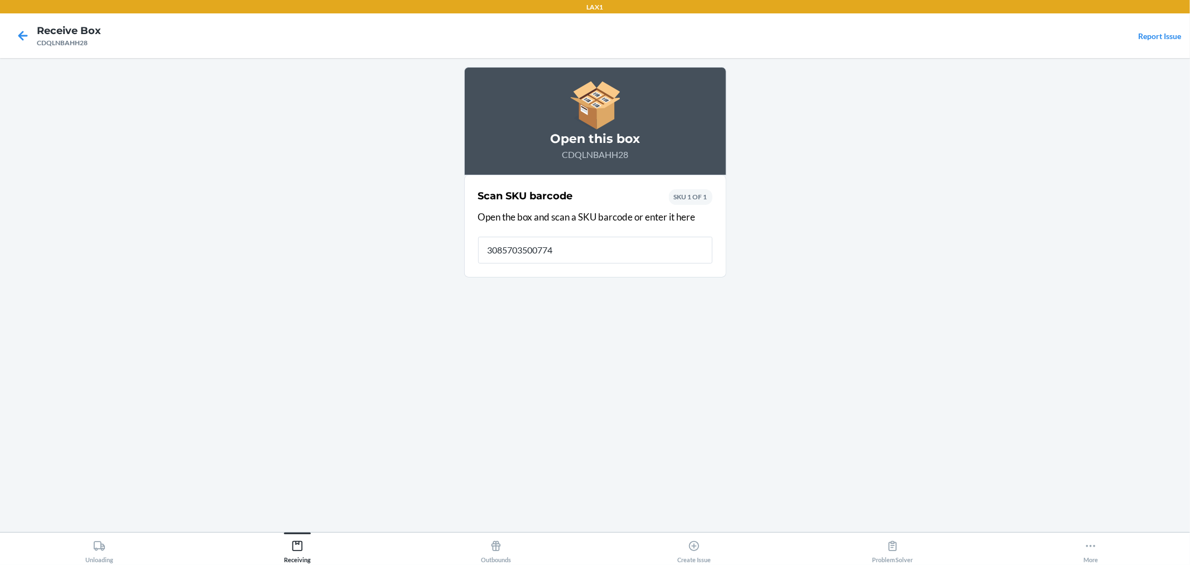
type input "30857035007747"
click at [23, 37] on icon at bounding box center [22, 35] width 19 height 19
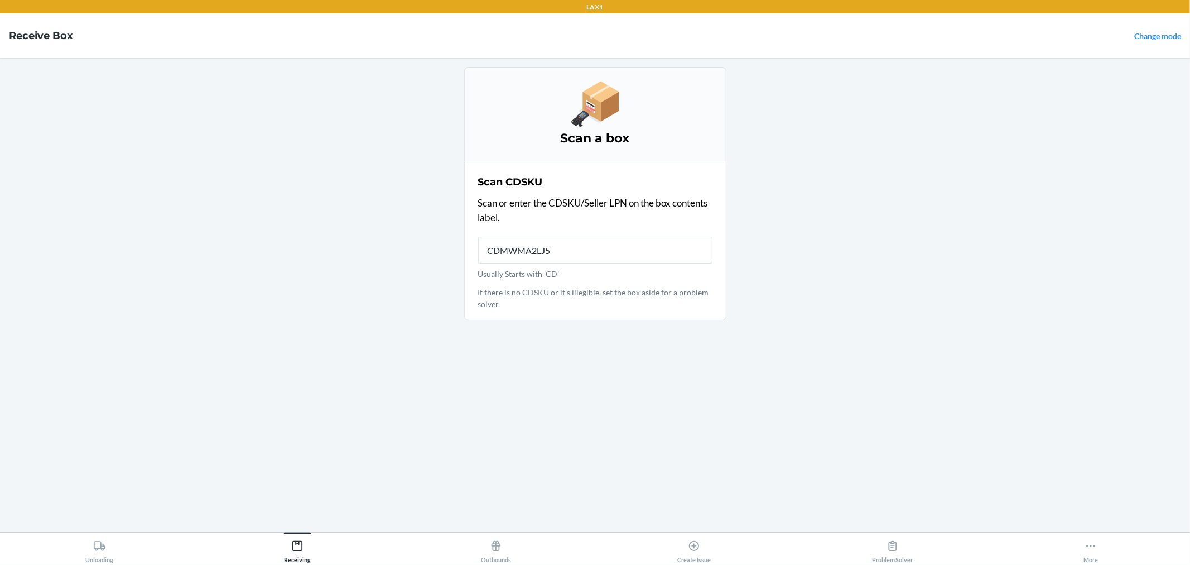
type input "CDMWMA2LJ5B"
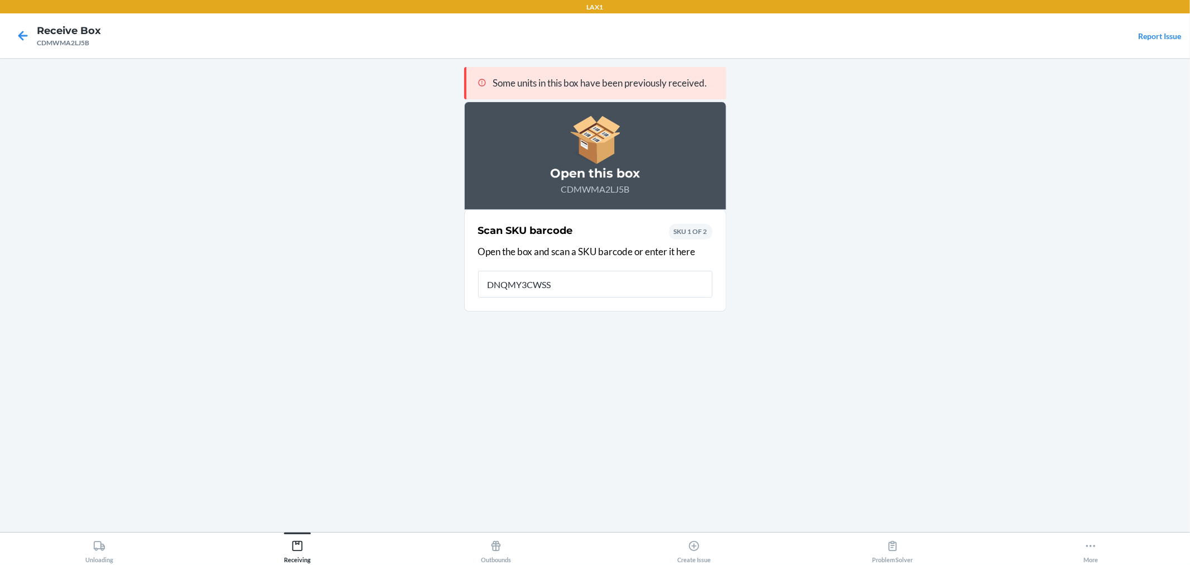
type input "DNQMY3CWSSV"
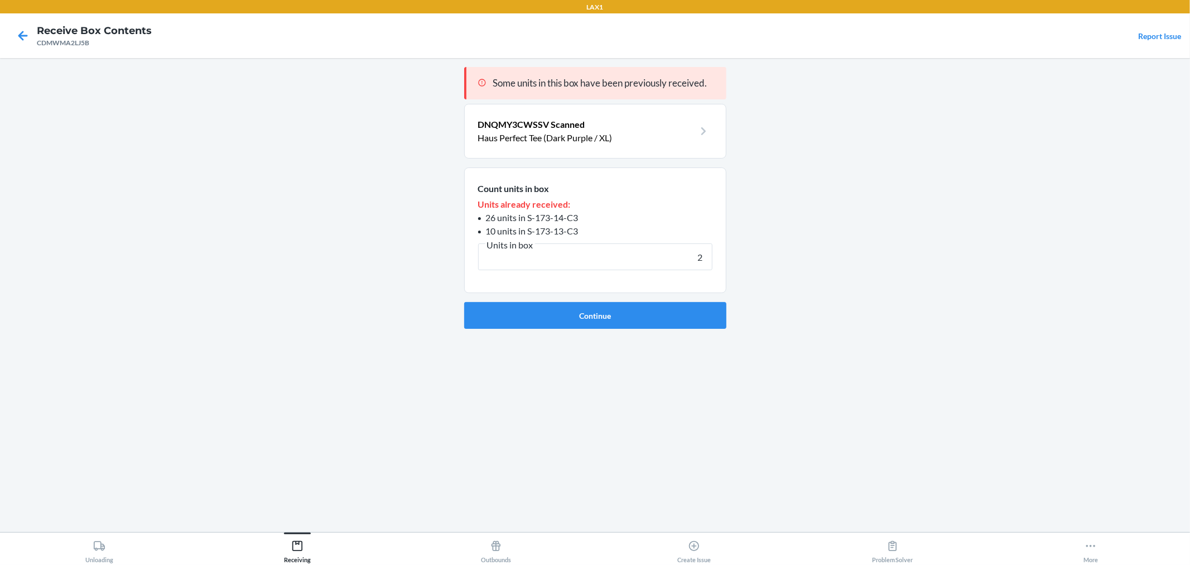
type input "2"
click at [464, 302] on button "Continue" at bounding box center [595, 315] width 262 height 27
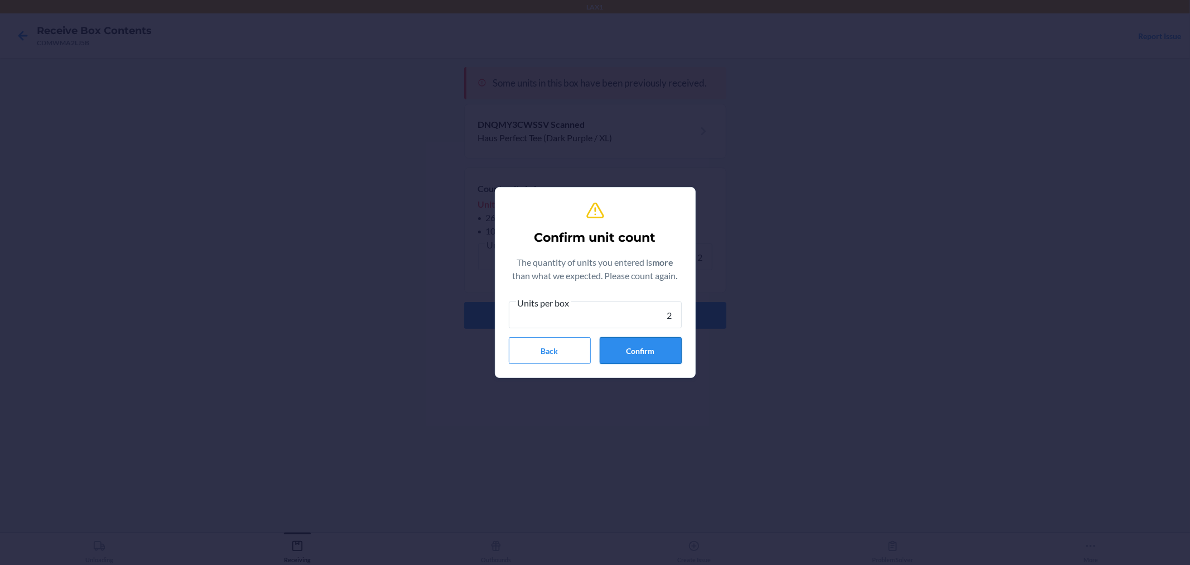
type input "2"
click at [642, 354] on button "Confirm" at bounding box center [641, 350] width 82 height 27
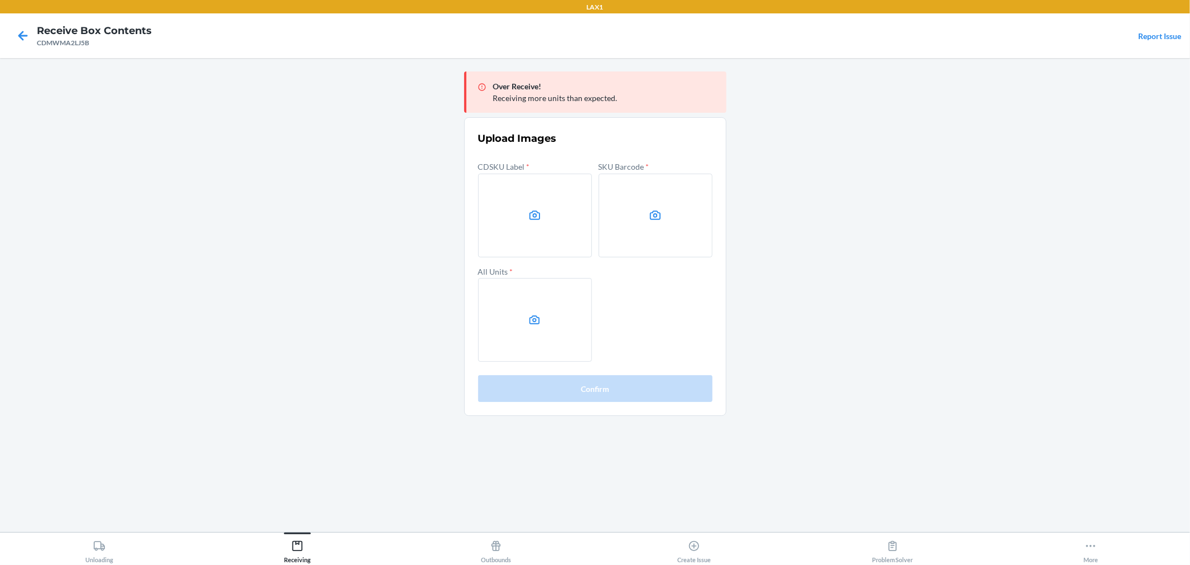
drag, startPoint x: 1098, startPoint y: 216, endPoint x: 863, endPoint y: 172, distance: 239.0
click at [1098, 216] on main "Over Receive! Receiving more units than expected. Upload Images CDSKU Label * S…" at bounding box center [595, 295] width 1190 height 474
click at [664, 223] on label at bounding box center [656, 216] width 114 height 84
click at [0, 0] on input "file" at bounding box center [0, 0] width 0 height 0
click at [577, 310] on label at bounding box center [535, 320] width 114 height 84
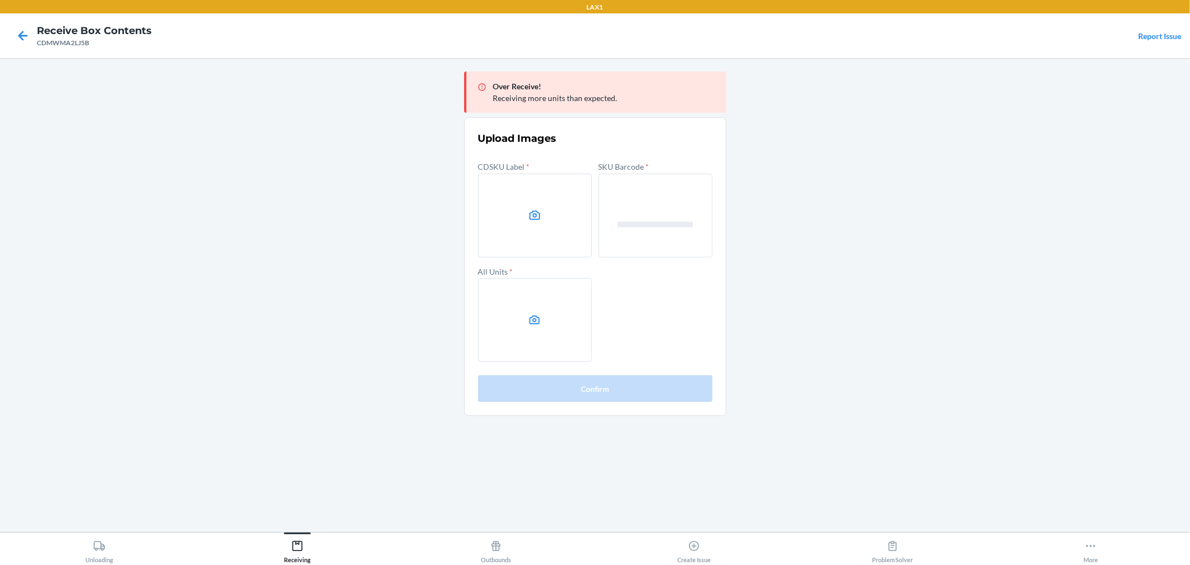
click at [0, 0] on input "file" at bounding box center [0, 0] width 0 height 0
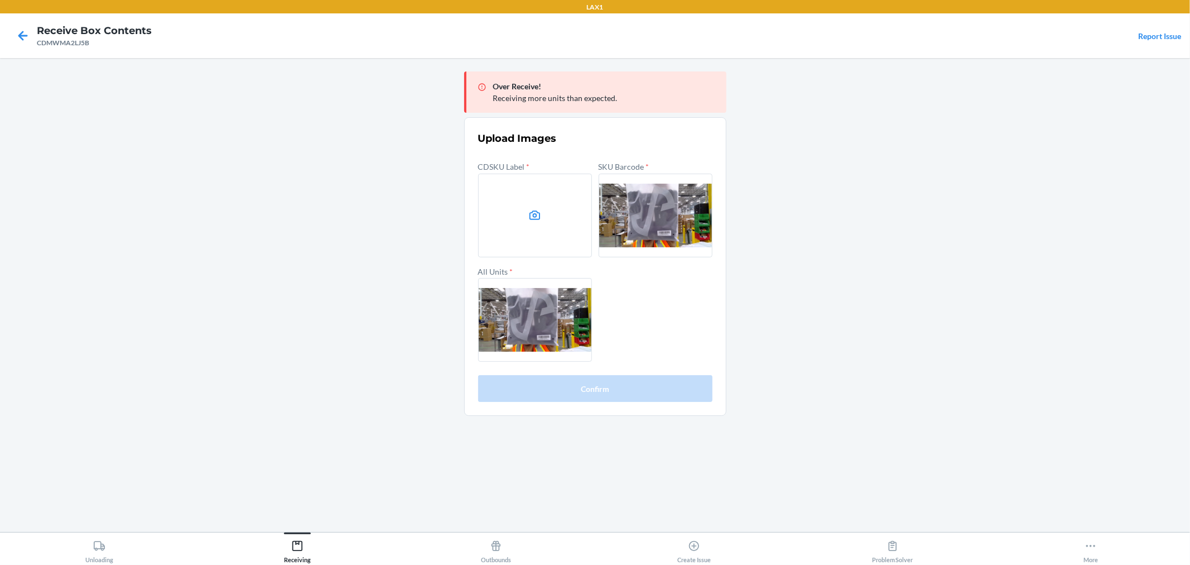
drag, startPoint x: 874, startPoint y: 151, endPoint x: 808, endPoint y: 151, distance: 65.8
click at [874, 151] on main "Over Receive! Receiving more units than expected. Upload Images CDSKU Label * S…" at bounding box center [595, 295] width 1190 height 474
click at [538, 220] on icon at bounding box center [534, 215] width 13 height 13
click at [0, 0] on input "file" at bounding box center [0, 0] width 0 height 0
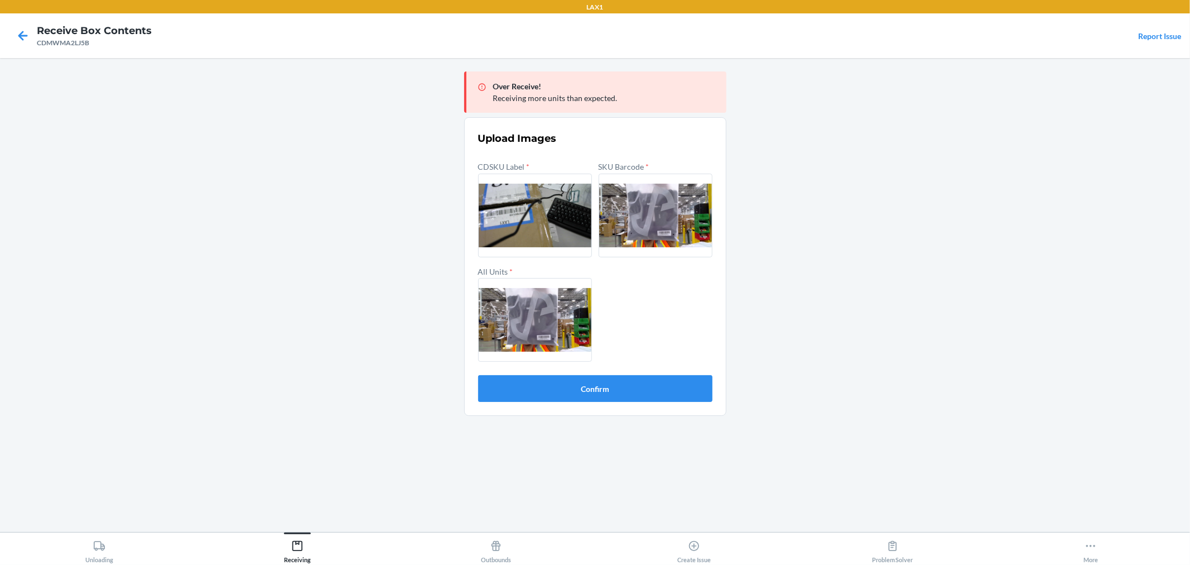
click at [627, 405] on section "Upload Images CDSKU Label * SKU Barcode * All Units * Confirm" at bounding box center [595, 266] width 262 height 299
click at [625, 396] on button "Confirm" at bounding box center [595, 388] width 234 height 27
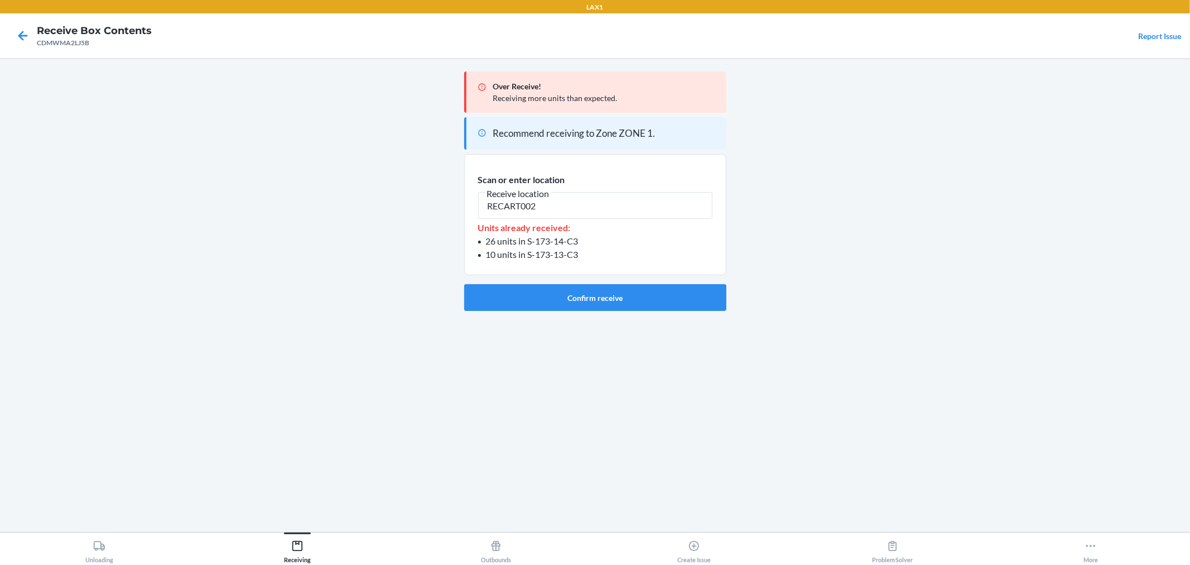
type input "RECART002"
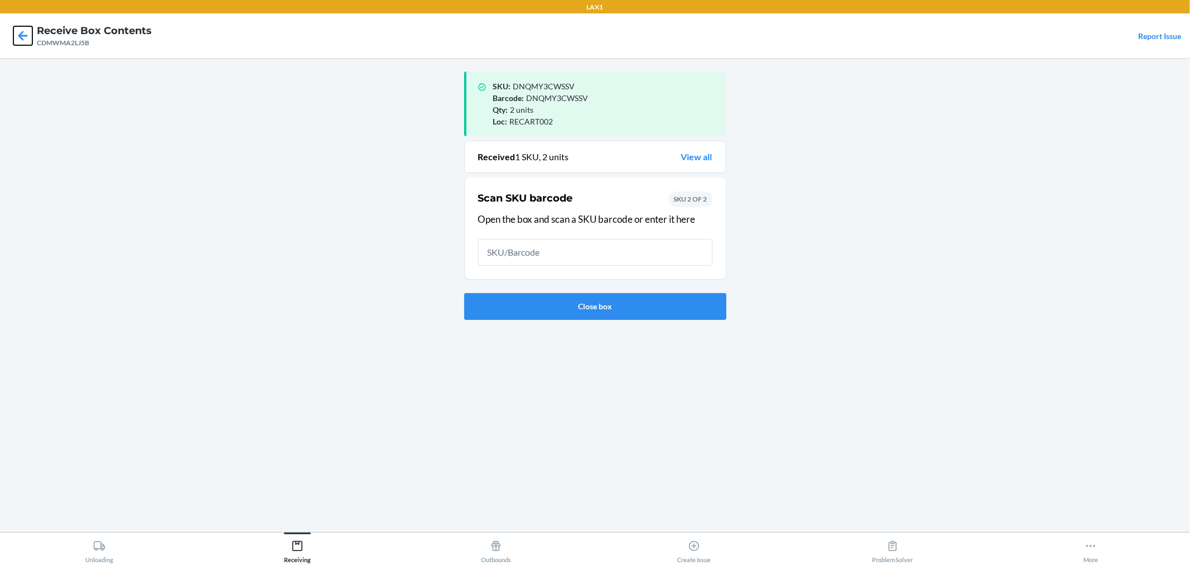
click at [17, 37] on icon at bounding box center [22, 35] width 19 height 19
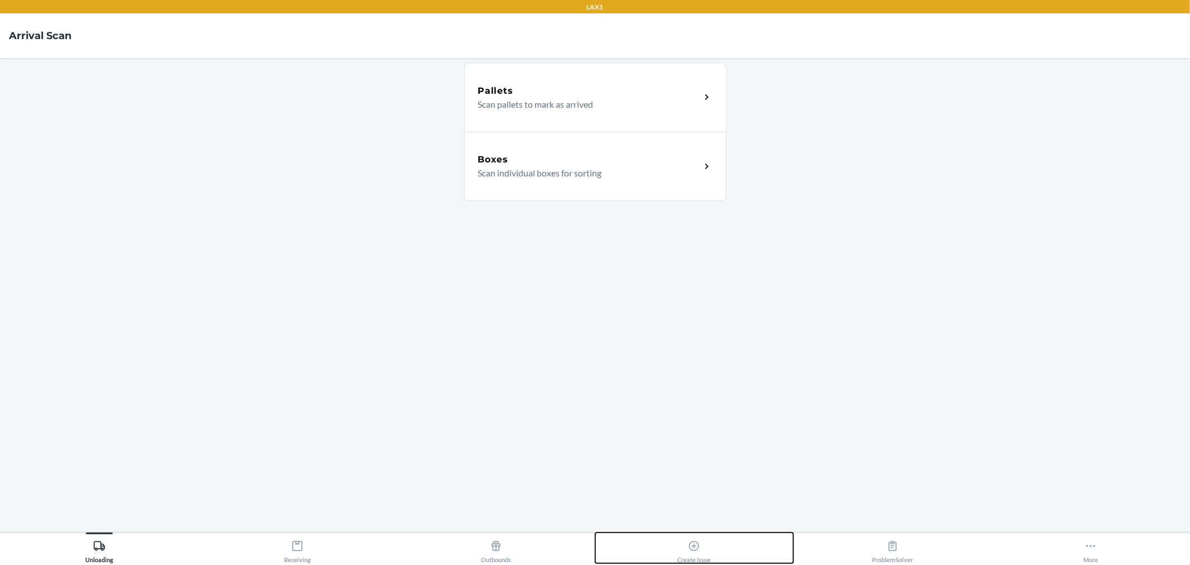
click at [690, 548] on icon at bounding box center [694, 546] width 12 height 12
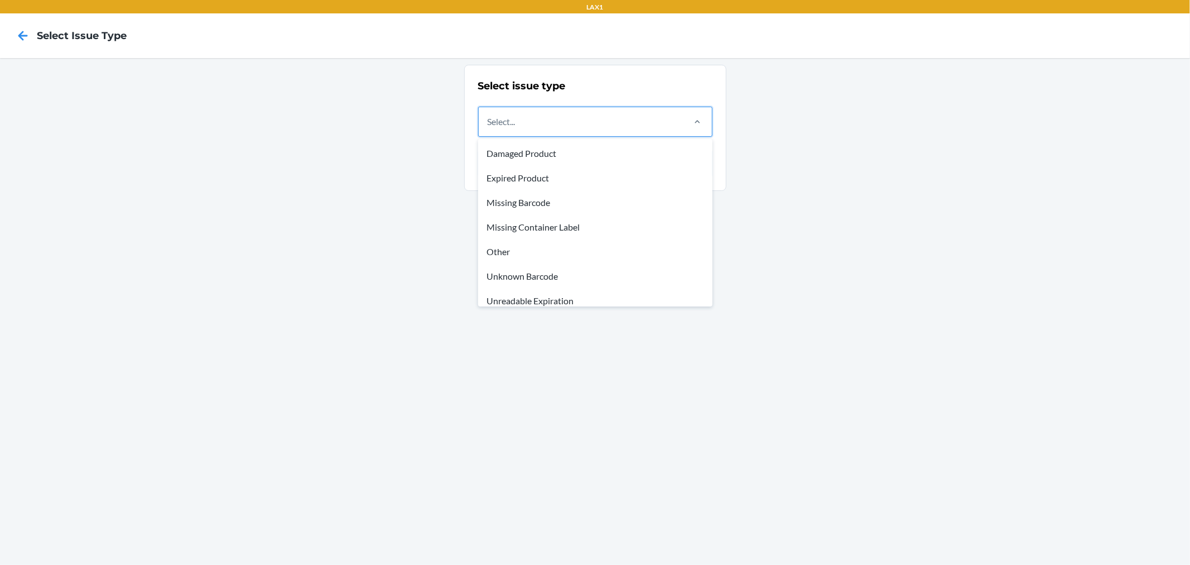
click at [532, 115] on div "Select..." at bounding box center [581, 121] width 204 height 29
click at [489, 115] on input "option Damaged Product focused, 1 of 8. 8 results available. Use Up and Down to…" at bounding box center [488, 121] width 1 height 13
click at [536, 233] on div "Missing Container Label" at bounding box center [595, 227] width 230 height 25
click at [489, 128] on input "option Missing Container Label focused, 4 of 8. 8 results available. Use Up and…" at bounding box center [488, 121] width 1 height 13
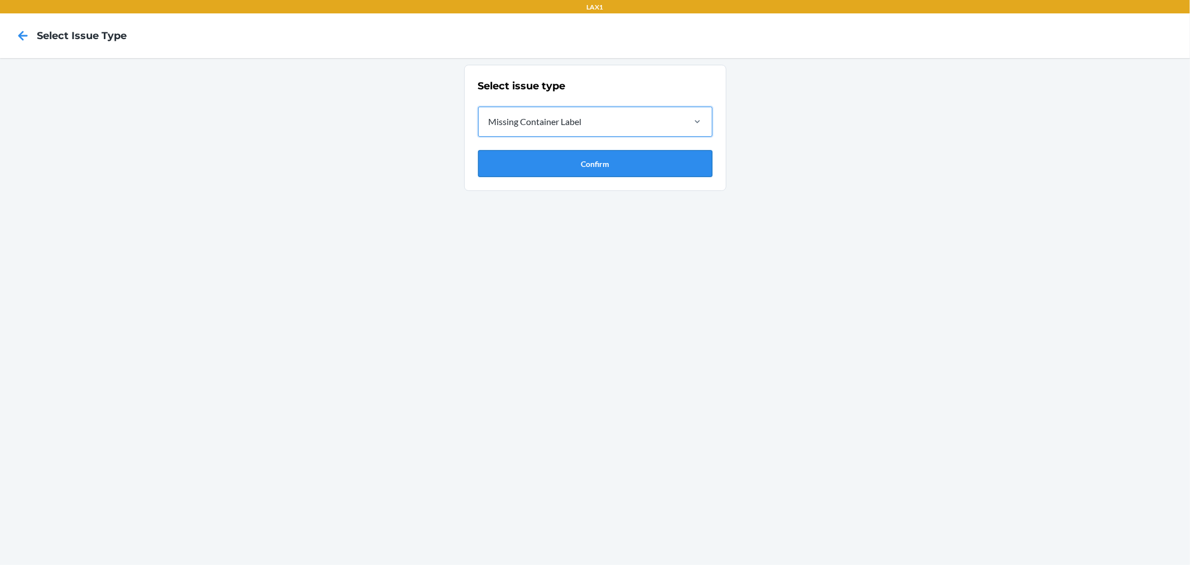
click at [571, 159] on button "Confirm" at bounding box center [595, 163] width 234 height 27
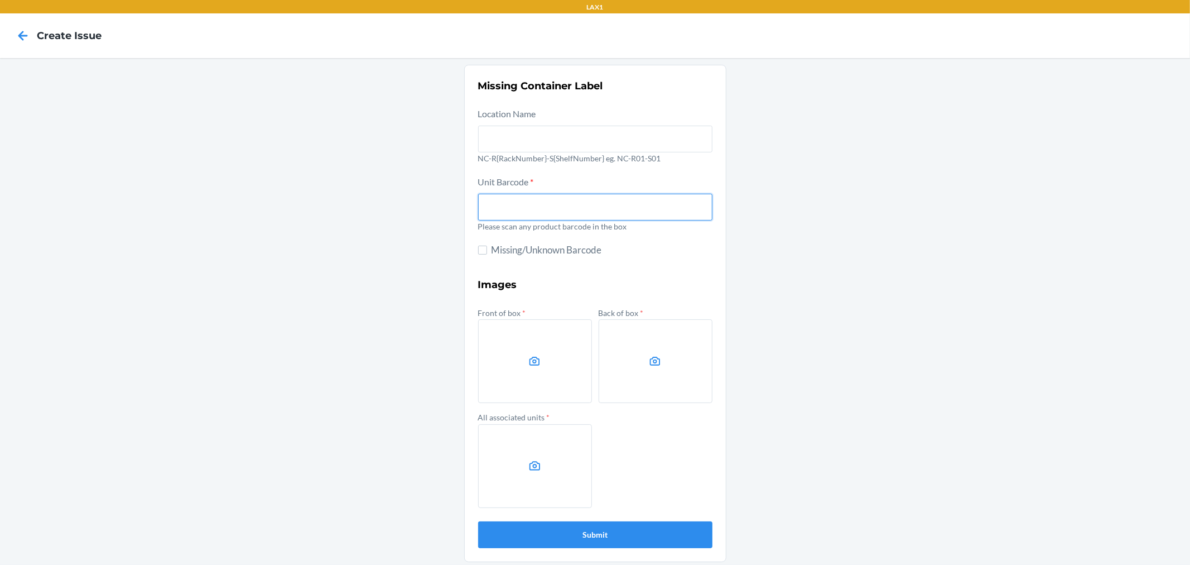
click at [553, 201] on input "text" at bounding box center [595, 207] width 234 height 27
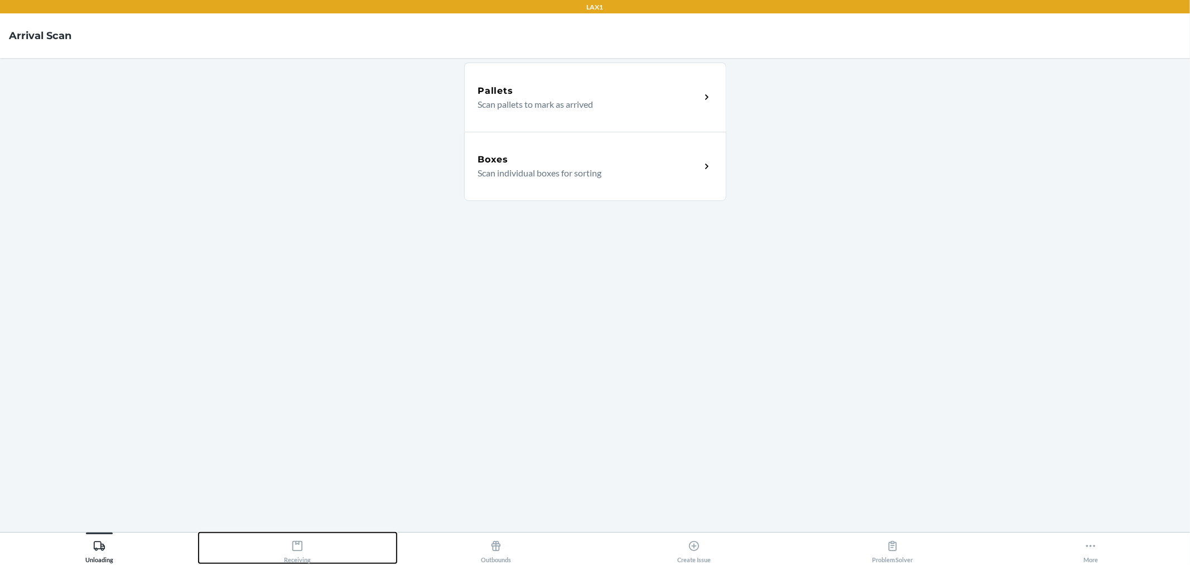
click at [300, 551] on div "Receiving" at bounding box center [297, 549] width 27 height 28
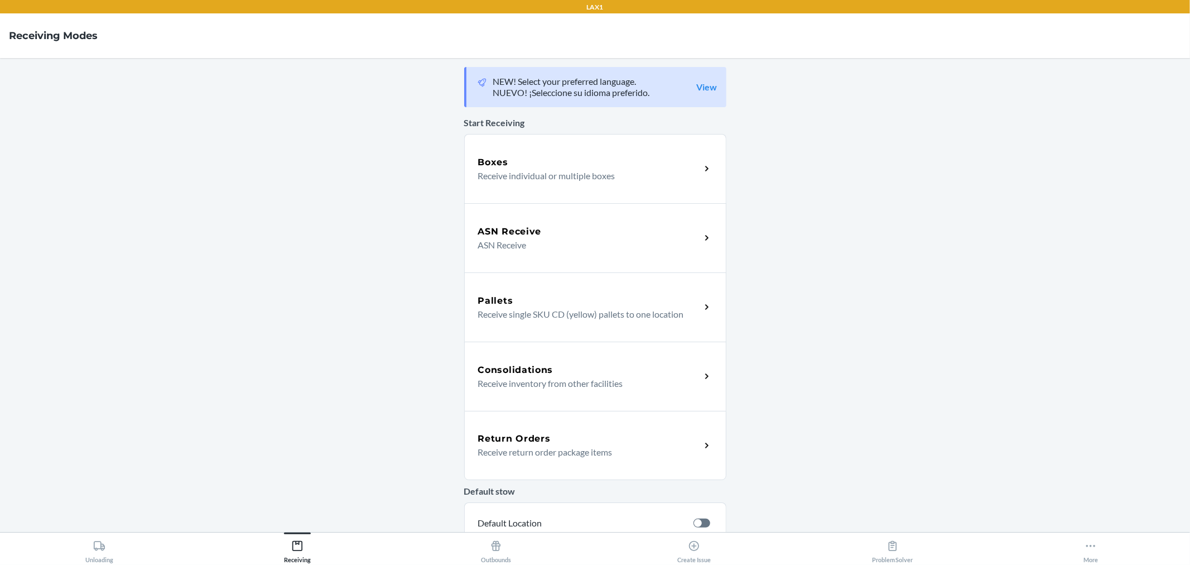
click at [594, 223] on div "ASN Receive ASN Receive" at bounding box center [595, 237] width 262 height 69
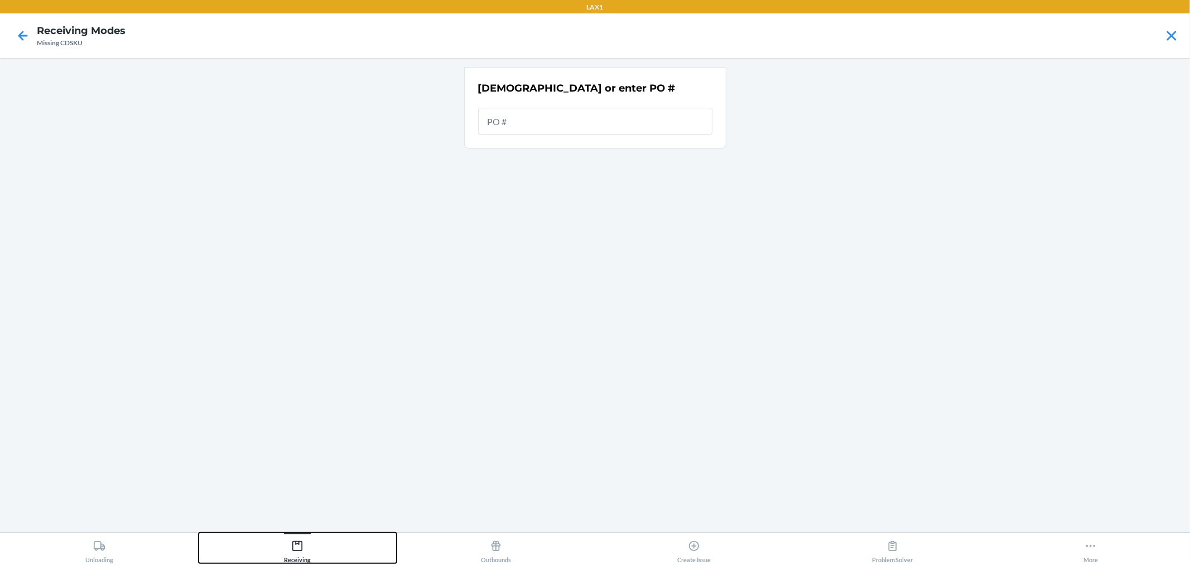
click at [298, 548] on icon at bounding box center [297, 546] width 12 height 12
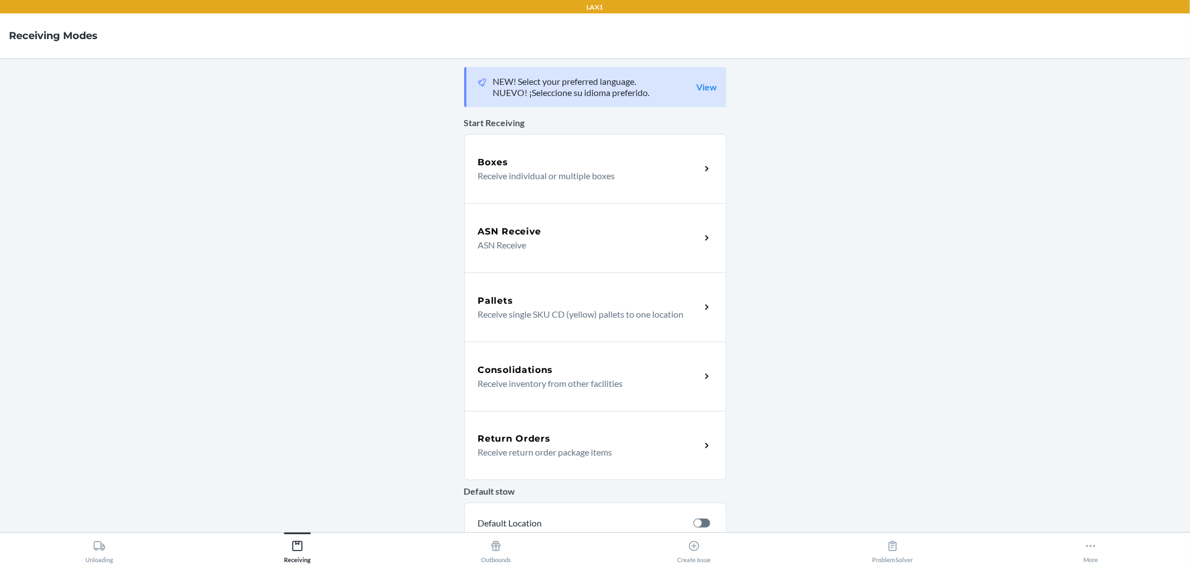
click at [582, 391] on div "Consolidations Receive inventory from other facilities" at bounding box center [595, 375] width 262 height 69
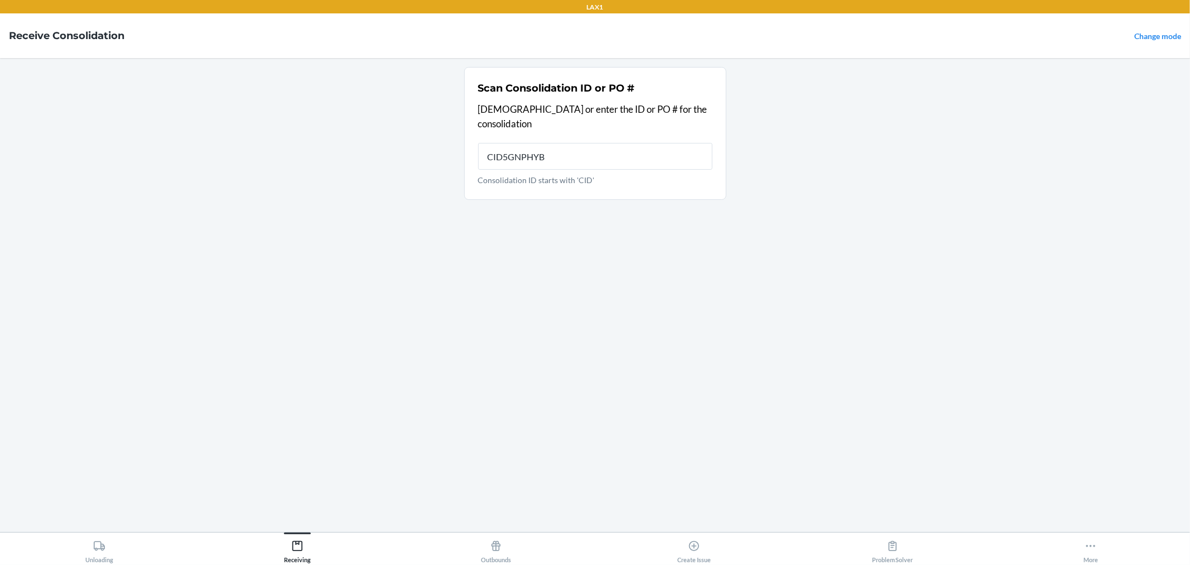
type input "CID5GNPHYB6"
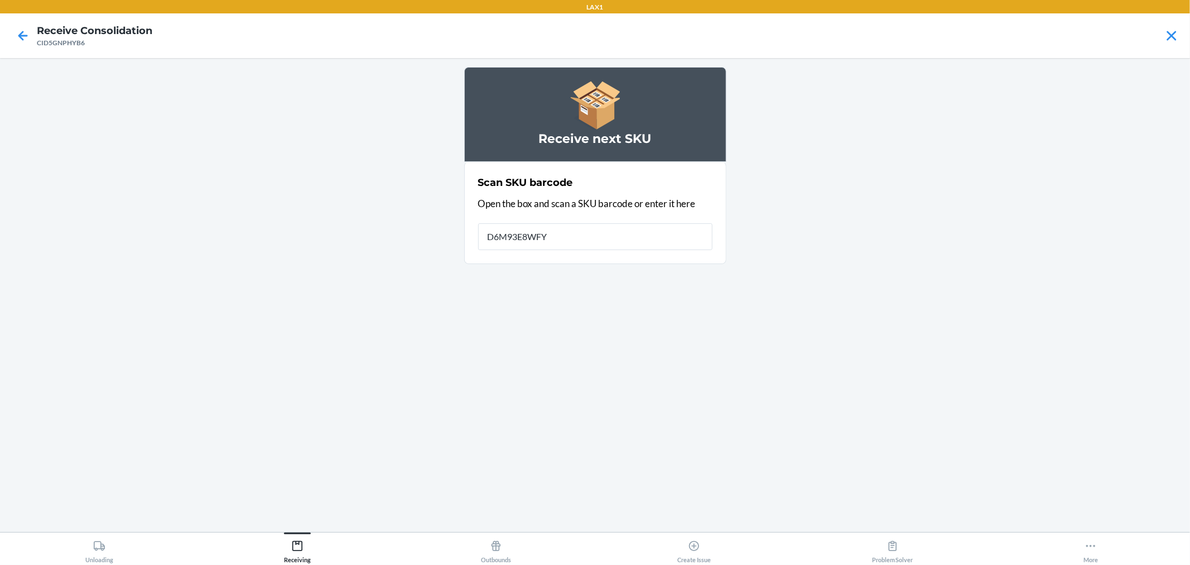
type input "D6M93E8WFYJ"
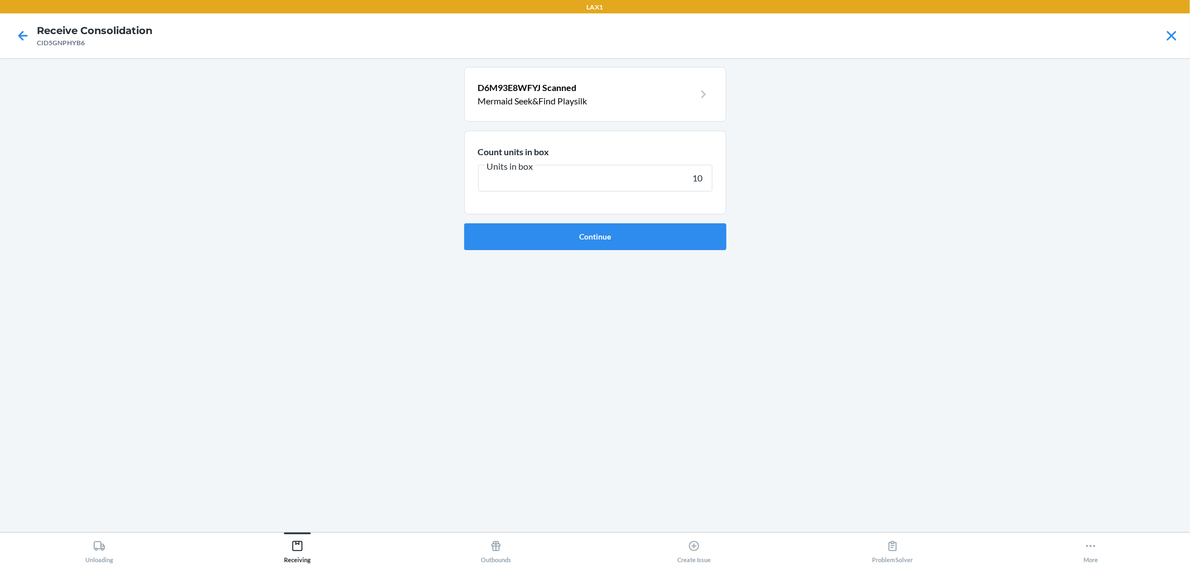
type input "102"
click button "Continue" at bounding box center [595, 236] width 262 height 27
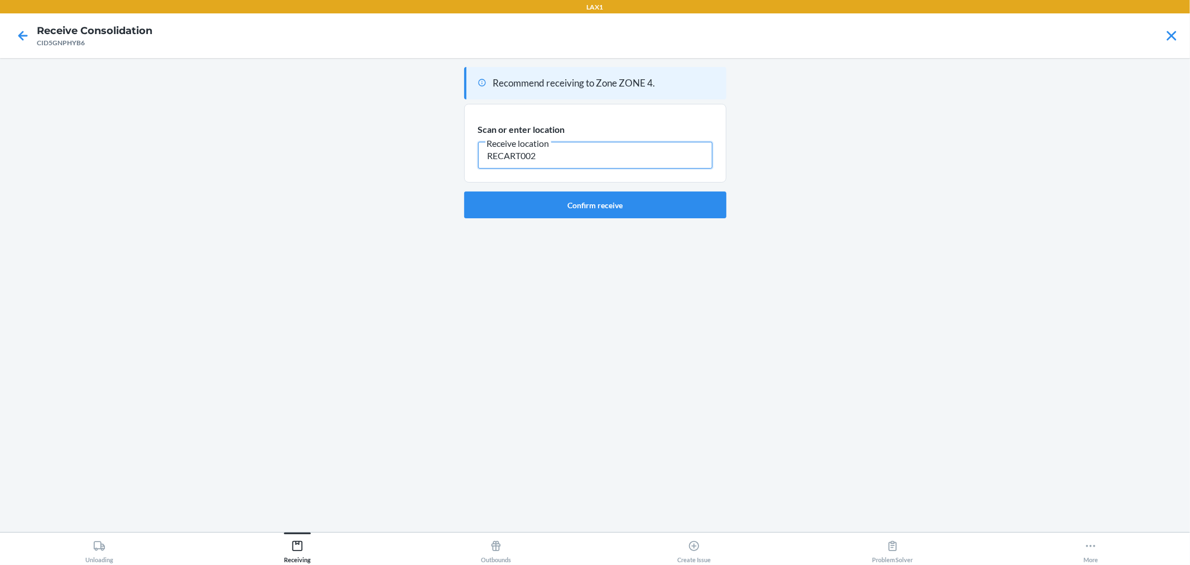
type input "RECART002"
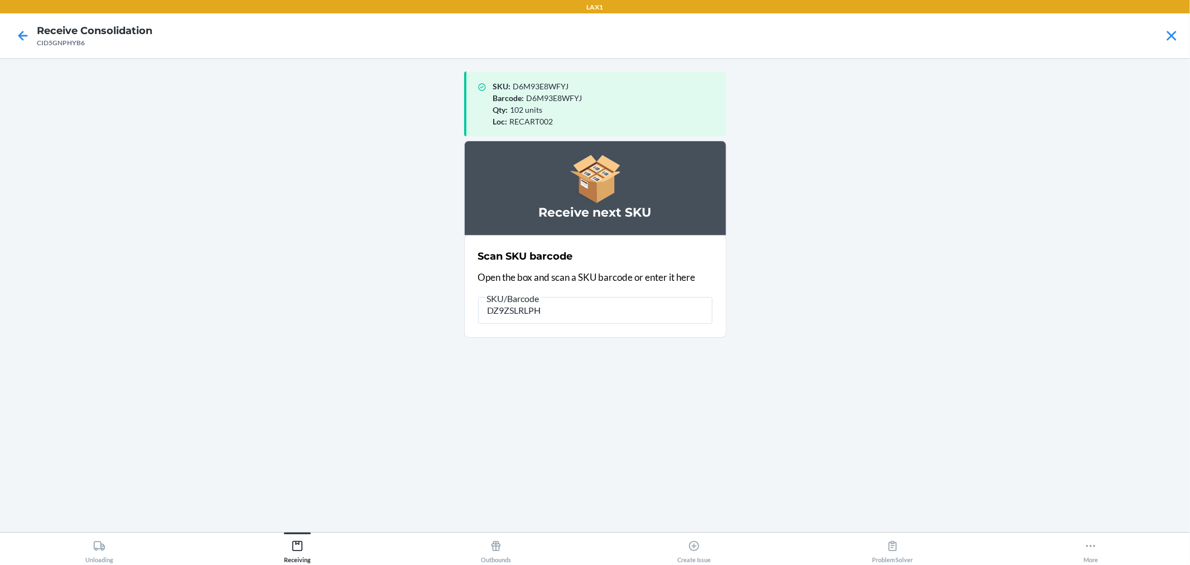
type input "DZ9ZSLRLPH4"
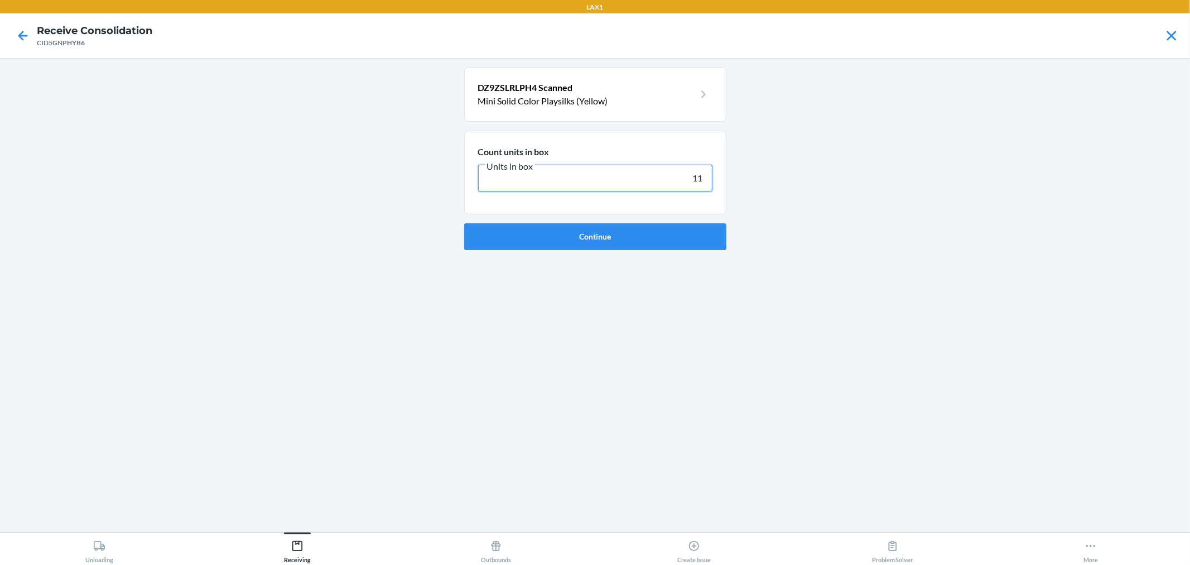
type input "114"
click button "Continue" at bounding box center [595, 236] width 262 height 27
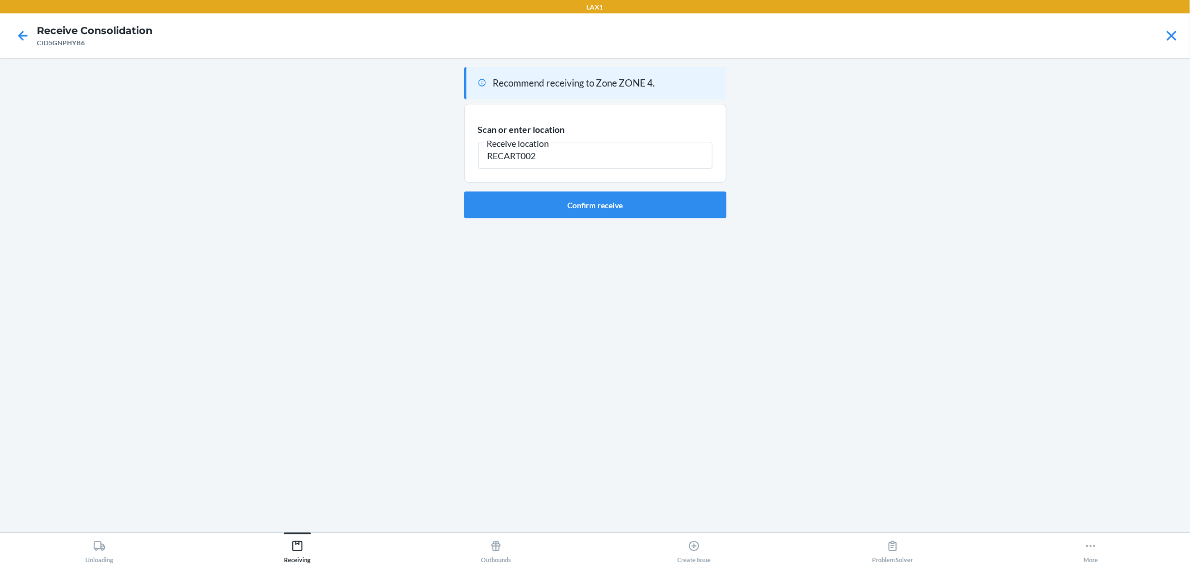
type input "RECART002"
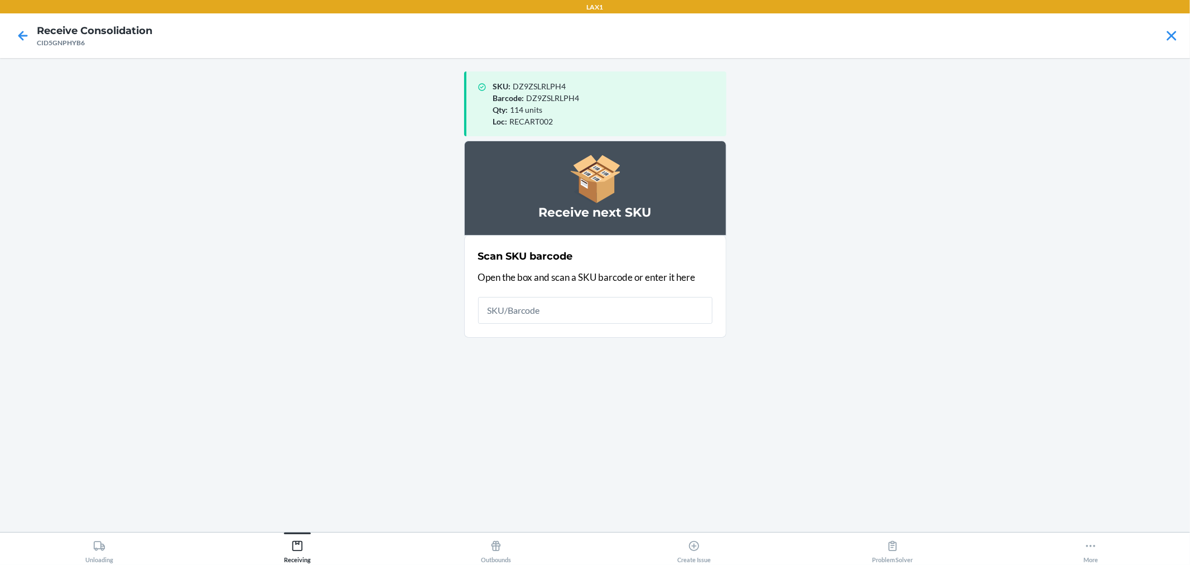
click at [12, 36] on div at bounding box center [23, 36] width 28 height 28
click at [17, 35] on icon at bounding box center [22, 35] width 19 height 19
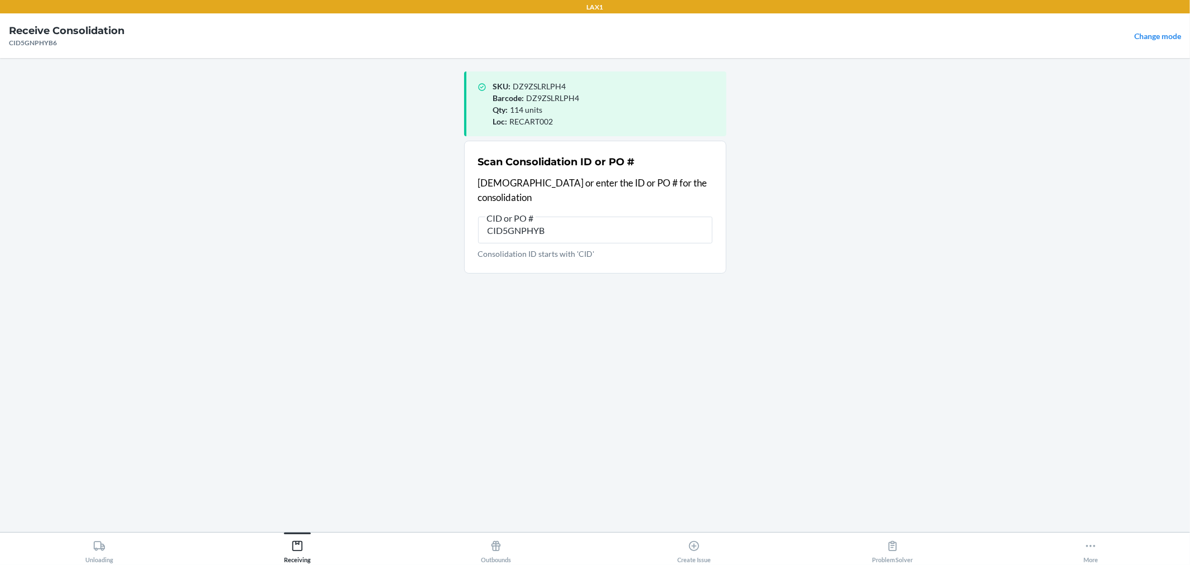
type input "CID5GNPHYB6"
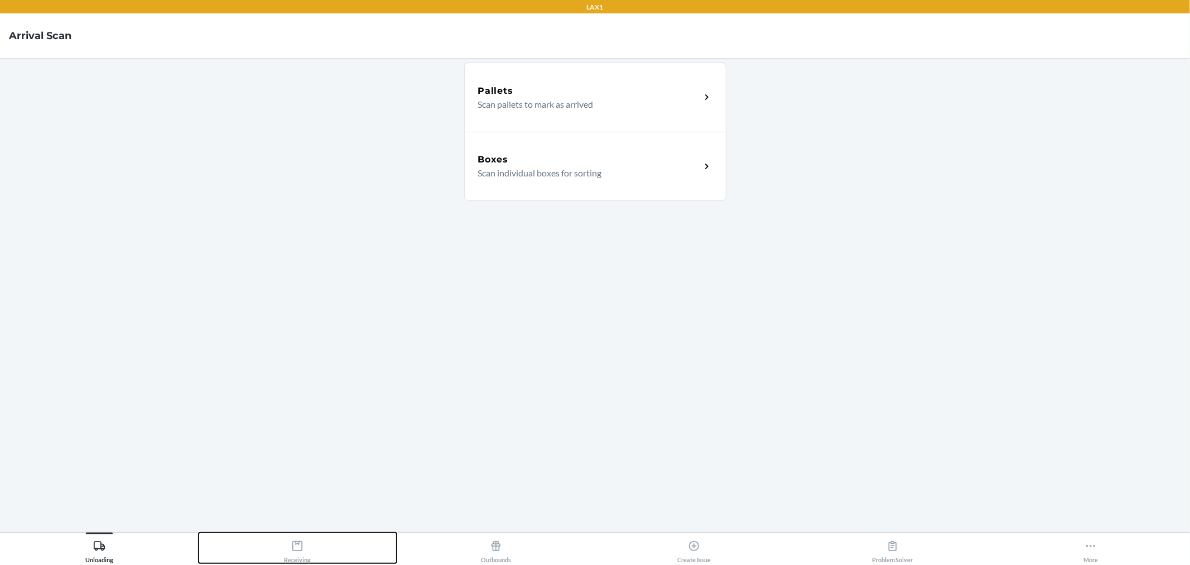
click at [297, 540] on icon at bounding box center [297, 546] width 12 height 12
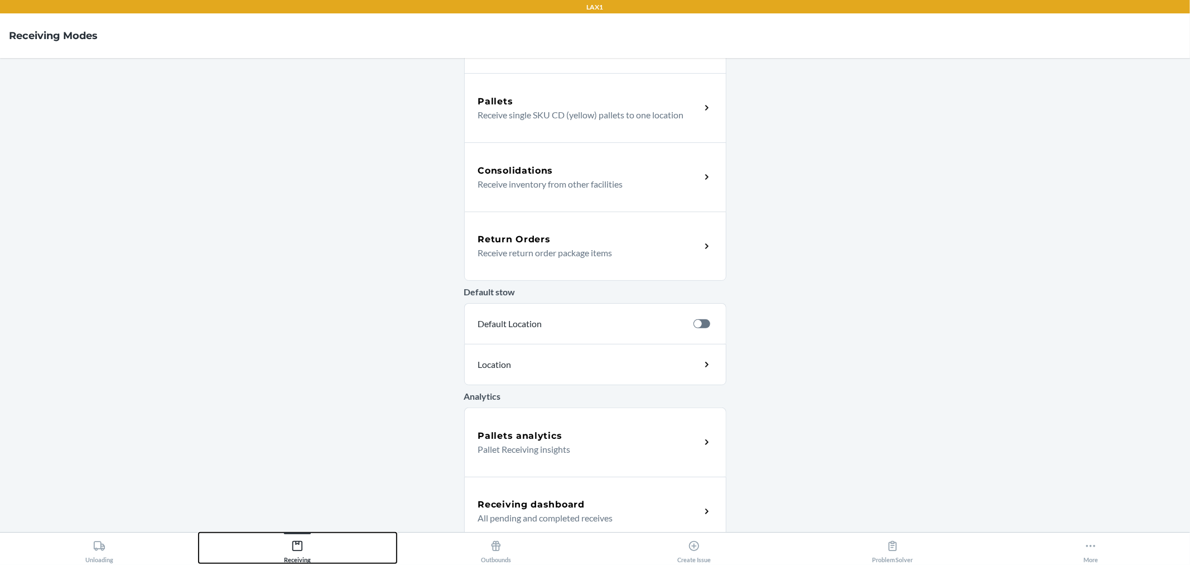
scroll to position [213, 0]
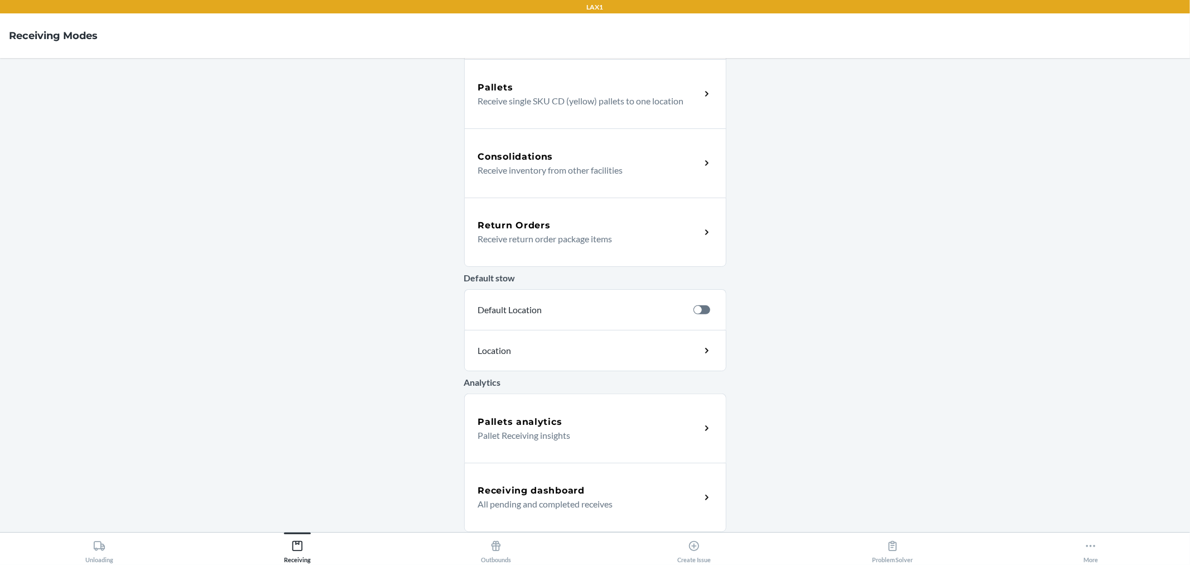
click at [590, 484] on div "Receiving dashboard" at bounding box center [589, 490] width 223 height 13
